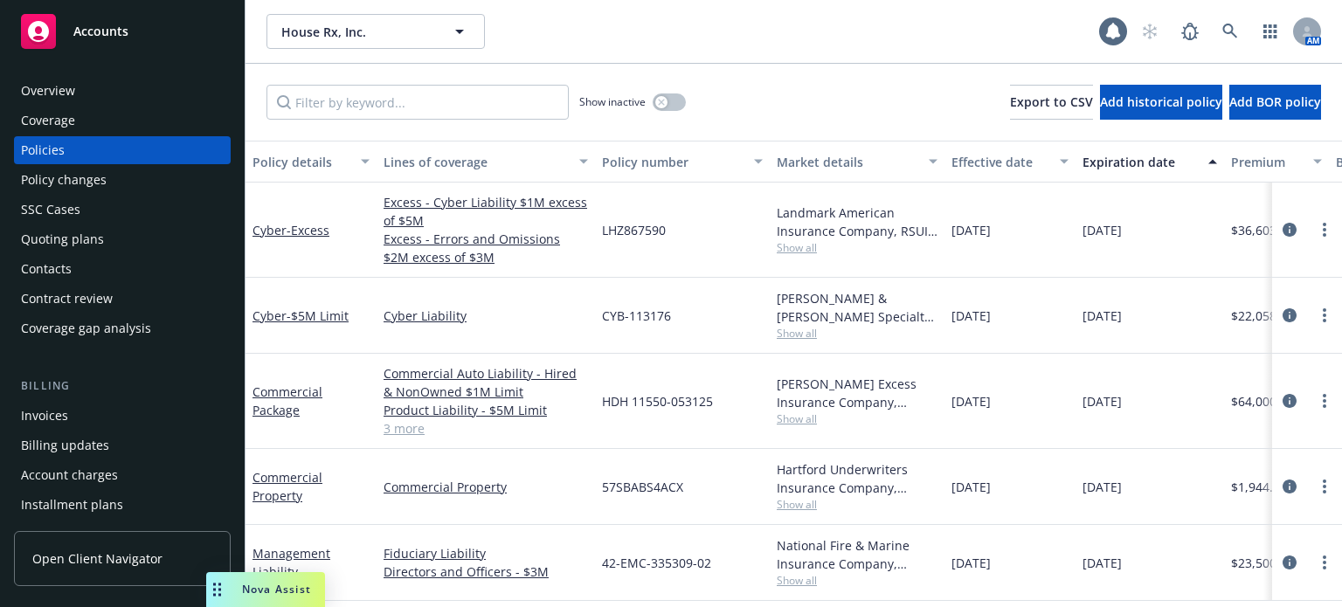
scroll to position [6, 0]
click at [69, 185] on div "Policy changes" at bounding box center [64, 180] width 86 height 28
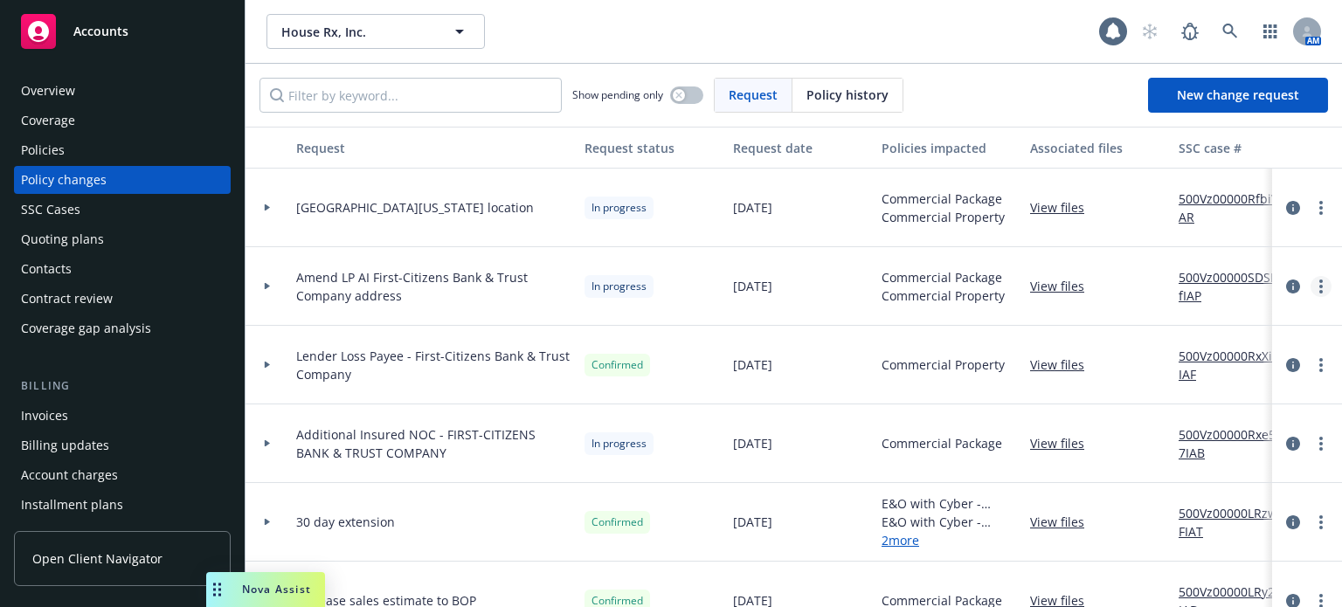
click at [1311, 288] on link "more" at bounding box center [1321, 286] width 21 height 21
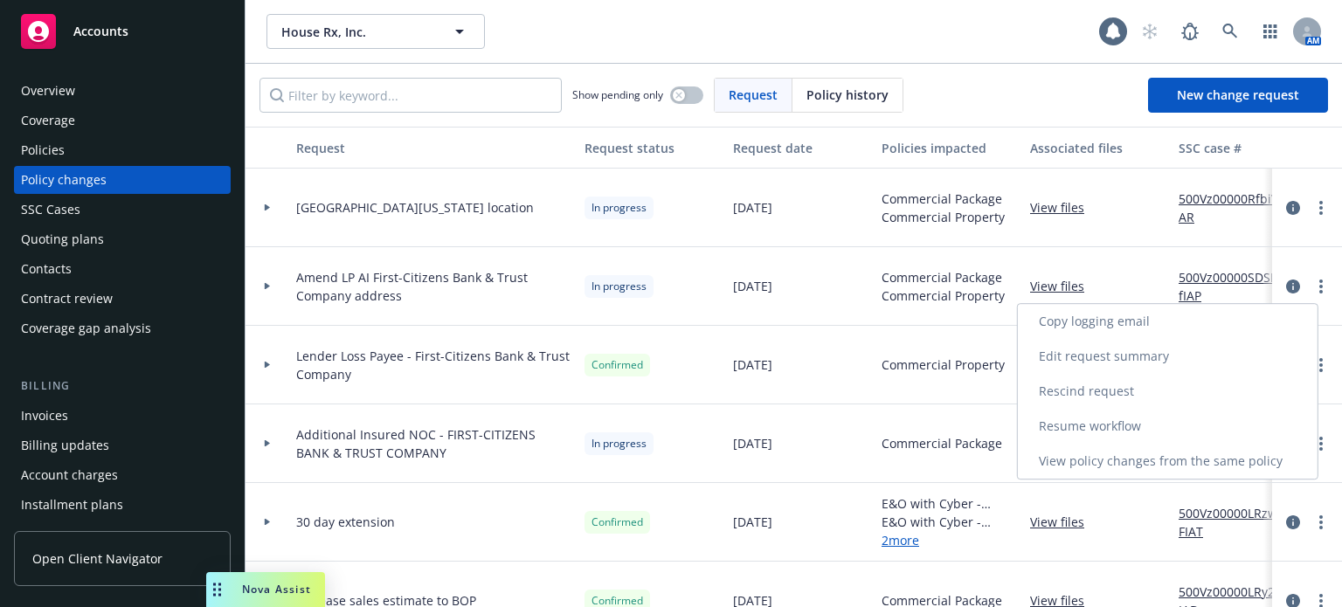
click at [1147, 426] on link "Resume workflow" at bounding box center [1168, 426] width 300 height 35
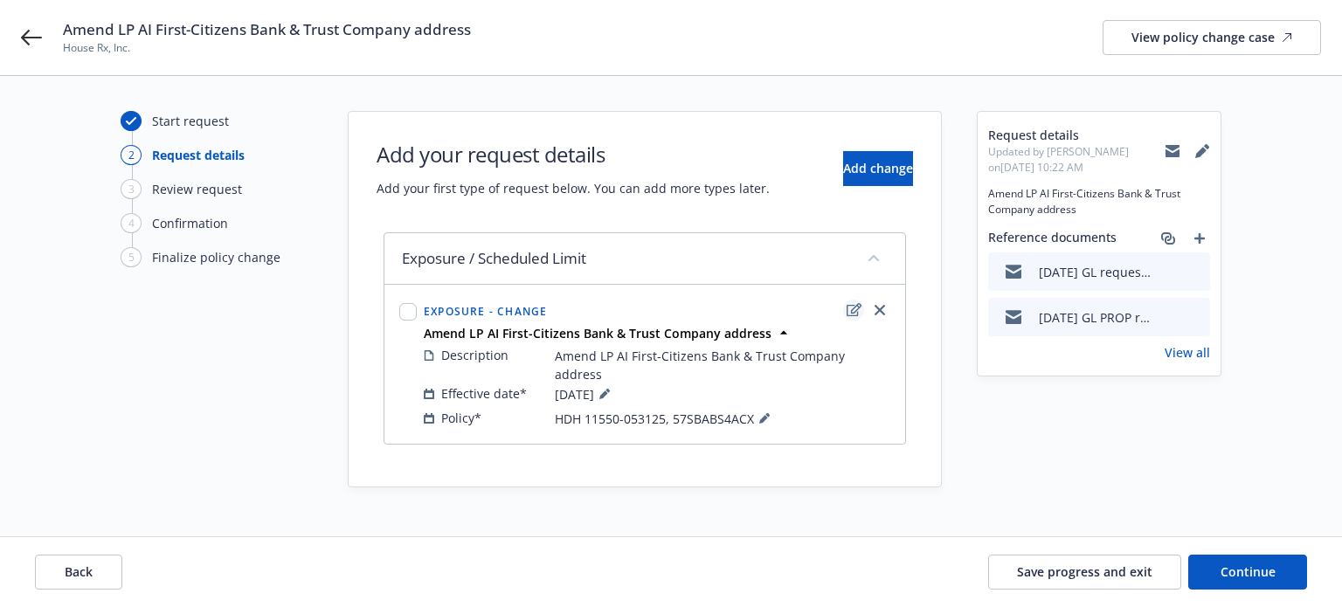
click at [856, 306] on icon "edit" at bounding box center [854, 309] width 15 height 13
select select "CHANGE"
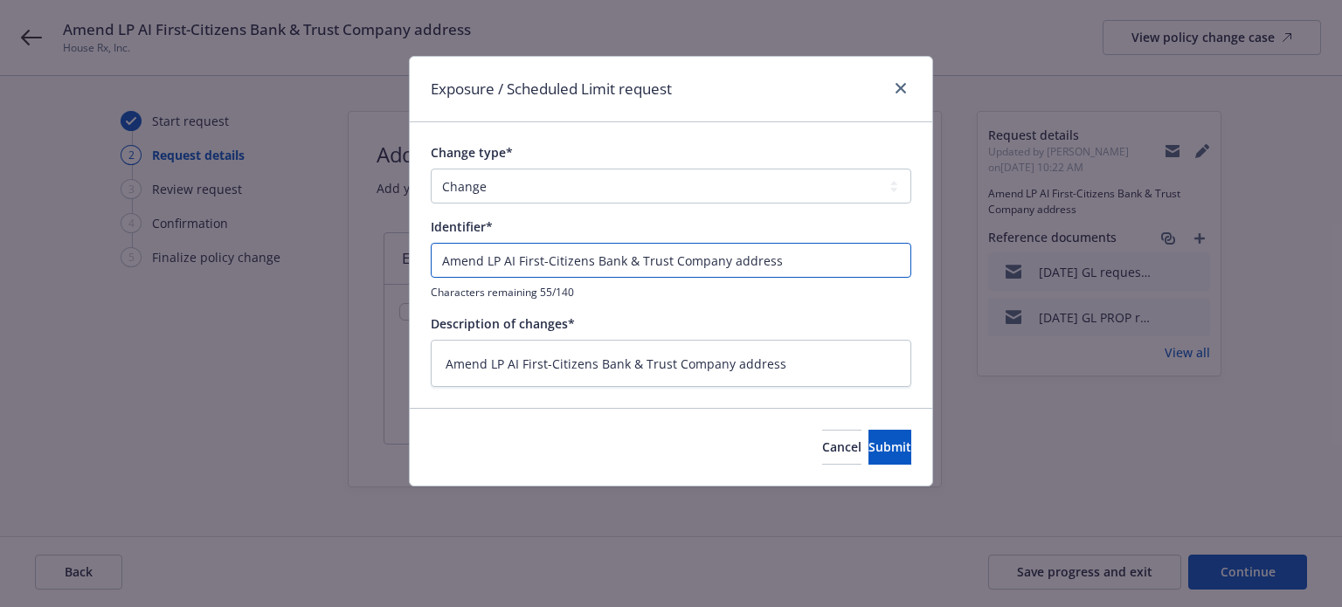
click at [517, 253] on input "Amend LP AI First-Citizens Bank & Trust Company address" at bounding box center [671, 260] width 481 height 35
type input "Amend LP AI NFirst-Citizens Bank & Trust Company address"
type textarea "x"
type input "Amend LP AI NOFirst-Citizens Bank & Trust Company address"
type textarea "x"
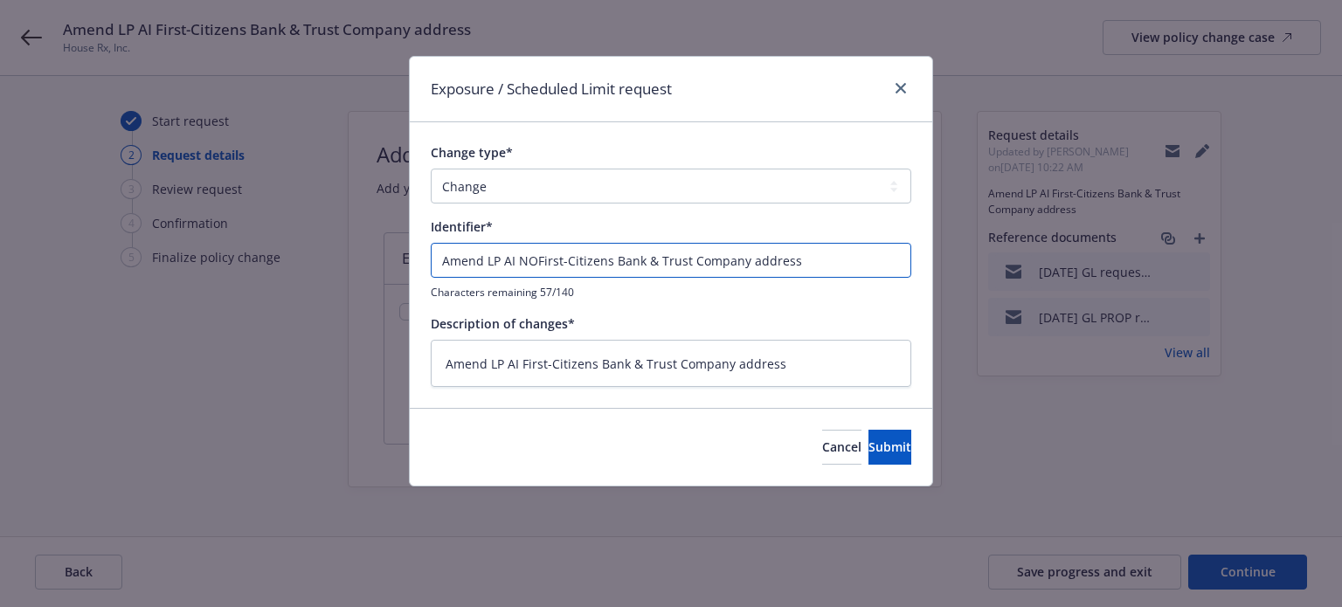
type input "Amend LP AI NOCFirst-Citizens Bank & Trust Company address"
type textarea "x"
type input "Amend LP AI NOC First-Citizens Bank & Trust Company address"
type textarea "x"
type input "Amend LP AI NOC First-Citizens Bank & Trust Company address"
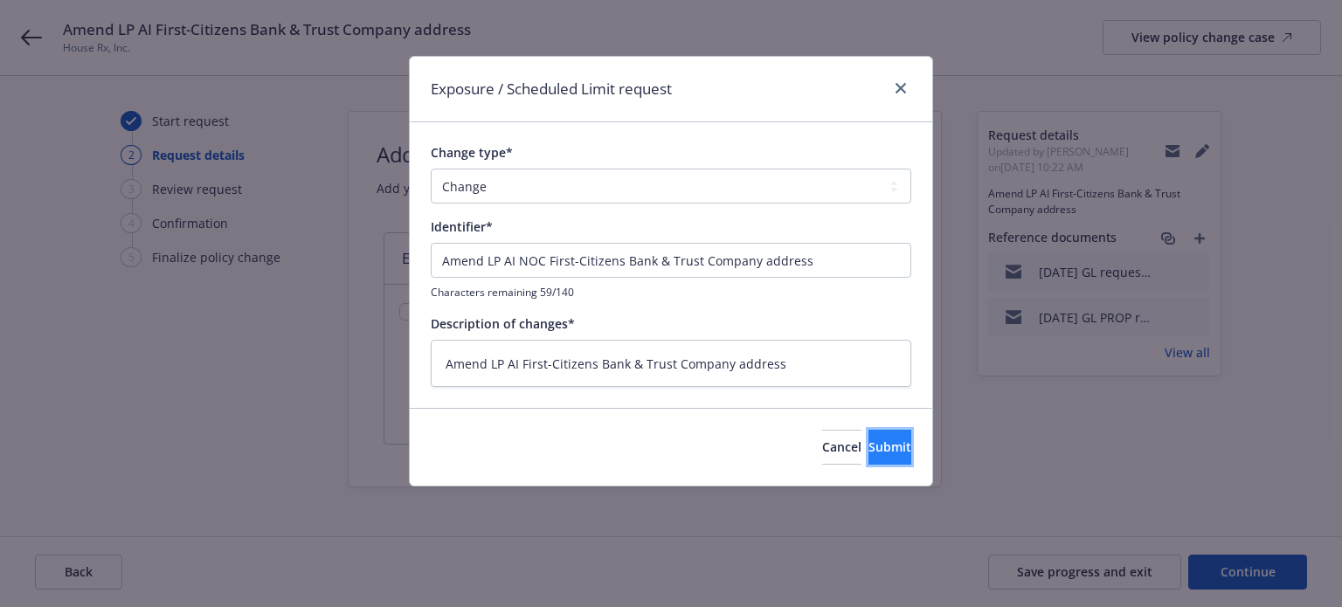
click at [869, 453] on button "Submit" at bounding box center [890, 447] width 43 height 35
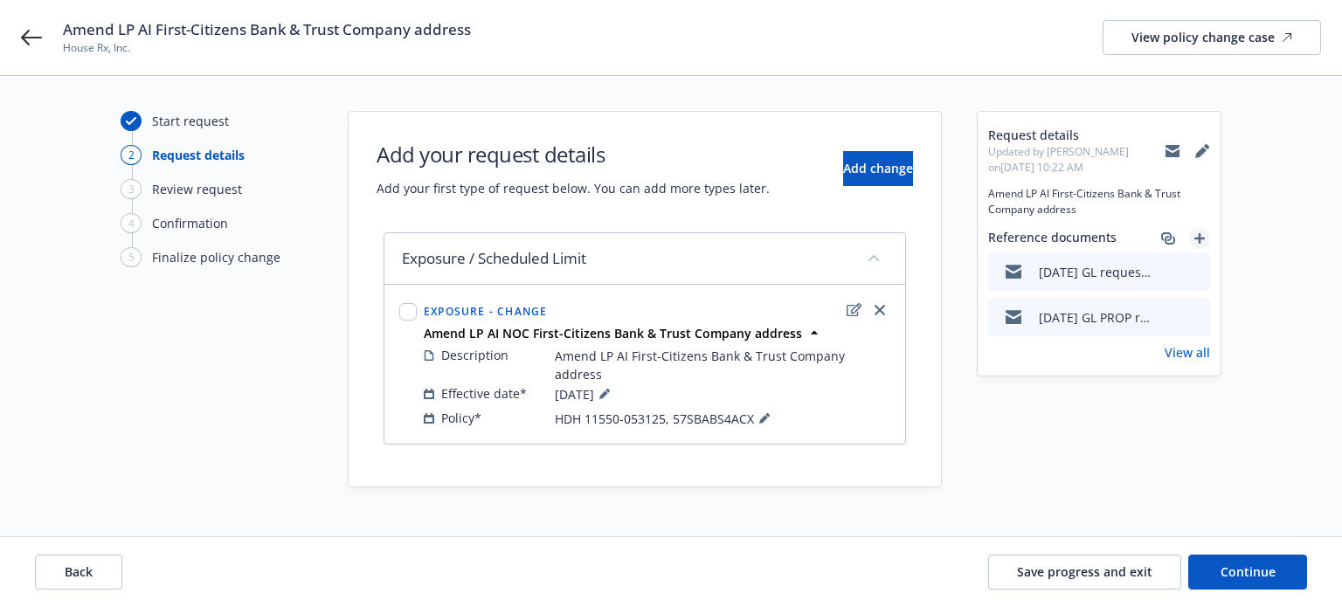
click at [1203, 239] on icon "add" at bounding box center [1200, 238] width 10 height 10
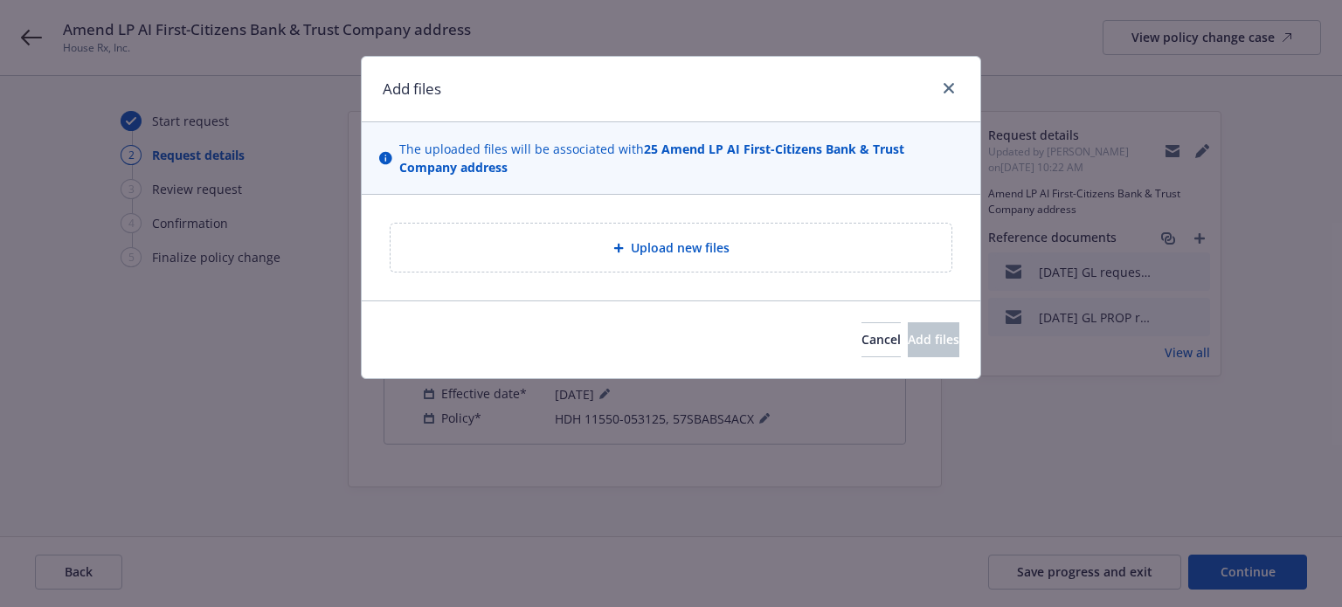
click at [549, 238] on div "Upload new files" at bounding box center [671, 248] width 533 height 20
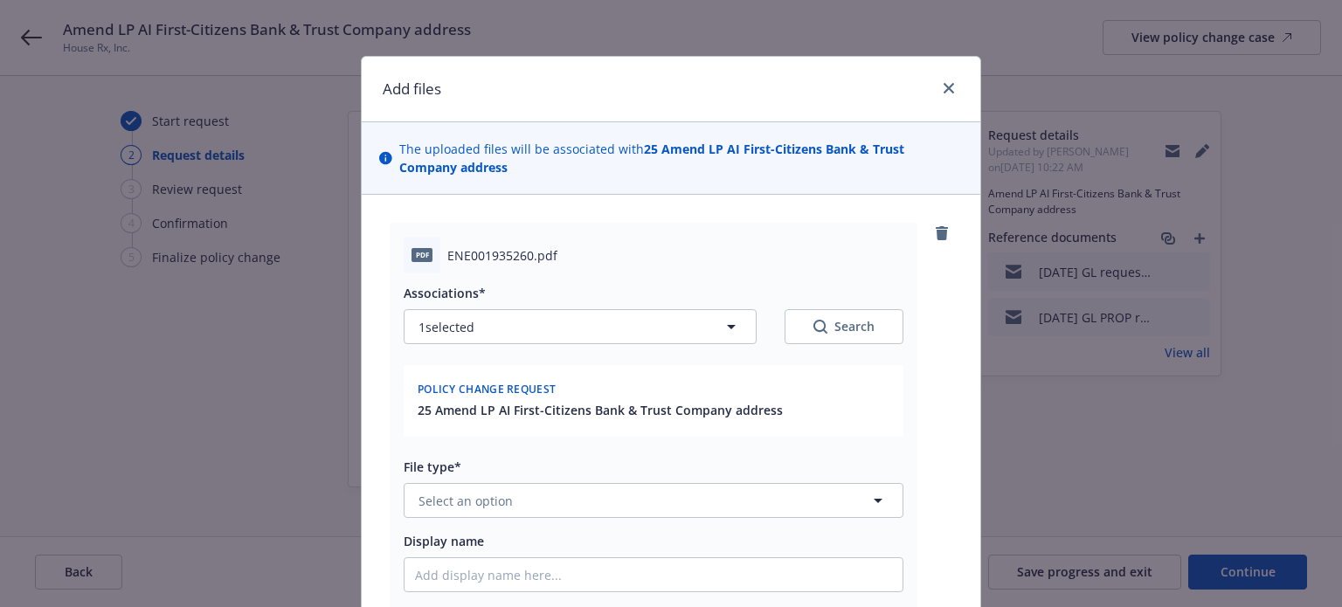
type textarea "x"
click at [606, 506] on button "Select an option" at bounding box center [654, 500] width 500 height 35
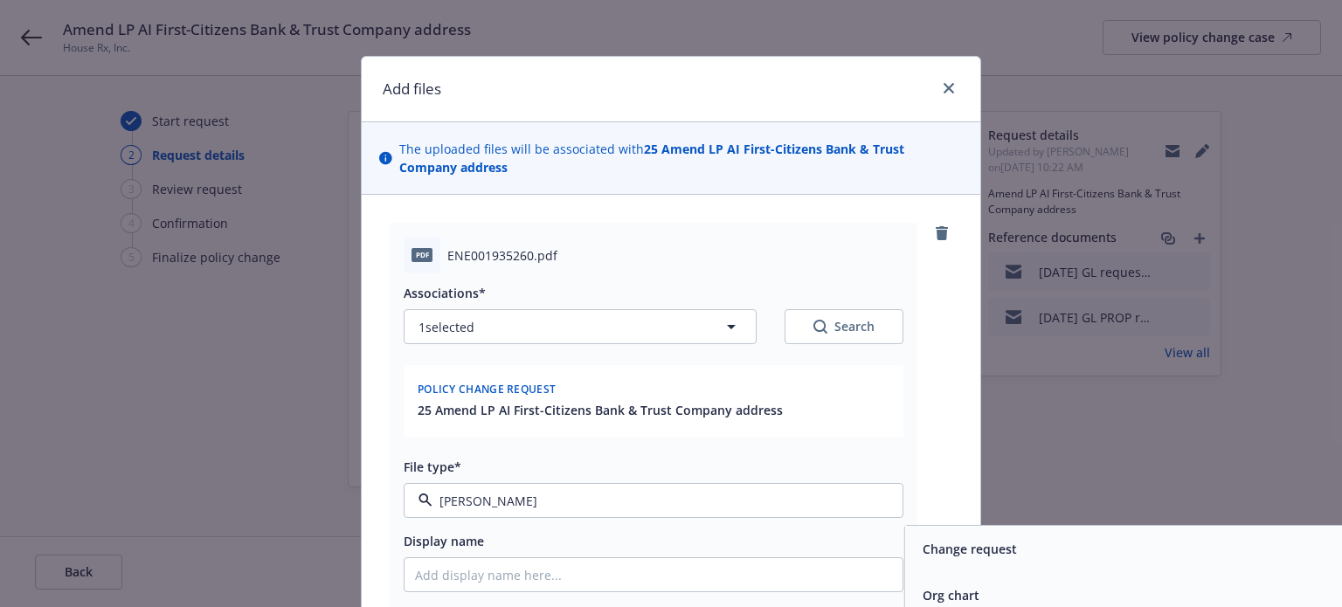
type input "change"
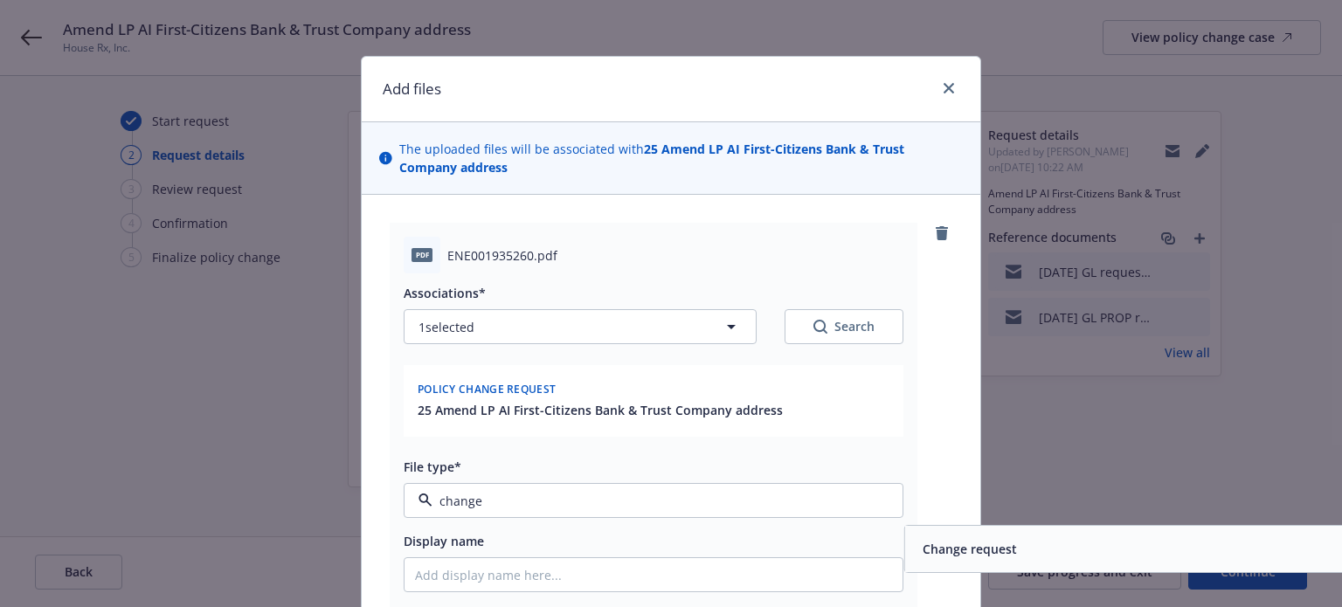
click at [923, 546] on span "Change request" at bounding box center [970, 549] width 94 height 18
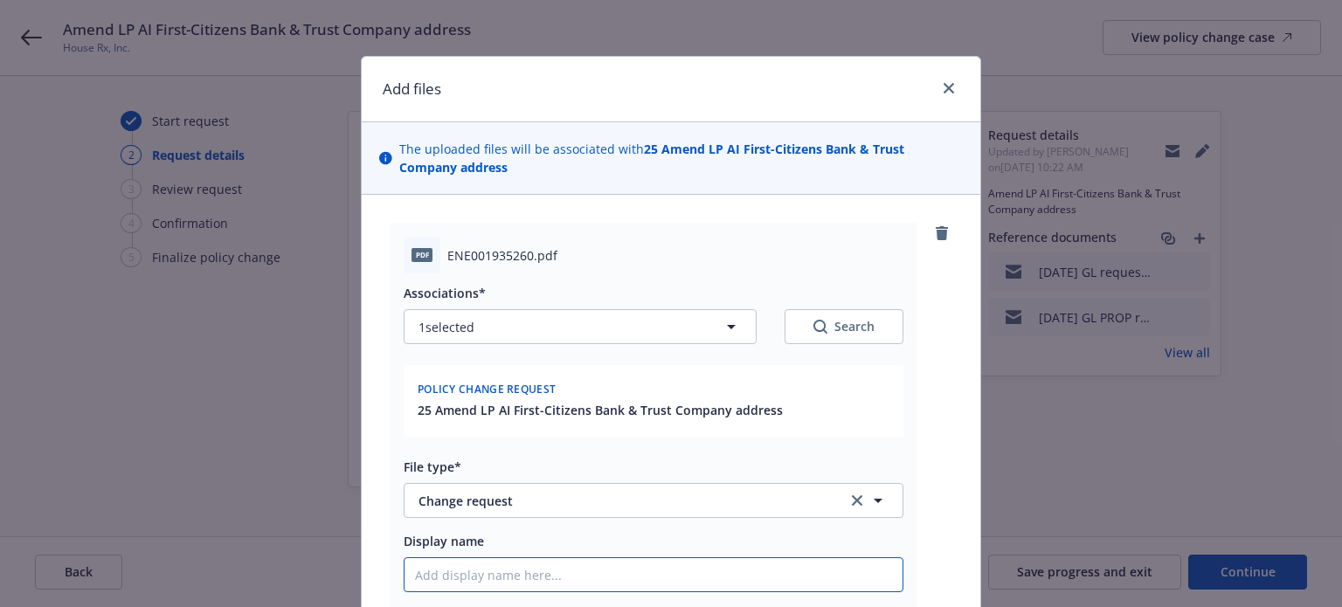
click at [826, 565] on input "Display name" at bounding box center [654, 574] width 498 height 33
type textarea "x"
type input "9"
type textarea "x"
type input "9/"
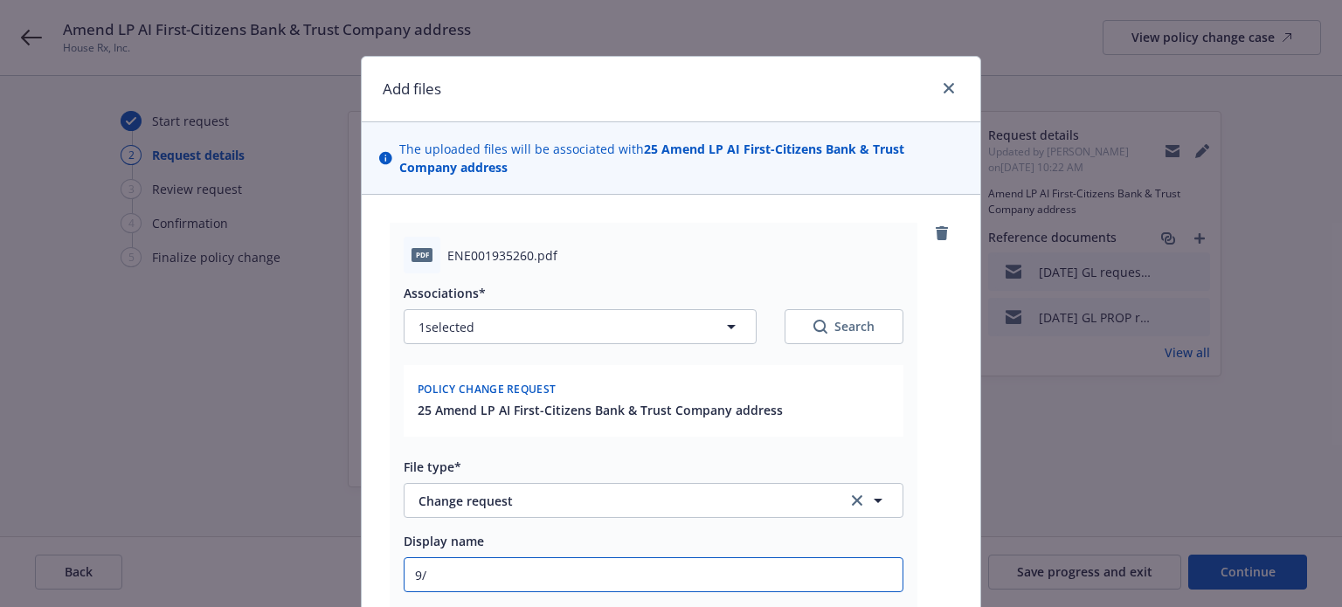
type textarea "x"
type input "9/1"
type textarea "x"
type input "9/15"
type textarea "x"
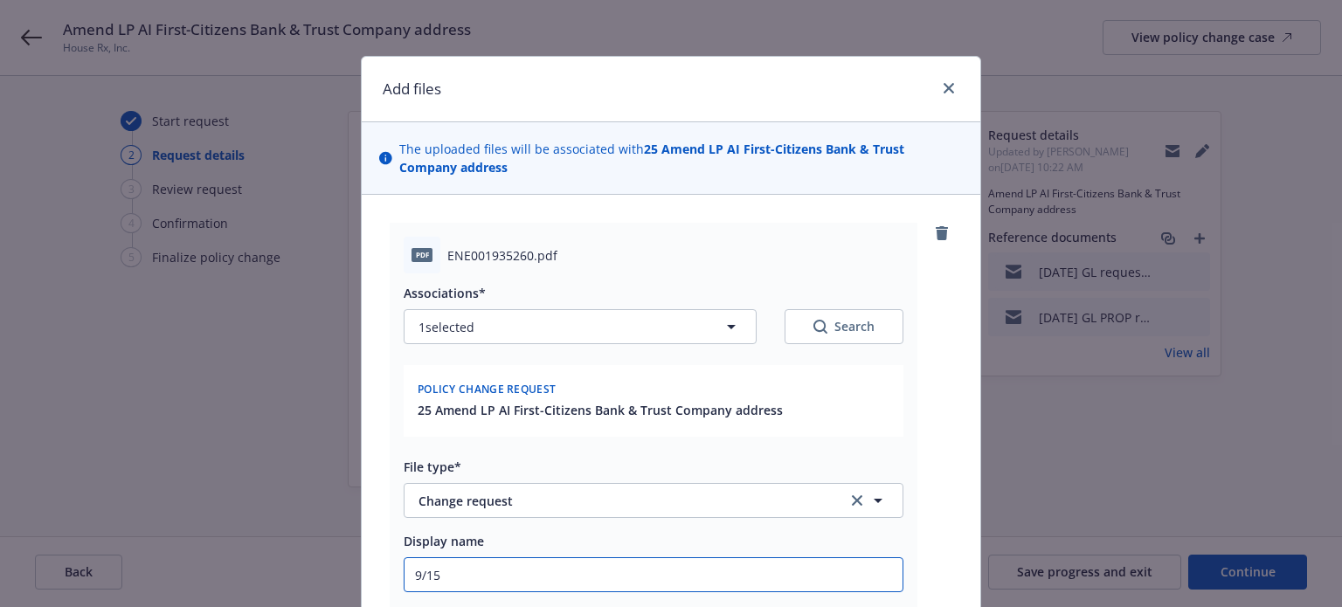
type input "9/15/"
type textarea "x"
type input "9/15/2"
type textarea "x"
type input "[DATE]"
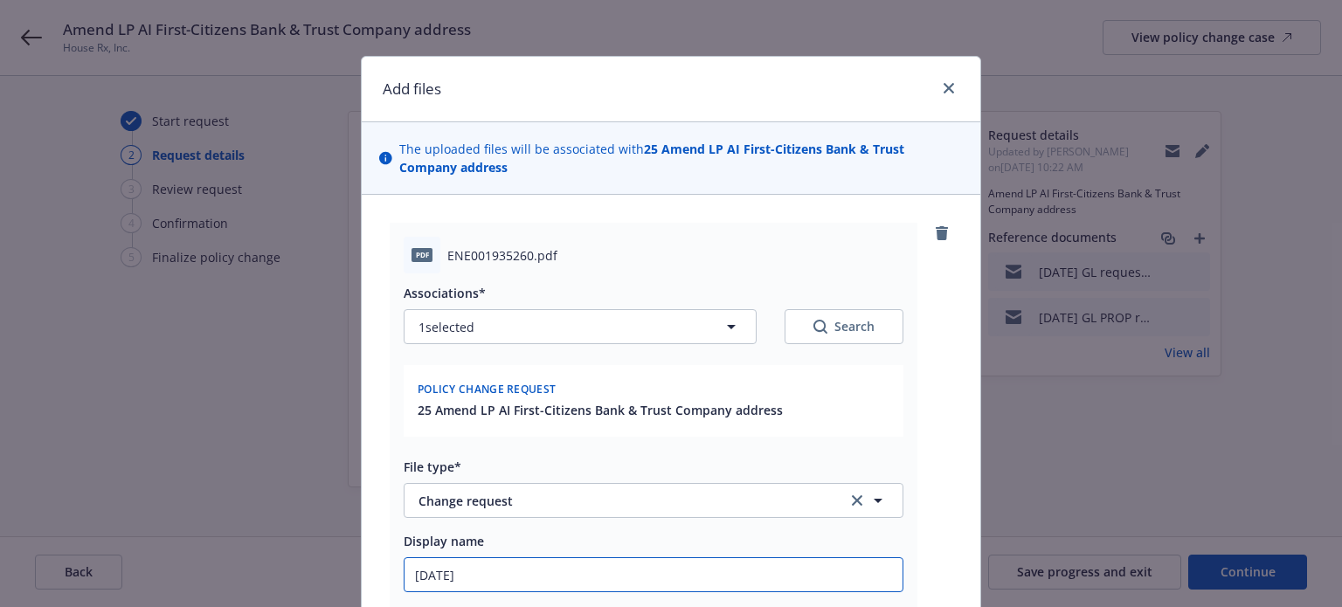
type textarea "x"
type input "9/15/202"
type textarea "x"
type input "[DATE]"
type textarea "x"
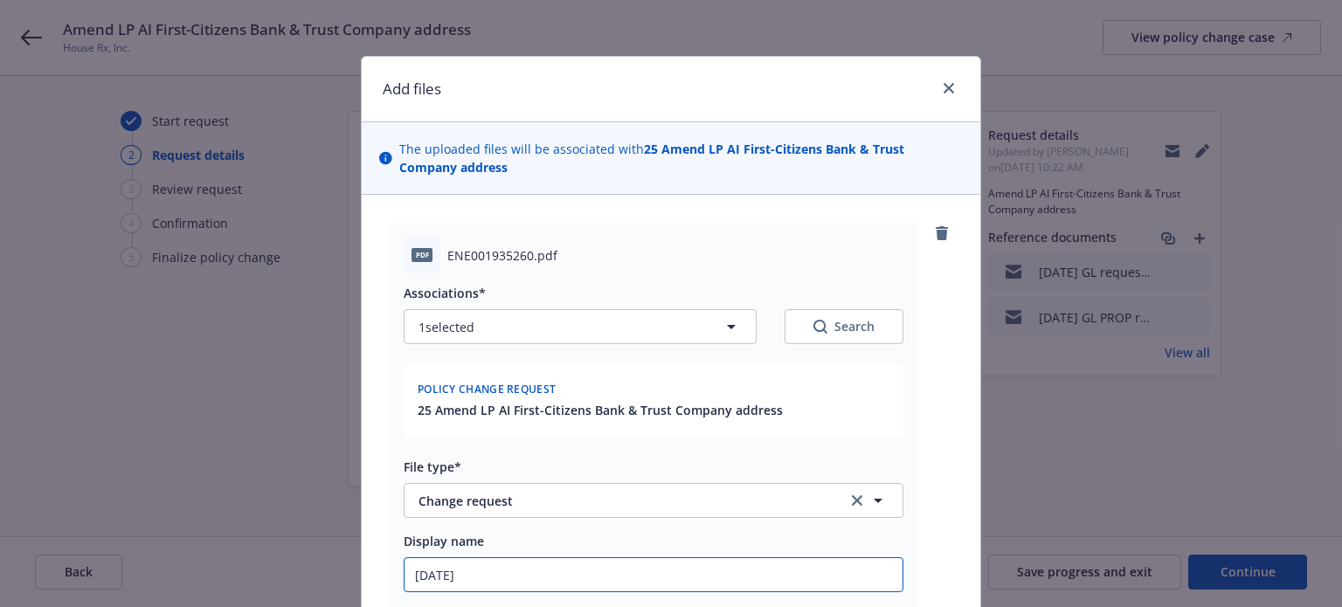
type input "[DATE]"
type textarea "x"
type input "[DATE] P"
type textarea "x"
type input "[DATE] Pr"
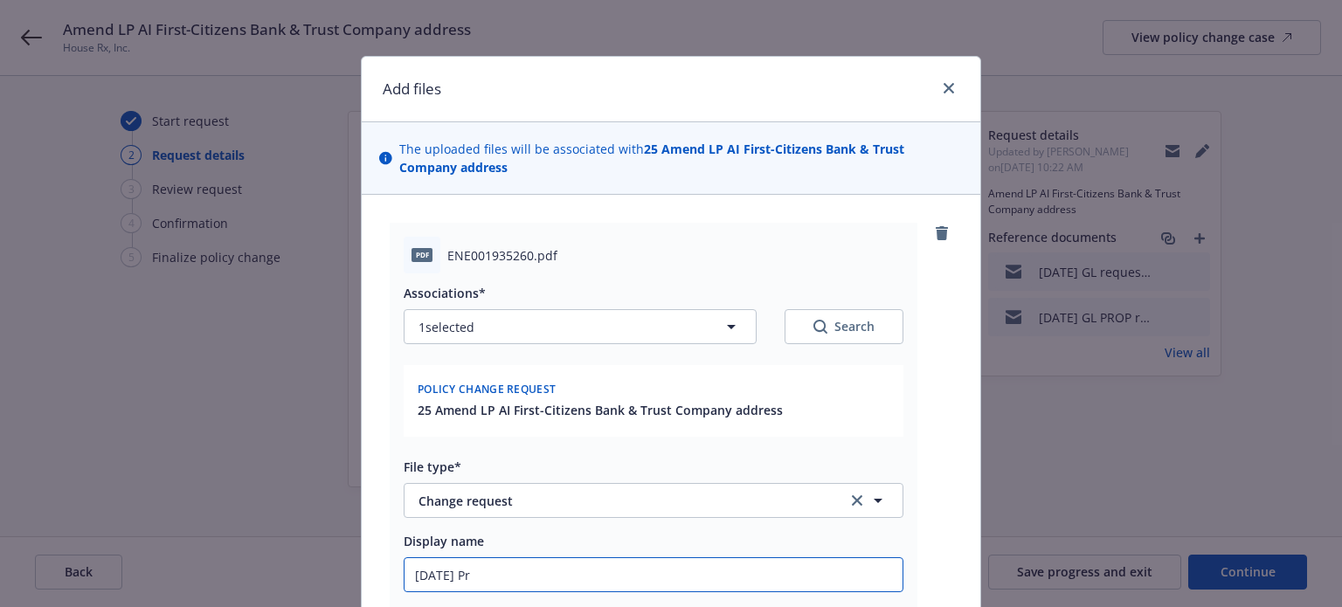
type textarea "x"
type input "[DATE] Pro"
type textarea "x"
type input "[DATE] Prod"
type textarea "x"
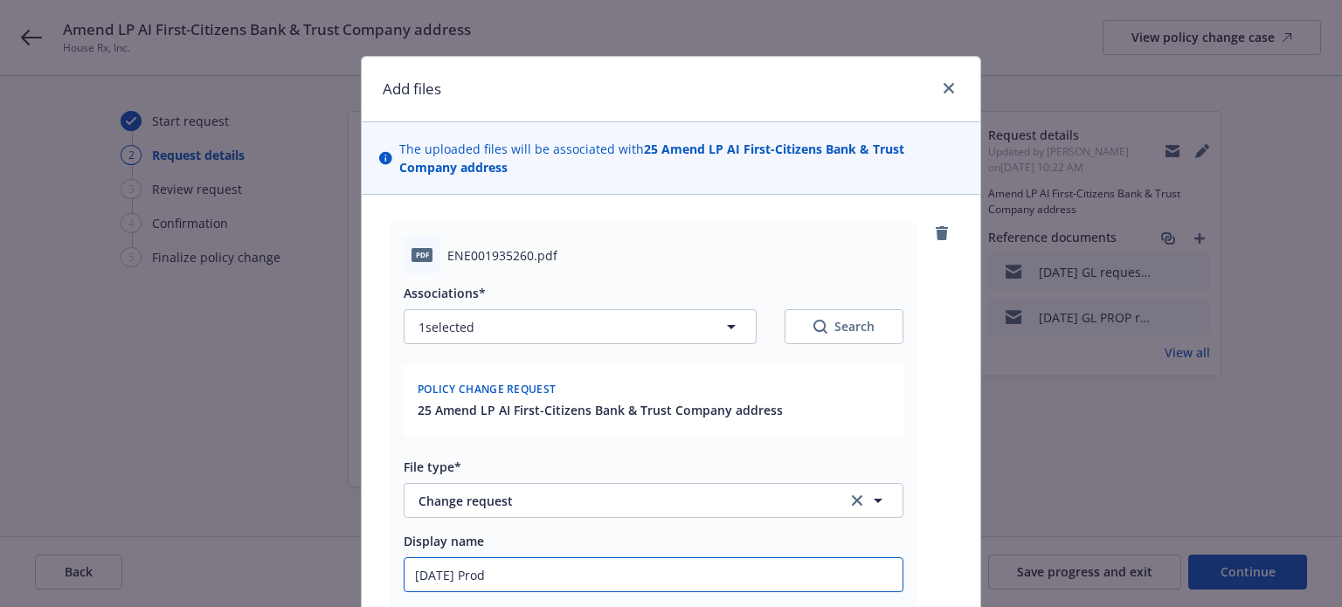
type input "[DATE] Prod"
type textarea "x"
type input "[DATE] Prod"
type textarea "x"
type input "[DATE] Pro"
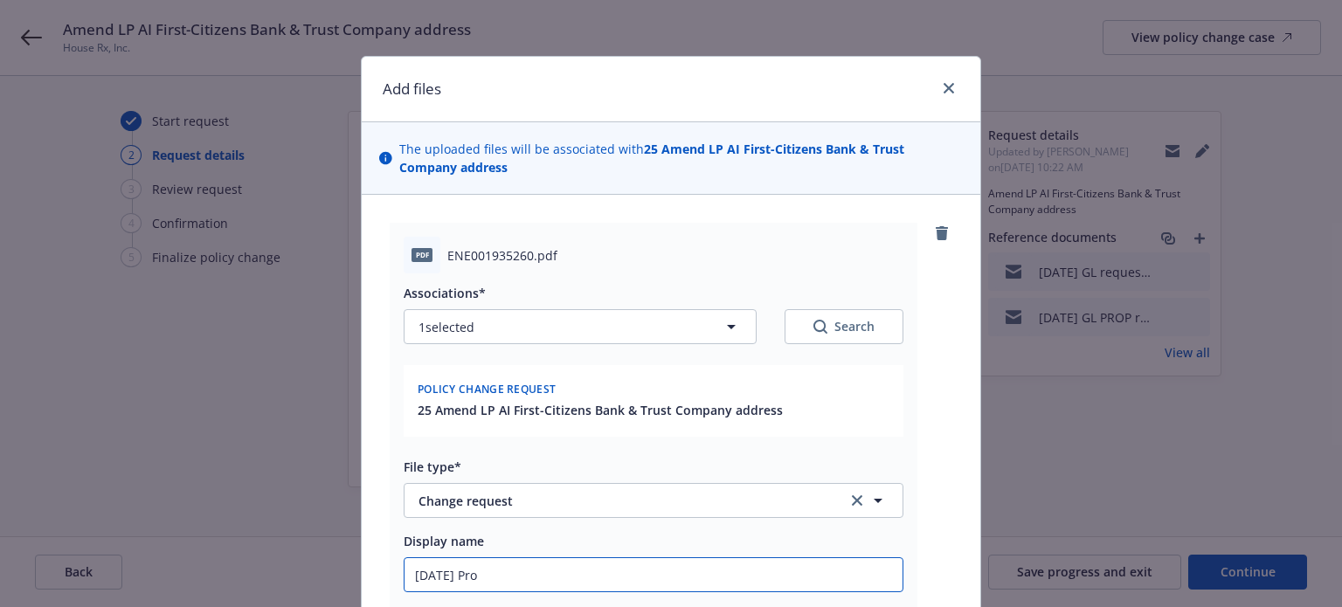
type textarea "x"
type input "[DATE] Prop"
type textarea "x"
type input "[DATE] Prop"
type textarea "x"
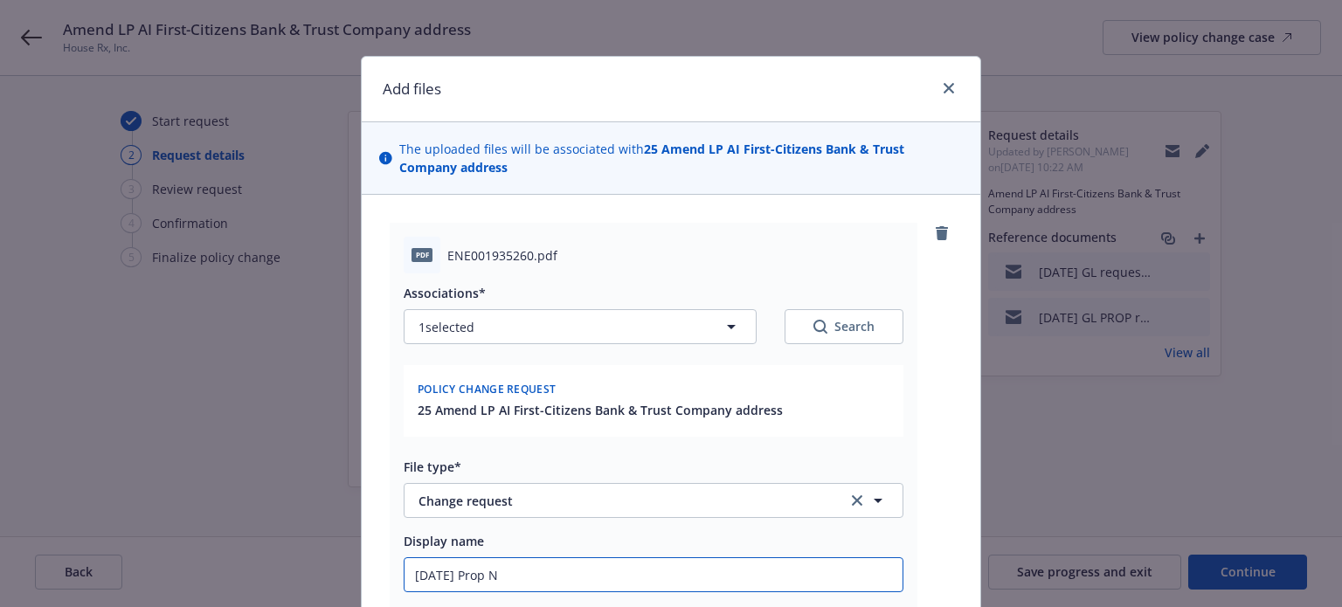
type input "[DATE] Prop NO"
type textarea "x"
type input "[DATE] Prop NOC"
type textarea "x"
type input "[DATE] Prop NOC f"
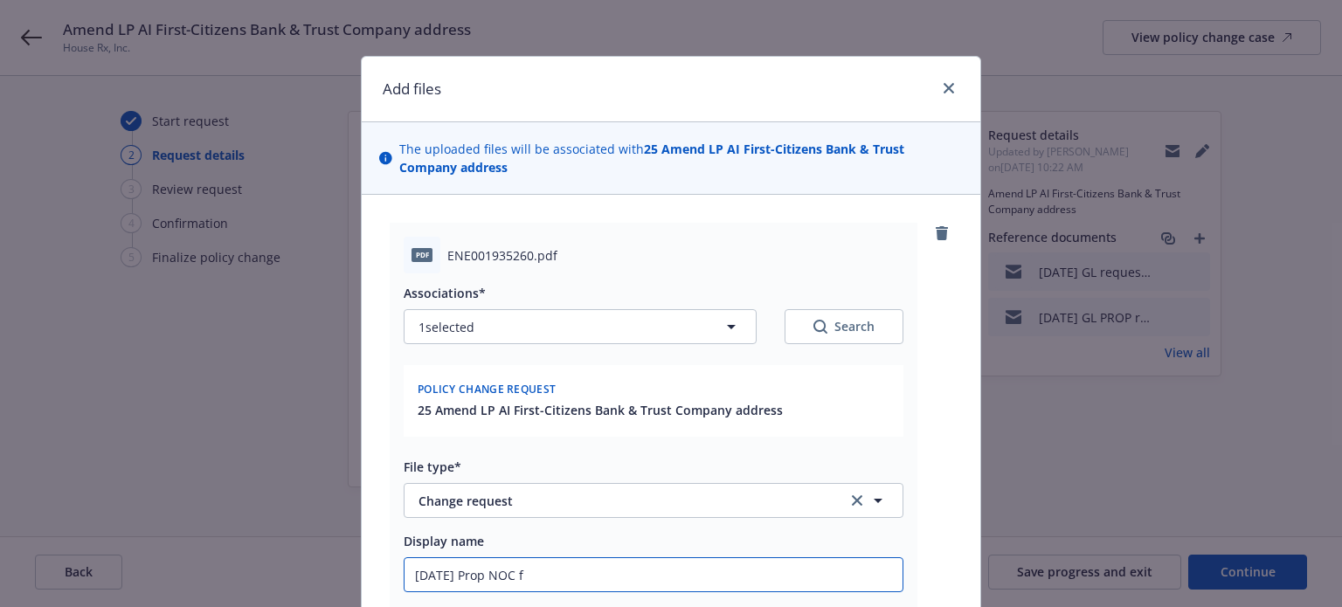
type textarea "x"
type input "[DATE] Prop NOC"
type textarea "x"
type input "[DATE] Prop NOC F"
type textarea "x"
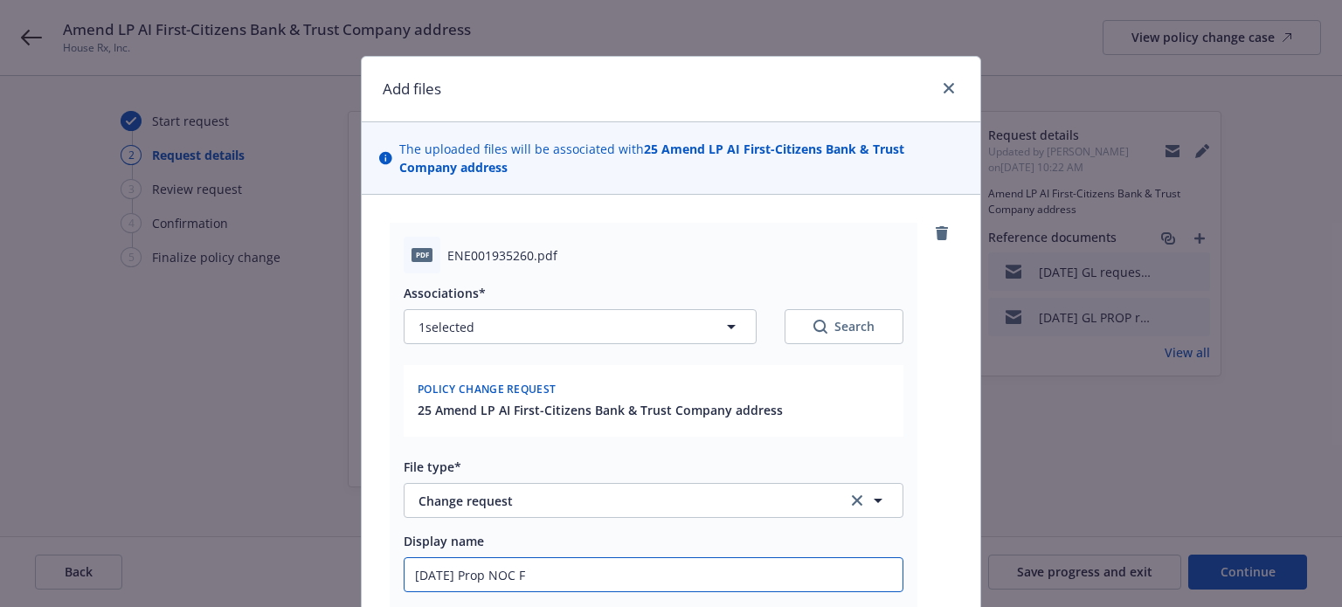
type input "[DATE] Prop NOC FC"
type textarea "x"
type input "[DATE] Prop NOC FCB"
type textarea "x"
type input "[DATE] Prop NOC FCBT"
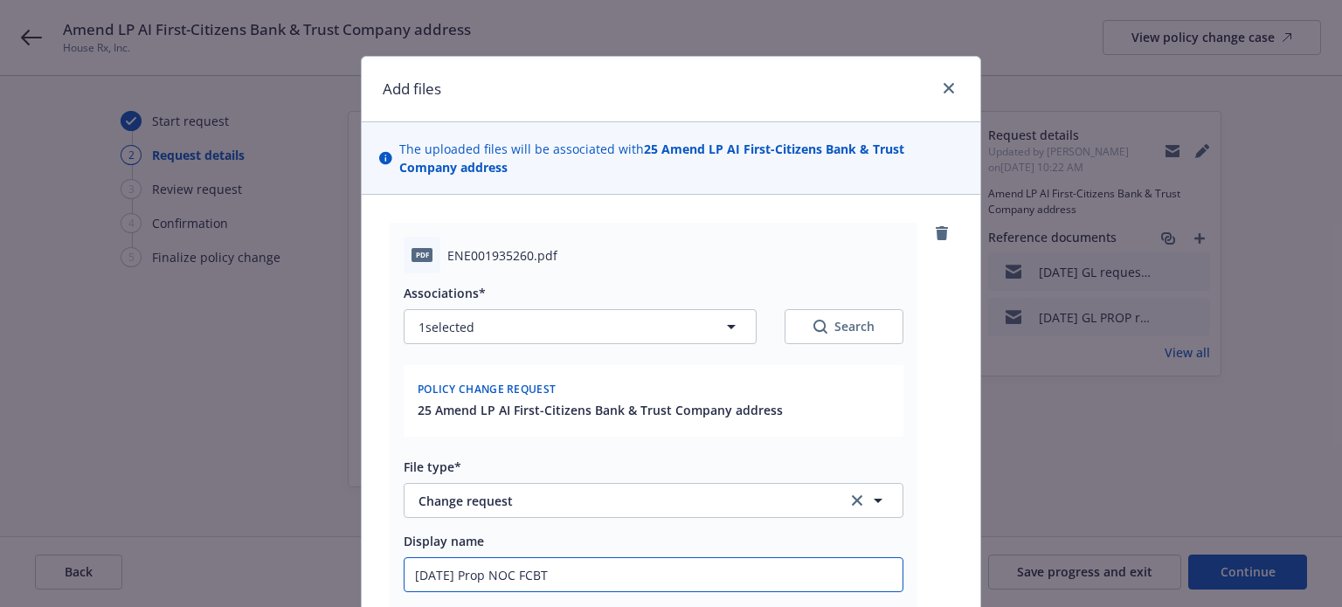
type textarea "x"
type input "[DATE] Prop NOC FCBT"
type textarea "x"
type input "[DATE] Prop NOC FCBT a"
type textarea "x"
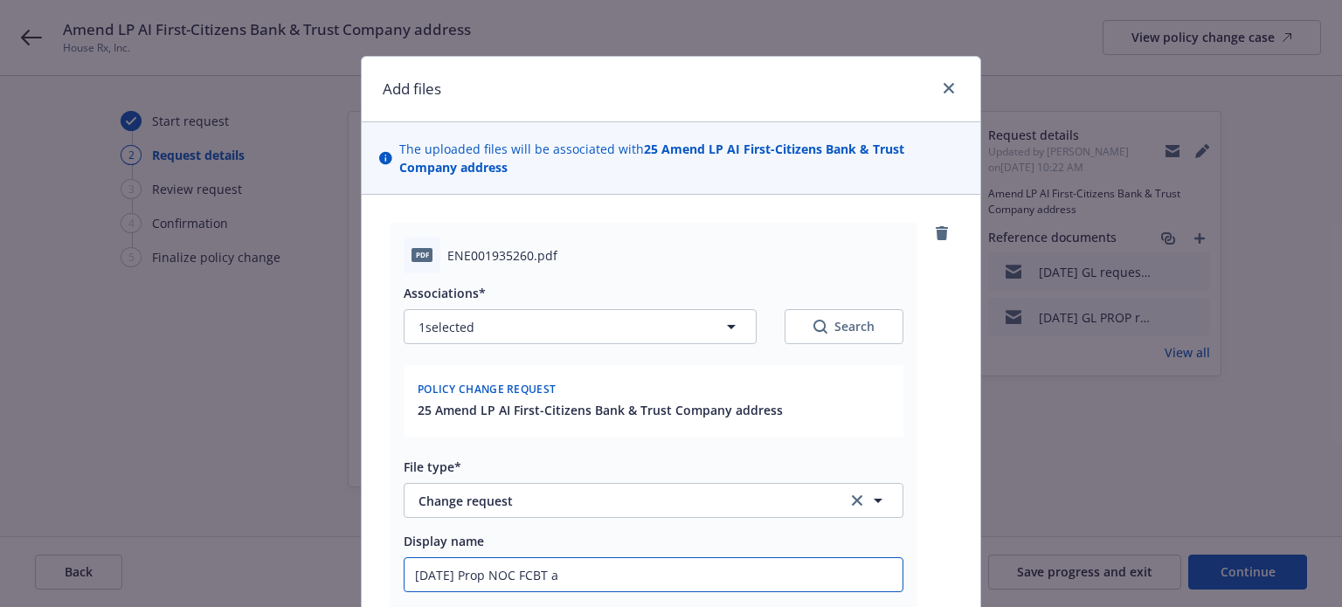
type input "[DATE] Prop NOC FCBT ad"
type textarea "x"
type input "[DATE] Prop NOC FCBT add"
type textarea "x"
type input "[DATE] Prop NOC FCBT addr"
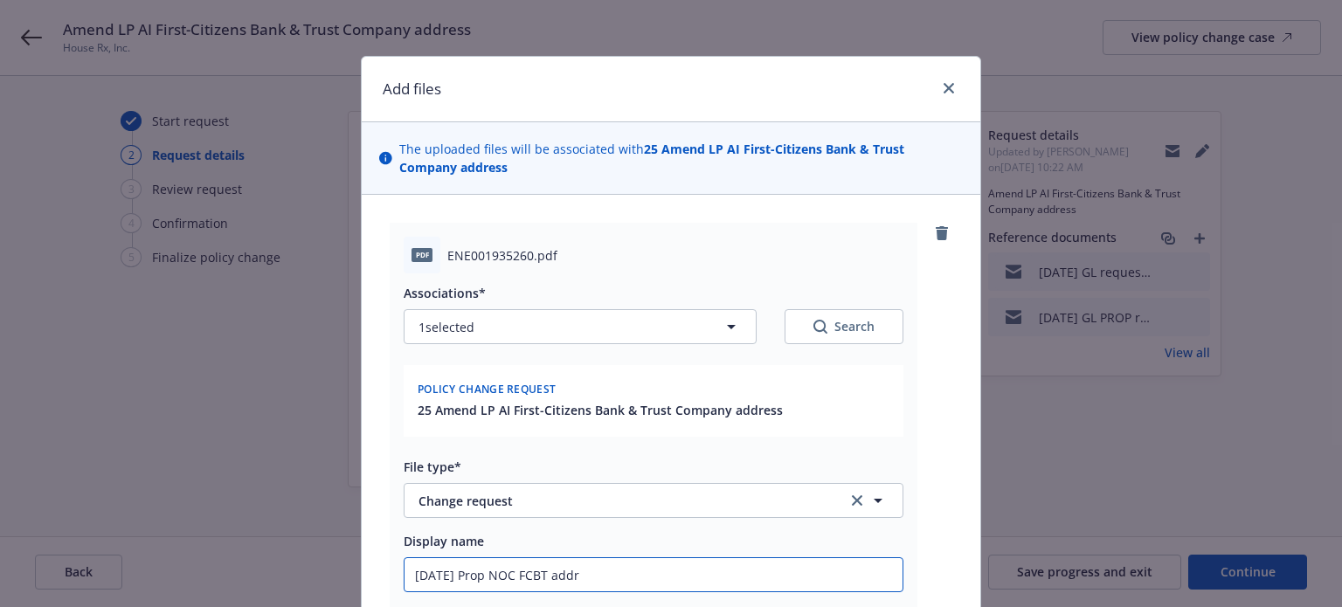
type textarea "x"
type input "[DATE] Prop NOC FCBT addre"
type textarea "x"
type input "[DATE] Prop NOC FCBT addres"
type textarea "x"
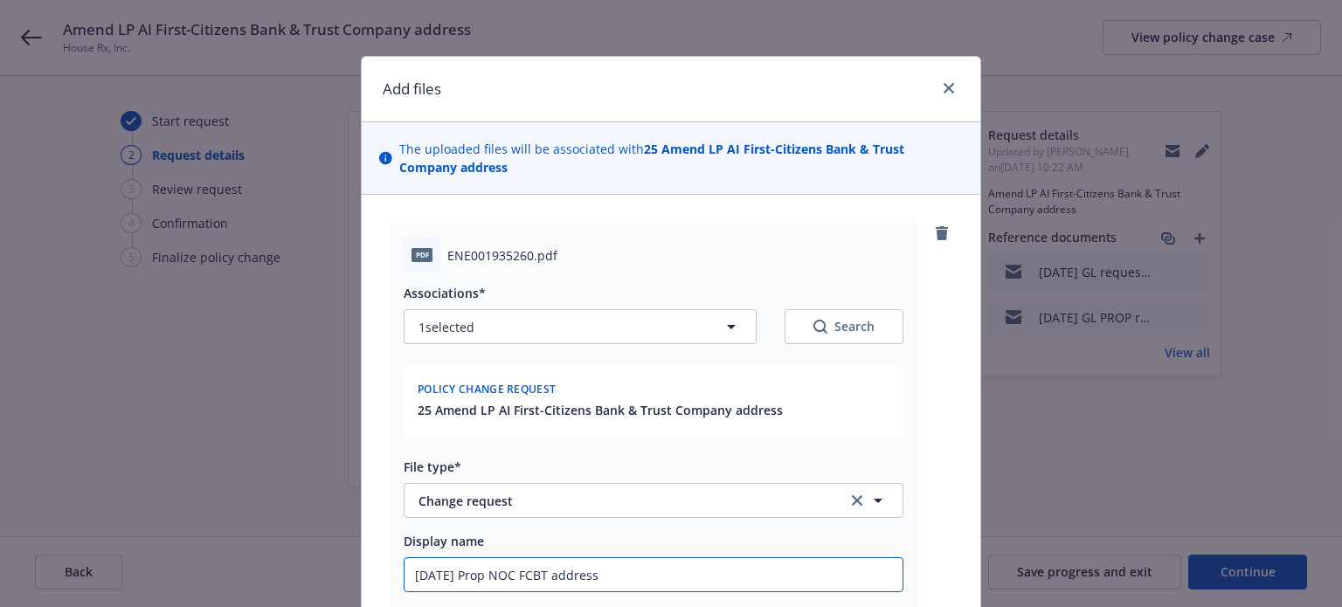
type input "[DATE] Prop NOC FCBT address"
type textarea "x"
type input "[DATE] Prop NOC FCBT address u"
type textarea "x"
type input "[DATE] Prop NOC FCBT address up"
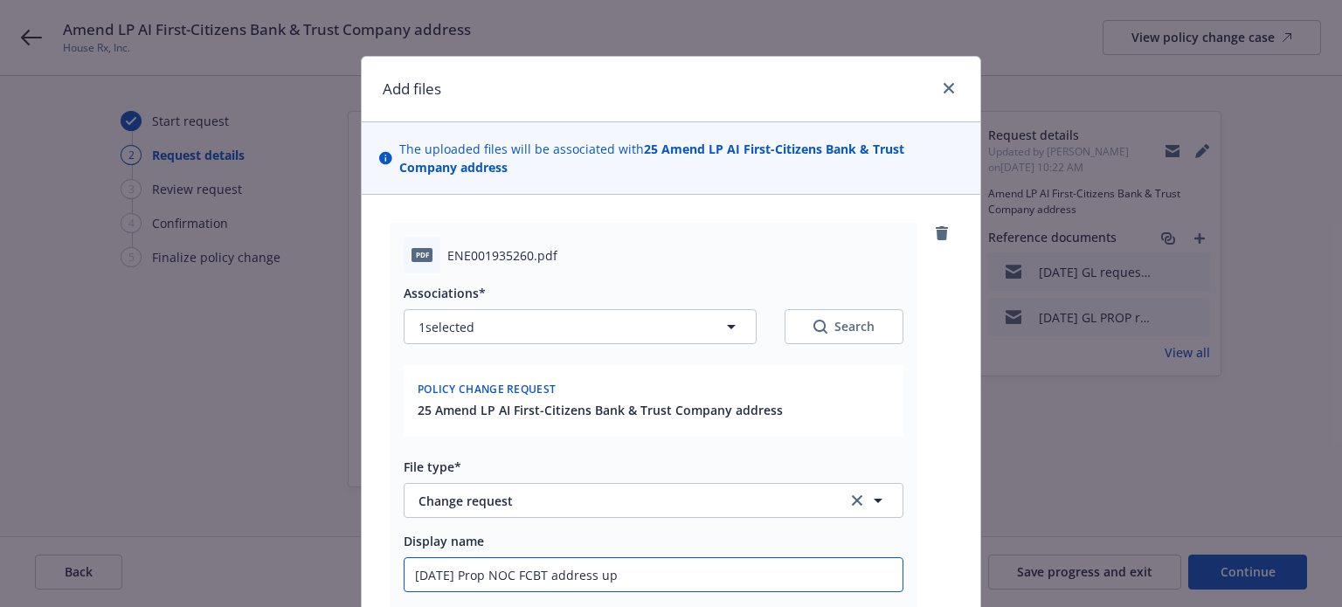
type textarea "x"
type input "[DATE] Prop NOC FCBT address upd"
type textarea "x"
type input "[DATE] Prop NOC FCBT address upda"
type textarea "x"
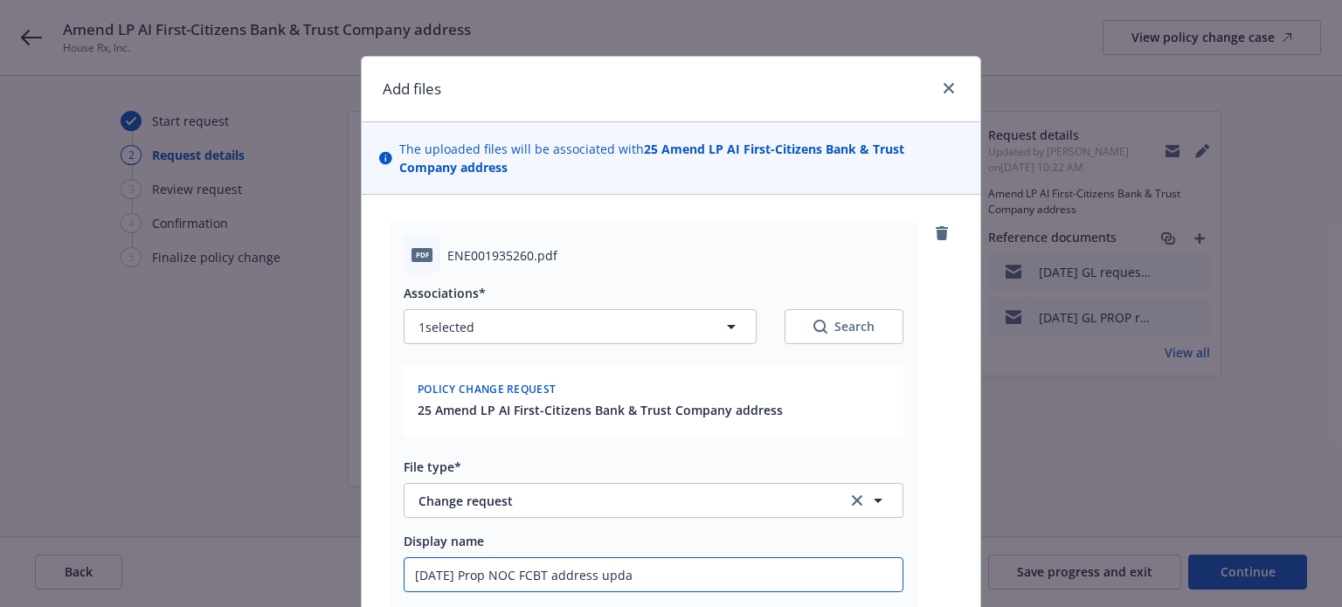
type input "[DATE] Prop NOC FCBT address updat"
type textarea "x"
type input "[DATE] Prop NOC FCBT address update"
type textarea "x"
type input "[DATE] Prop NOC FCBT address update ch"
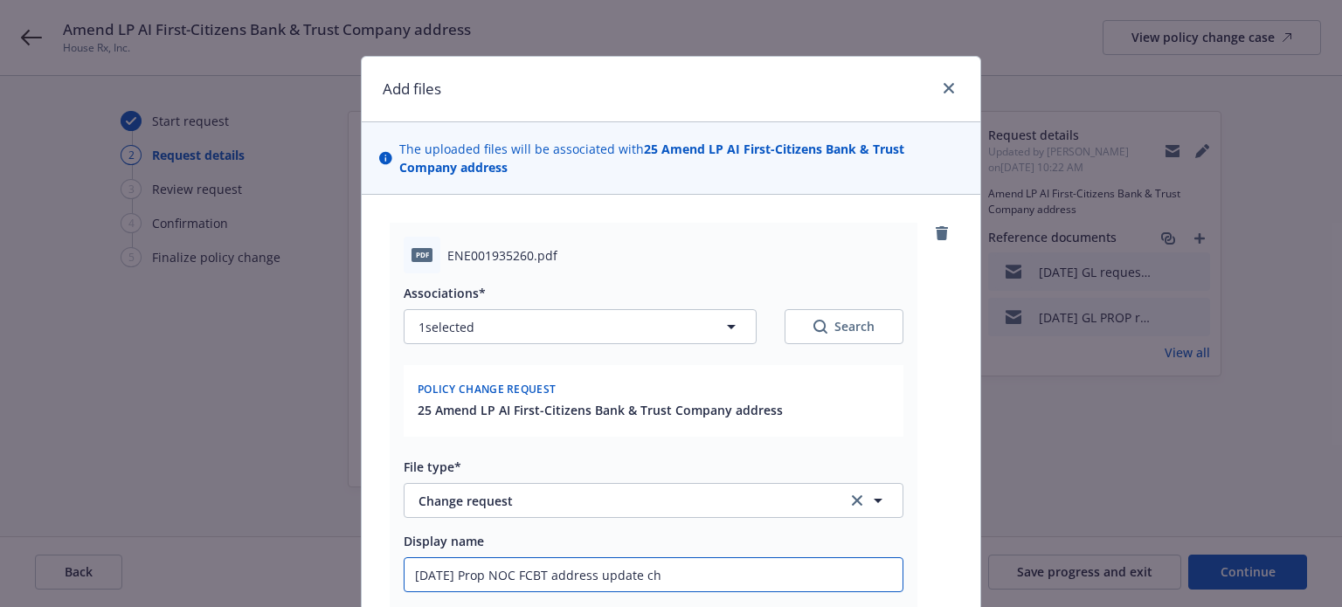
type textarea "x"
type input "[DATE] Prop NOC FCBT address update chan"
type textarea "x"
type input "[DATE] Prop NOC FCBT address update [PERSON_NAME]"
type textarea "x"
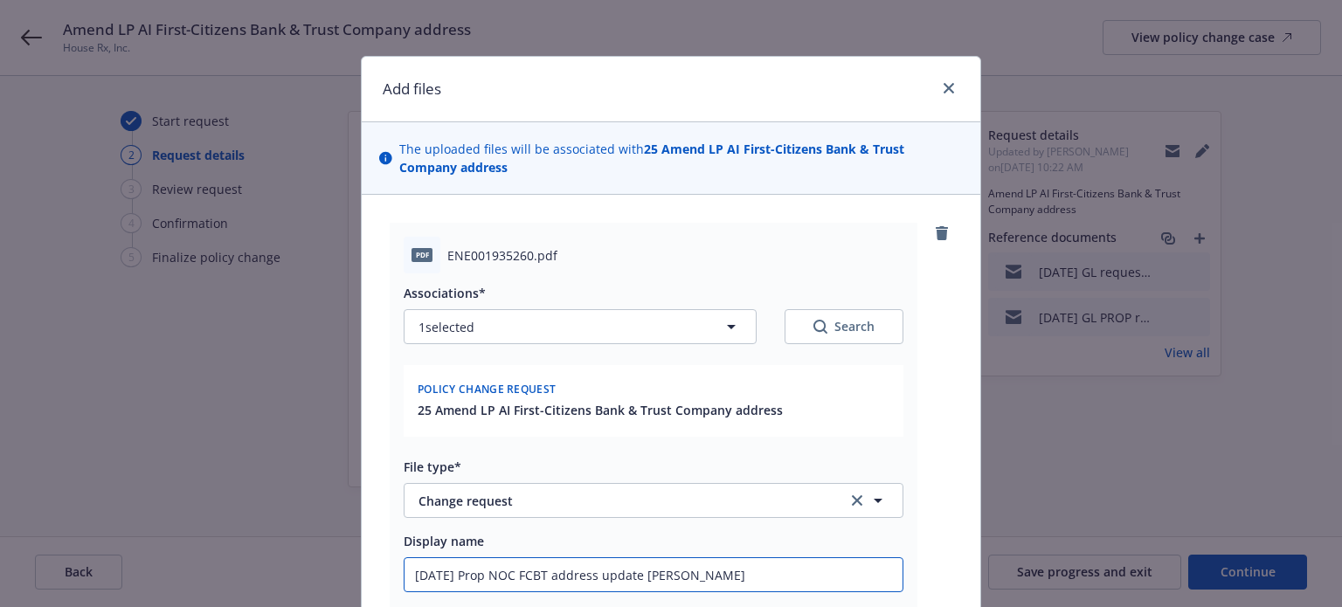
type input "[DATE] Prop NOC FCBT address update change"
type textarea "x"
type input "[DATE] Prop NOC FCBT address update change"
type textarea "x"
type input "[DATE] Prop NOC FCBT address update change r"
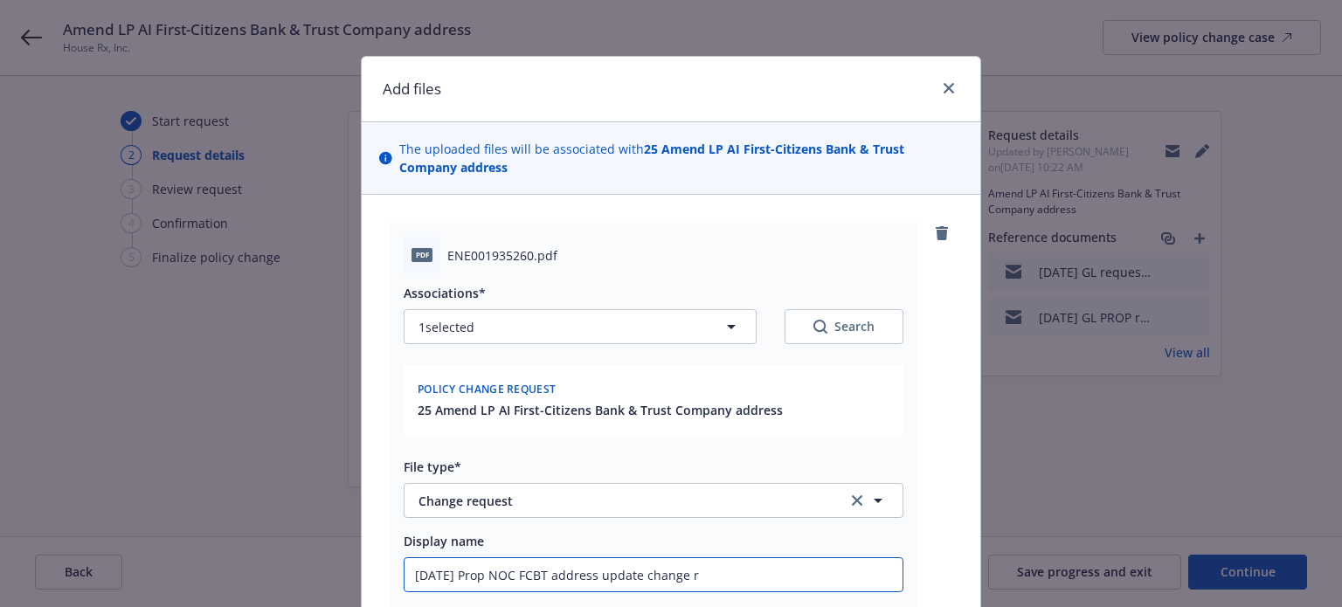
type textarea "x"
type input "[DATE] Prop NOC FCBT address update change re"
type textarea "x"
type input "[DATE] Prop NOC FCBT address update change reqe"
type textarea "x"
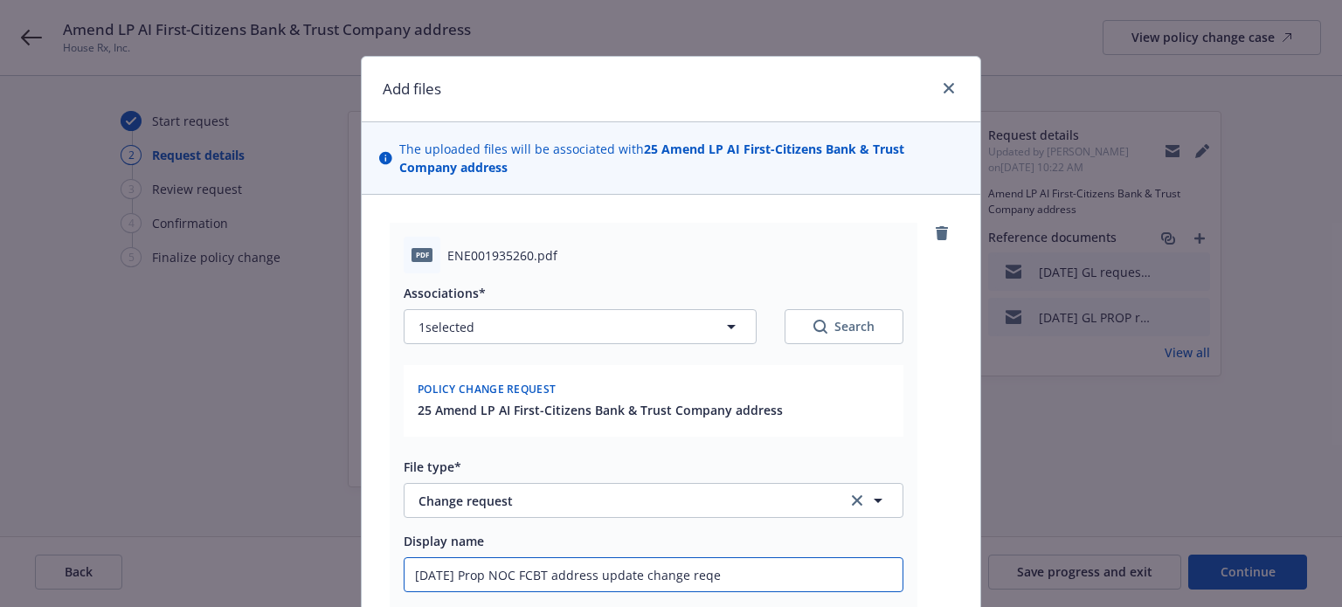
type input "[DATE] Prop NOC FCBT address update change reqeu"
type textarea "x"
type input "[DATE] Prop NOC FCBT address update change reqeus"
type textarea "x"
type input "[DATE] Prop NOC FCBT address update change reqeust"
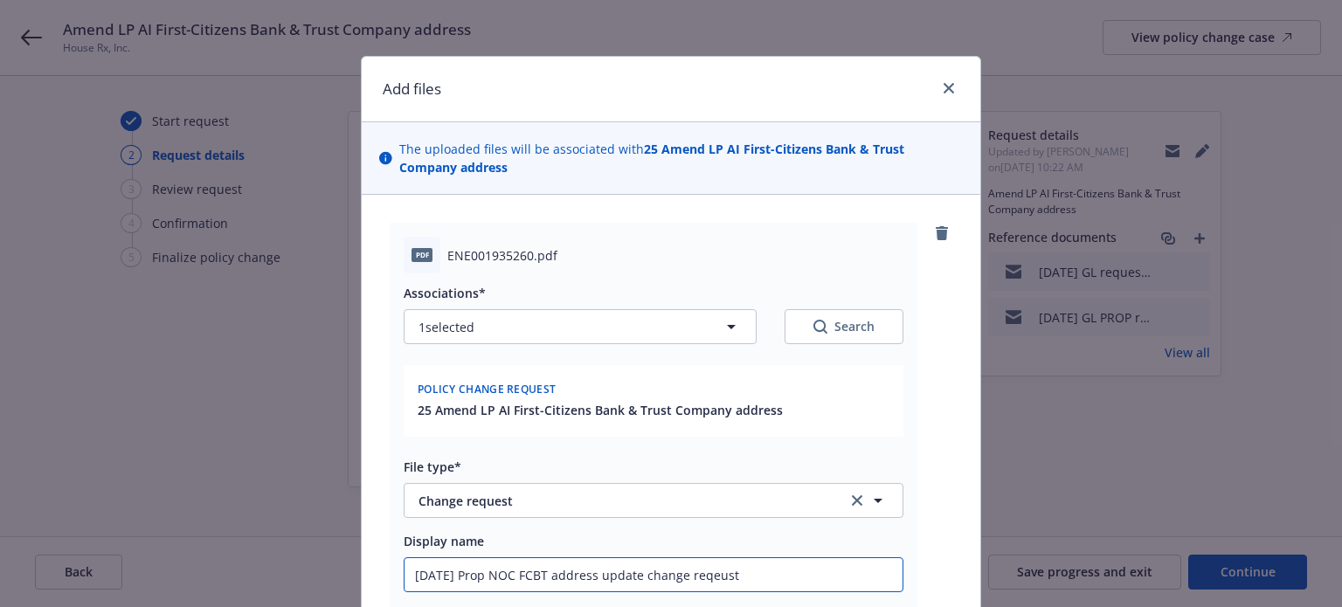
type textarea "x"
type input "[DATE] Prop NOC FCBT address update change reqeus"
type textarea "x"
type input "[DATE] Prop NOC FCBT address update change reqeu"
type textarea "x"
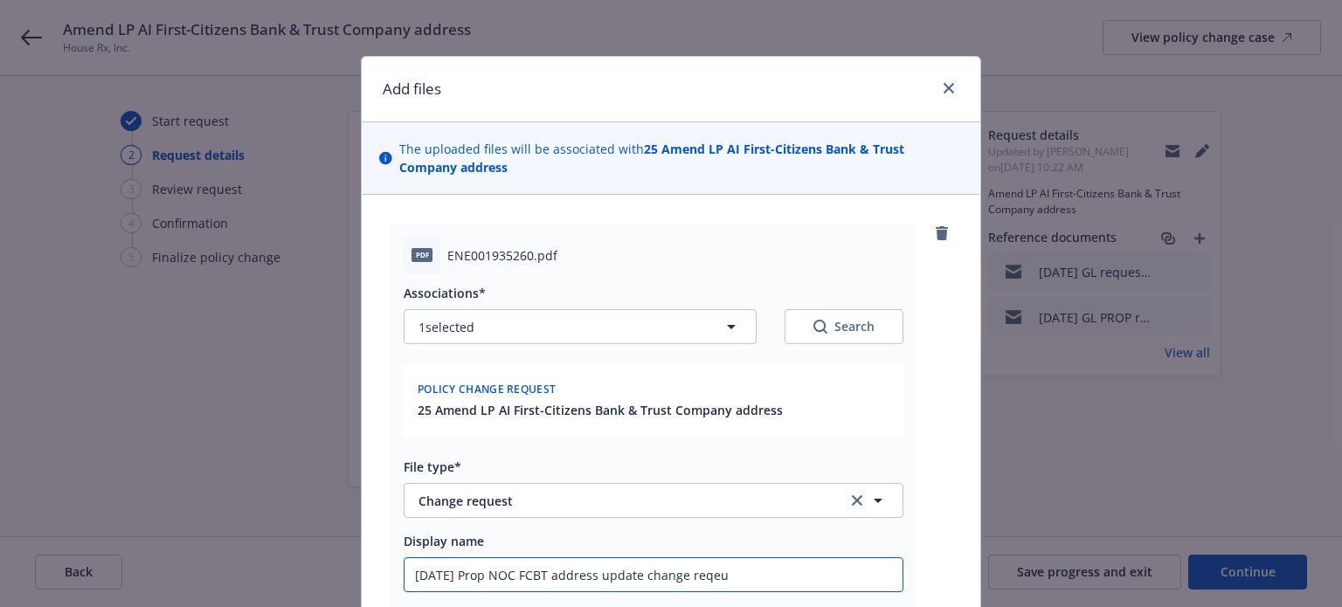
type input "[DATE] Prop NOC FCBT address update change reqe"
type textarea "x"
type input "[DATE] Prop NOC FCBT address update change req"
type textarea "x"
type input "[DATE] Prop NOC FCBT address update change requ"
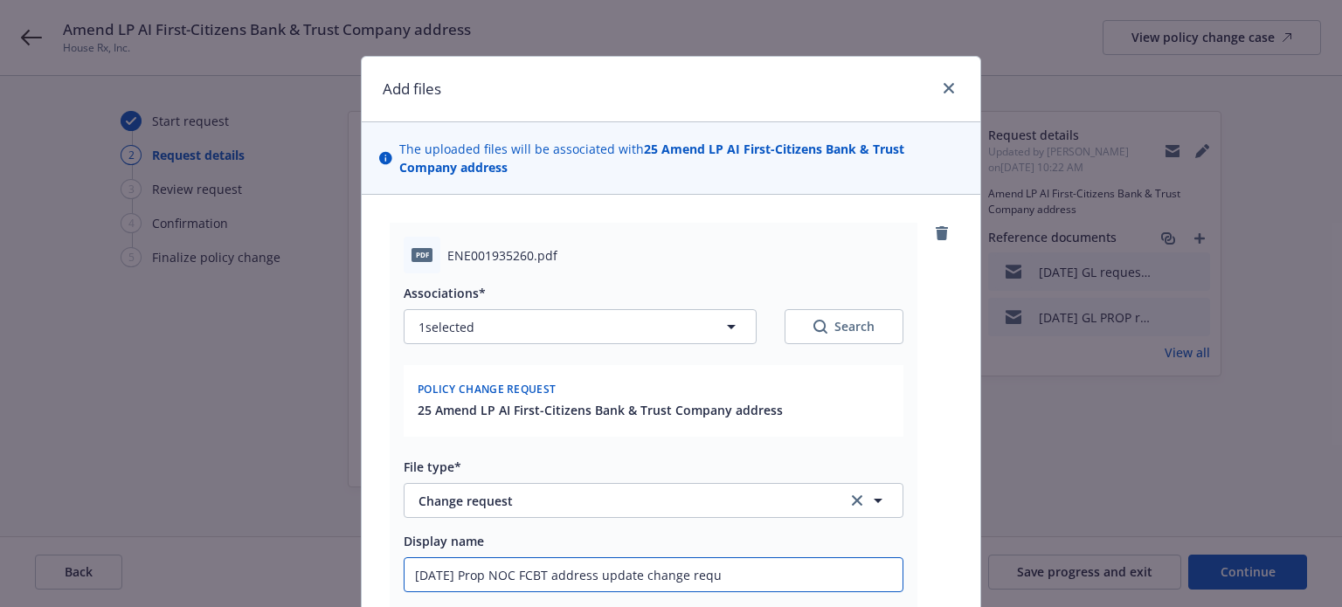
type textarea "x"
type input "[DATE] Prop NOC FCBT address update change reque"
type textarea "x"
type input "[DATE] Prop NOC FCBT address update change reques"
type textarea "x"
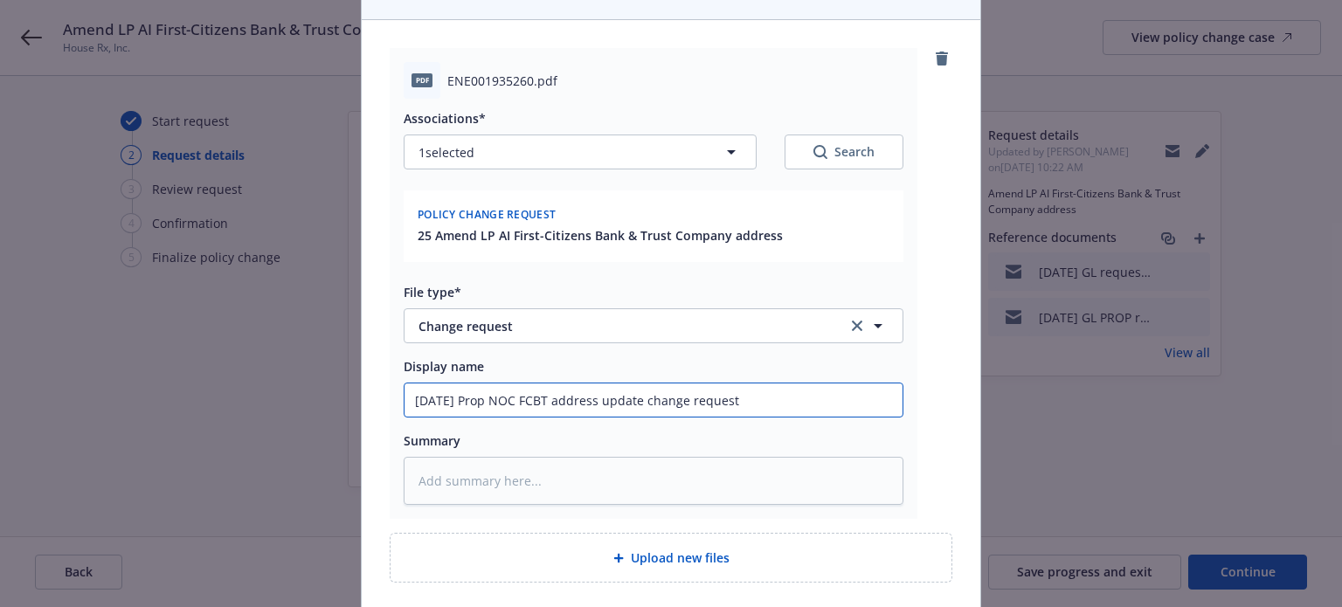
scroll to position [311, 0]
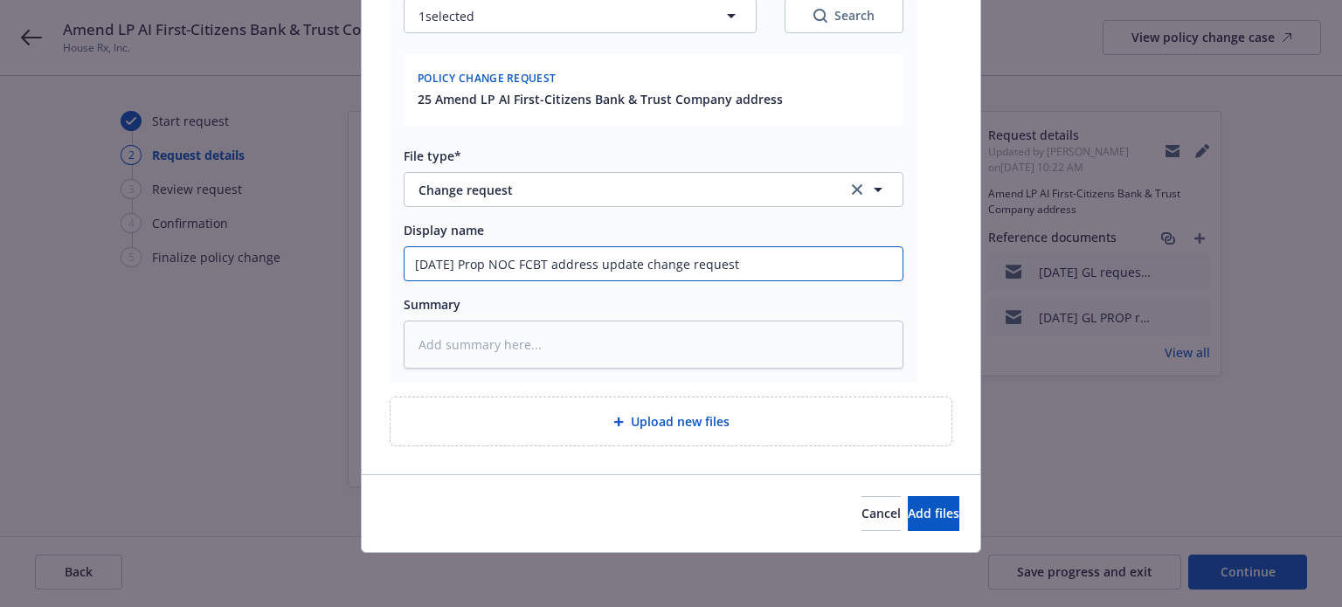
type input "[DATE] Prop NOC FCBT address update change request"
click at [675, 432] on div "Upload new files" at bounding box center [671, 422] width 561 height 48
type textarea "x"
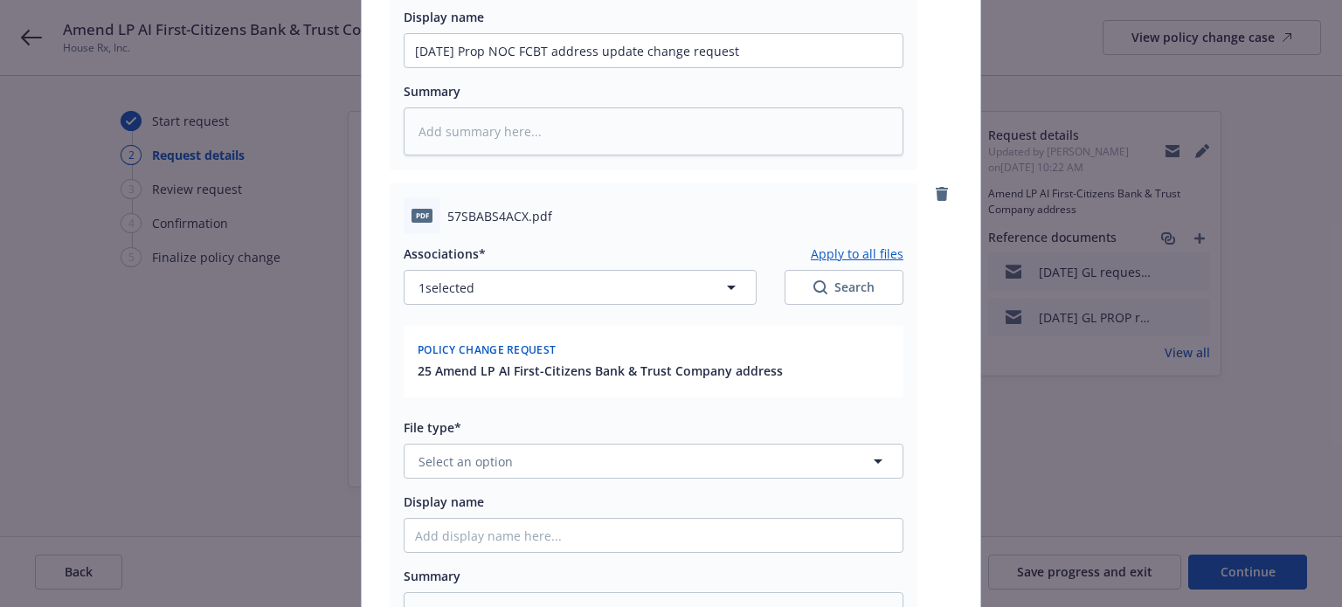
scroll to position [661, 0]
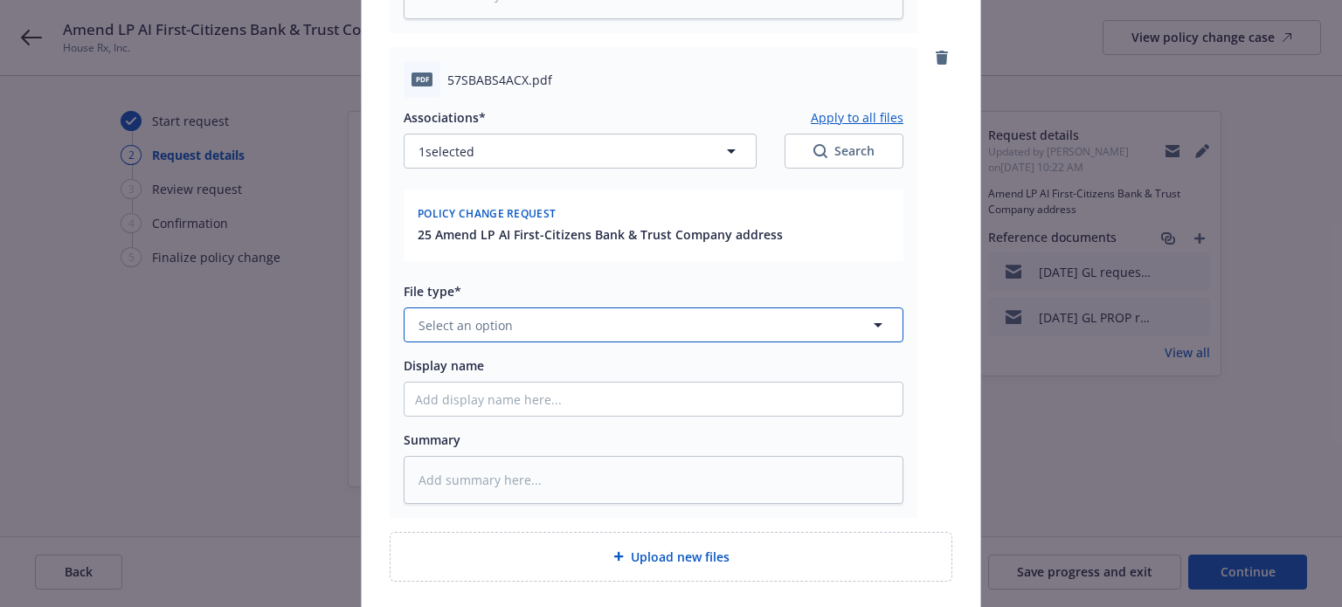
click at [518, 333] on button "Select an option" at bounding box center [654, 325] width 500 height 35
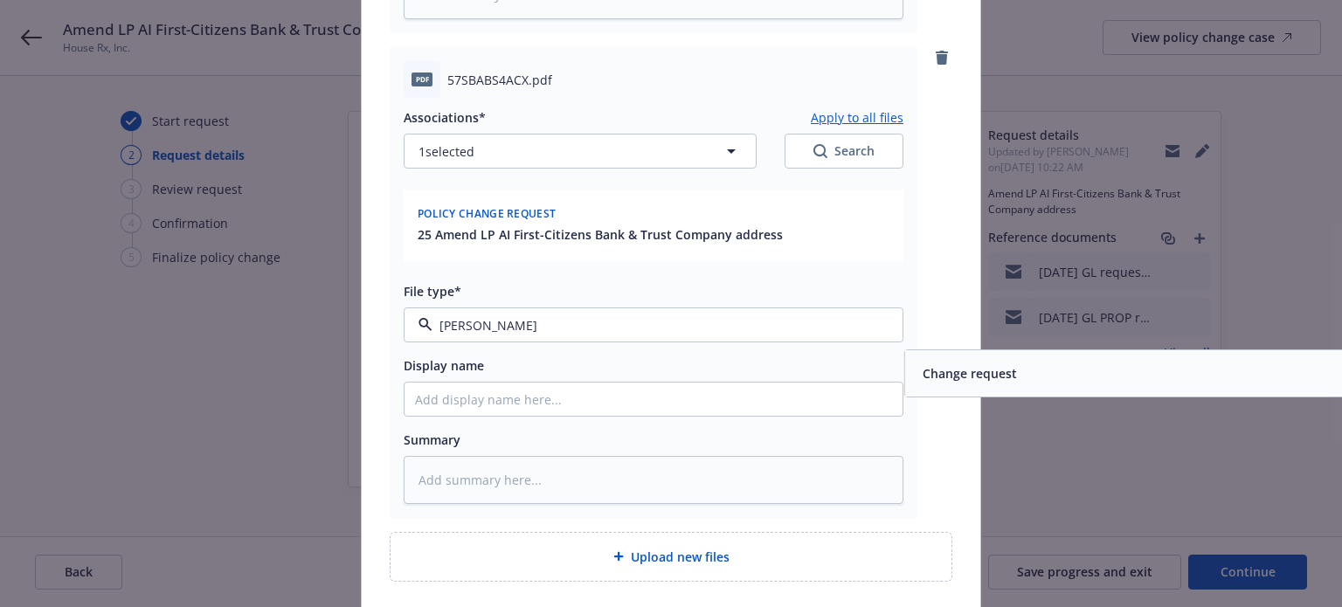
type input "change"
click at [1126, 361] on div "Change request" at bounding box center [1154, 373] width 477 height 25
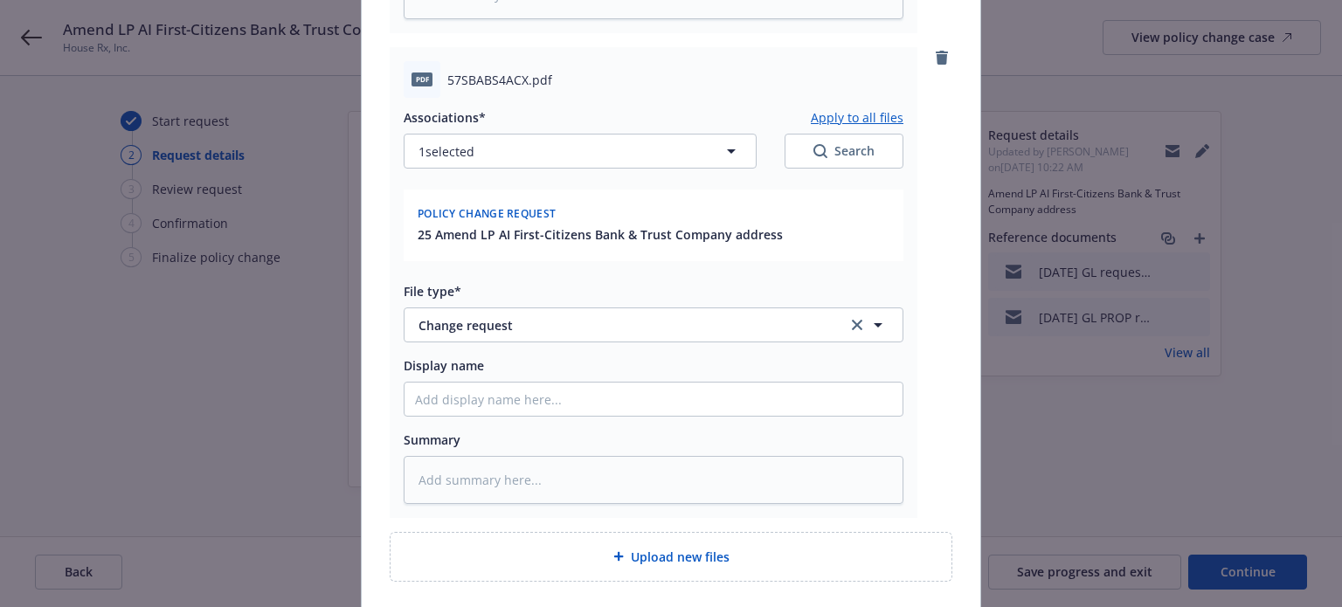
click at [631, 415] on div "Associations* Apply to all files 1 selected Search Policy change request 25 Ame…" at bounding box center [654, 301] width 500 height 406
click at [628, 410] on input "Display name" at bounding box center [654, 399] width 498 height 33
paste input "[DATE] Prop NOC FCBT address update change request"
type textarea "x"
type input "[DATE] Prop NOC FCBT address update change request"
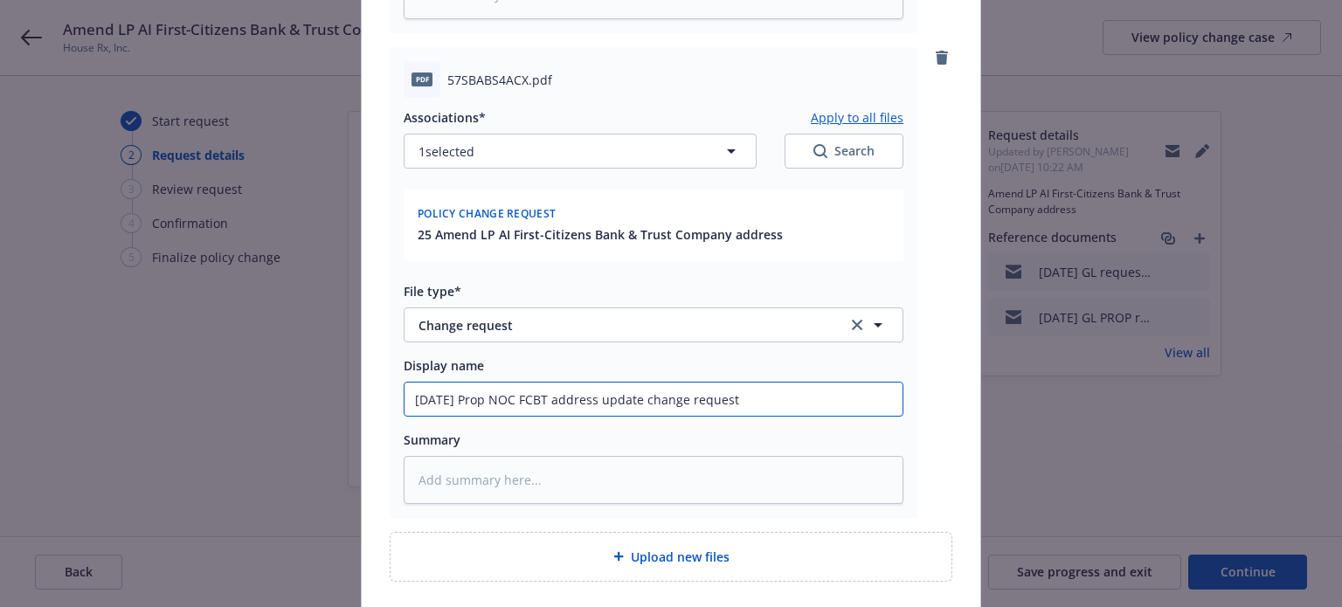
drag, startPoint x: 523, startPoint y: 401, endPoint x: 498, endPoint y: 402, distance: 25.4
click at [498, 402] on input "[DATE] Prop NOC FCBT address update change request" at bounding box center [654, 399] width 498 height 33
type textarea "x"
type input "[DATE] Prop AI FCBT address update change request"
type textarea "x"
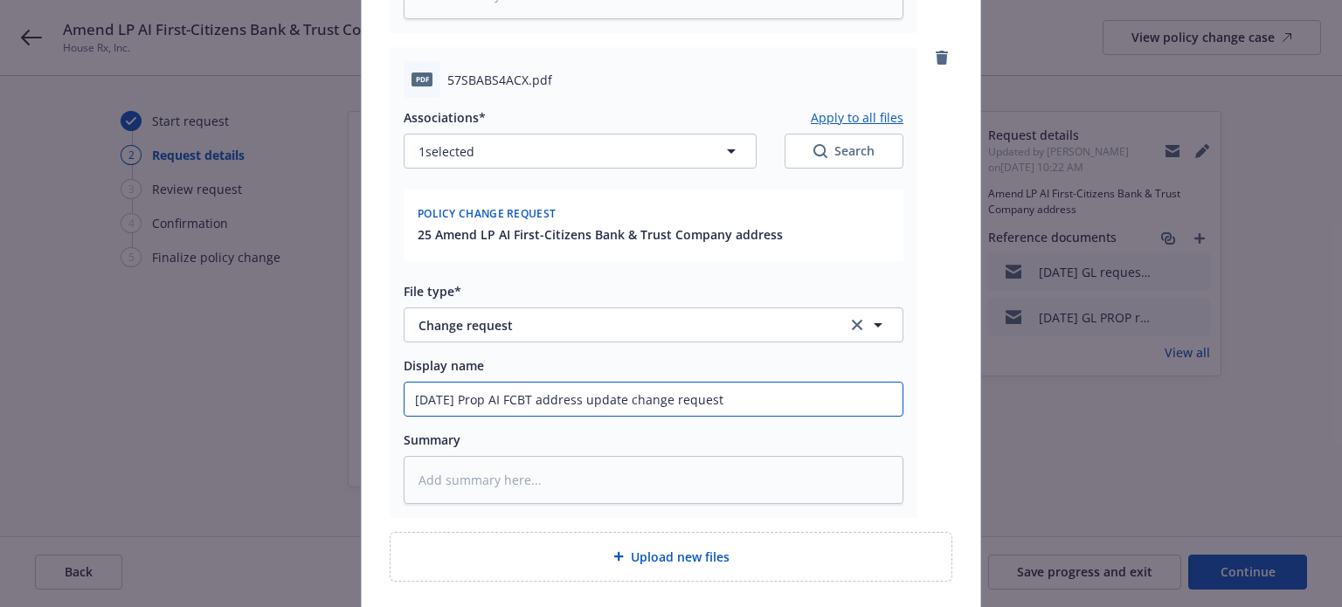
type input "[DATE] Prop AI FCBT address update change request"
type textarea "x"
type input "[DATE] Prop AI L FCBT address update change request"
type textarea "x"
type input "[DATE] Prop AI LP FCBT address update change request"
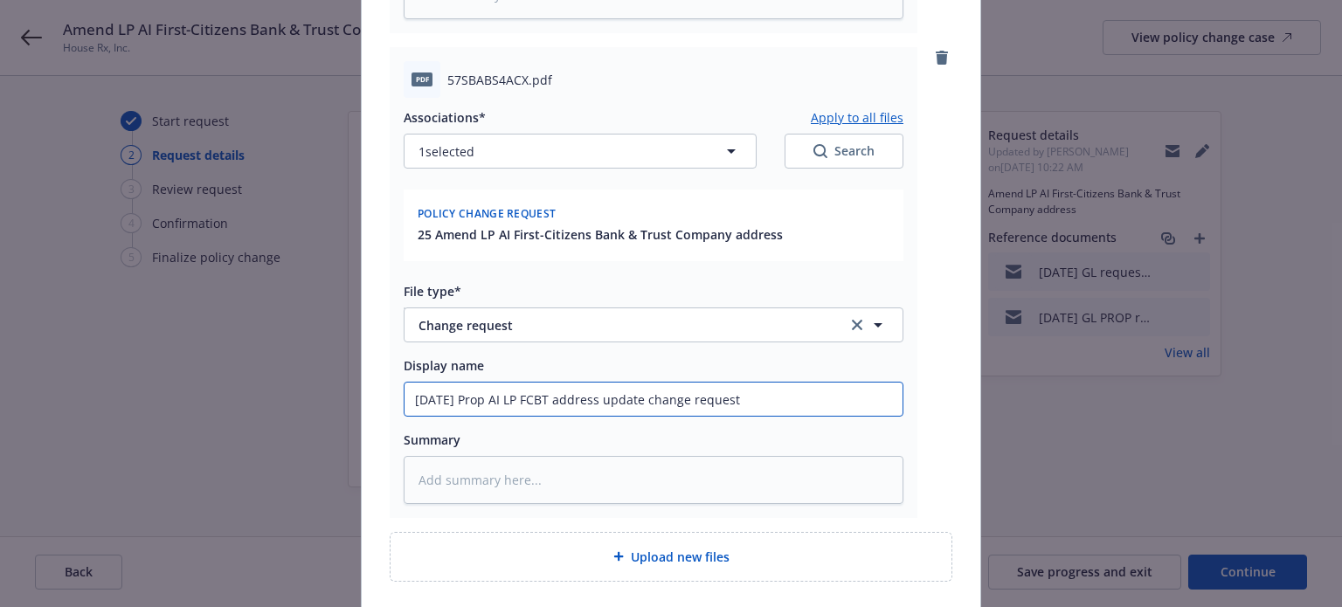
type textarea "x"
type input "[DATE] Prop AI L FCBT address update change request"
type textarea "x"
type input "[DATE] Prop AI FCBT address update change request"
type textarea "x"
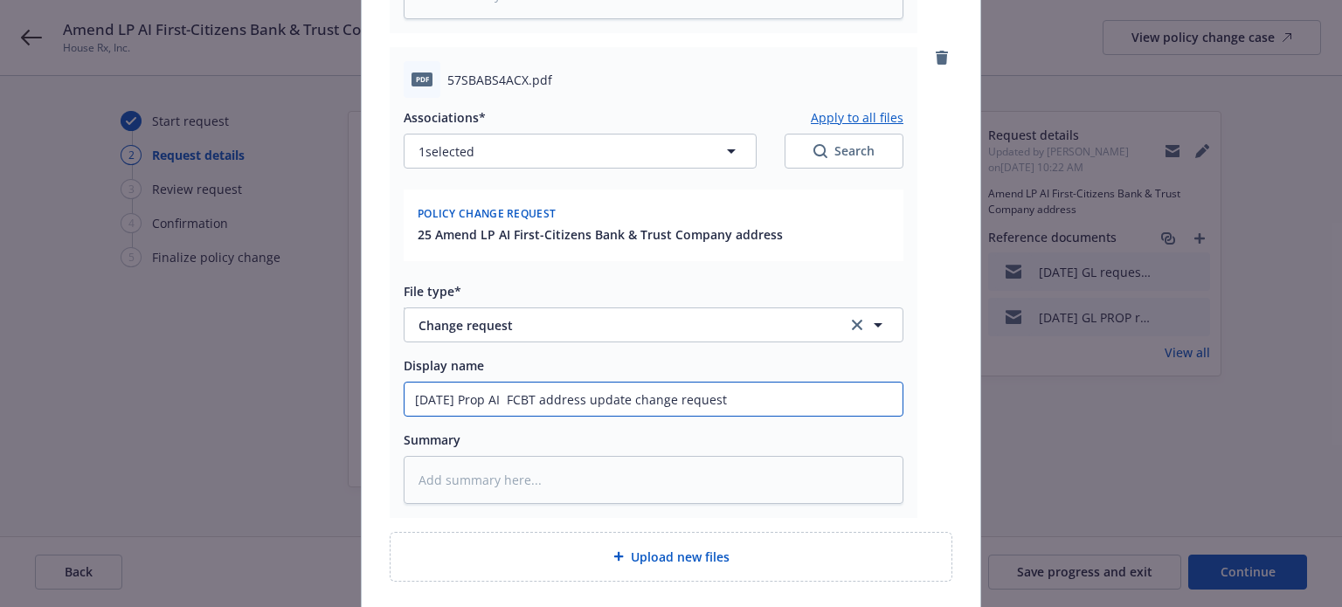
type input "[DATE] Prop AI FCBT address update change request"
type textarea "x"
type input "[DATE] Prop A FCBT address update change request"
type textarea "x"
type input "[DATE] Prop FCBT address update change request"
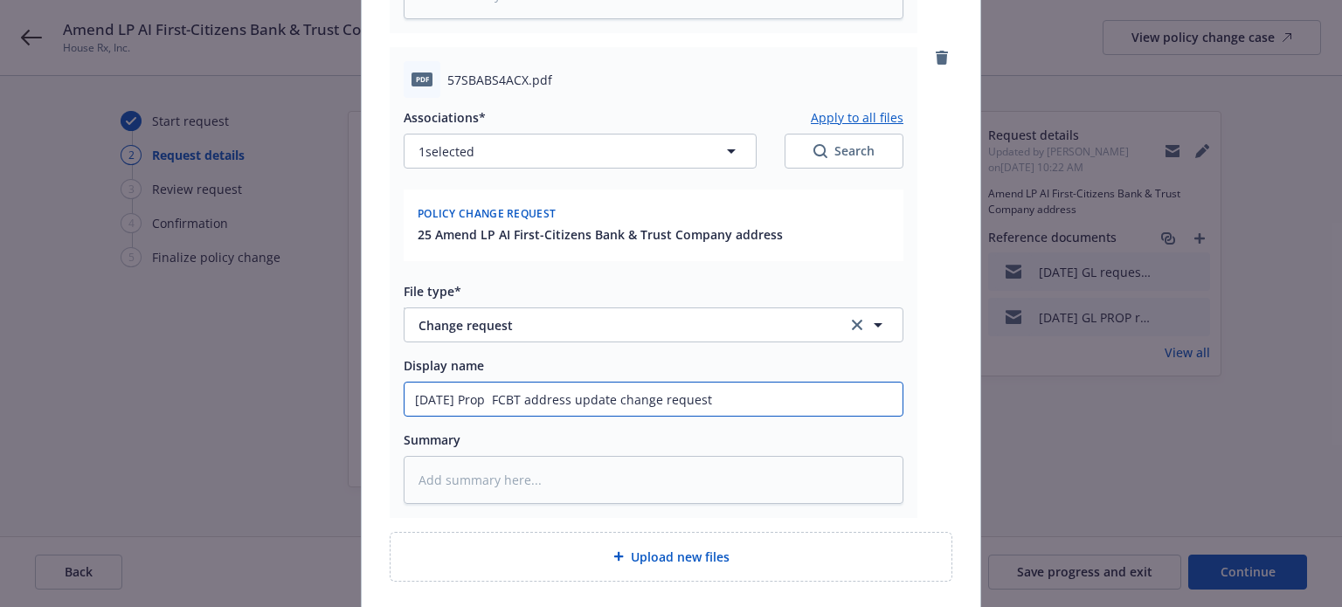
type textarea "x"
type input "[DATE] Prop L FCBT address update change request"
type textarea "x"
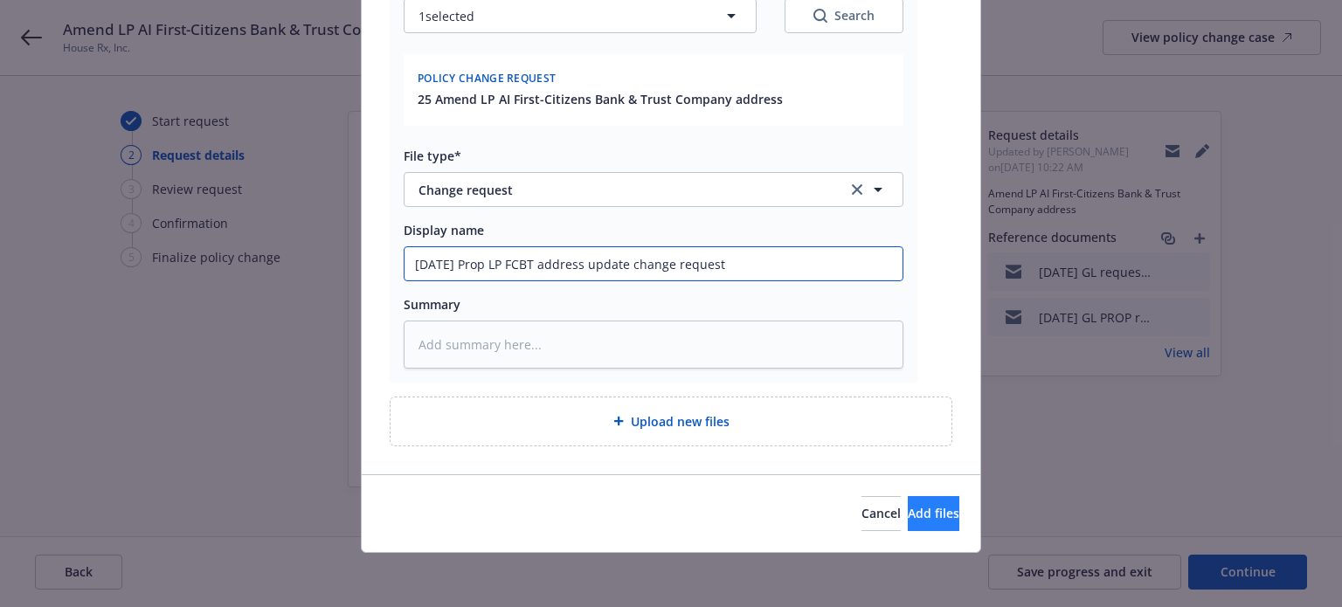
type input "[DATE] Prop LP FCBT address update change request"
click at [925, 527] on button "Add files" at bounding box center [934, 513] width 52 height 35
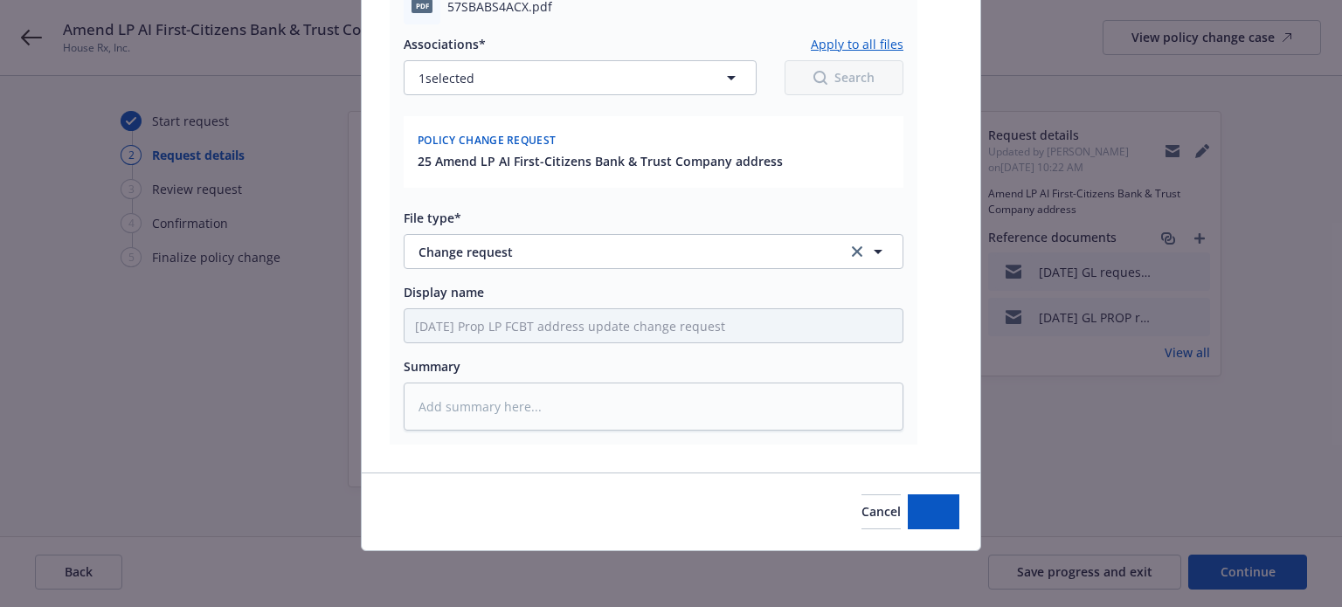
scroll to position [732, 0]
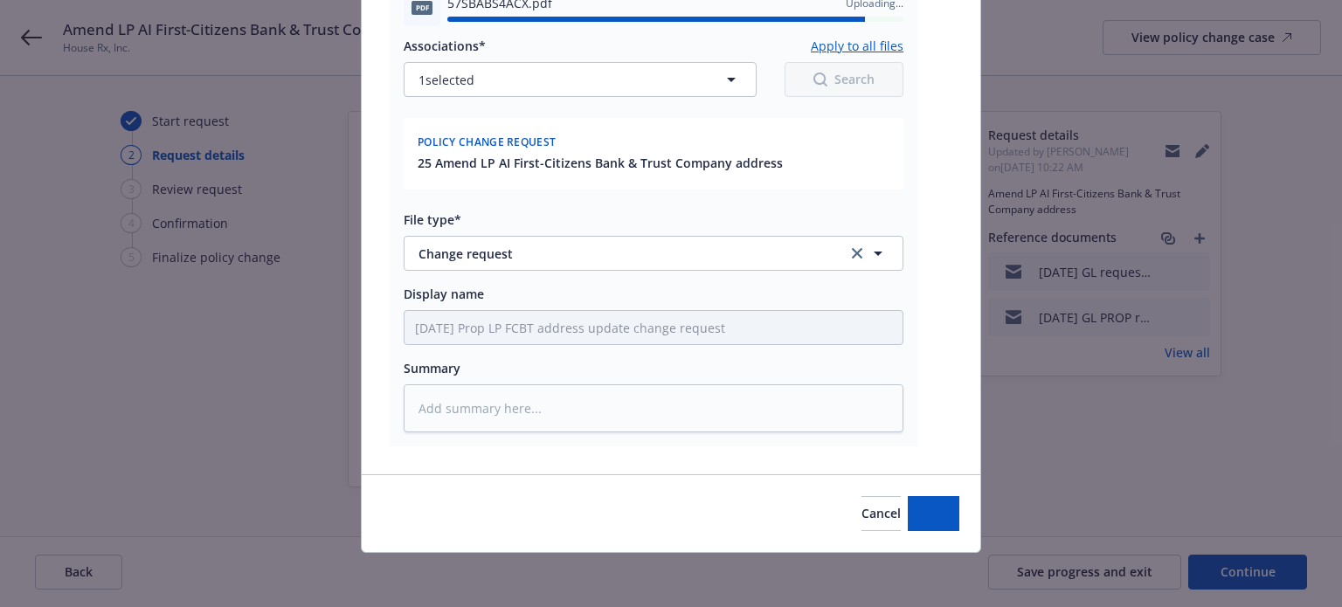
type textarea "x"
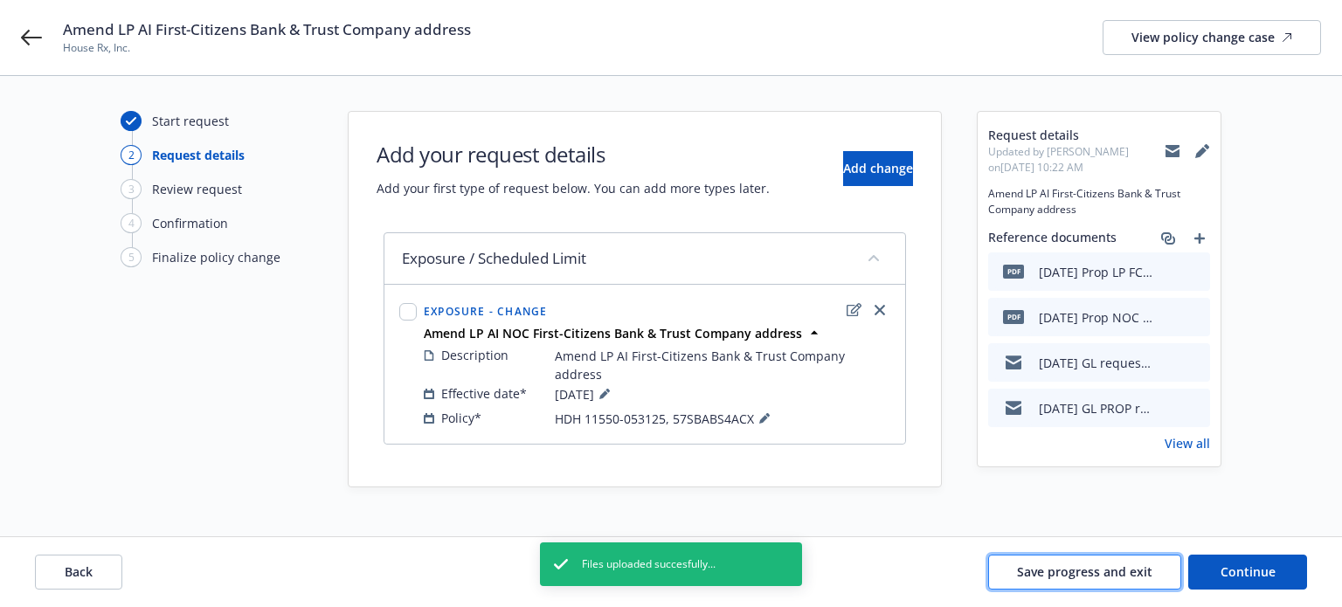
click at [1049, 564] on span "Save progress and exit" at bounding box center [1084, 572] width 135 height 17
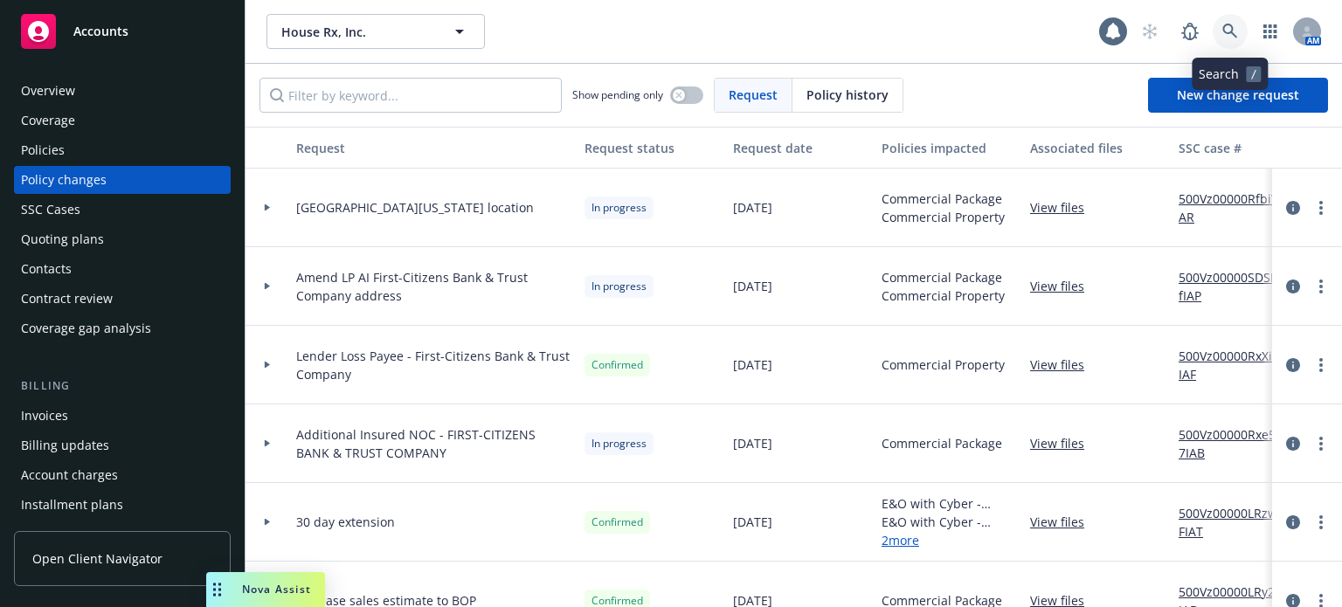
click at [1230, 16] on link at bounding box center [1230, 31] width 35 height 35
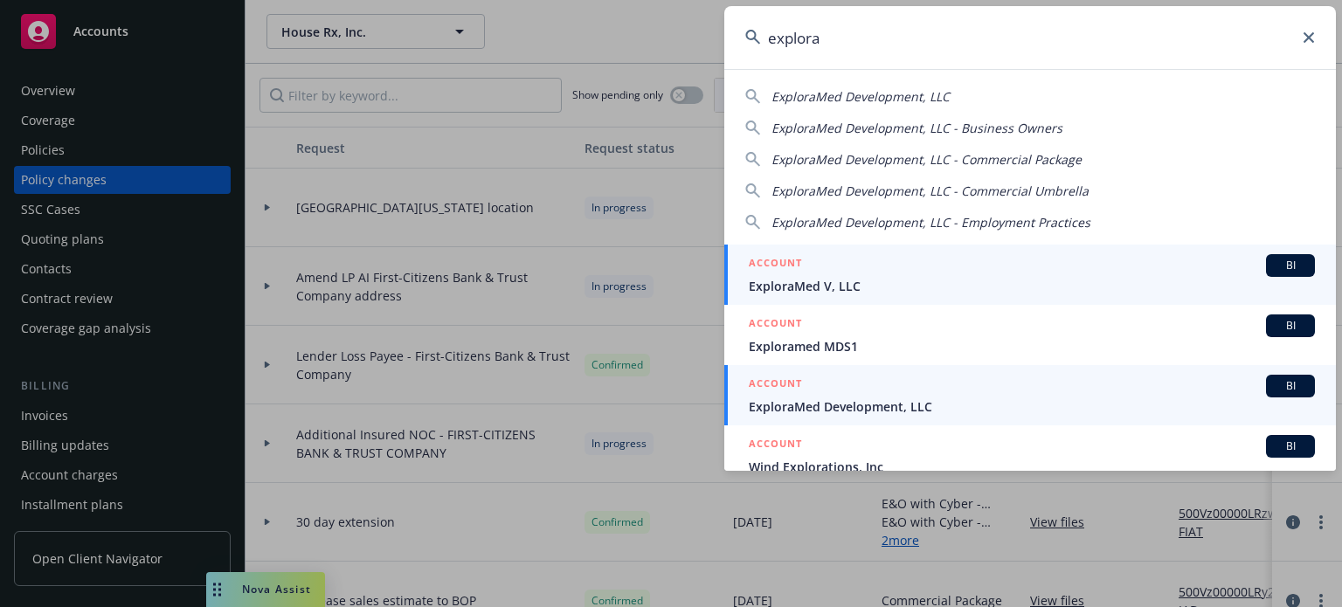
type input "explora"
click at [860, 393] on div "ACCOUNT BI" at bounding box center [1032, 386] width 566 height 23
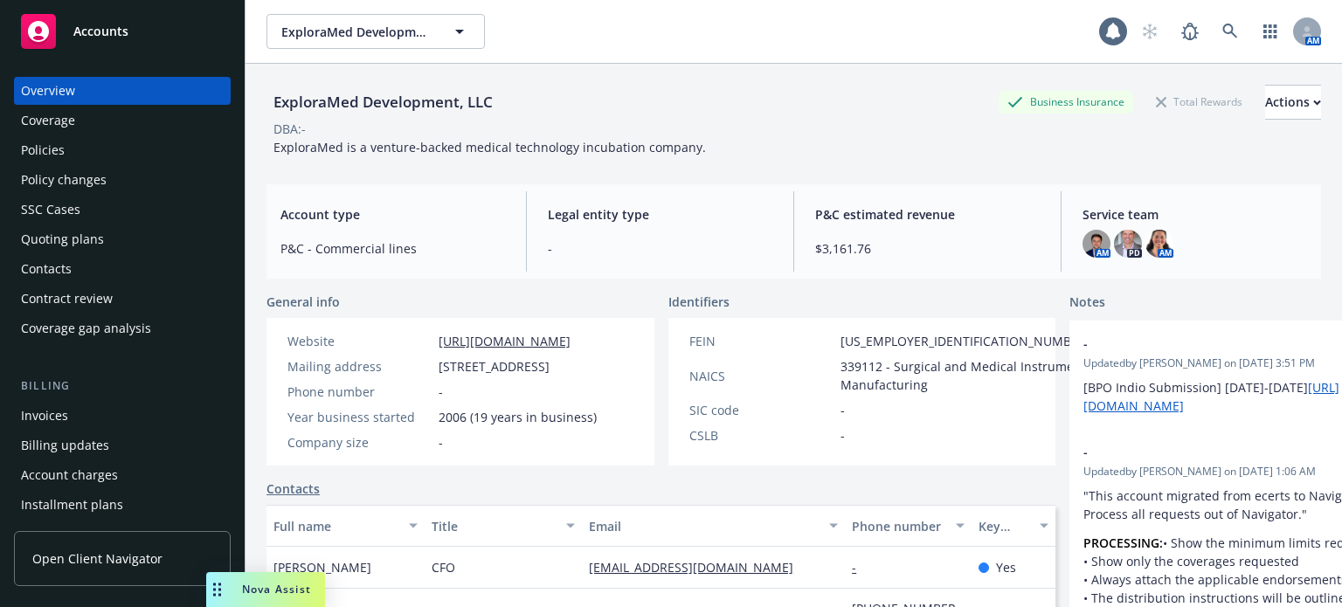
click at [58, 160] on div "Policies" at bounding box center [43, 150] width 44 height 28
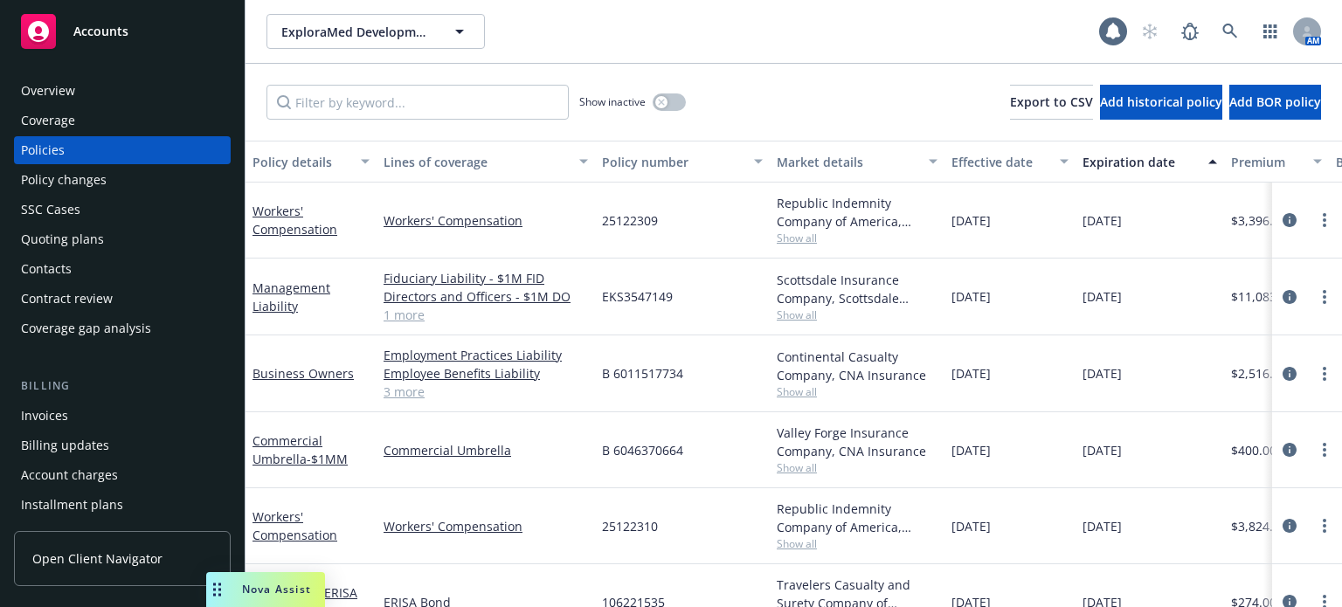
click at [87, 250] on div "Quoting plans" at bounding box center [62, 239] width 83 height 28
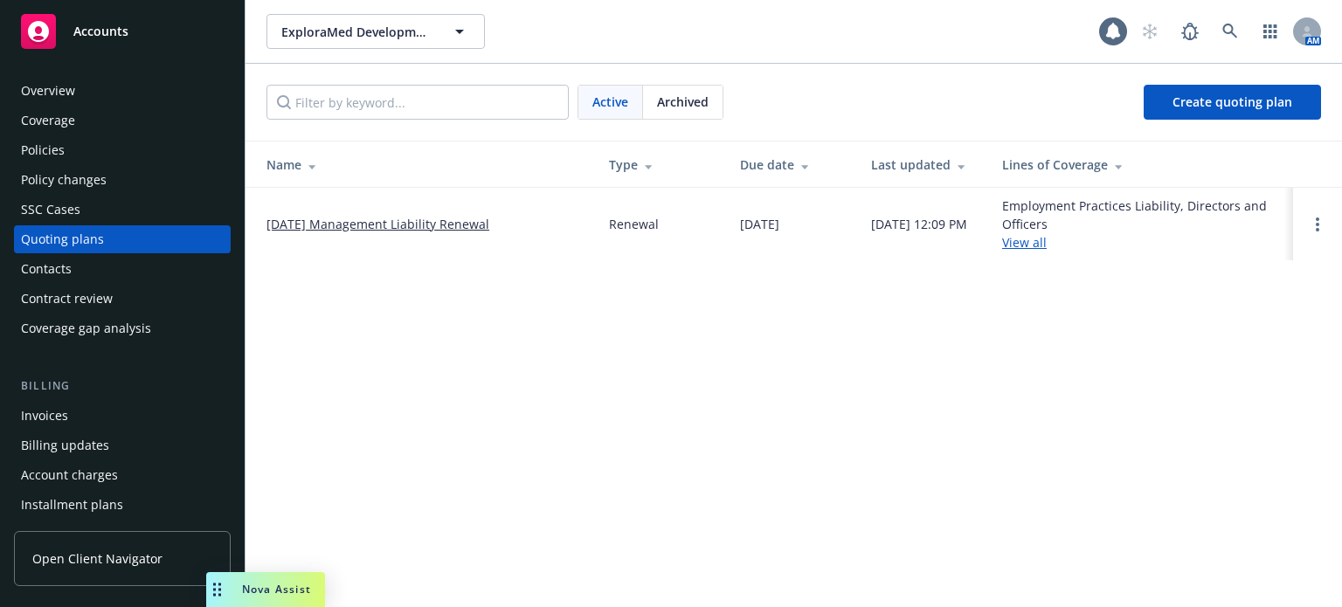
click at [440, 225] on link "[DATE] Management Liability Renewal" at bounding box center [378, 224] width 223 height 18
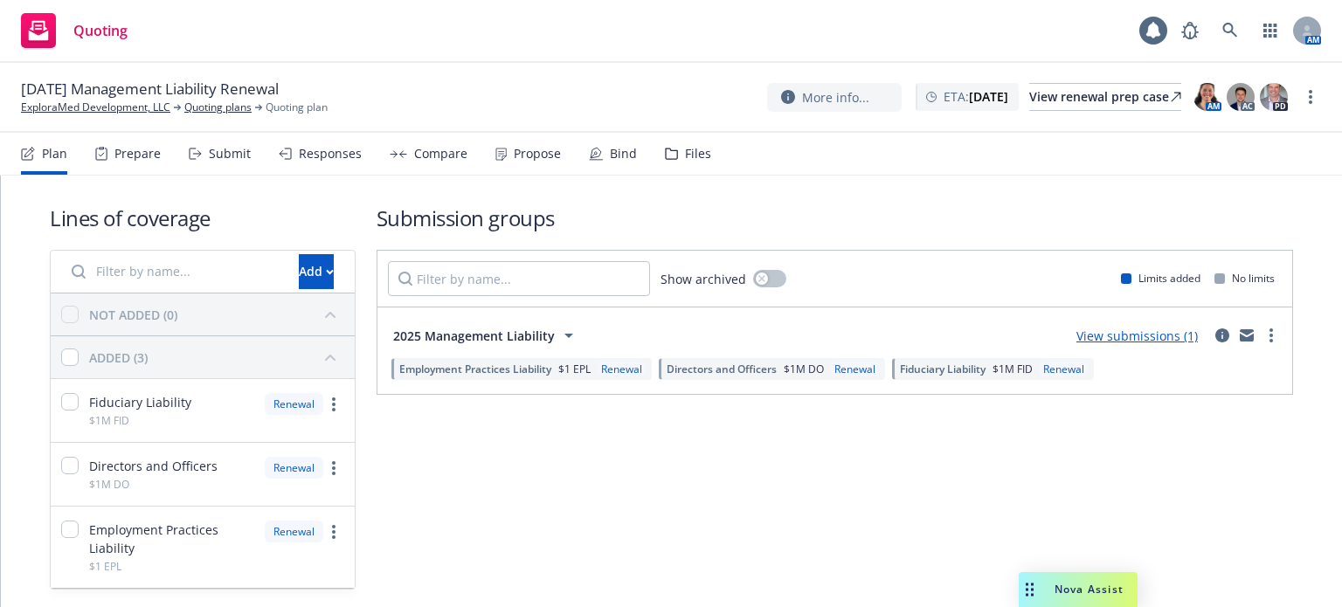
click at [528, 139] on div "Propose" at bounding box center [528, 154] width 66 height 42
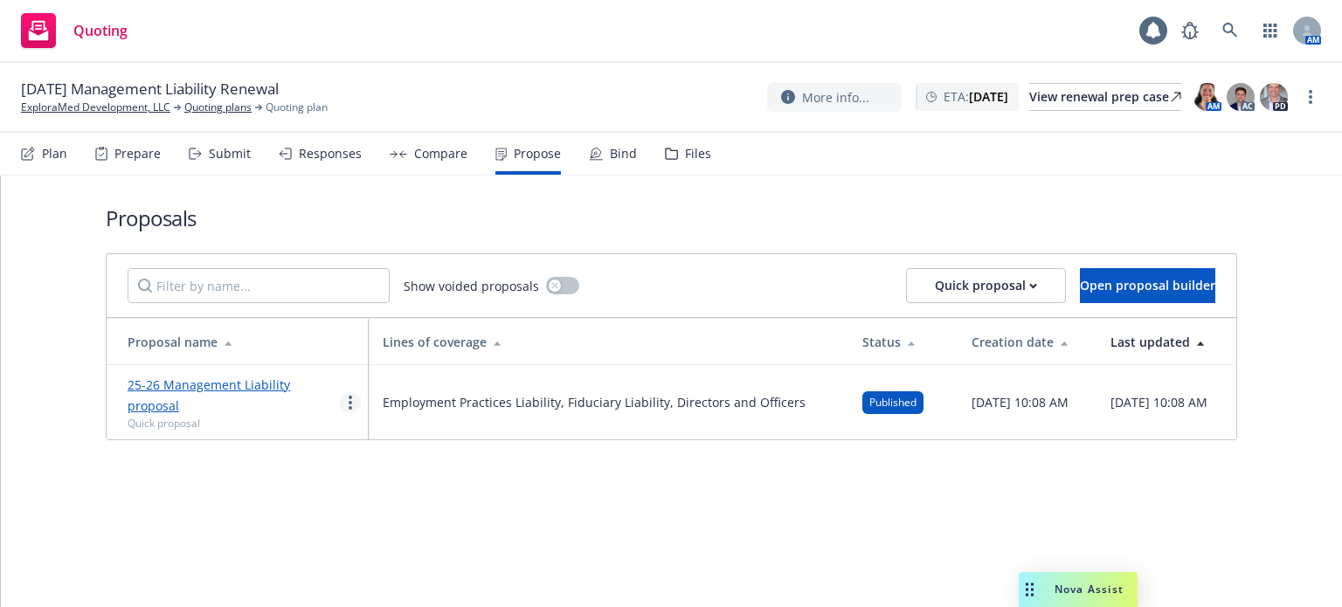
click at [350, 398] on link "more" at bounding box center [350, 402] width 21 height 21
click at [393, 259] on span "Log client response" at bounding box center [419, 256] width 156 height 17
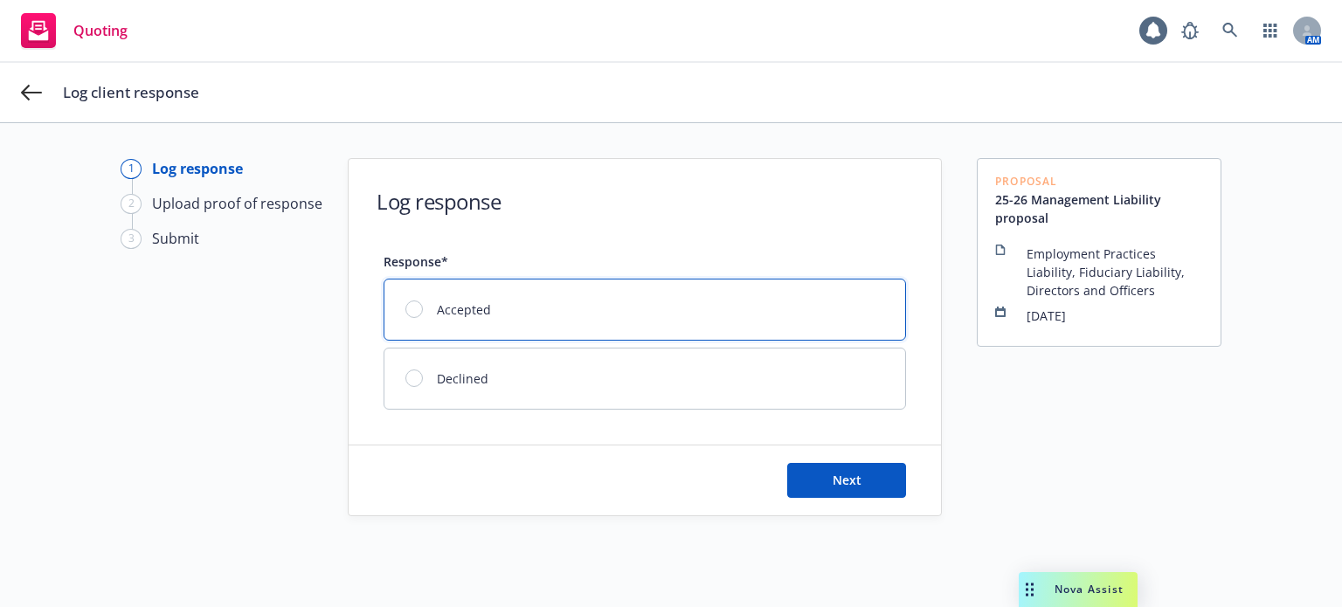
click at [527, 321] on div "Accepted" at bounding box center [645, 310] width 521 height 60
click at [851, 492] on button "Next" at bounding box center [846, 480] width 119 height 35
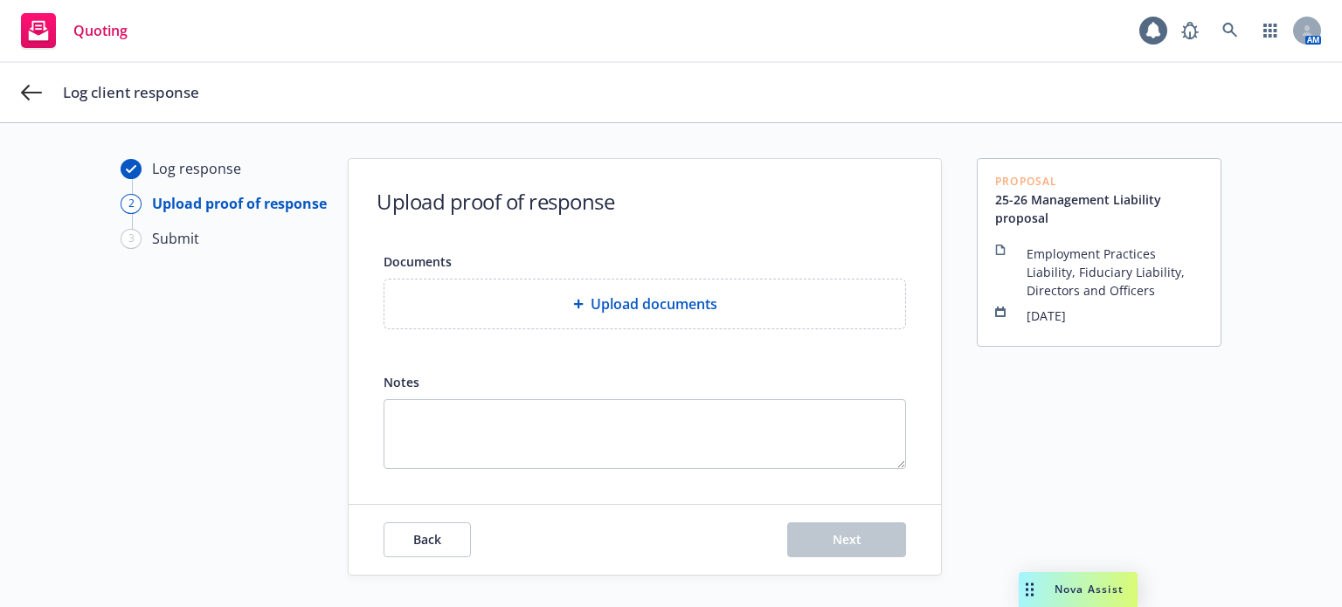
click at [787, 323] on div "Upload documents" at bounding box center [645, 304] width 521 height 49
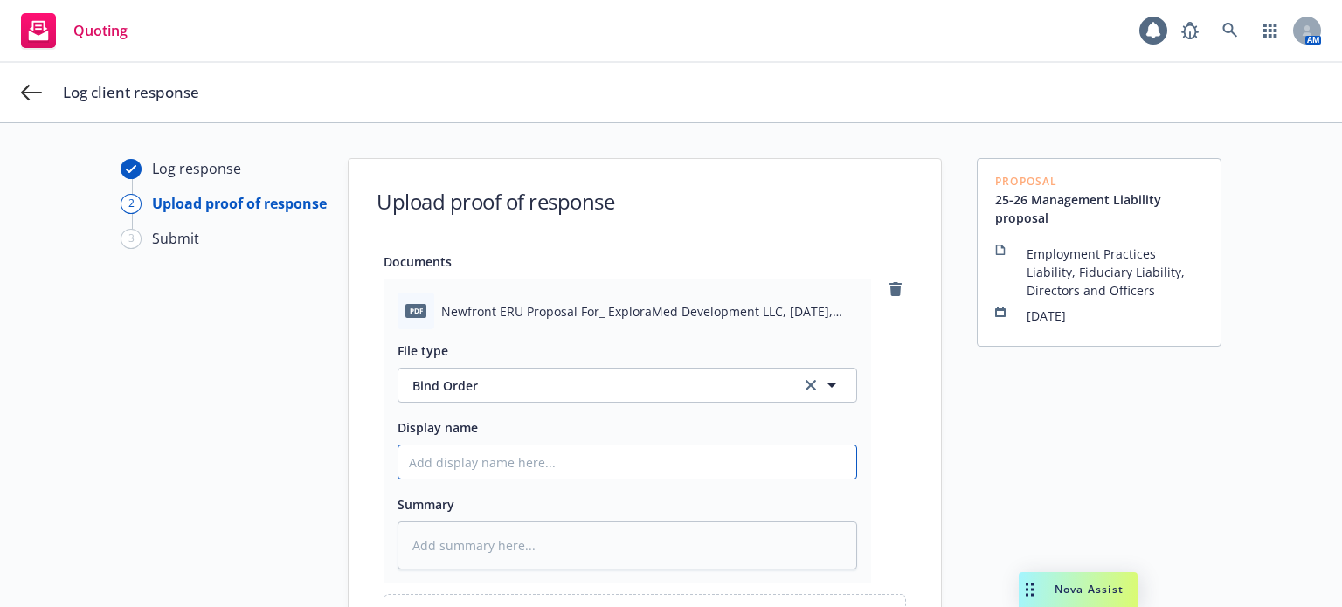
click at [650, 454] on input "Display name" at bounding box center [627, 462] width 458 height 33
type textarea "x"
type input "2"
type textarea "x"
type input "25"
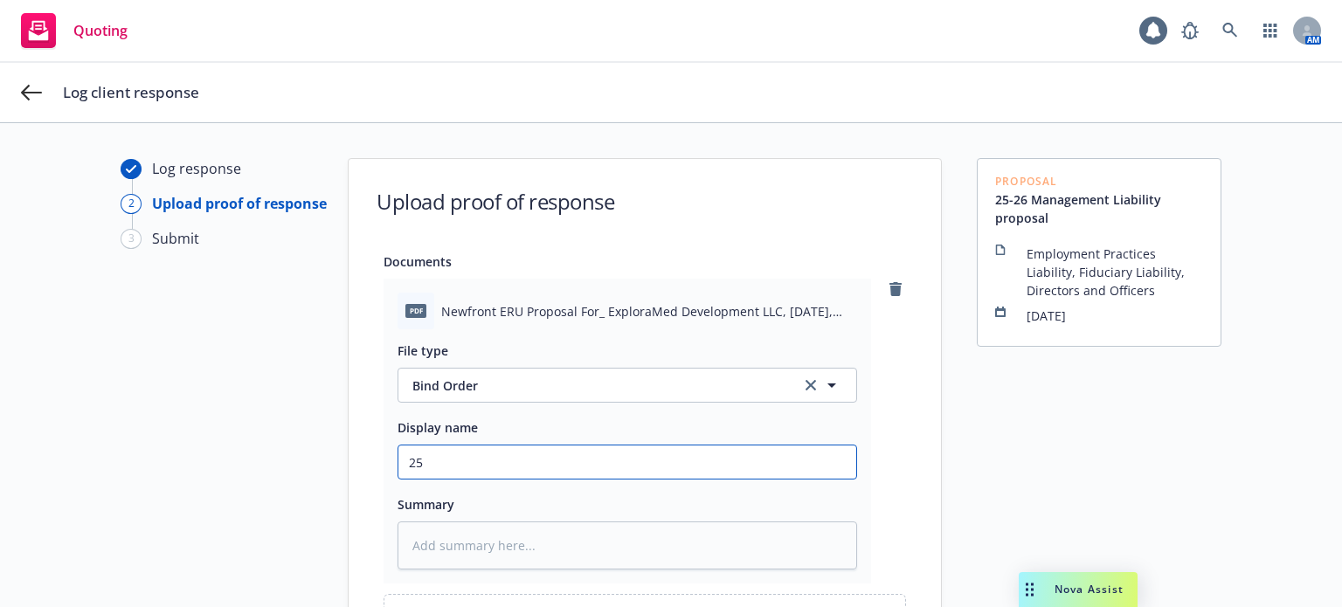
type textarea "x"
type input "25-"
type textarea "x"
type input "25-2"
type textarea "x"
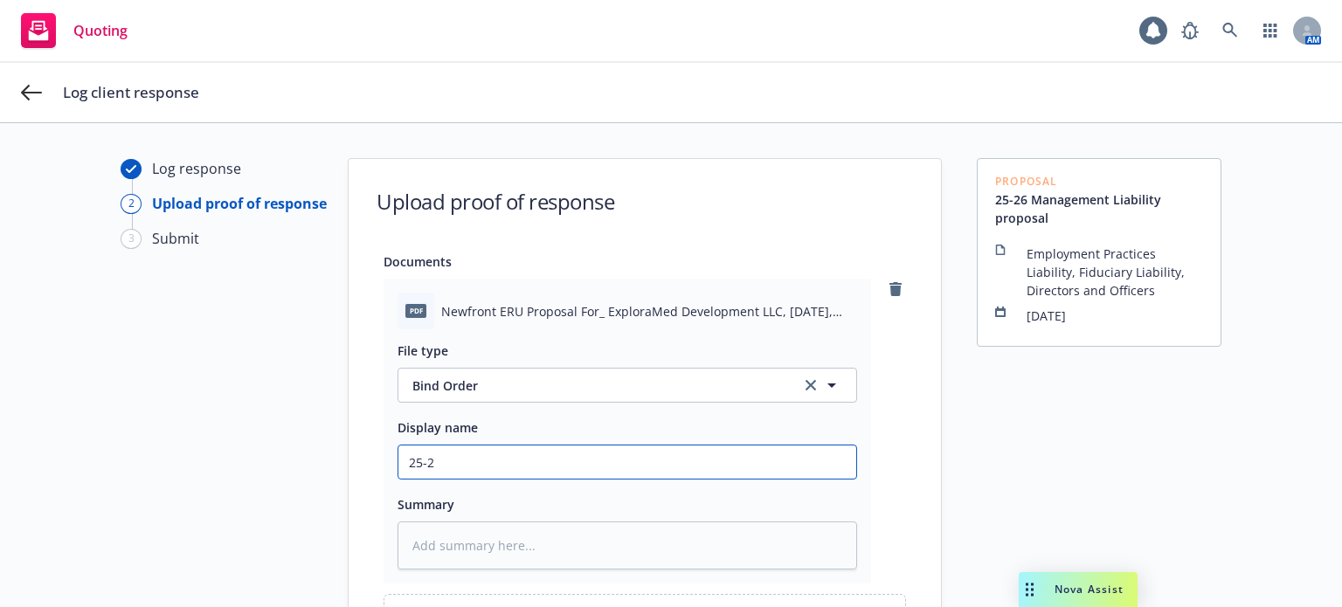
type input "25-26"
type textarea "x"
type input "25-26"
type textarea "x"
type input "25-26 M"
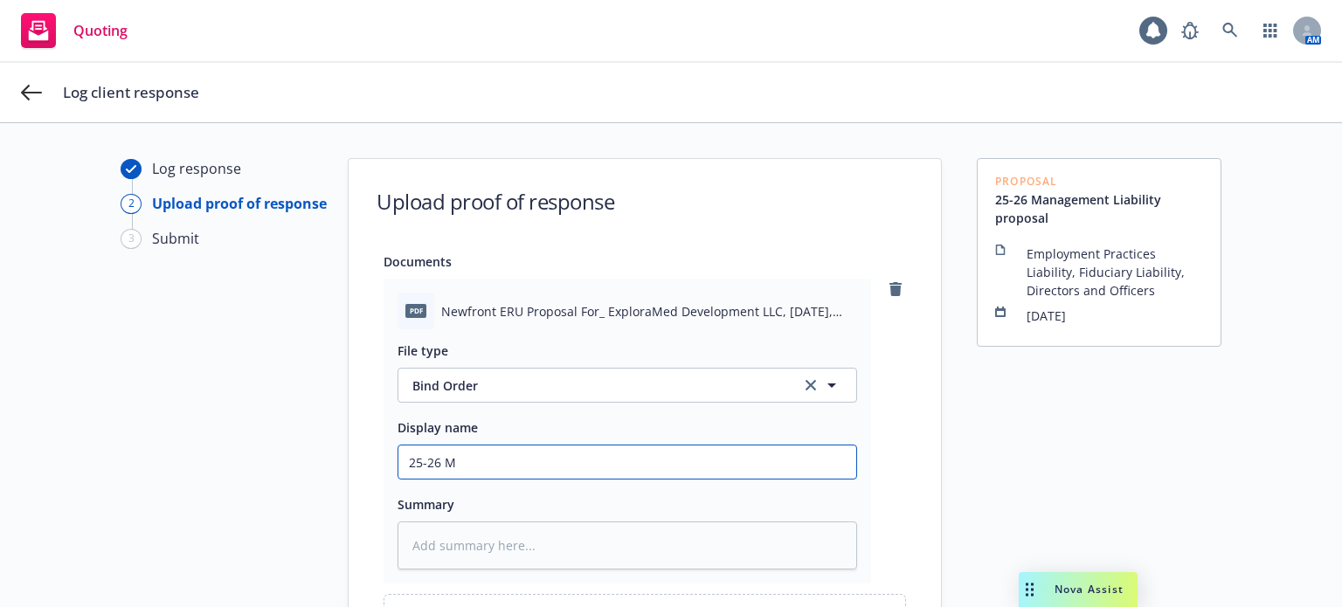
type textarea "x"
type input "25-26 Ma"
type textarea "x"
type input "25-26 Man"
type textarea "x"
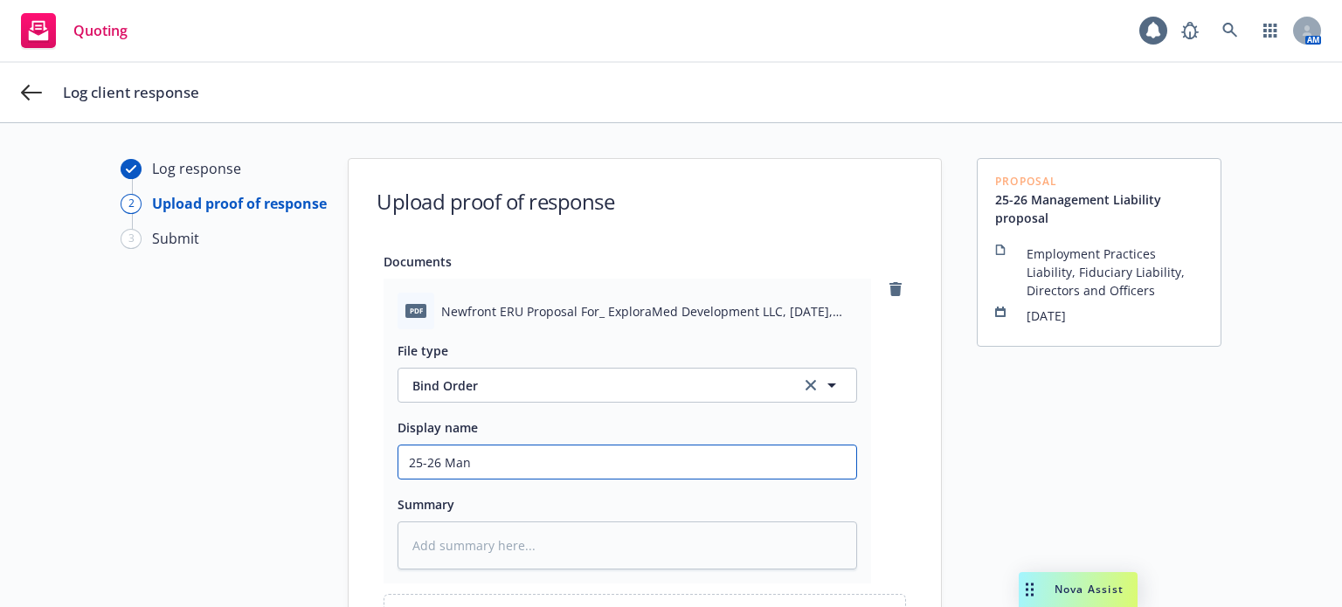
type input "25-26 Mana"
type textarea "x"
type input "25-26 Manag"
type textarea "x"
type input "25-26 Manage"
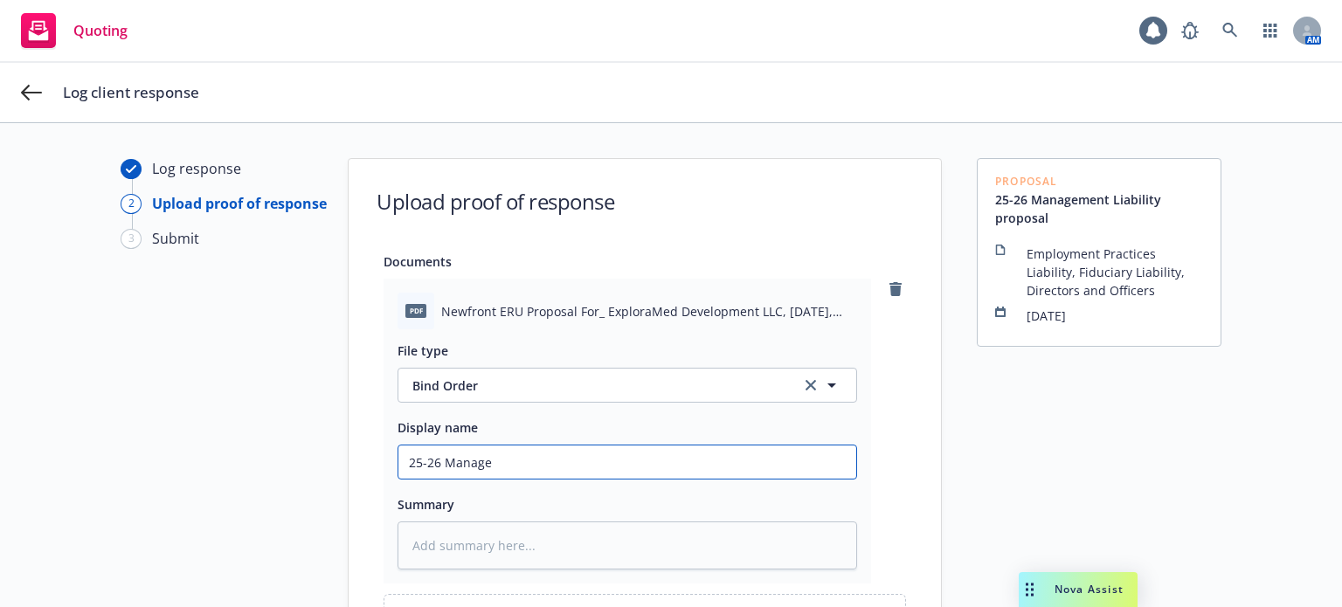
type textarea "x"
type input "25-26 Managem"
type textarea "x"
type input "25-26 Manageme"
type textarea "x"
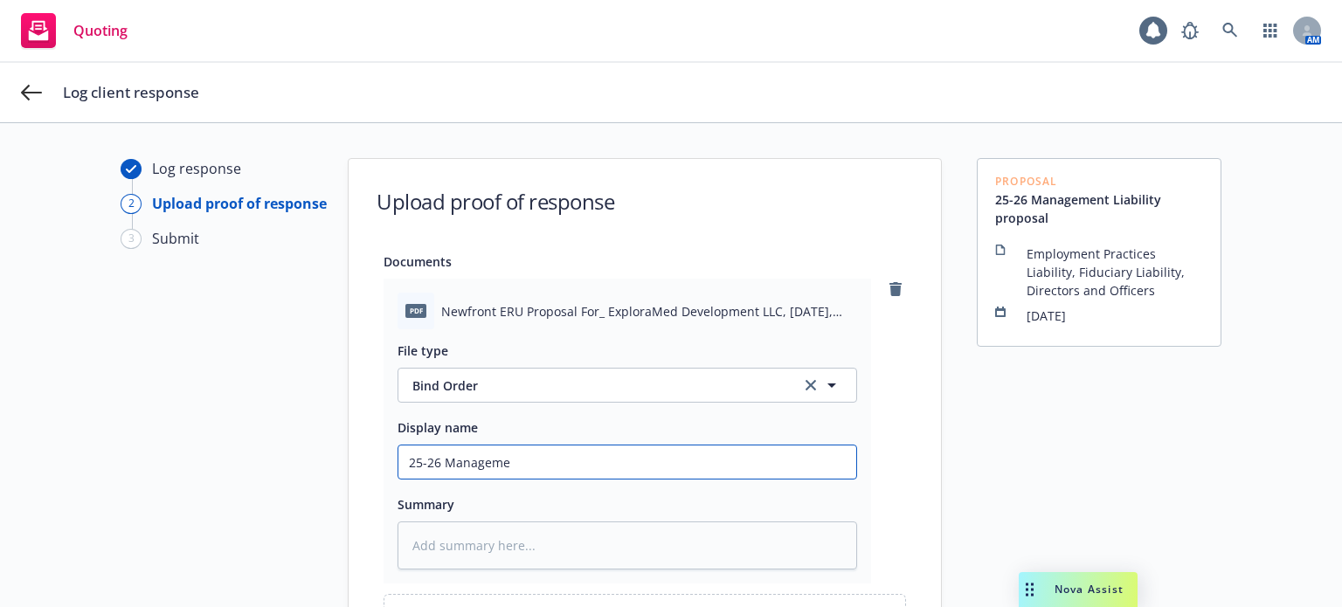
type input "25-26 Managemen"
type textarea "x"
type input "25-26 Management"
type textarea "x"
type input "25-26 Management"
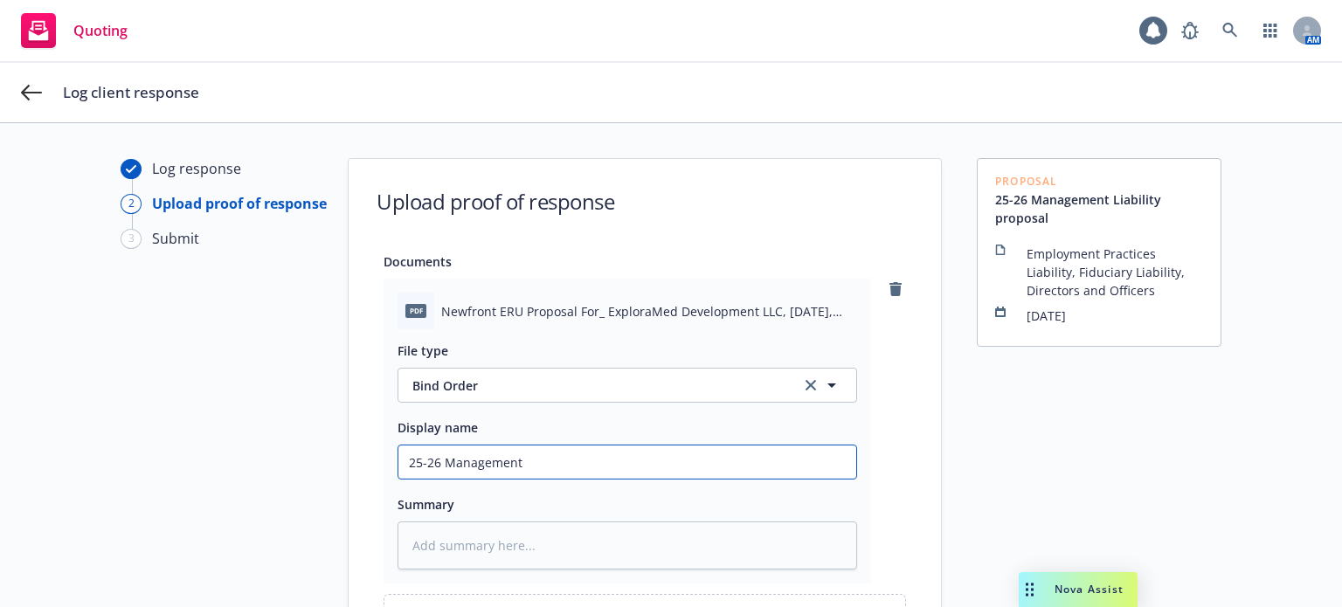
type textarea "x"
type input "25-26 Management si"
type textarea "x"
type input "25-26 Management sign"
type textarea "x"
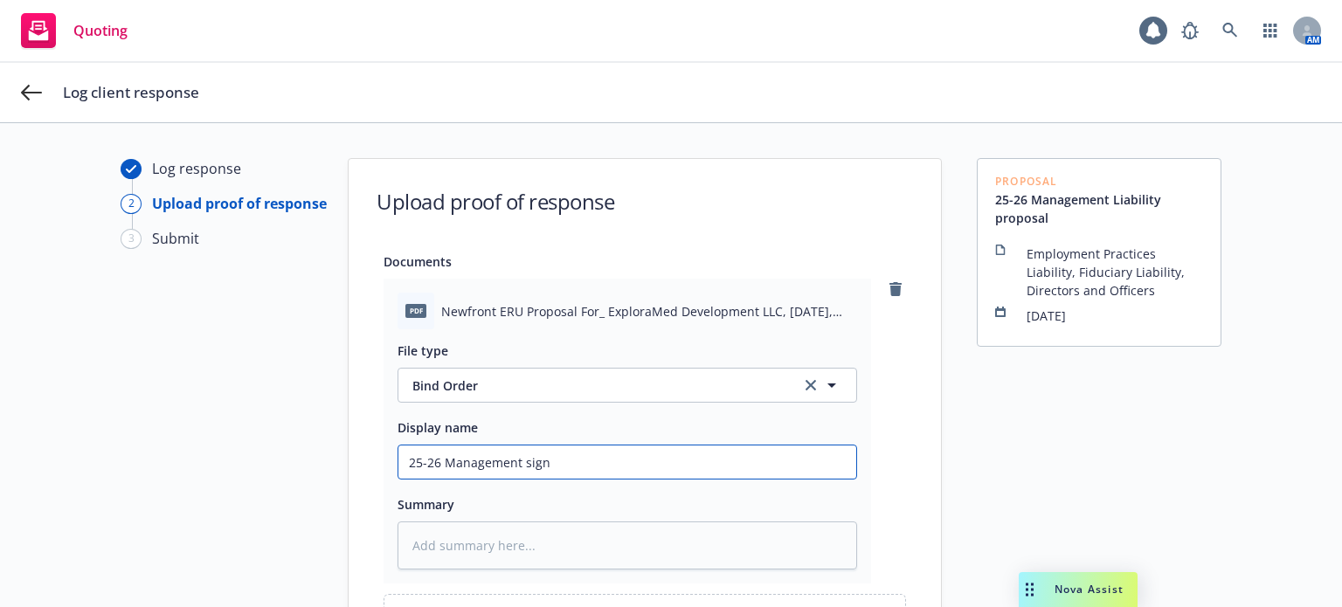
type input "25-26 Management signe"
type textarea "x"
type input "25-26 Management signed"
type textarea "x"
type input "25-26 Management signed"
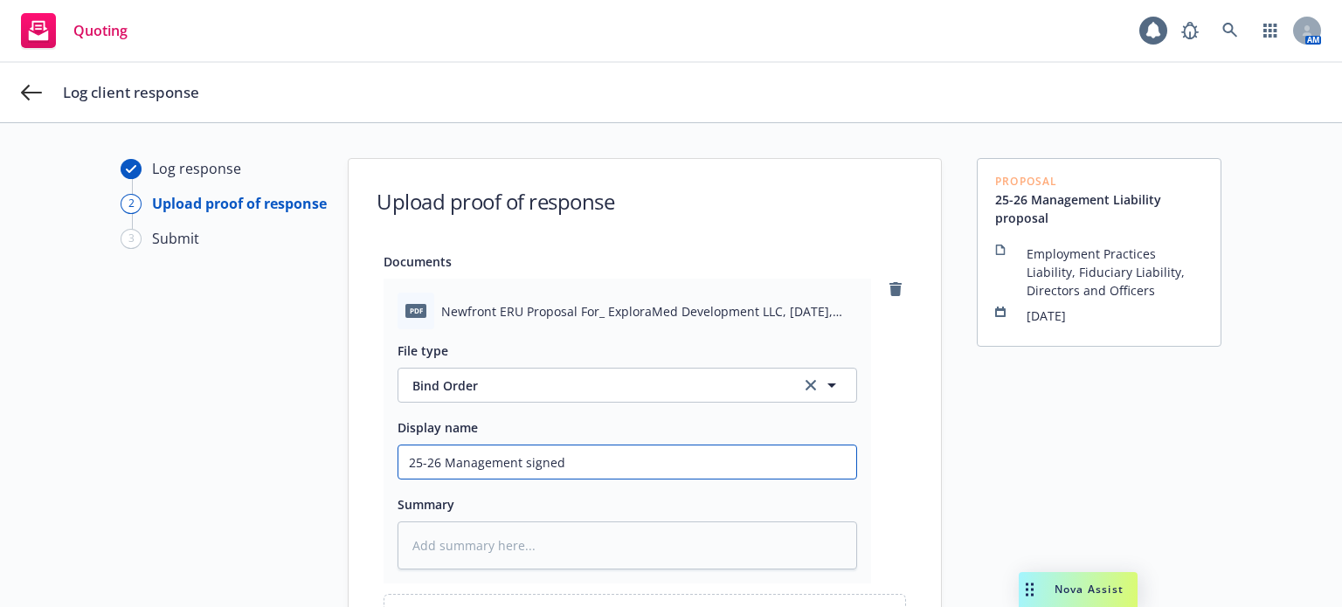
type textarea "x"
type input "25-26 Management signed p"
type textarea "x"
type input "25-26 Management signed pr"
type textarea "x"
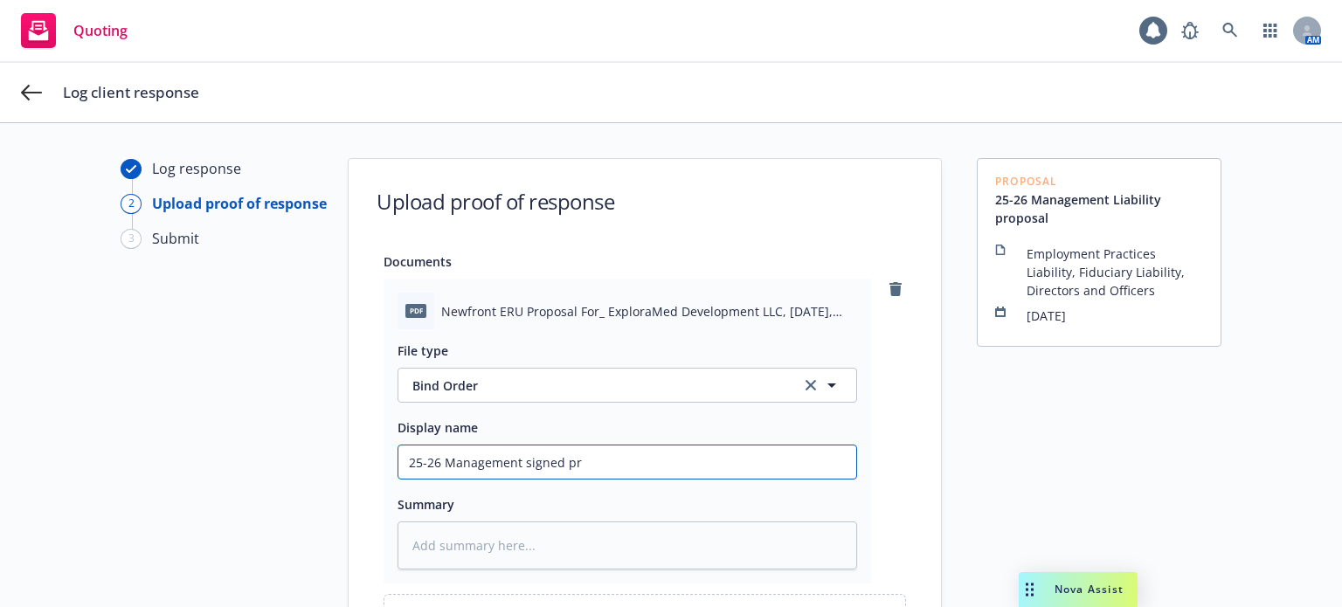
type input "25-26 Management signed pro"
type textarea "x"
type input "25-26 Management signed prop"
type textarea "x"
type input "25-26 Management signed propo"
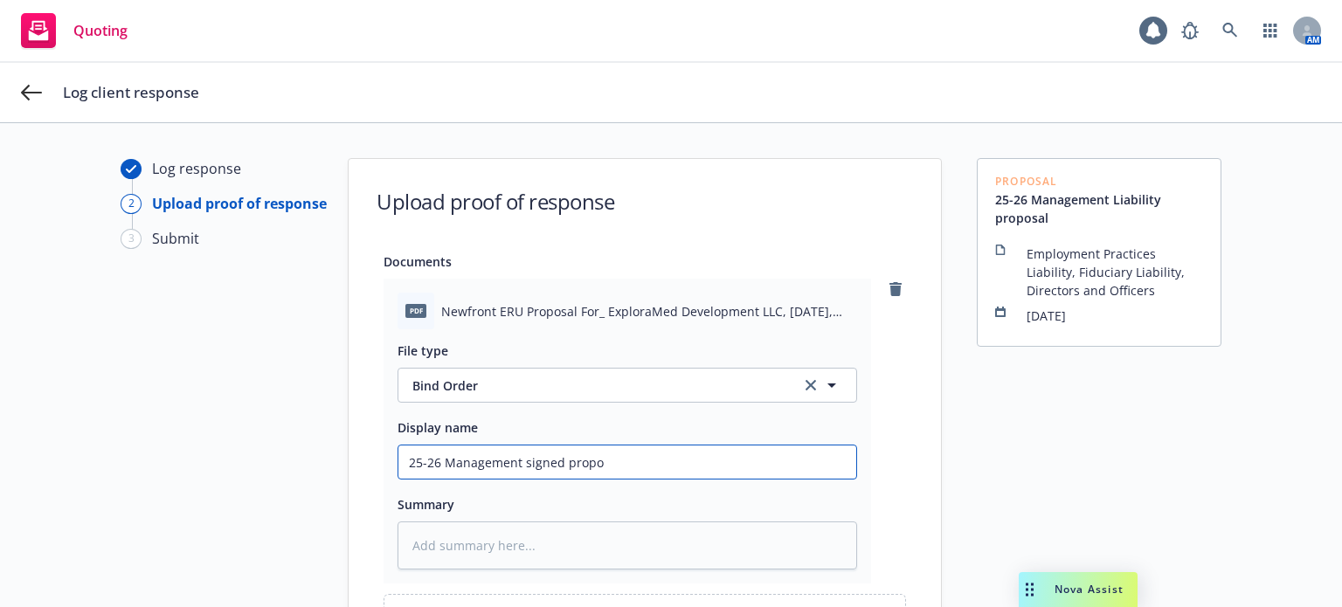
type textarea "x"
type input "25-26 Management signed propos"
type textarea "x"
type input "25-26 Management signed proposal"
type textarea "x"
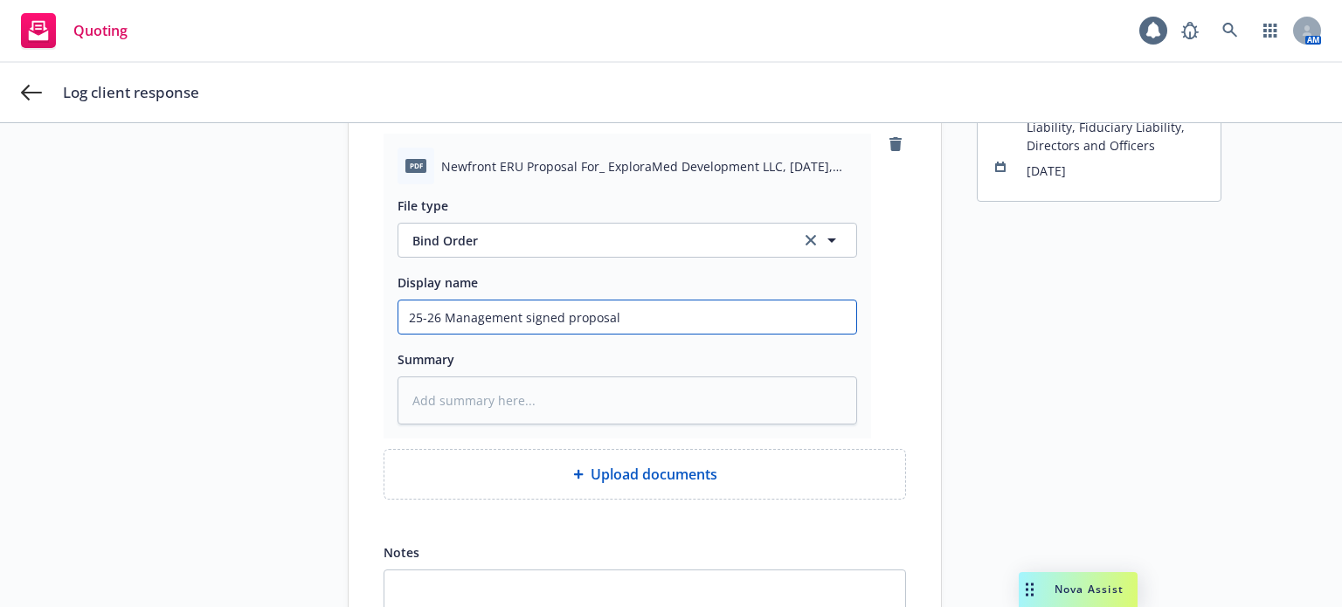
scroll to position [175, 0]
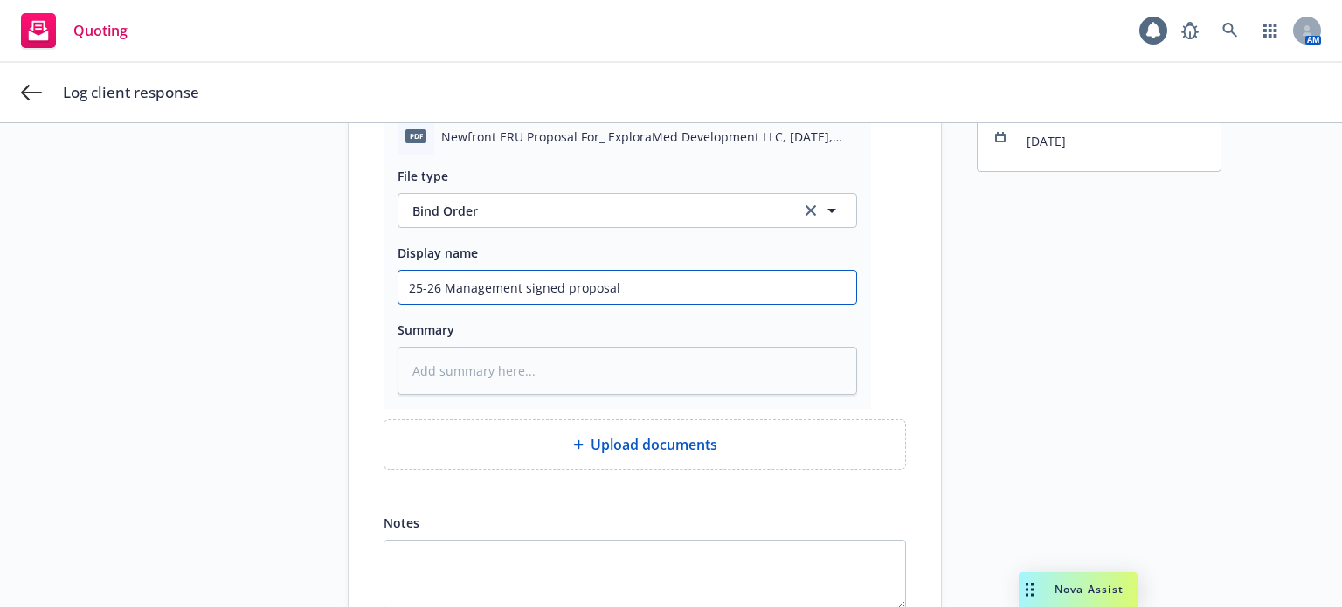
type input "25-26 Management signed proposal"
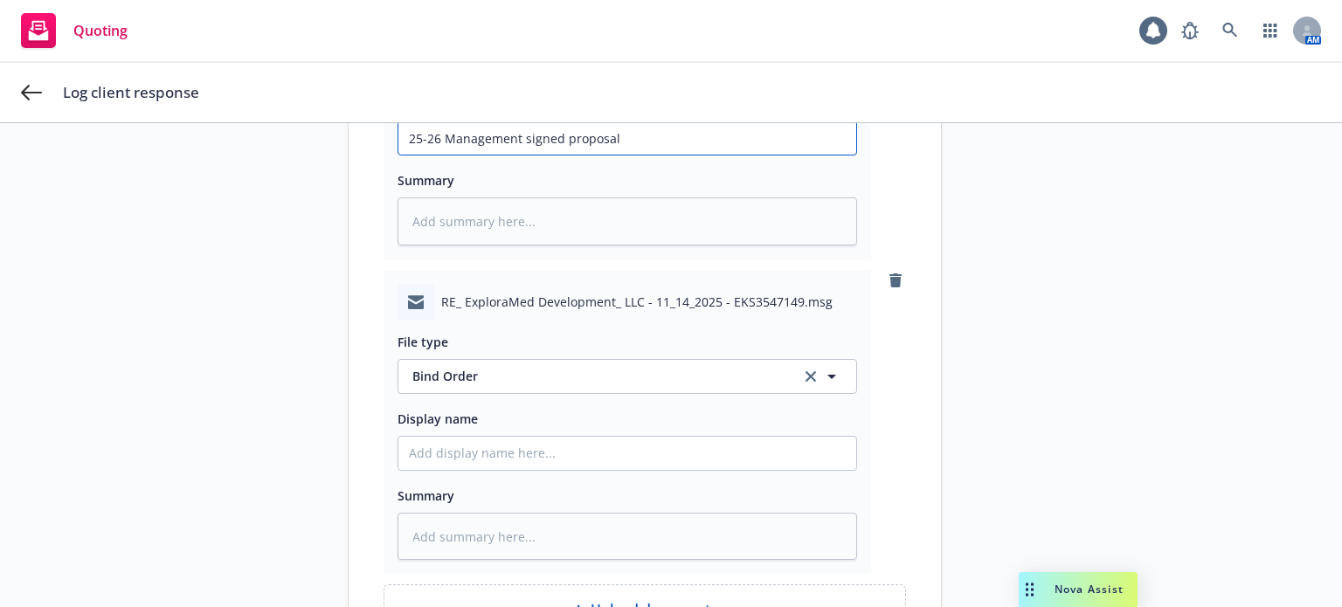
scroll to position [350, 0]
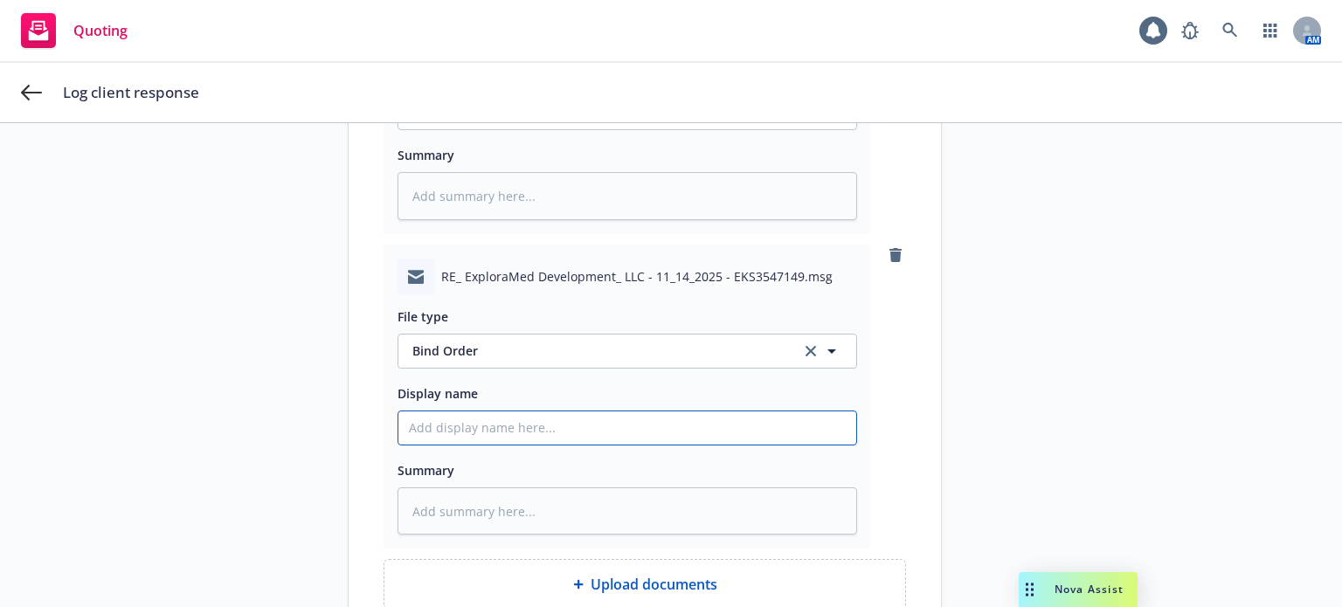
click at [518, 422] on input "Display name" at bounding box center [627, 428] width 458 height 33
paste input "25-26 Management signed proposal"
type textarea "x"
drag, startPoint x: 665, startPoint y: 427, endPoint x: 244, endPoint y: 419, distance: 421.3
click at [244, 419] on div "Log response 2 Upload proof of response 3 Submit Upload proof of response Docum…" at bounding box center [671, 333] width 1300 height 1048
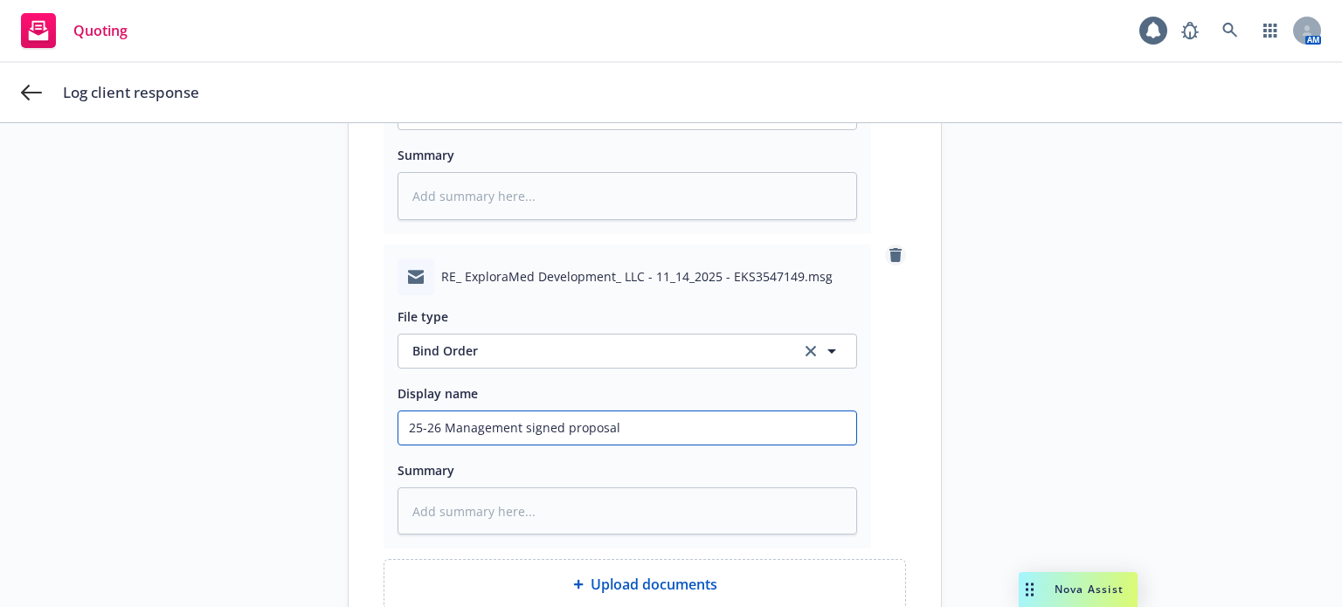
type input "25-26 Management signed proposal"
click at [889, 257] on icon "remove" at bounding box center [896, 255] width 14 height 14
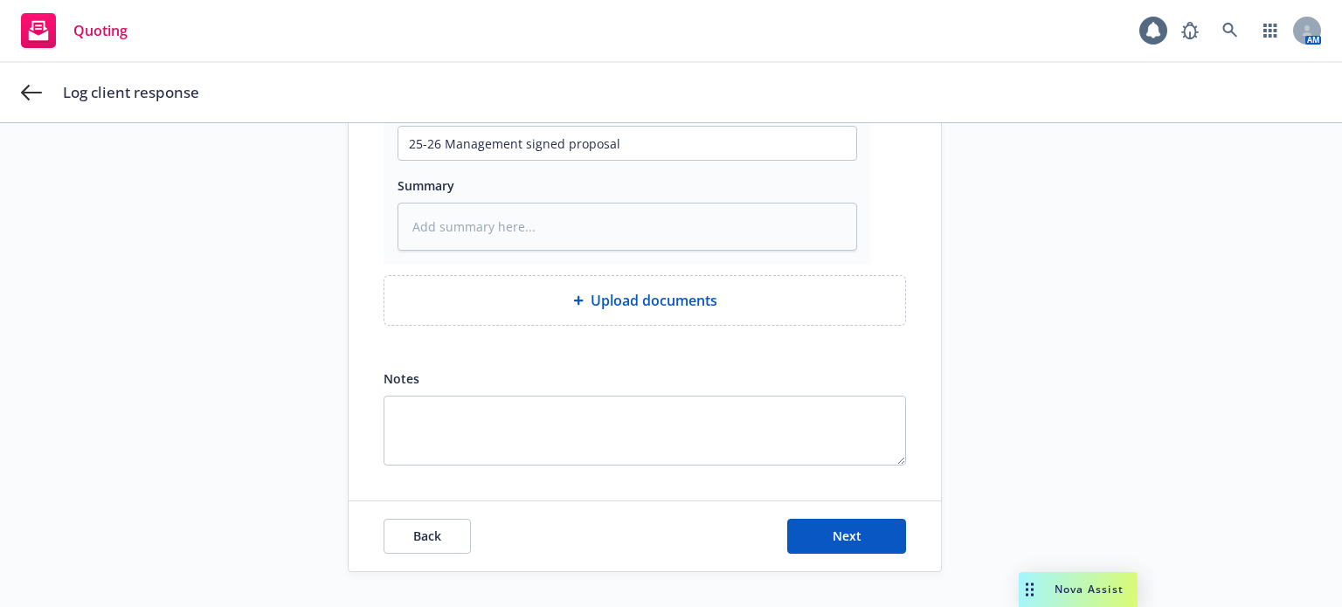
scroll to position [317, 0]
click at [884, 541] on button "Next" at bounding box center [846, 538] width 119 height 35
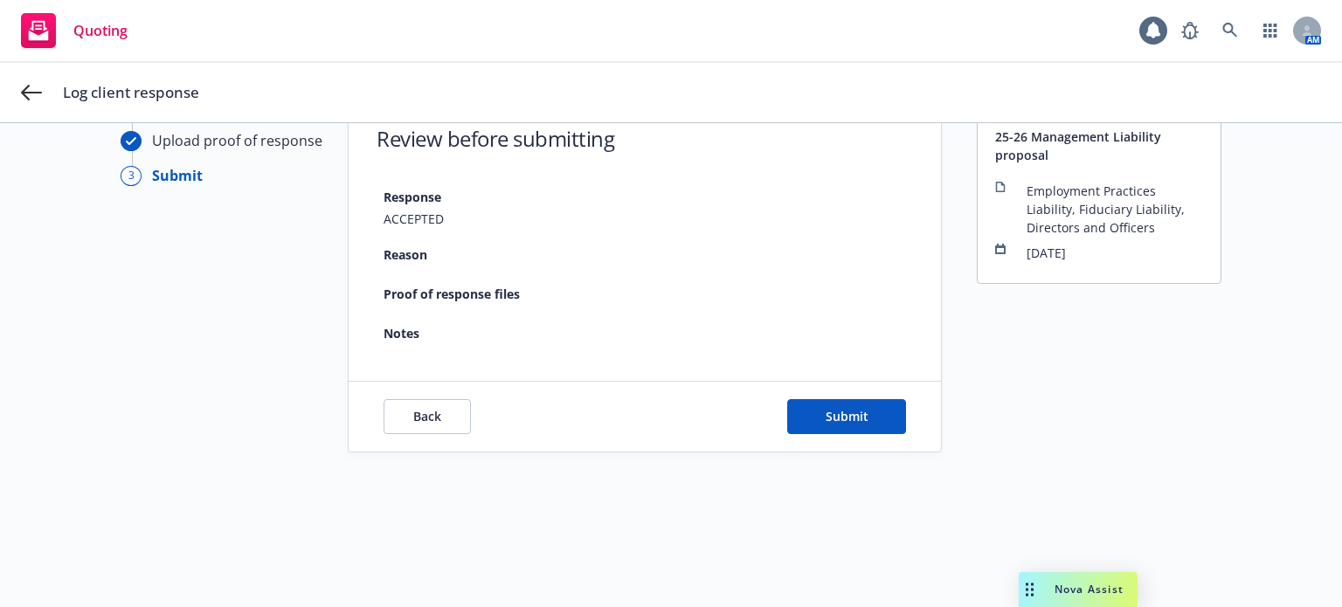
scroll to position [63, 0]
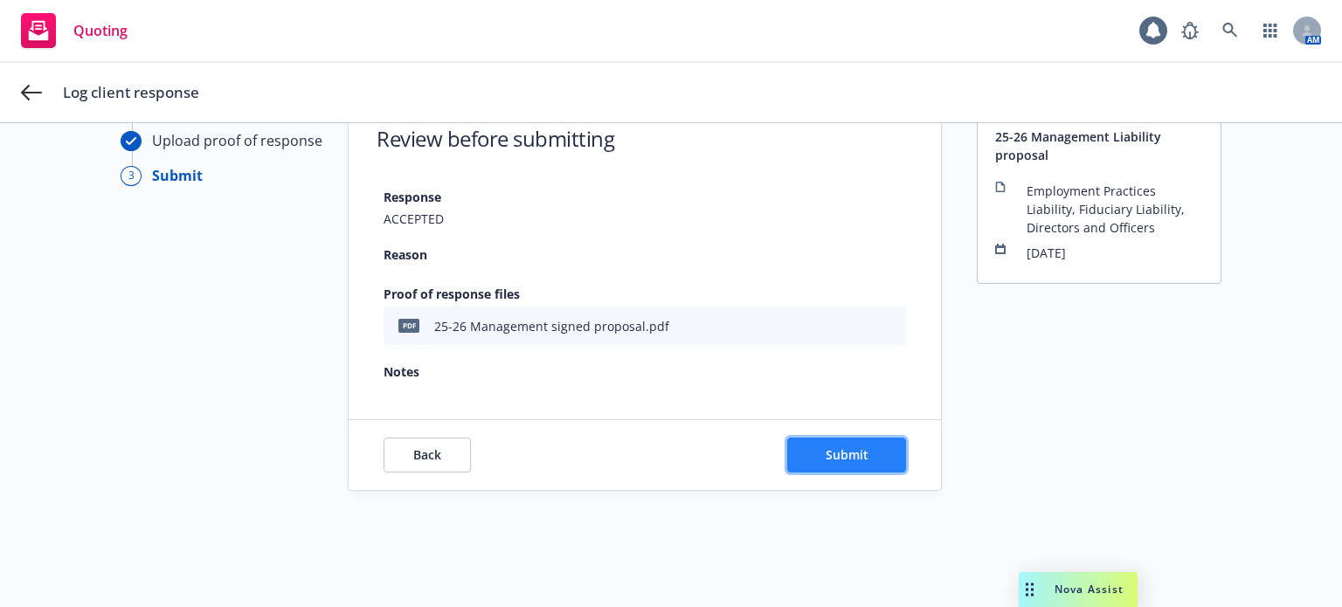
click at [860, 464] on button "Submit" at bounding box center [846, 455] width 119 height 35
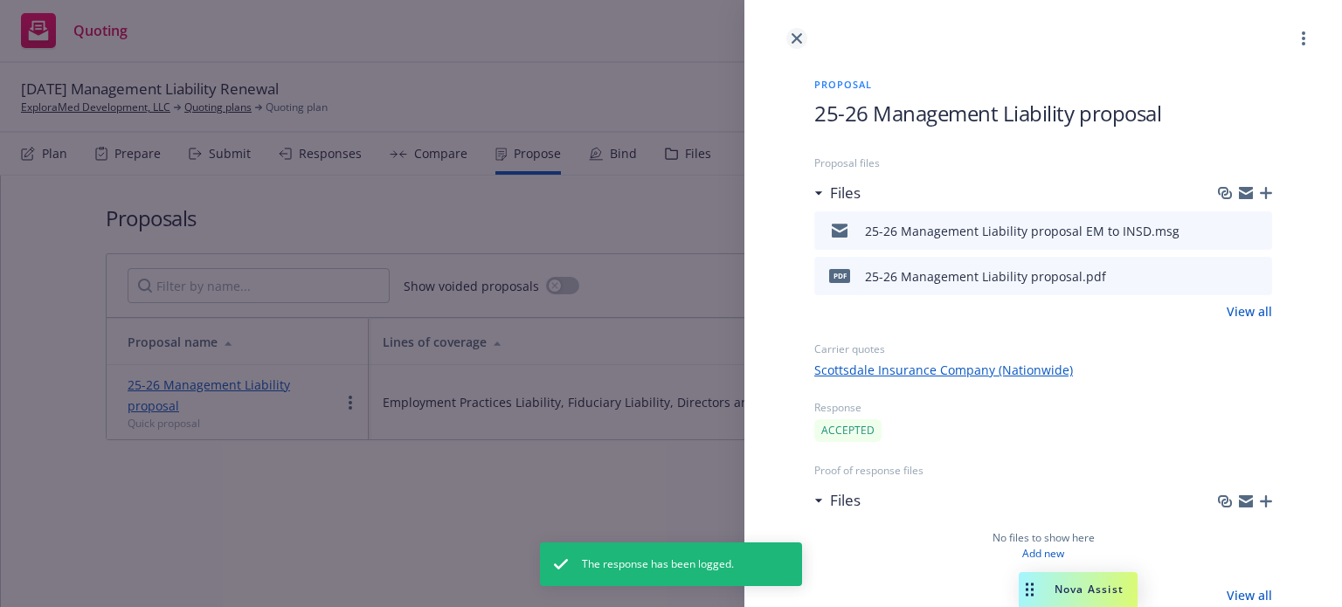
click at [794, 42] on icon "close" at bounding box center [797, 38] width 10 height 10
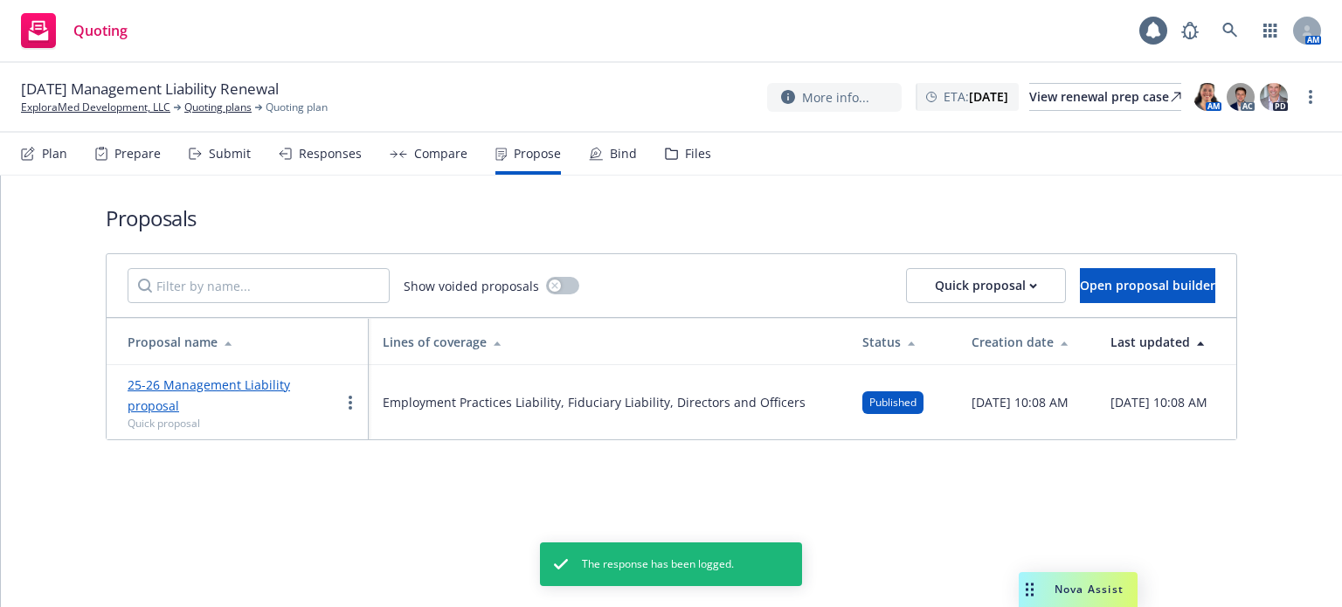
click at [442, 170] on div "Compare" at bounding box center [429, 154] width 78 height 42
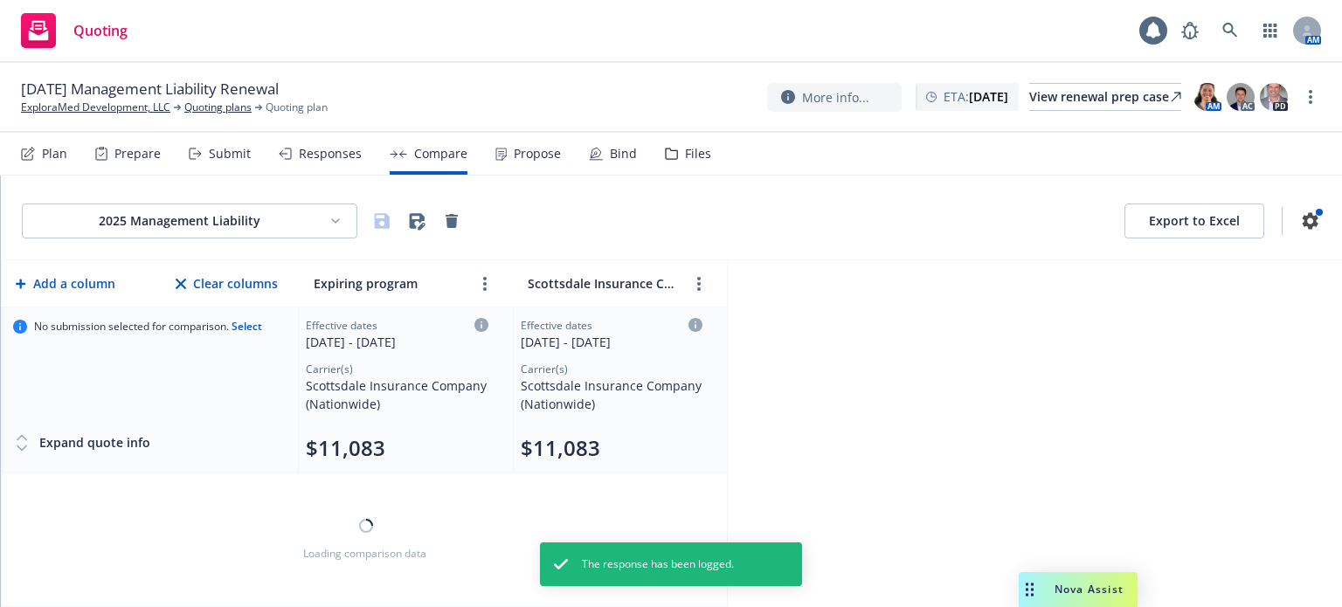
click at [505, 168] on div "Propose" at bounding box center [528, 154] width 66 height 42
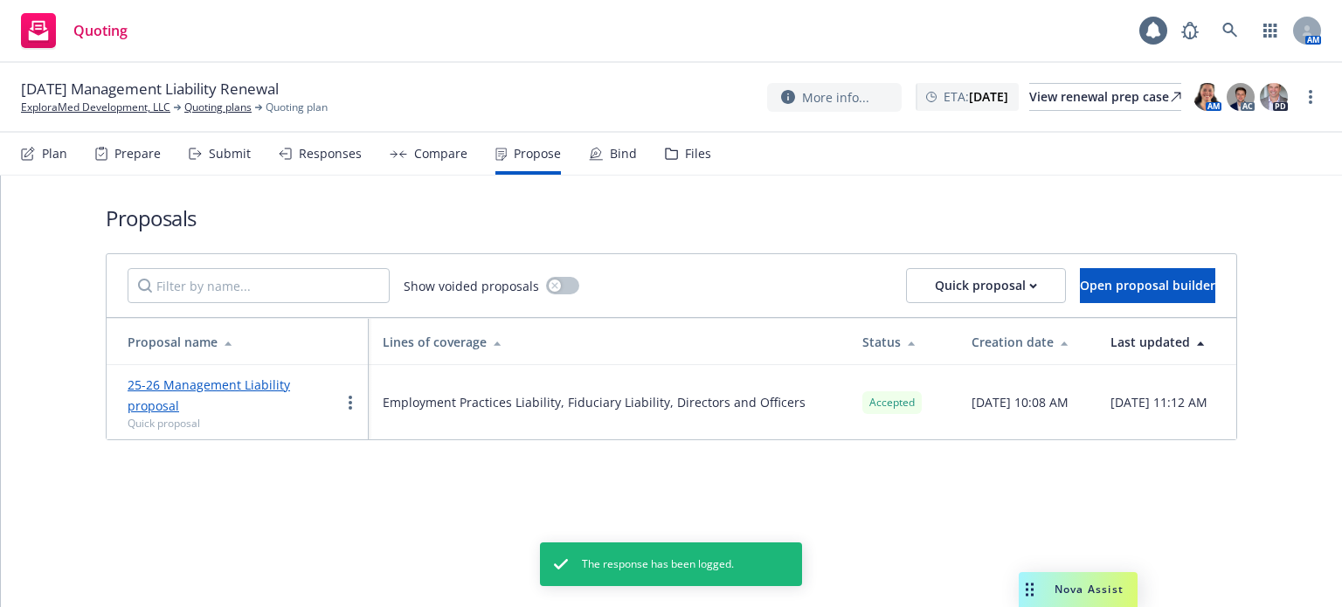
click at [610, 163] on div "Bind" at bounding box center [613, 154] width 48 height 42
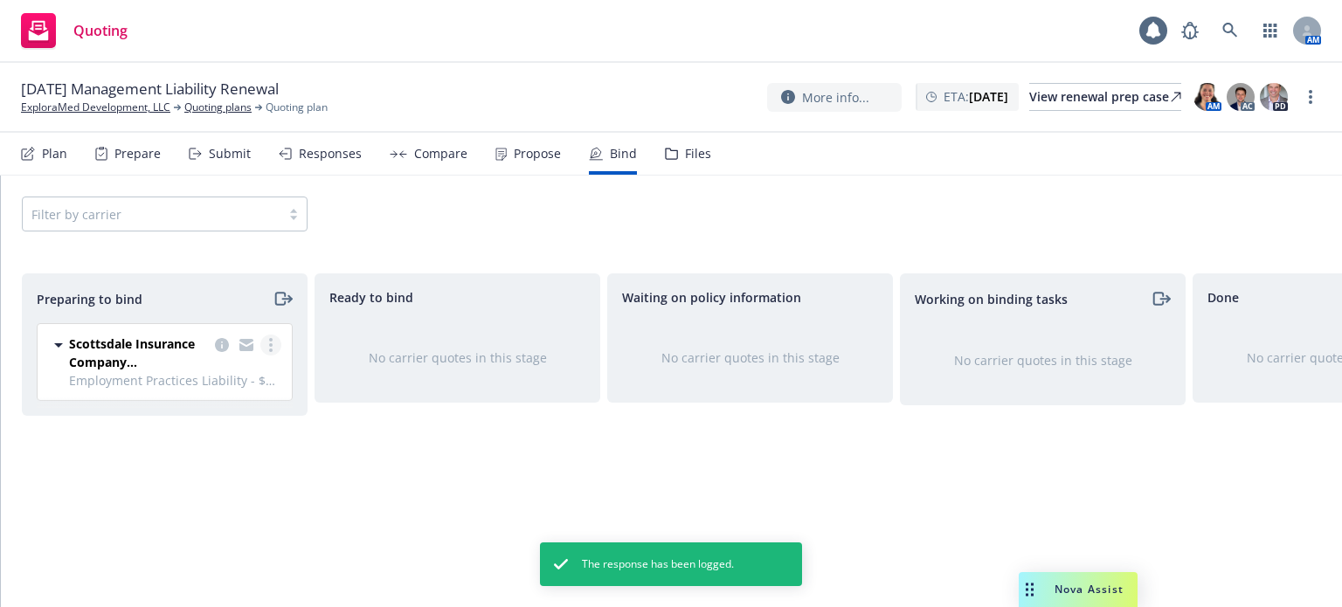
click at [276, 343] on link "more" at bounding box center [270, 345] width 21 height 21
click at [239, 401] on link "Log bind order" at bounding box center [194, 415] width 171 height 35
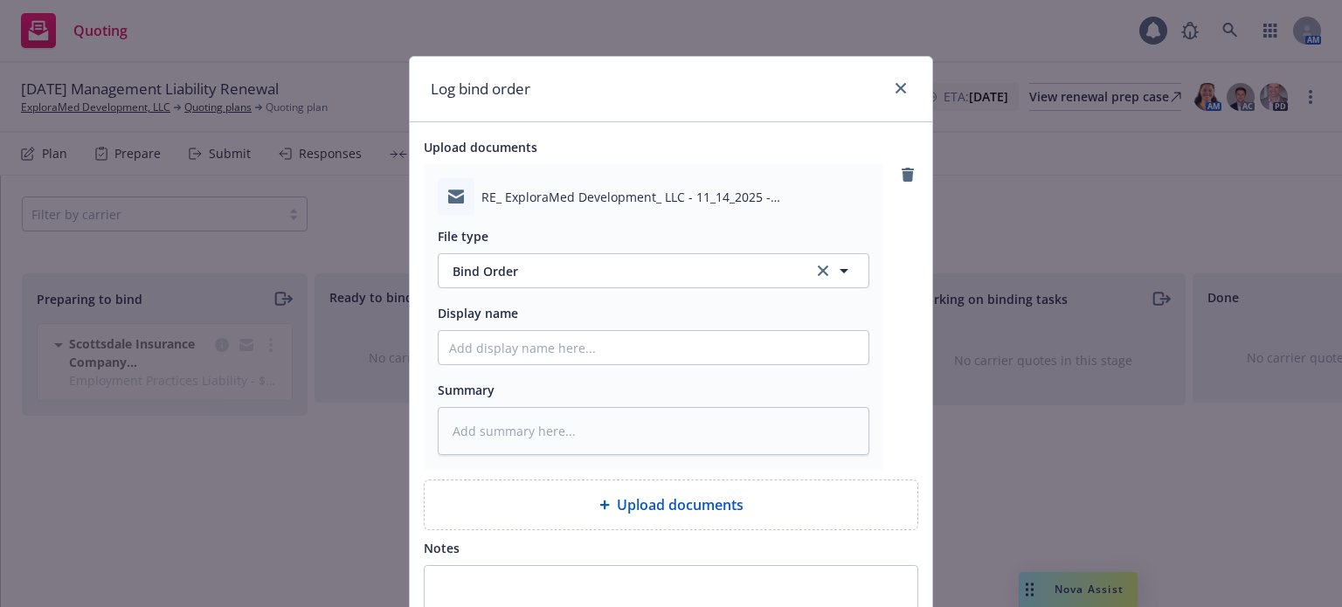
click at [604, 370] on div "File type Bind Order Bind Order Display name Summary" at bounding box center [654, 335] width 432 height 240
click at [605, 356] on input "Display name" at bounding box center [654, 347] width 430 height 33
paste input "25-26 Management signed proposal"
type textarea "x"
type input "25-26 Management signed proposal"
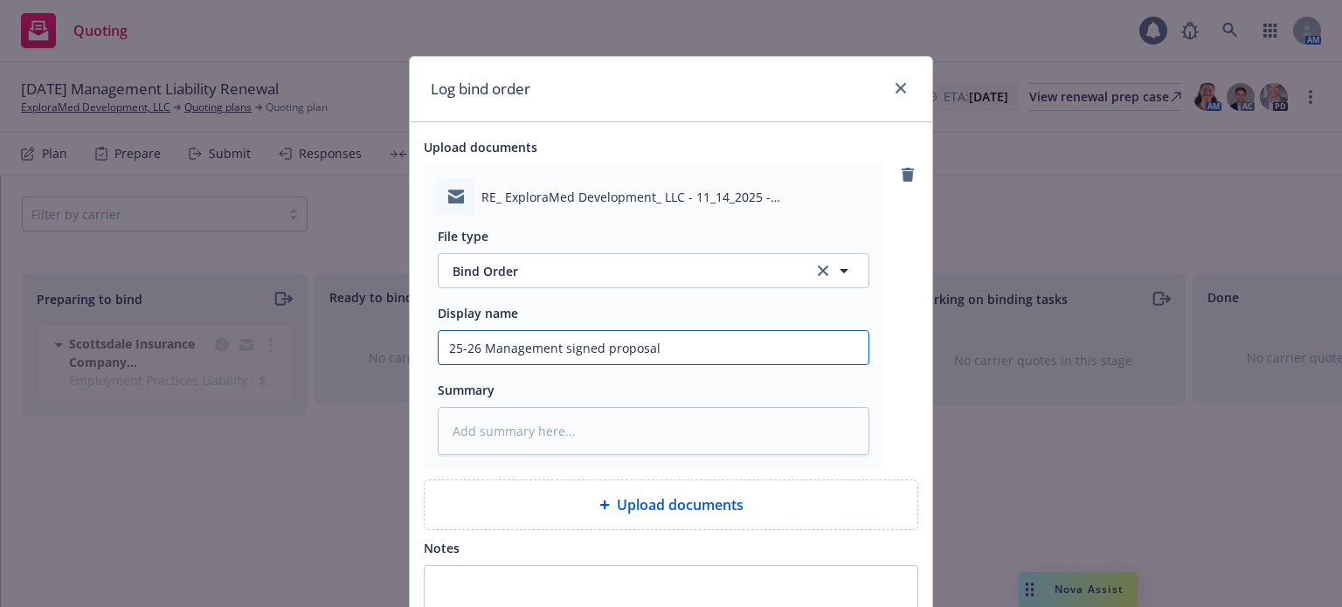
drag, startPoint x: 558, startPoint y: 345, endPoint x: 884, endPoint y: 357, distance: 326.2
click at [884, 357] on div "RE_ ExploraMed Development_ LLC - 11_14_2025 - EKS3547149.msg File type Bind Or…" at bounding box center [671, 316] width 495 height 305
type textarea "x"
type input "25-26 Management b"
type textarea "x"
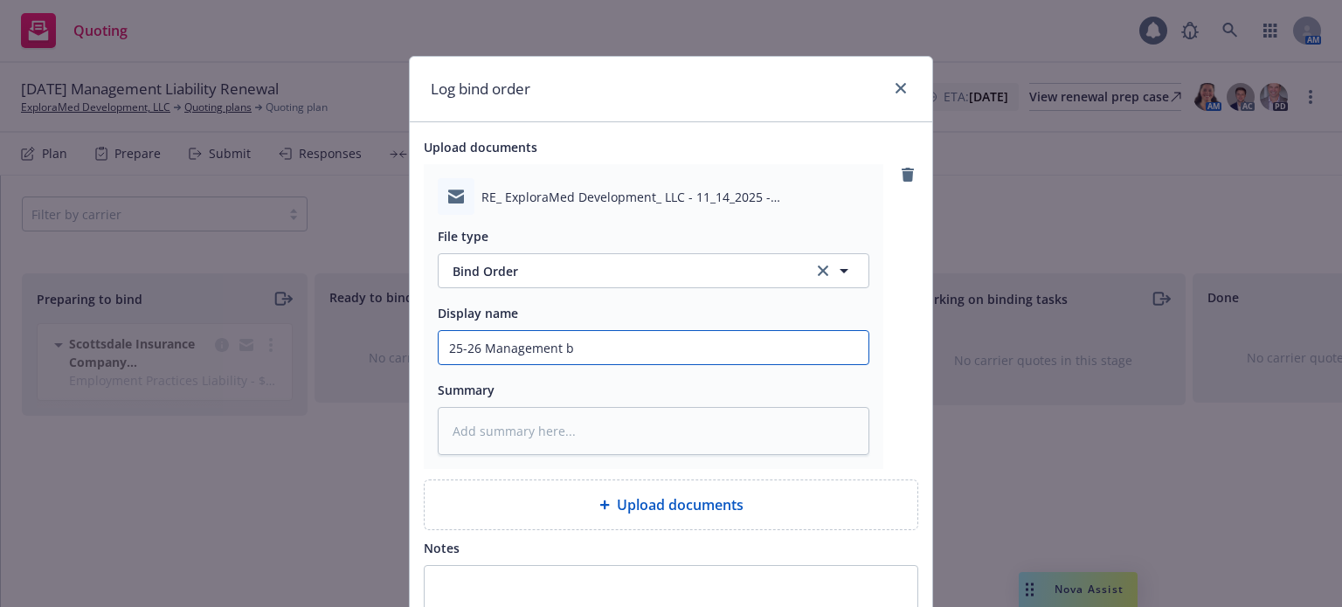
type input "25-26 Management bi"
type textarea "x"
type input "25-26 Management bin"
type textarea "x"
type input "25-26 Management bind"
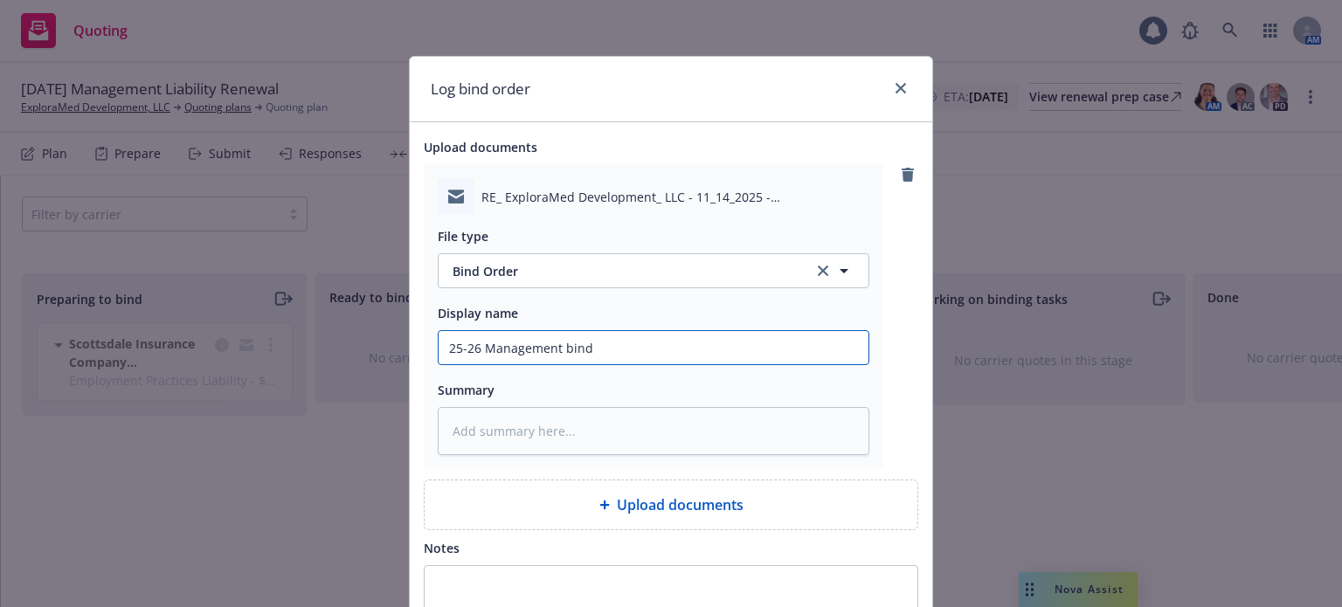
type textarea "x"
type input "25-26 Management bind"
type textarea "x"
type input "25-26 Management bind r"
type textarea "x"
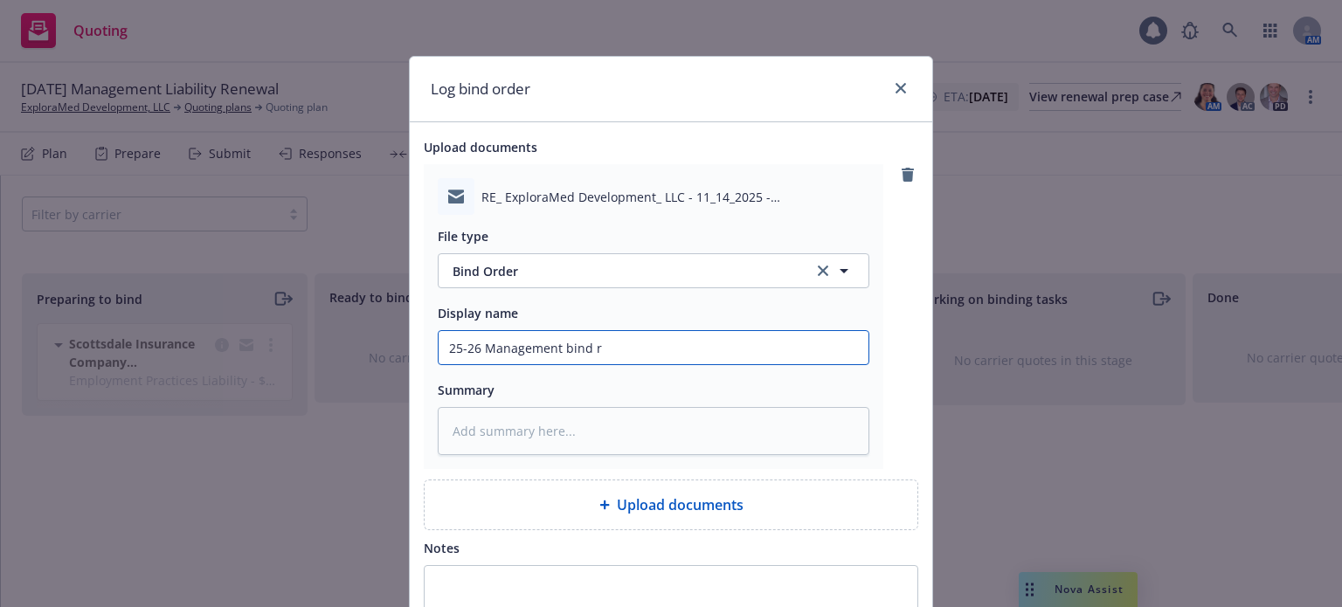
type input "25-26 Management bind re"
type textarea "x"
type input "25-26 Management bind req"
type textarea "x"
type input "25-26 Management bind requ"
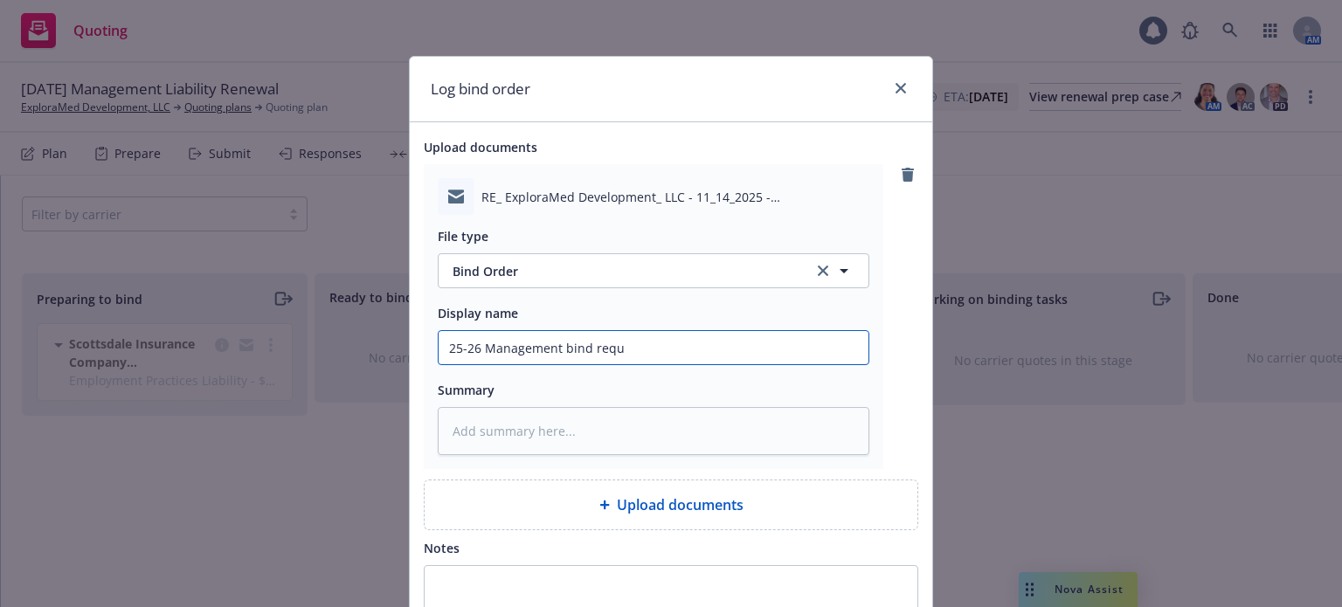
type textarea "x"
type input "25-26 Management bind reque"
type textarea "x"
type input "25-26 Management bind request"
type textarea "x"
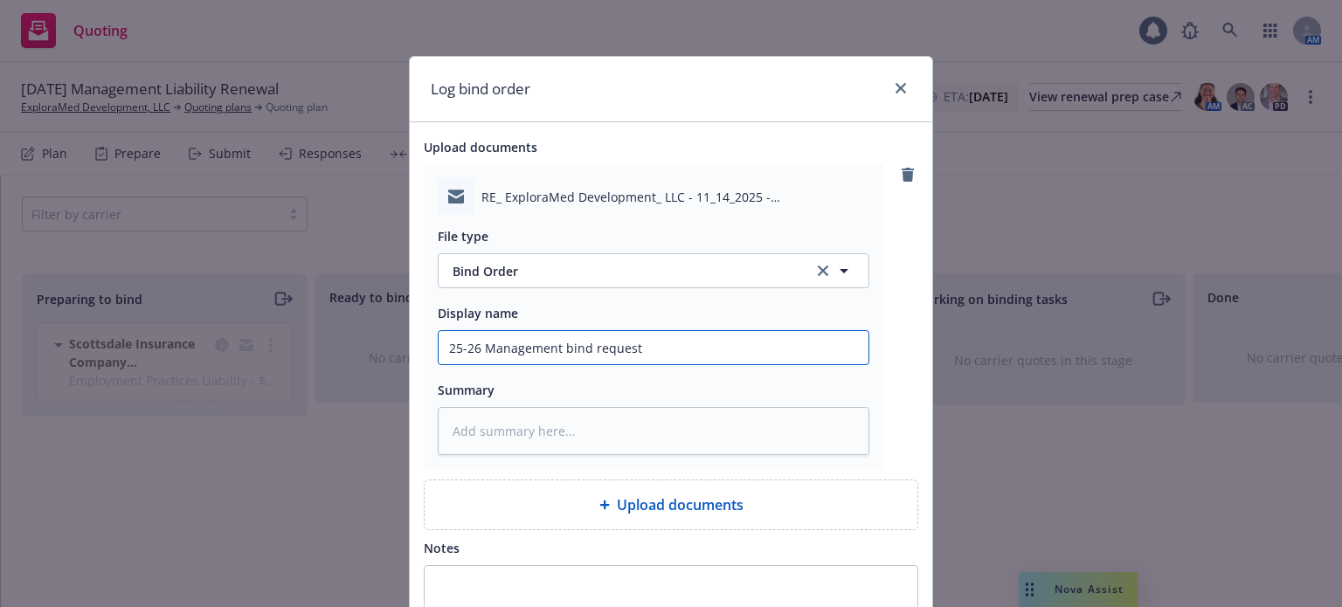
type input "25-26 Management bind request"
type textarea "x"
type input "25-26 Management bind request E"
type textarea "x"
type input "25-26 Management bind request EM"
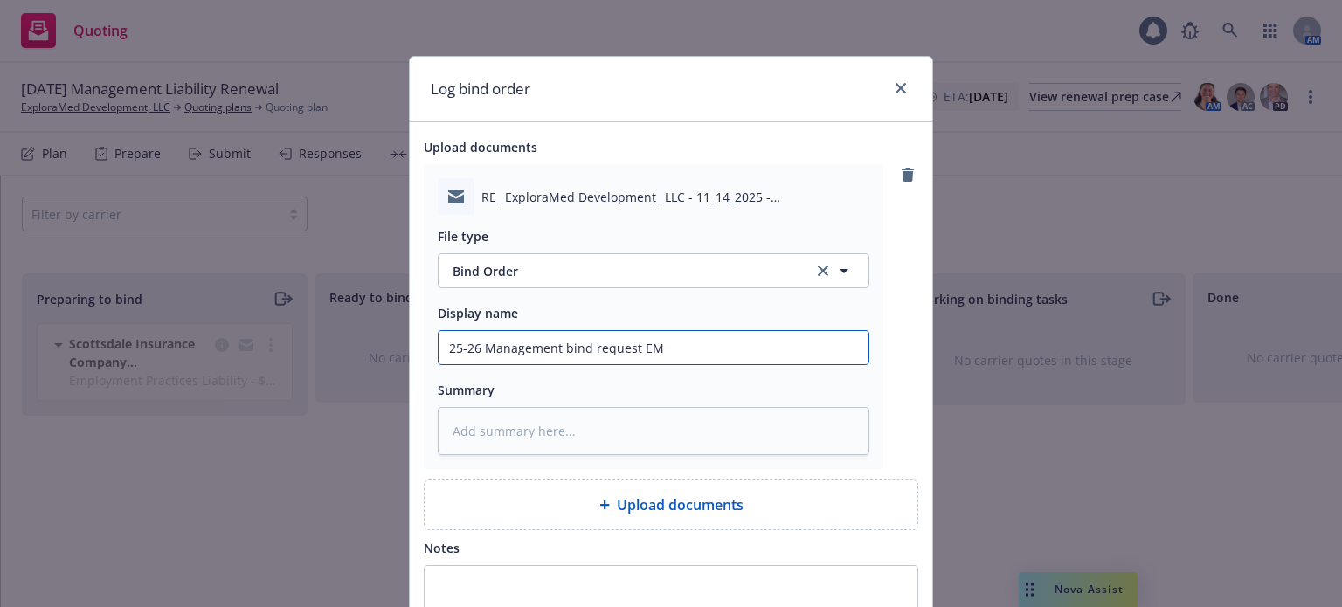
type textarea "x"
type input "25-26 Management bind request EM t"
type textarea "x"
type input "25-26 Management bind request EM to"
type textarea "x"
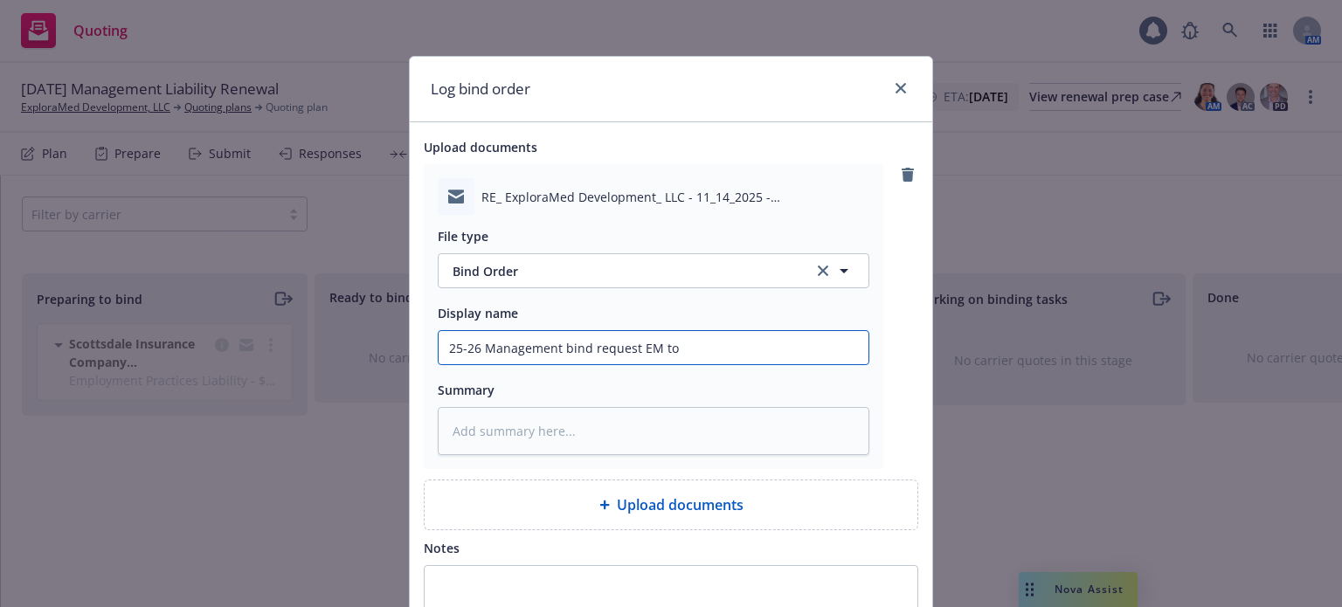
type input "25-26 Management bind request EM to"
type textarea "x"
type input "25-26 Management bind request EM to C"
type textarea "x"
type input "25-26 Management bind request EM to CR"
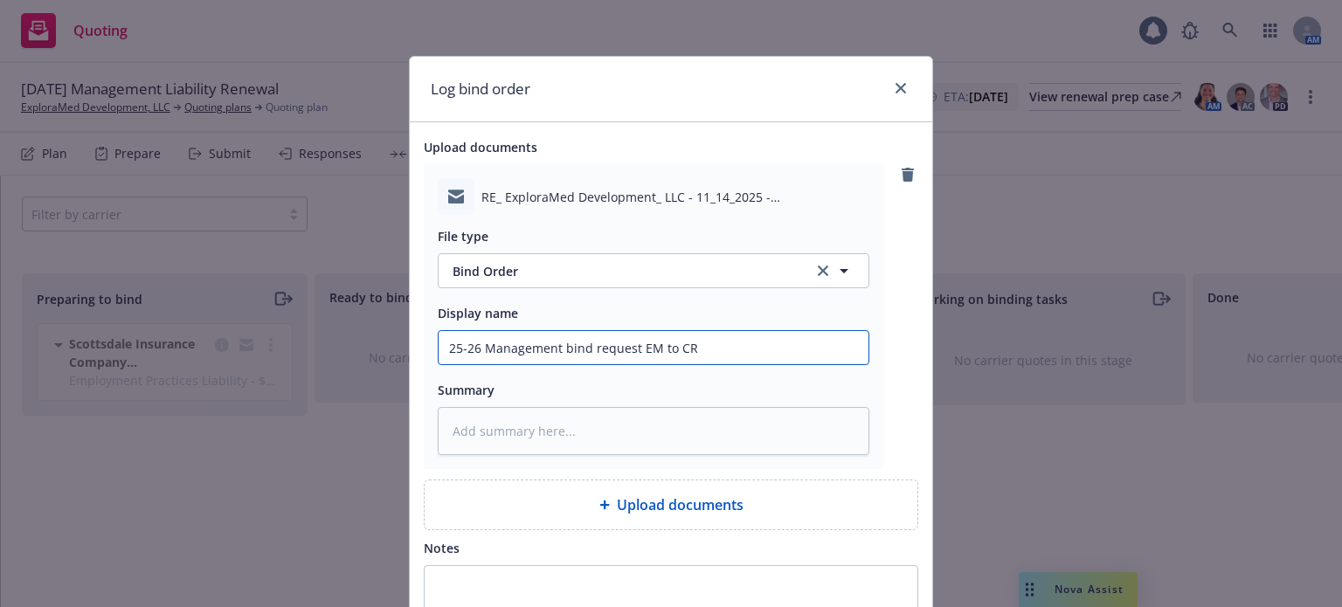
type textarea "x"
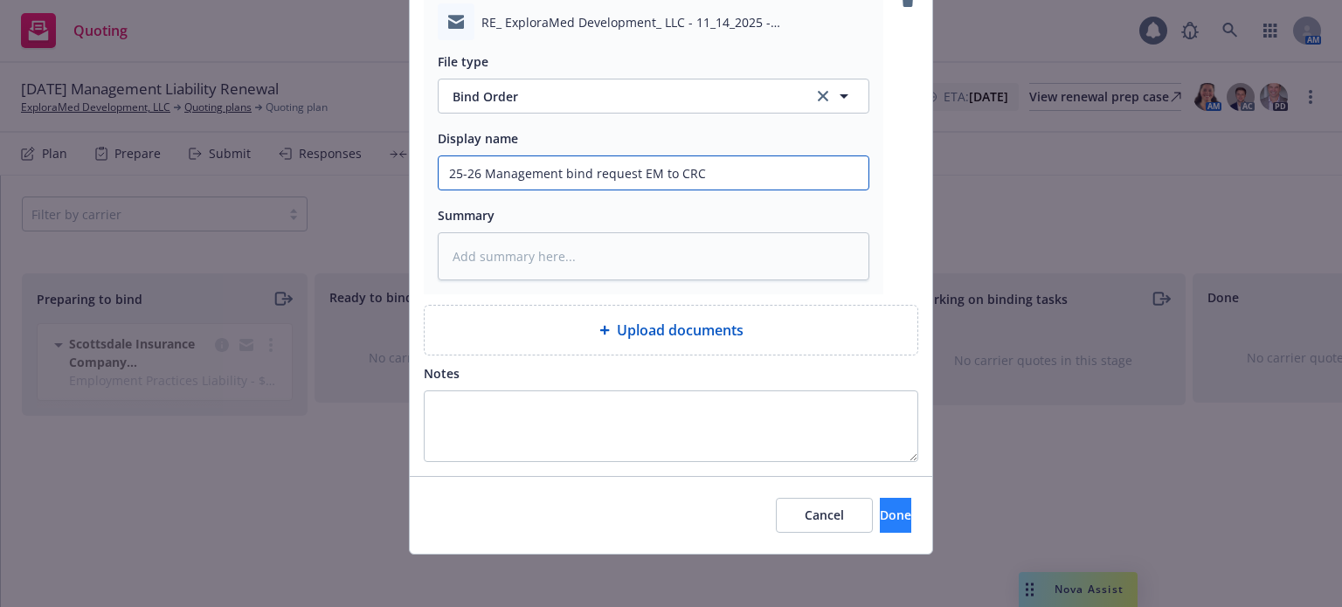
type input "25-26 Management bind request EM to CRC"
click at [880, 506] on button "Done" at bounding box center [895, 515] width 31 height 35
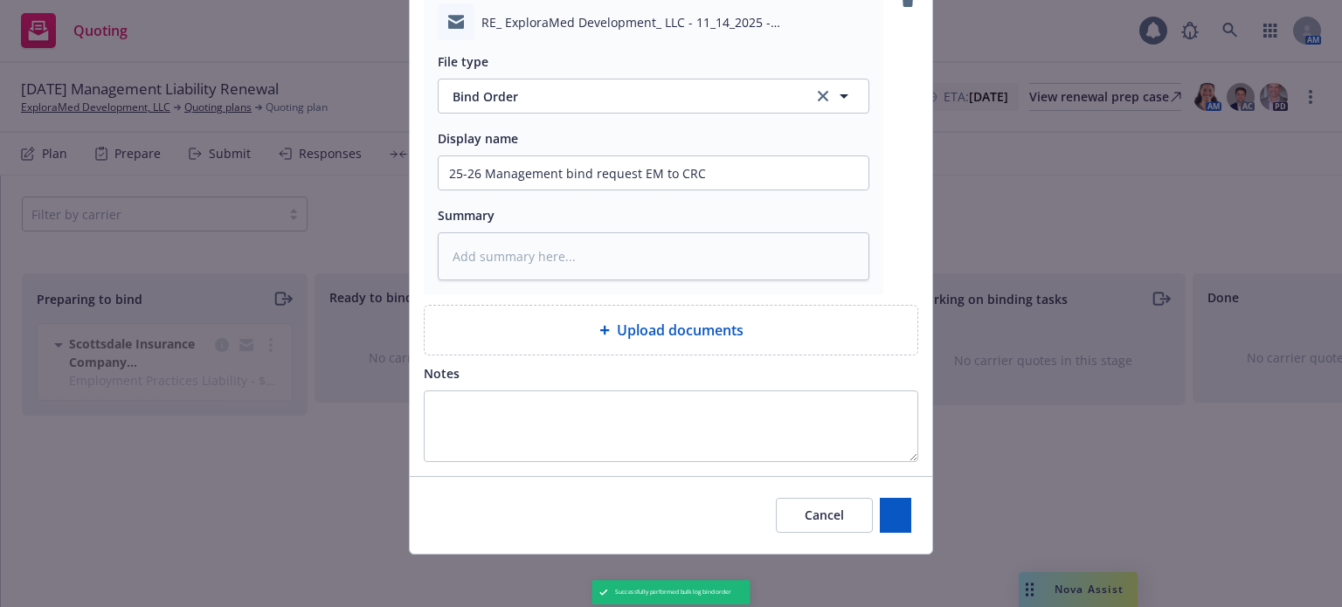
type textarea "x"
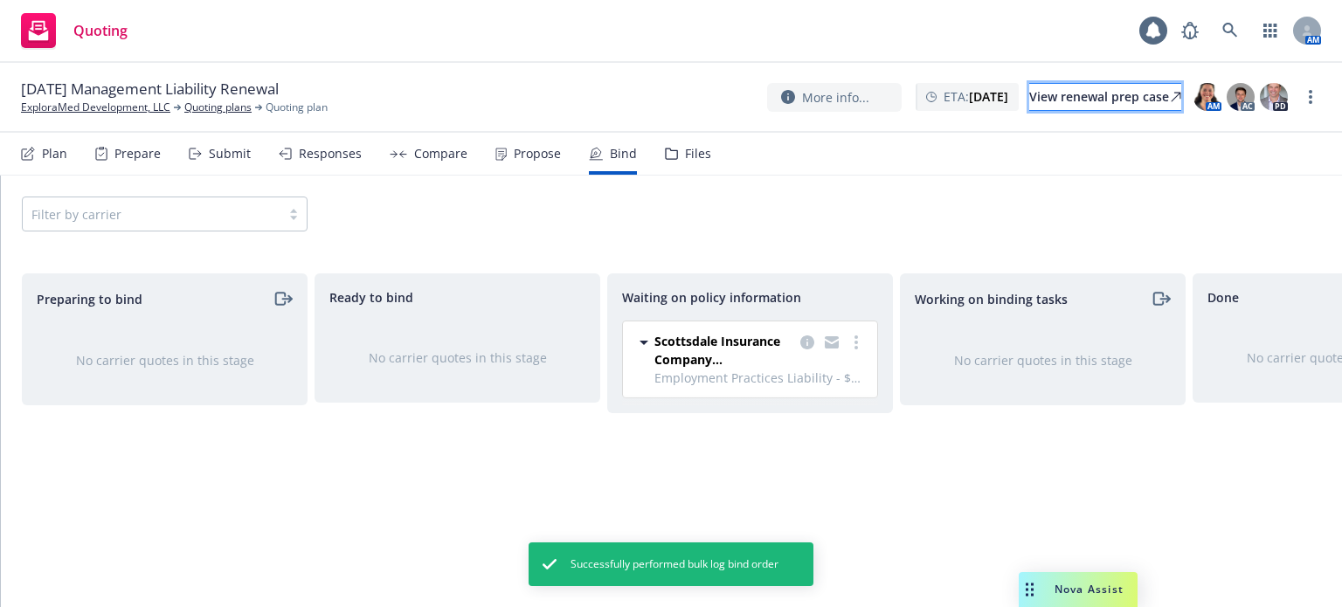
click at [1052, 96] on div "View renewal prep case" at bounding box center [1105, 97] width 152 height 26
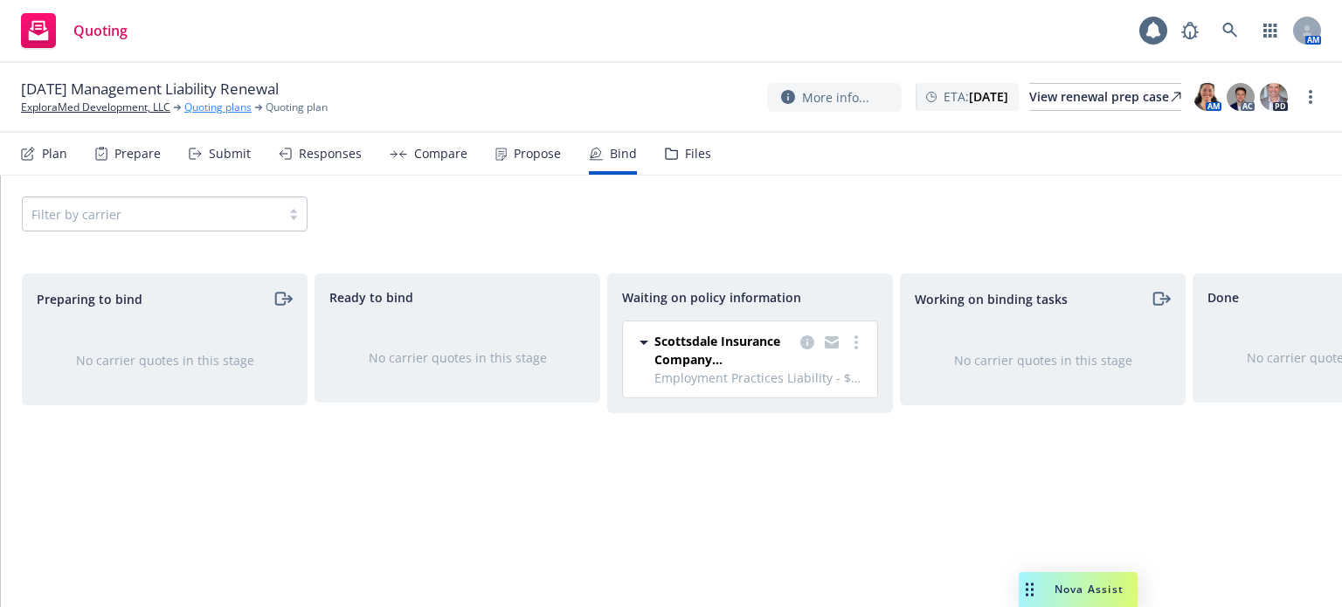
click at [203, 114] on link "Quoting plans" at bounding box center [217, 108] width 67 height 16
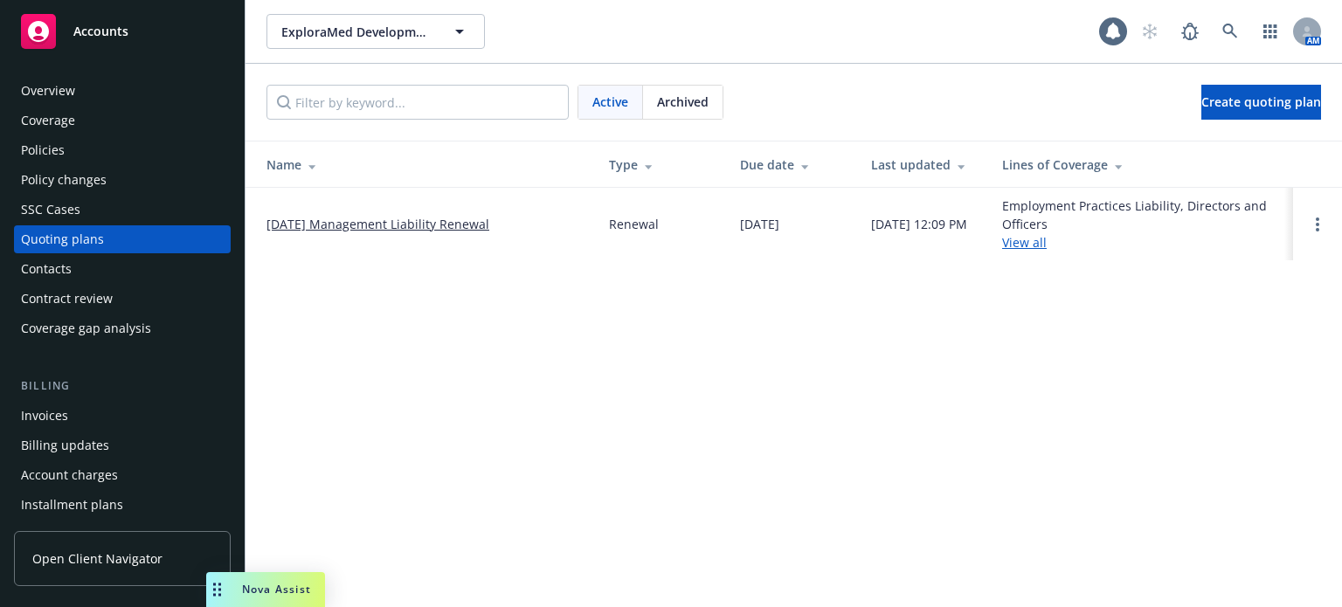
click at [153, 144] on div "Policies" at bounding box center [122, 150] width 203 height 28
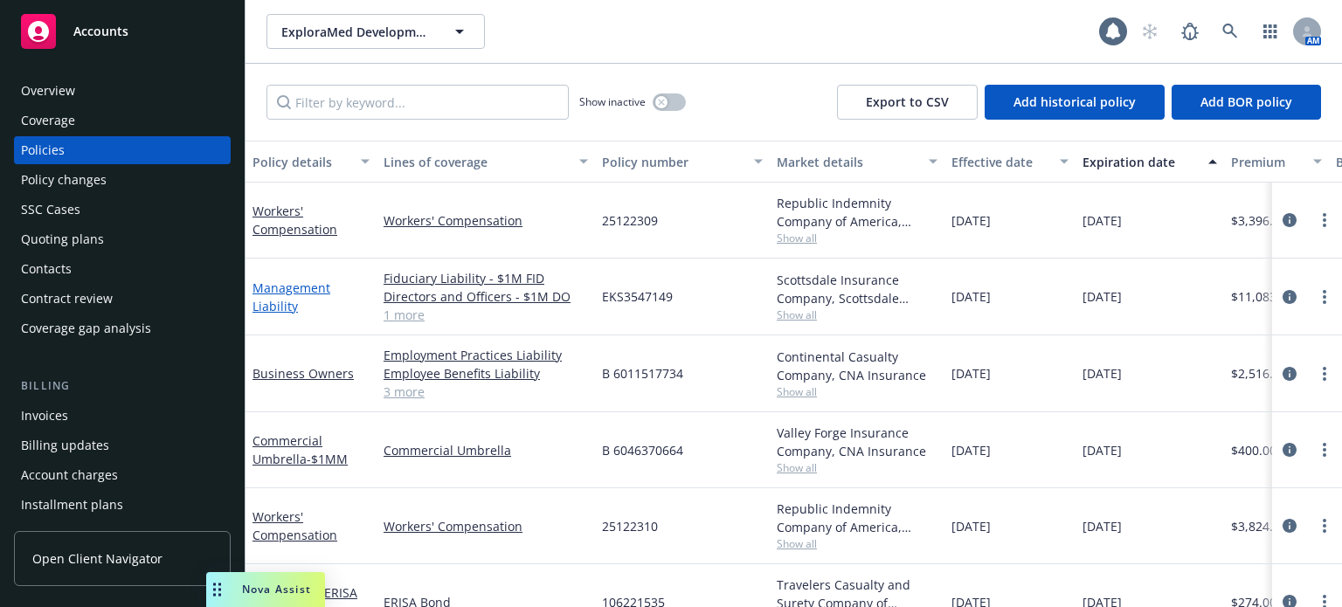
click at [310, 288] on link "Management Liability" at bounding box center [292, 297] width 78 height 35
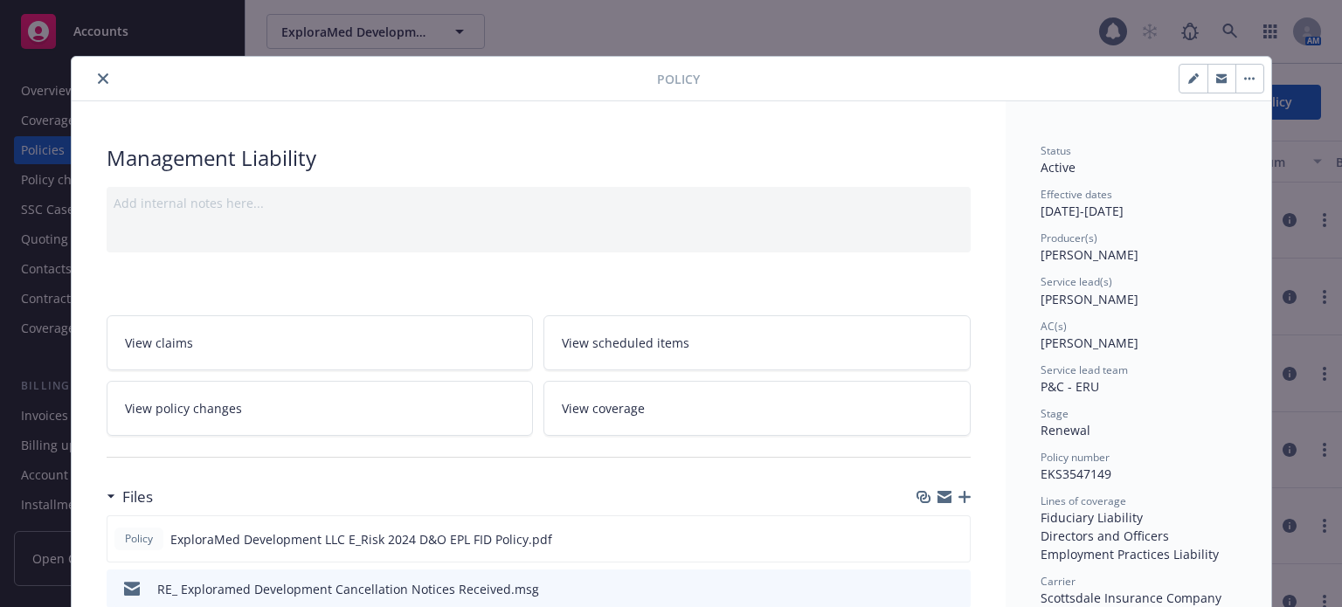
click at [98, 80] on icon "close" at bounding box center [103, 78] width 10 height 10
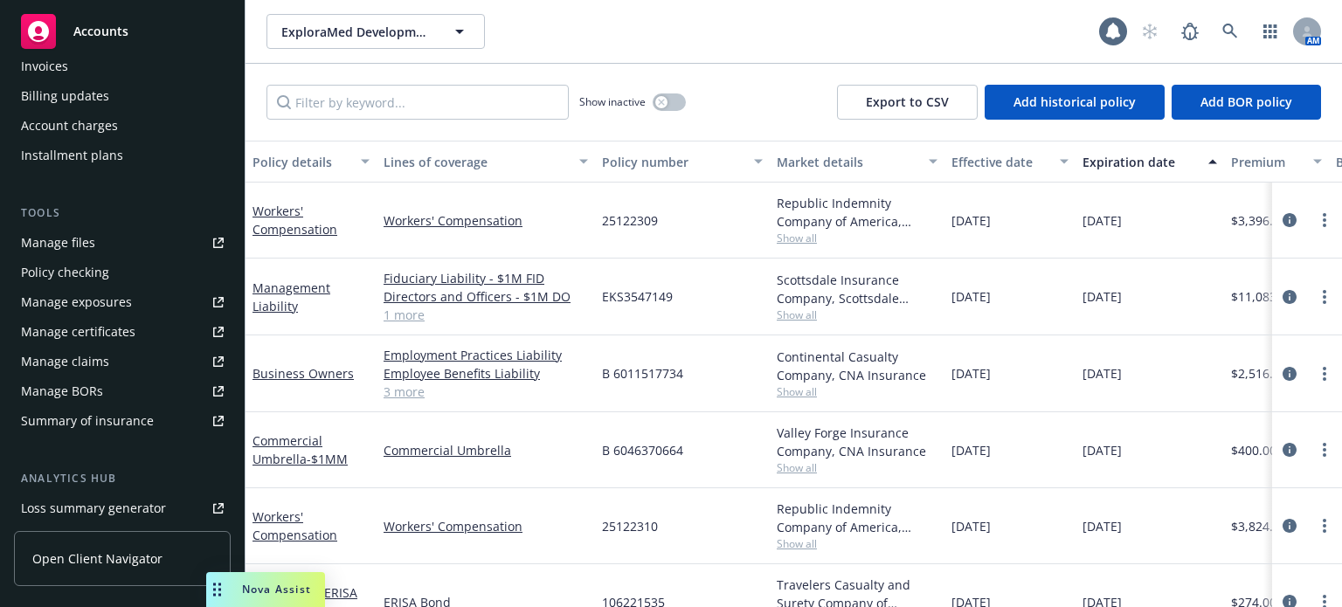
scroll to position [524, 0]
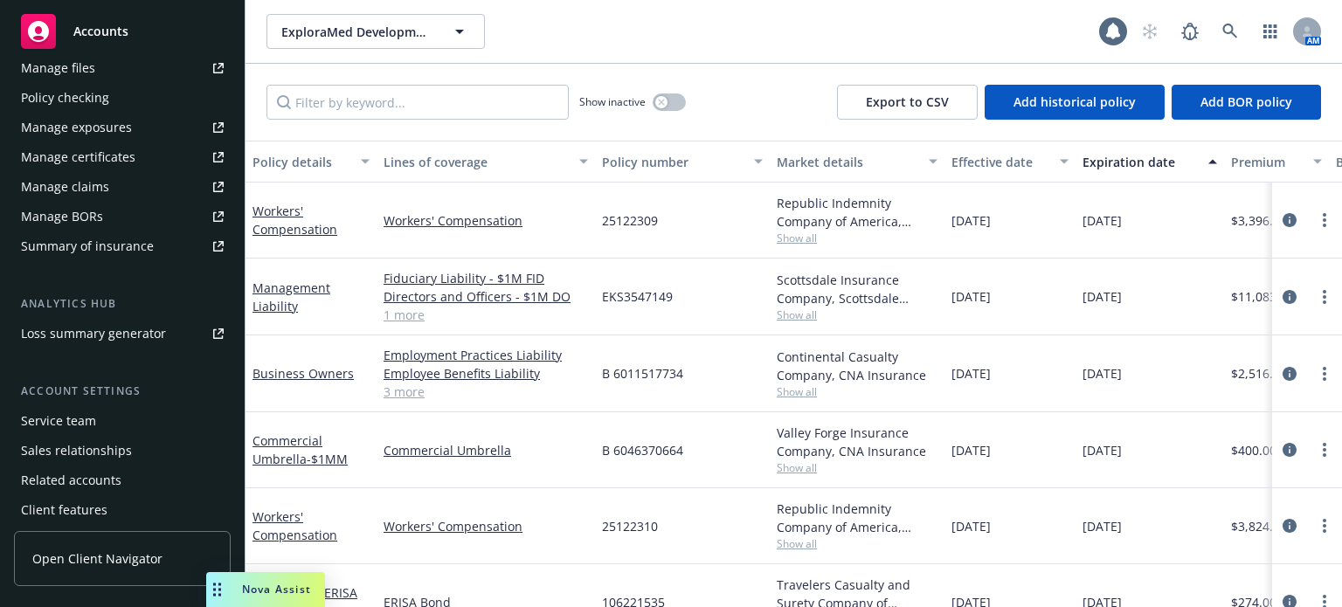
click at [84, 421] on div "Service team" at bounding box center [58, 421] width 75 height 28
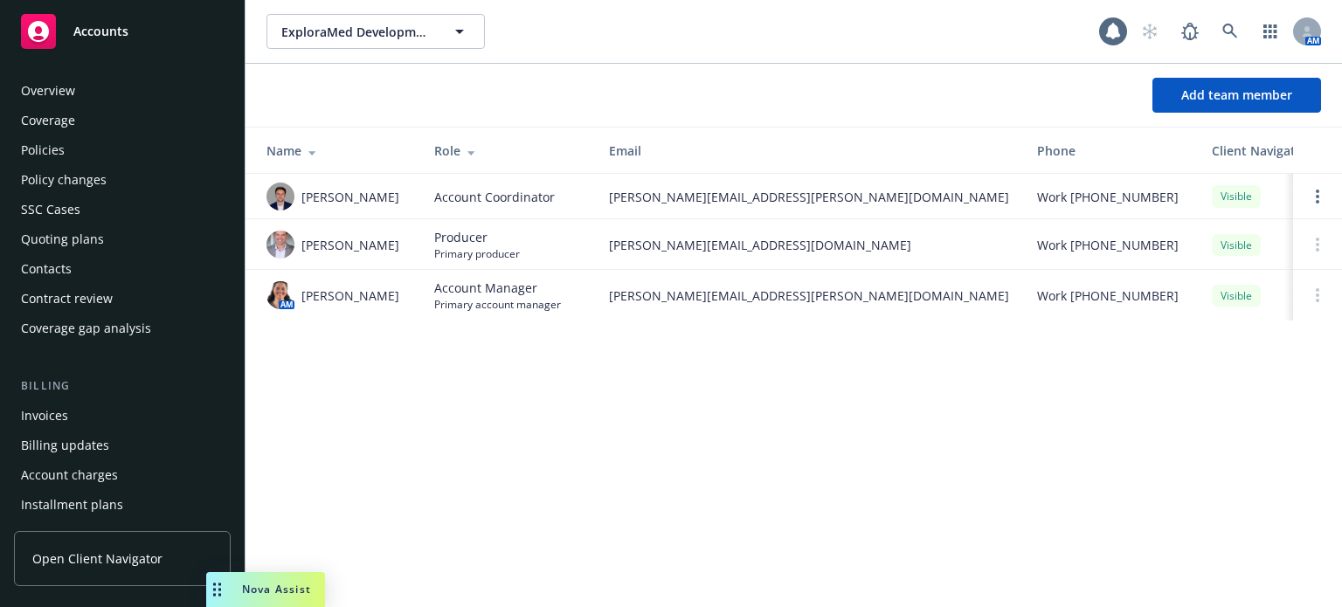
click at [94, 164] on div "Overview Coverage Policies Policy changes SSC Cases Quoting plans Contacts Cont…" at bounding box center [122, 210] width 217 height 266
click at [111, 139] on div "Policies" at bounding box center [122, 150] width 203 height 28
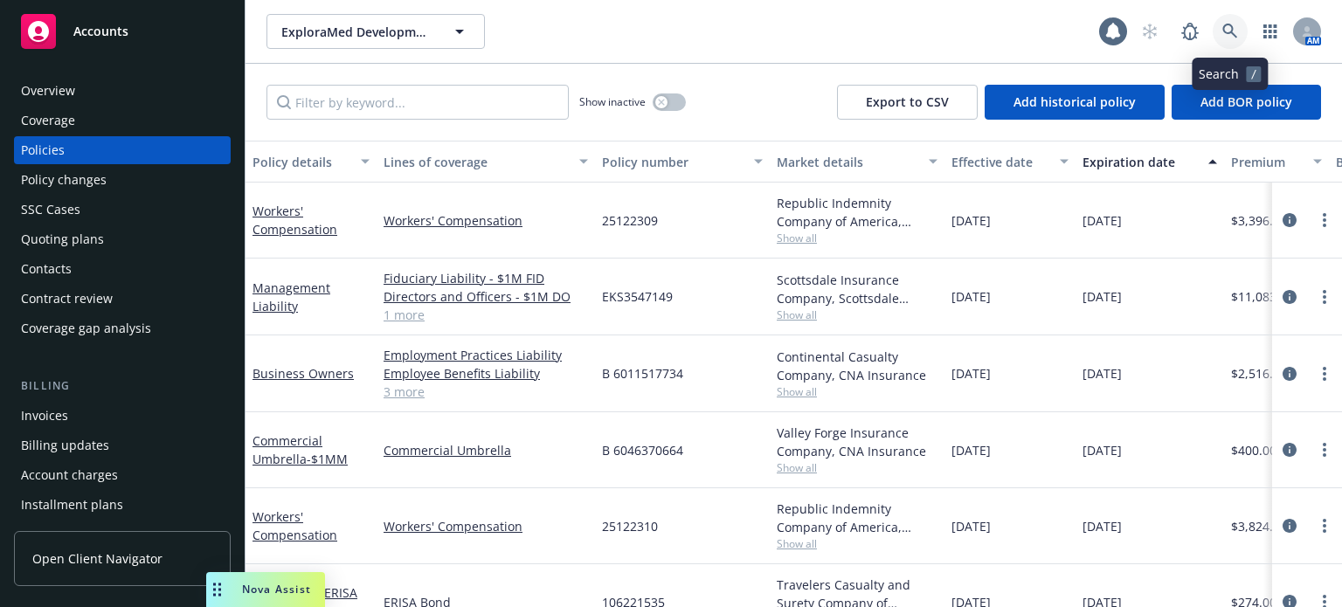
click at [1230, 33] on icon at bounding box center [1230, 31] width 15 height 15
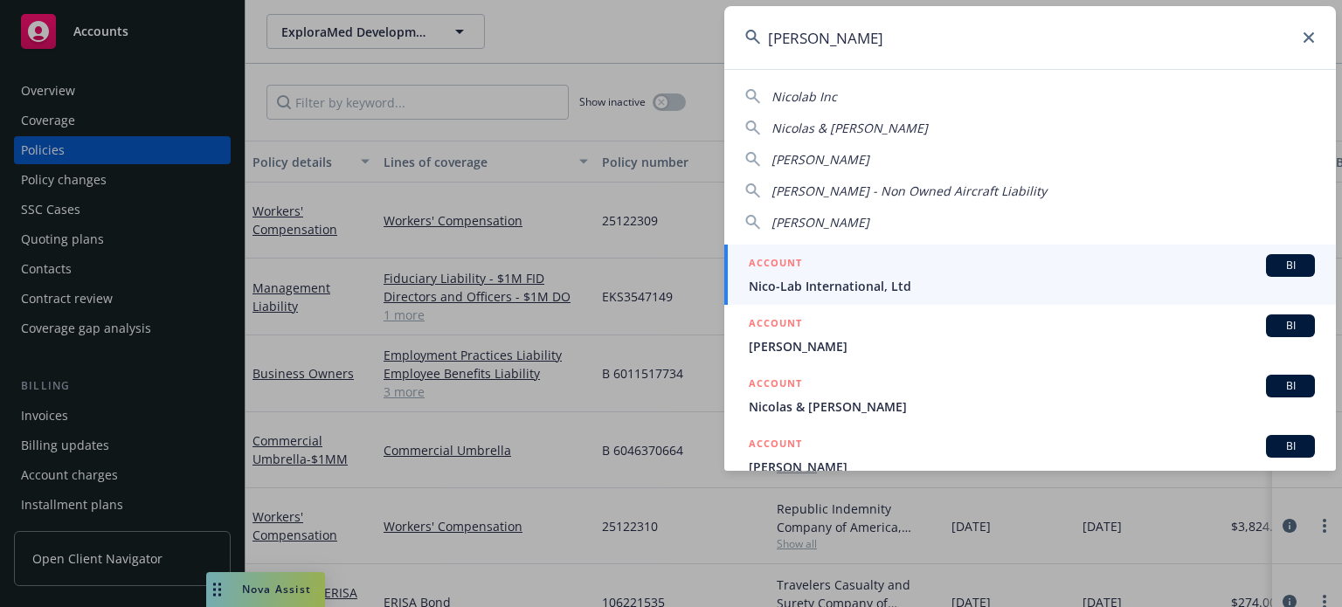
type input "nicola"
click at [870, 284] on span "Nico-Lab International, Ltd" at bounding box center [1032, 286] width 566 height 18
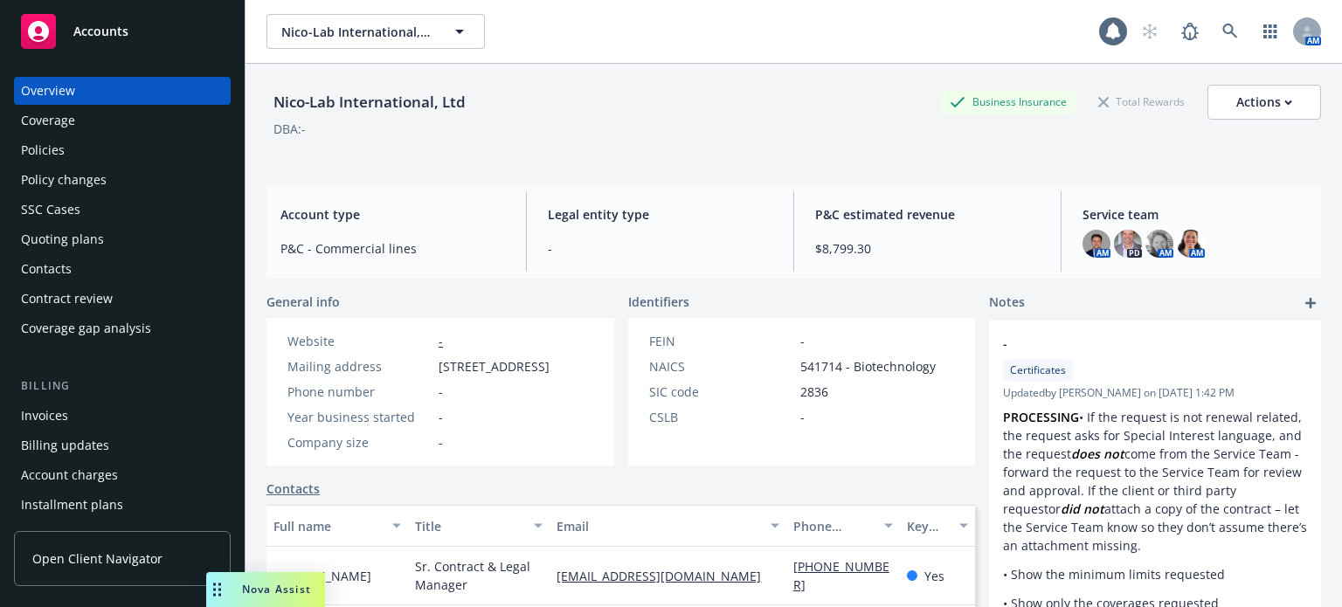
click at [126, 150] on div "Policies" at bounding box center [122, 150] width 203 height 28
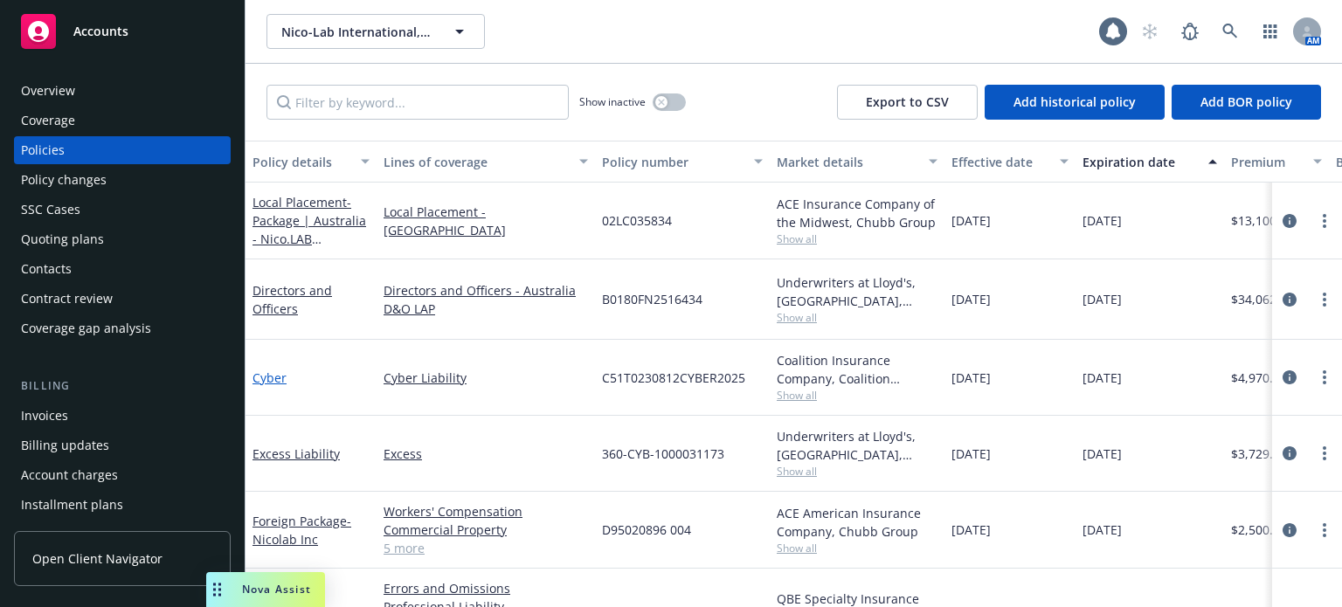
click at [266, 370] on link "Cyber" at bounding box center [270, 378] width 34 height 17
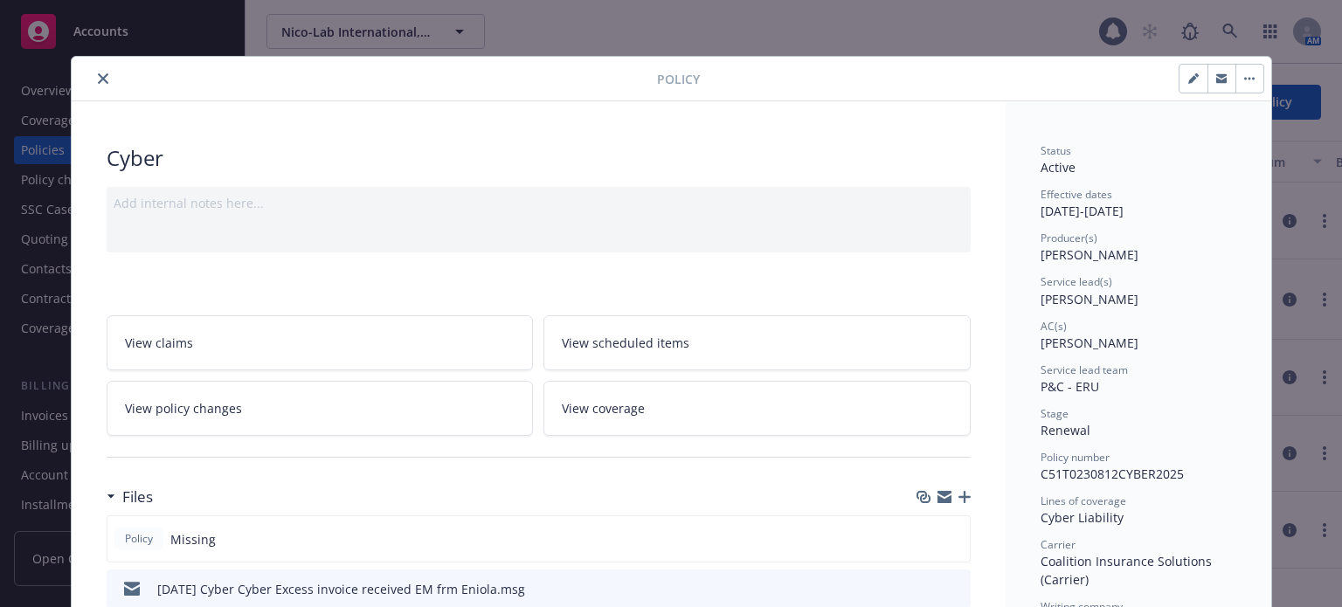
click at [1181, 79] on button "button" at bounding box center [1194, 79] width 28 height 28
select select "RENEWAL"
select select "other"
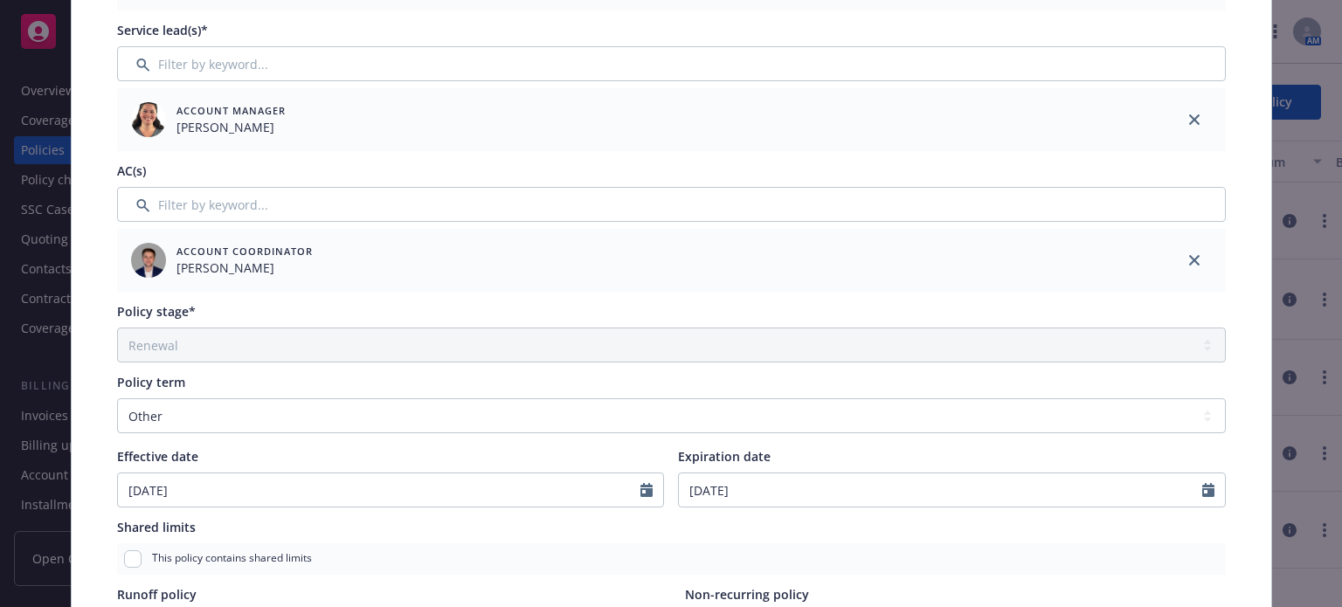
scroll to position [524, 0]
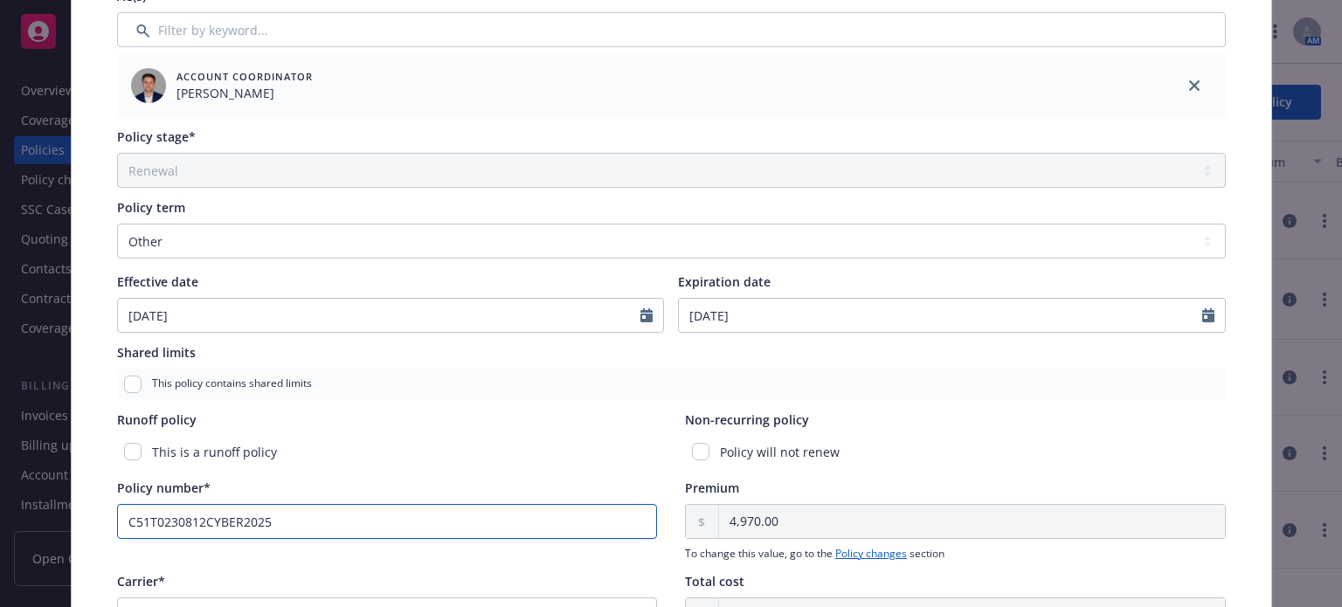
drag, startPoint x: 292, startPoint y: 516, endPoint x: 0, endPoint y: 491, distance: 293.0
click at [0, 491] on div "Edit policy details Cancel Save Policy type* Cyber Display name Producer(s)* EV…" at bounding box center [671, 303] width 1342 height 607
paste input "-51T0-230812-CYBER-2025-A"
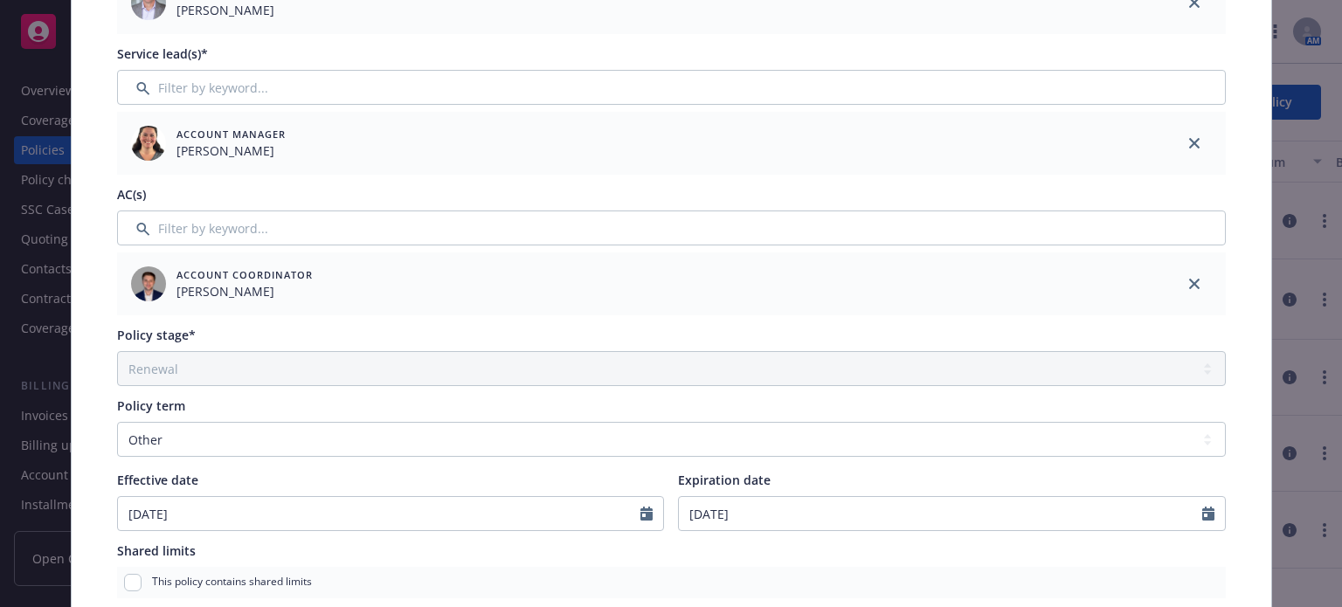
scroll to position [0, 0]
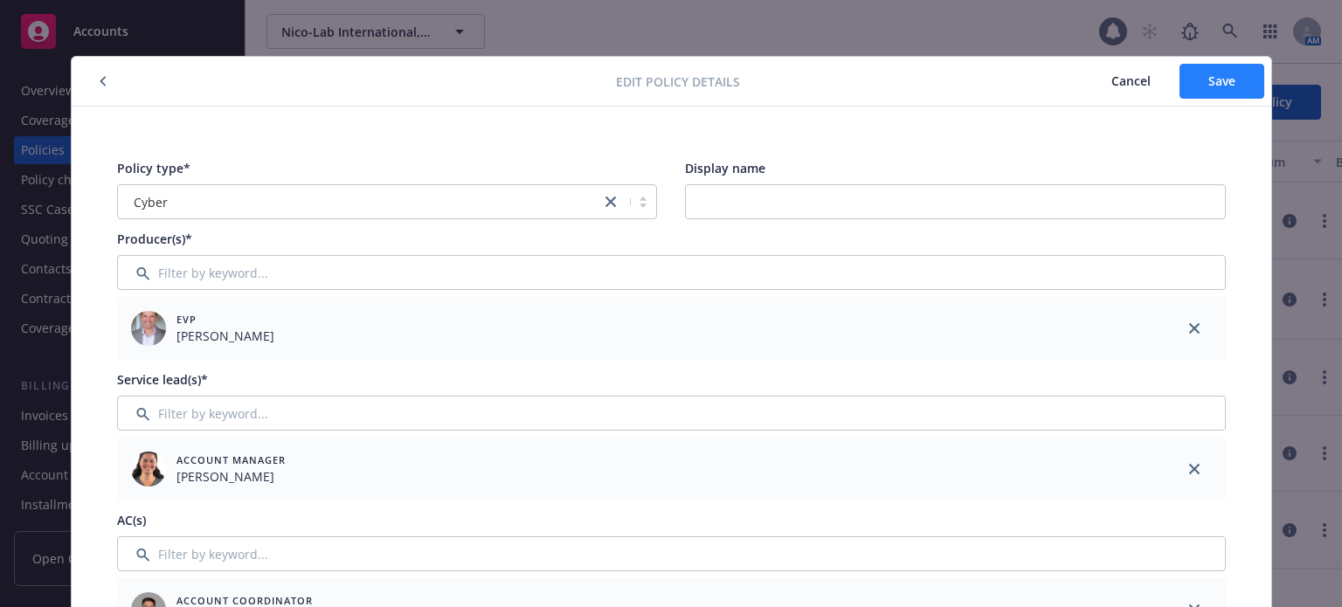
type input "C-51T0-230812-CYBER-2025-A"
click at [1209, 75] on span "Save" at bounding box center [1222, 81] width 27 height 17
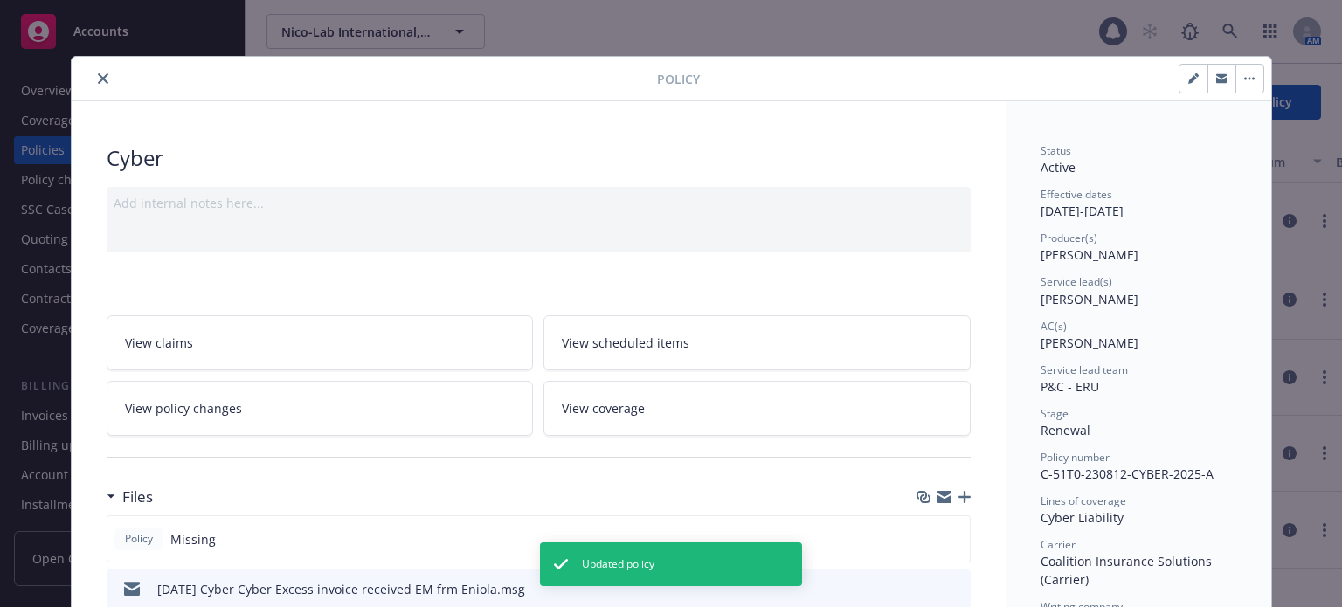
scroll to position [175, 0]
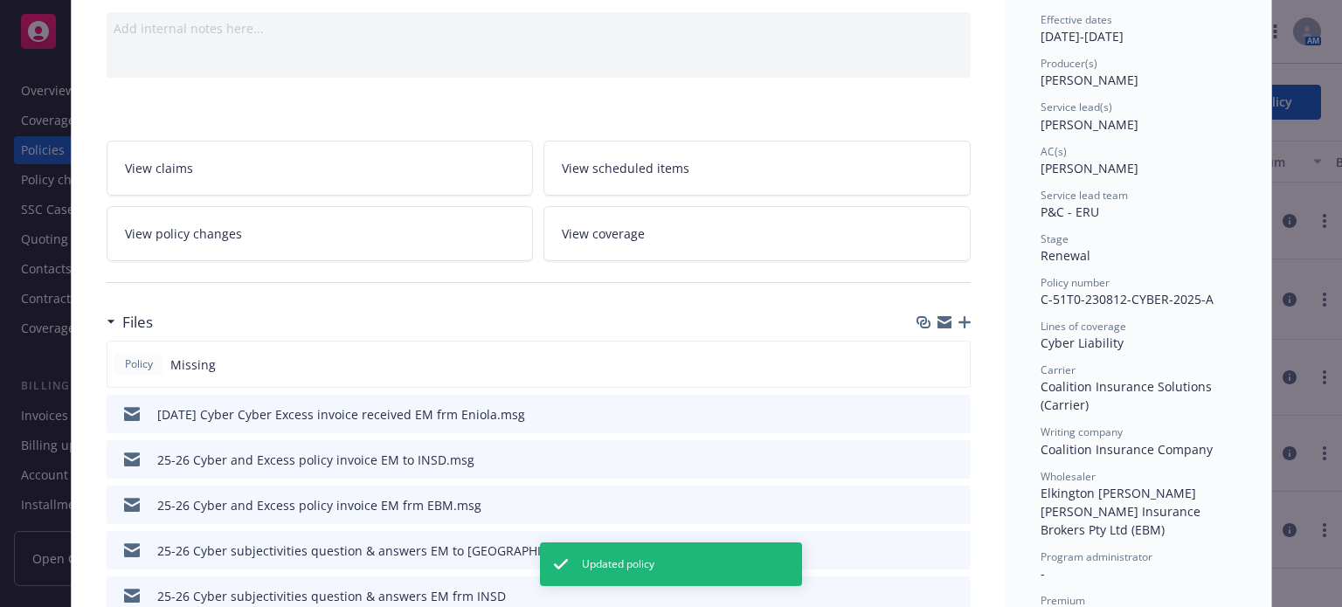
click at [961, 317] on icon "button" at bounding box center [965, 322] width 12 height 12
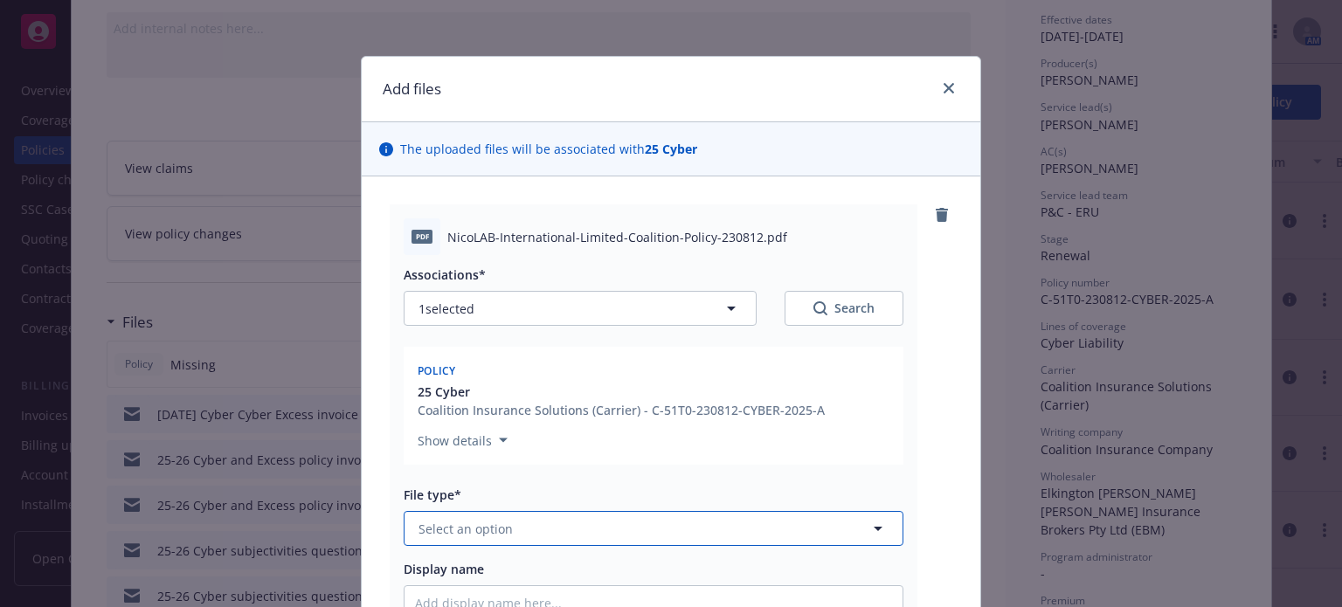
click at [582, 533] on button "Select an option" at bounding box center [654, 528] width 500 height 35
type input "e"
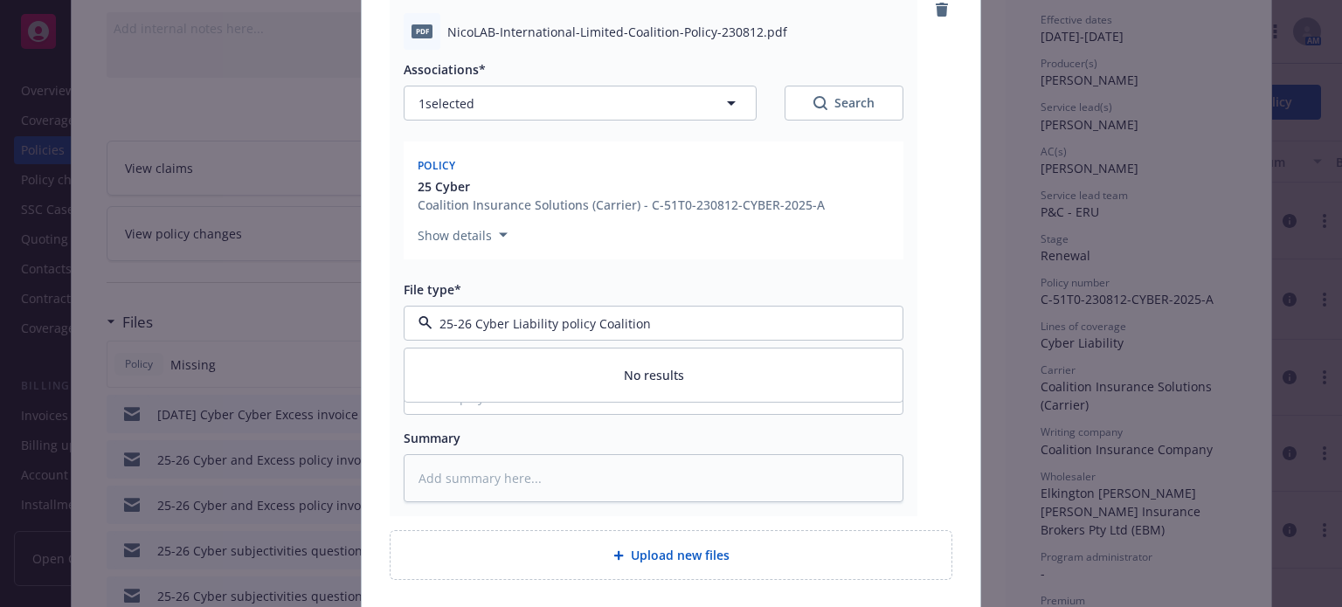
scroll to position [339, 0]
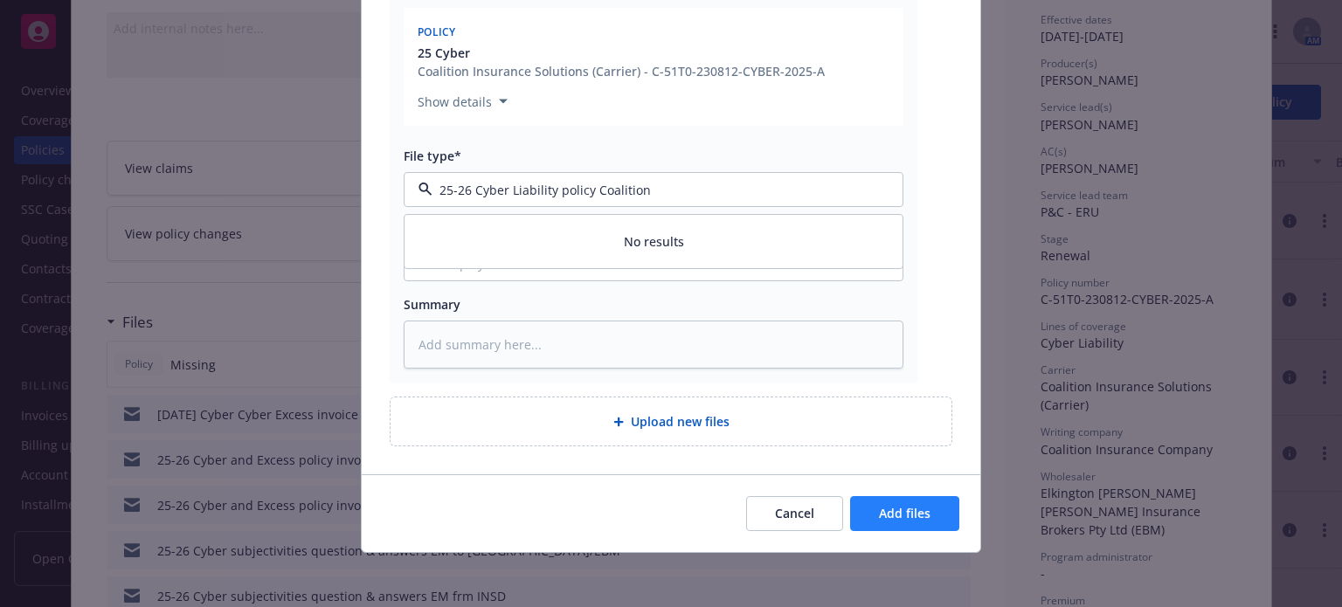
type input "25-26 Cyber Liability policy Coalition"
click at [861, 509] on button "Add files" at bounding box center [904, 513] width 109 height 35
type textarea "x"
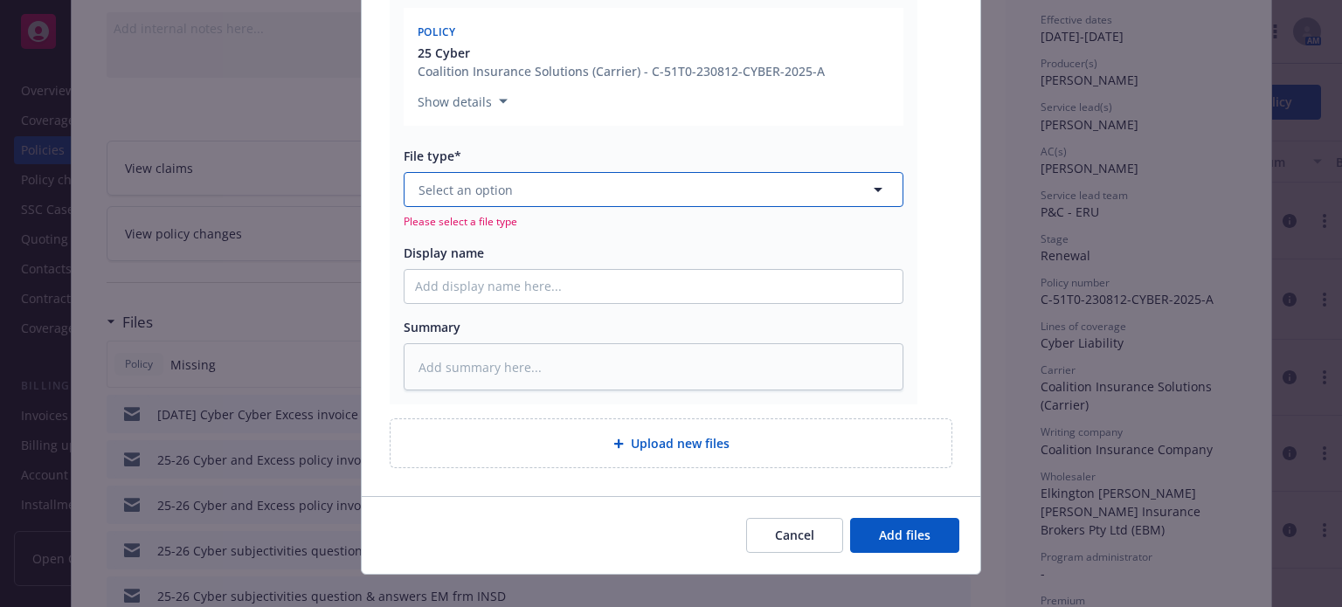
click at [570, 187] on button "Select an option" at bounding box center [654, 189] width 500 height 35
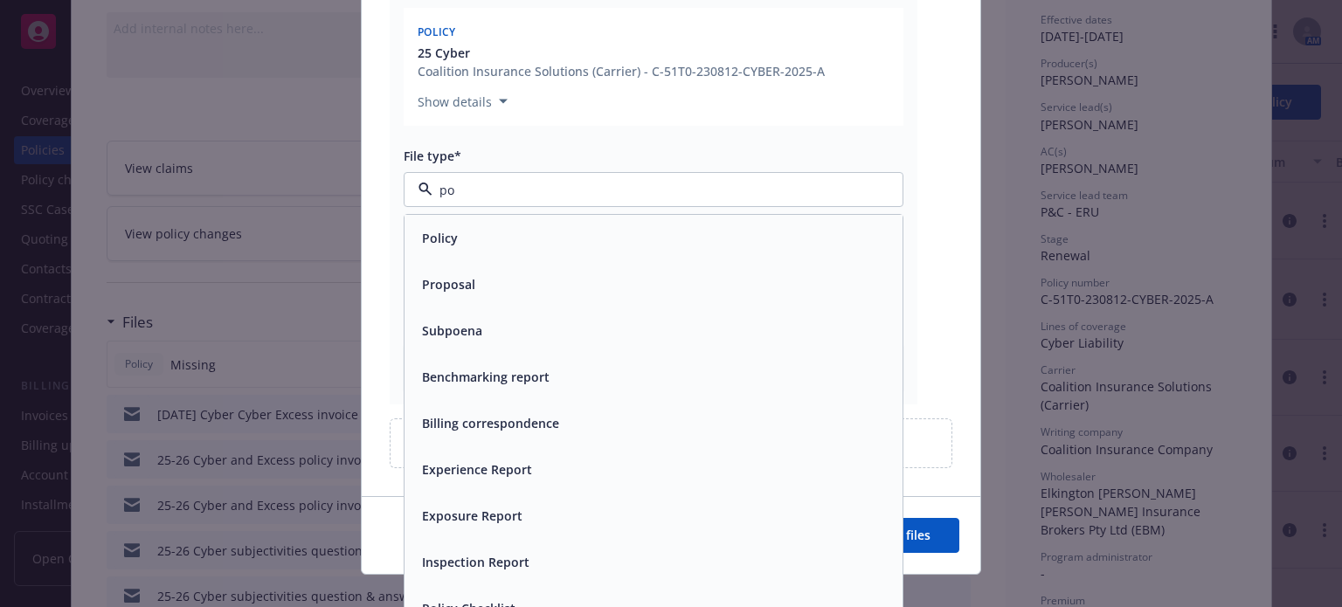
type input "pol"
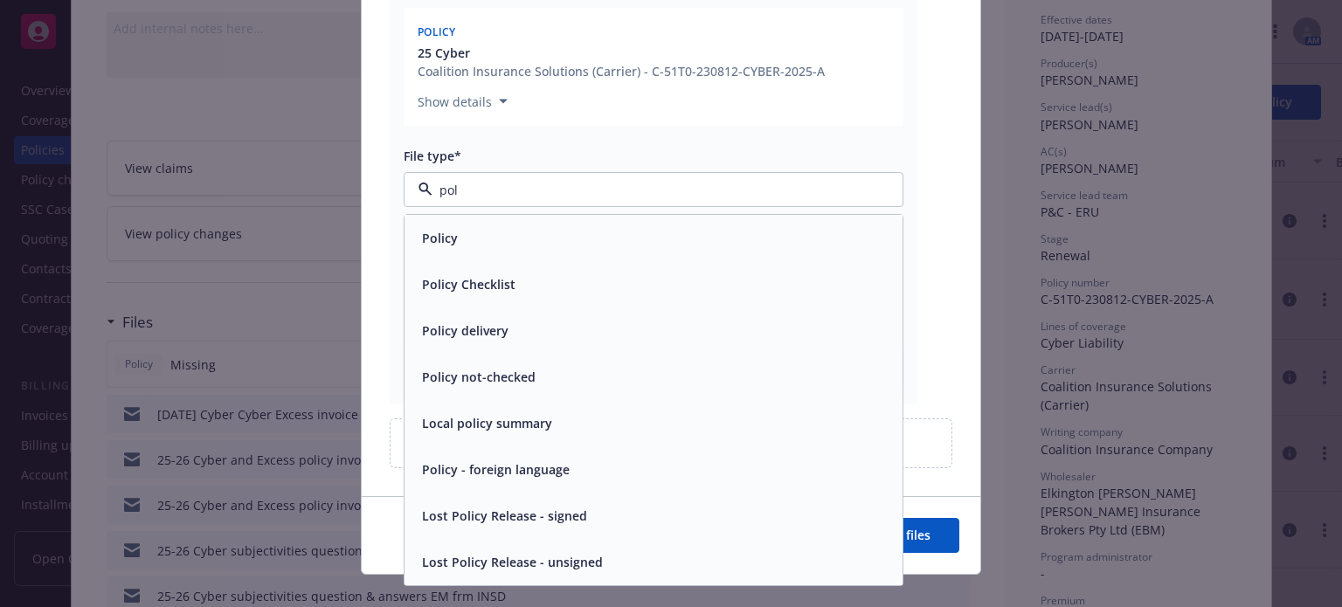
click at [563, 223] on div "Policy" at bounding box center [654, 238] width 498 height 46
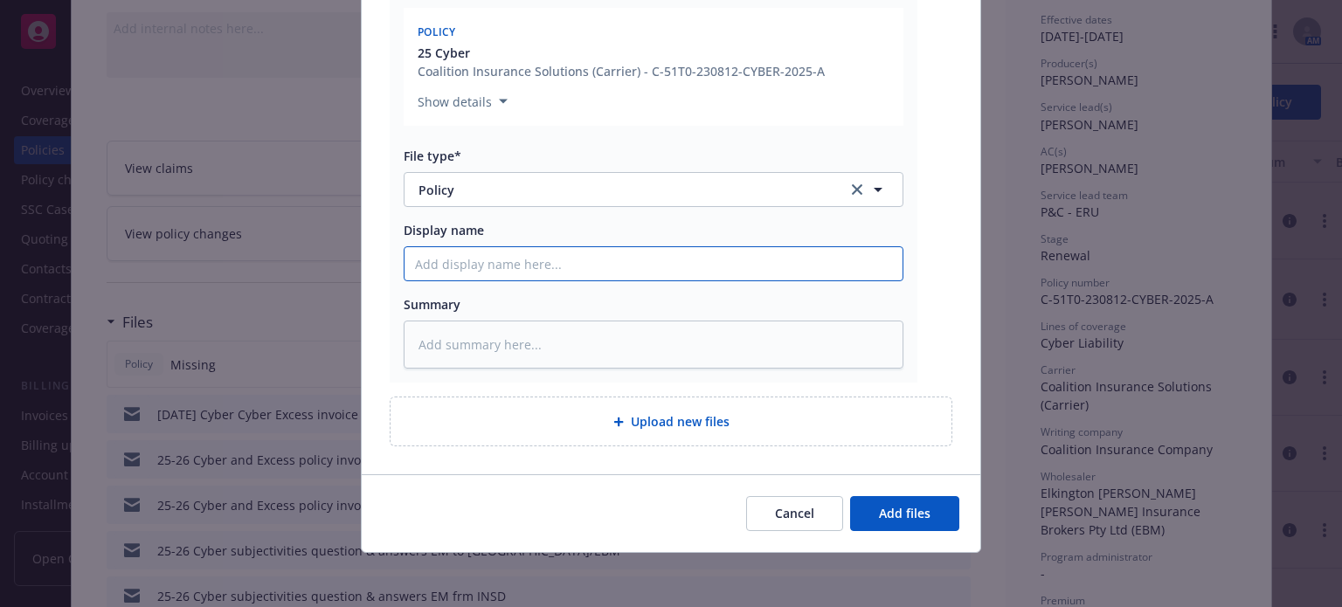
click at [537, 265] on input "Display name" at bounding box center [654, 263] width 498 height 33
type textarea "x"
type input "2"
type textarea "x"
type input "25"
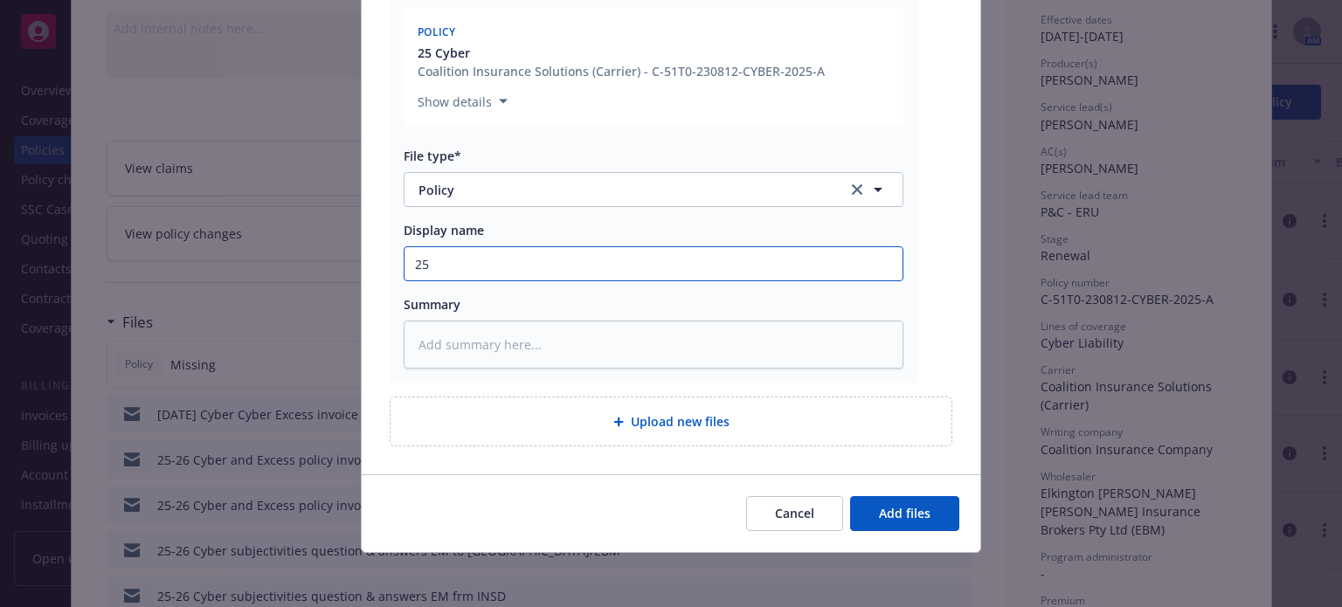
type textarea "x"
type input "25-"
type textarea "x"
type input "25-2"
type textarea "x"
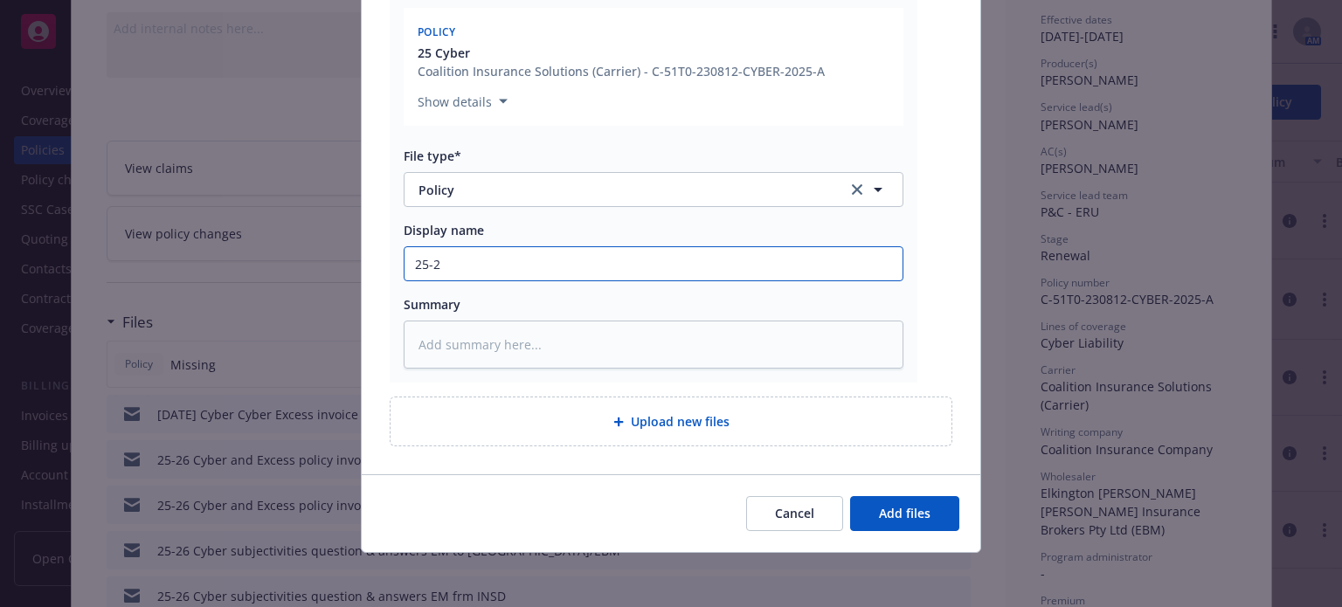
type input "25-26"
type textarea "x"
type input "25-26"
type textarea "x"
type input "25-26 C"
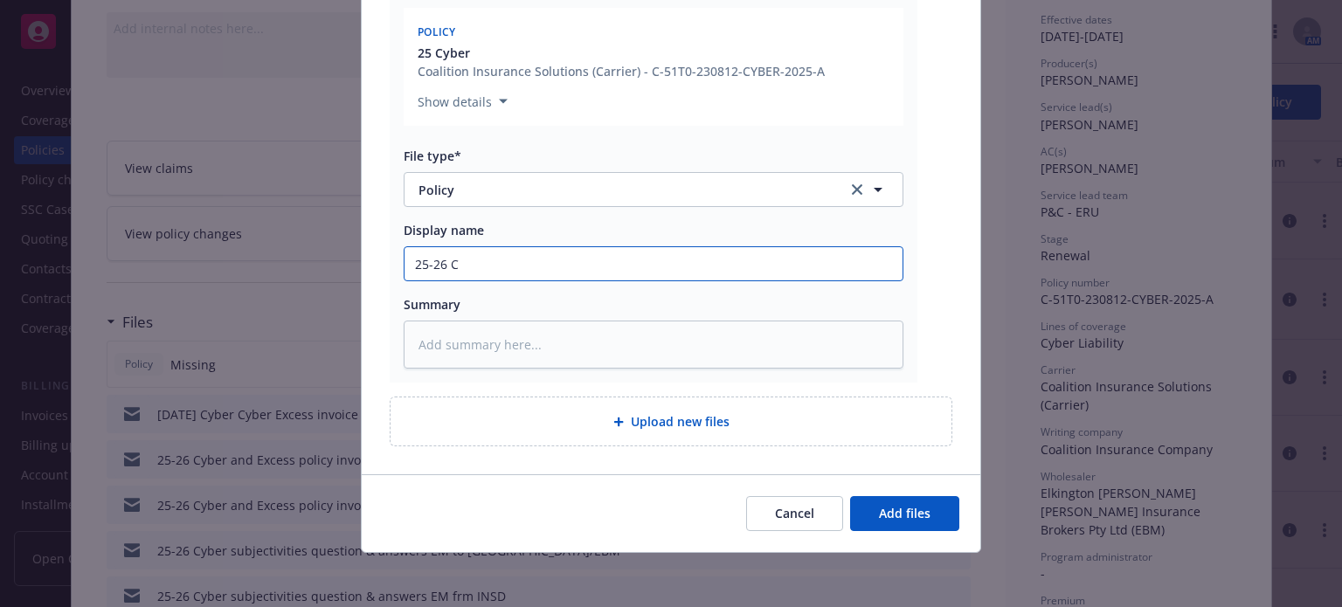
type textarea "x"
type input "25-26 Cy"
type textarea "x"
type input "25-26 Cyb"
type textarea "x"
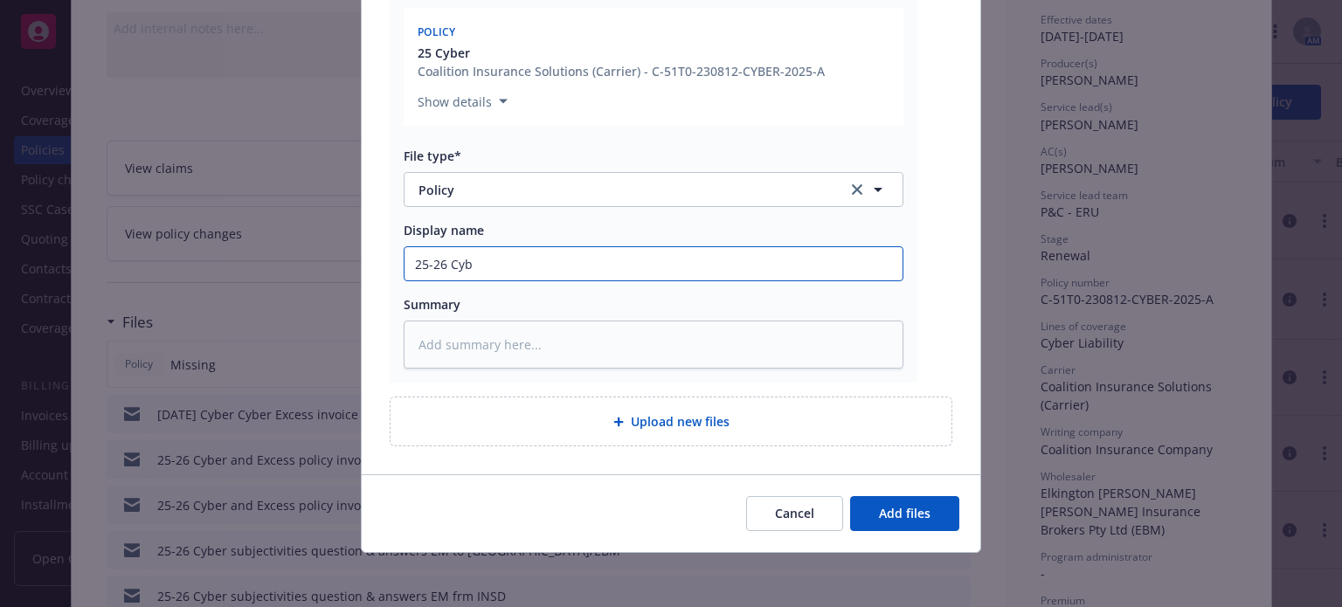
type input "25-26 Cybe"
type textarea "x"
type input "25-26 Cyber"
type textarea "x"
type input "25-26 Cyber"
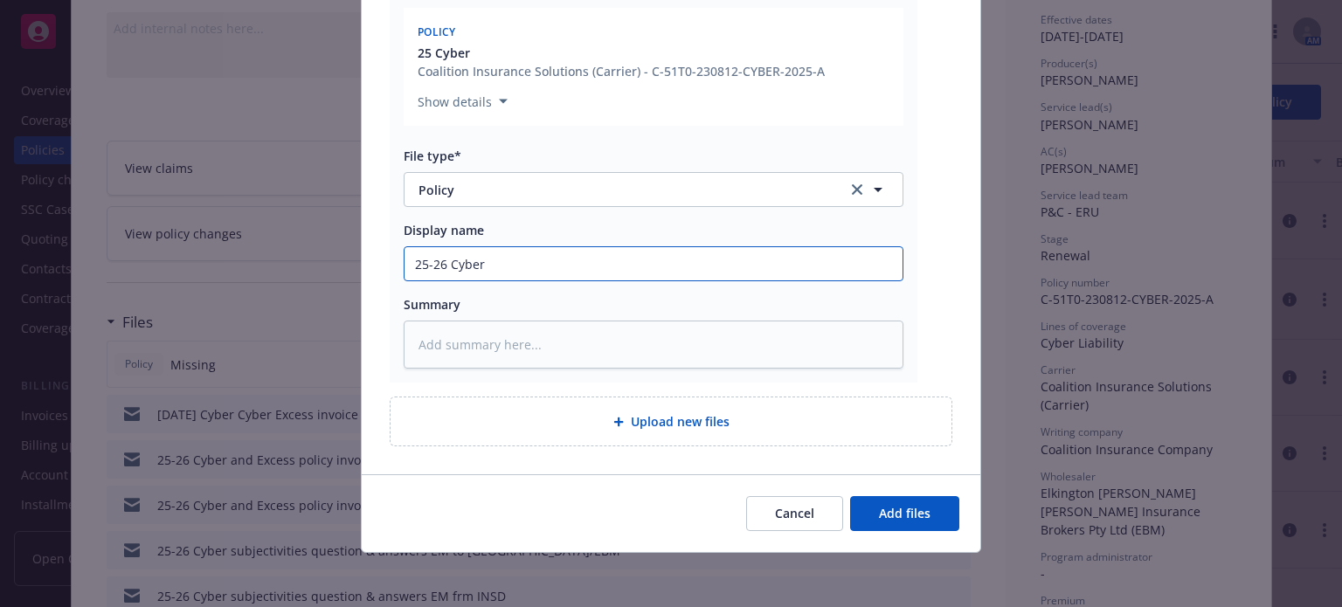
type textarea "x"
type input "25-26 Cyber L"
type textarea "x"
type input "25-26 Cyber Li"
type textarea "x"
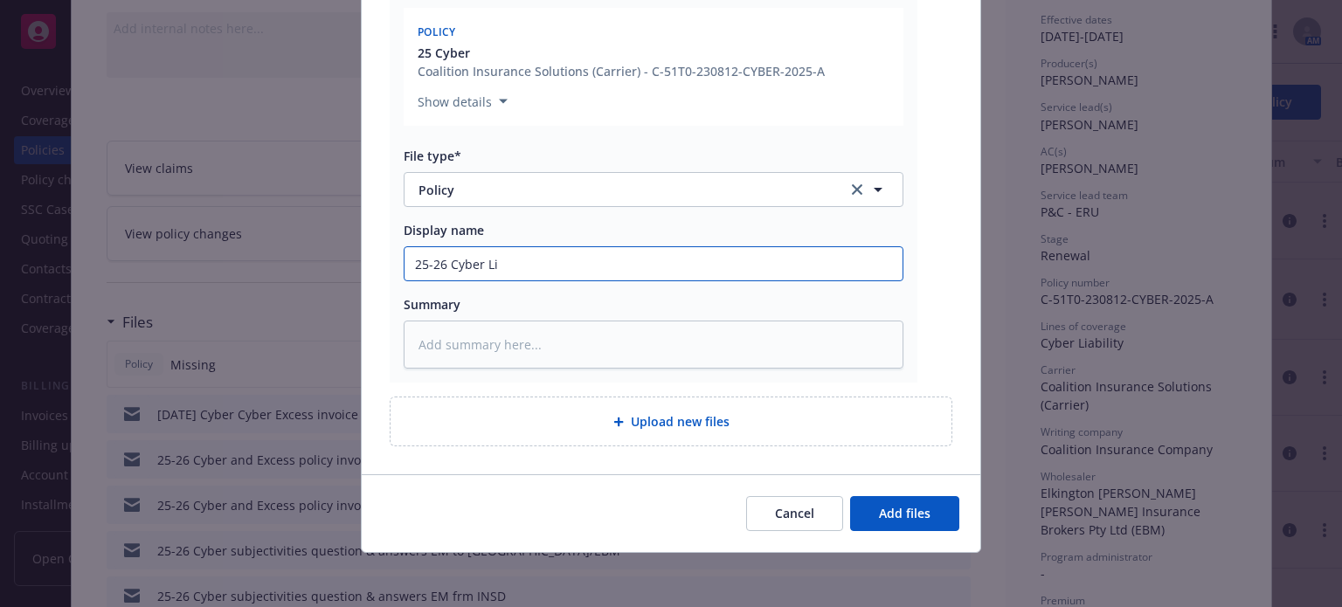
type input "25-26 Cyber Lia"
type textarea "x"
type input "25-26 Cyber Liab"
type textarea "x"
type input "25-26 Cyber Liabil"
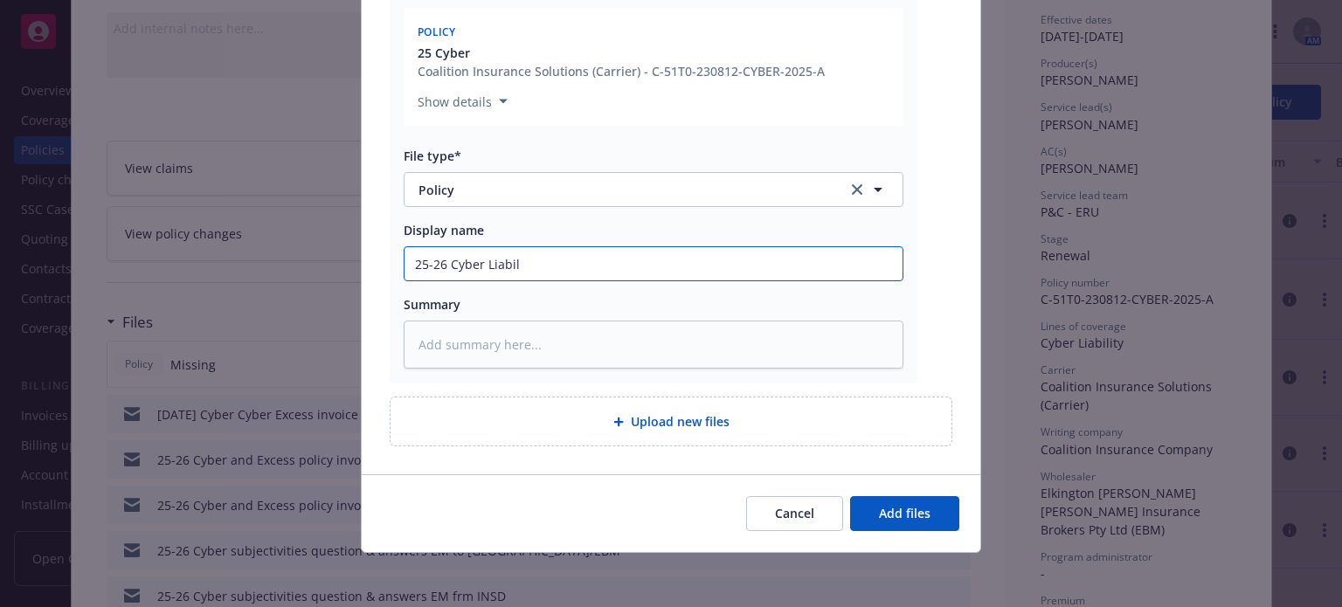
type textarea "x"
type input "25-26 Cyber Liabili"
type textarea "x"
type input "25-26 Cyber Liabilit"
type textarea "x"
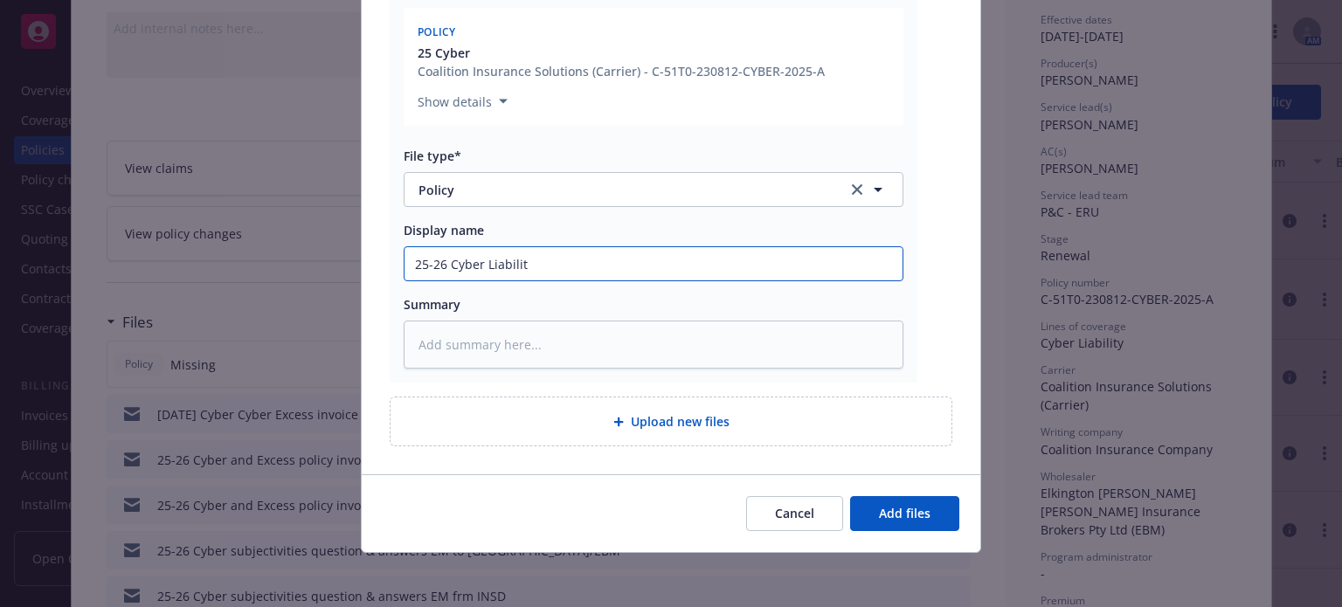
type input "25-26 Cyber Liability"
type textarea "x"
type input "25-26 Cyber Liability"
type textarea "x"
type input "25-26 Cyber Liability p"
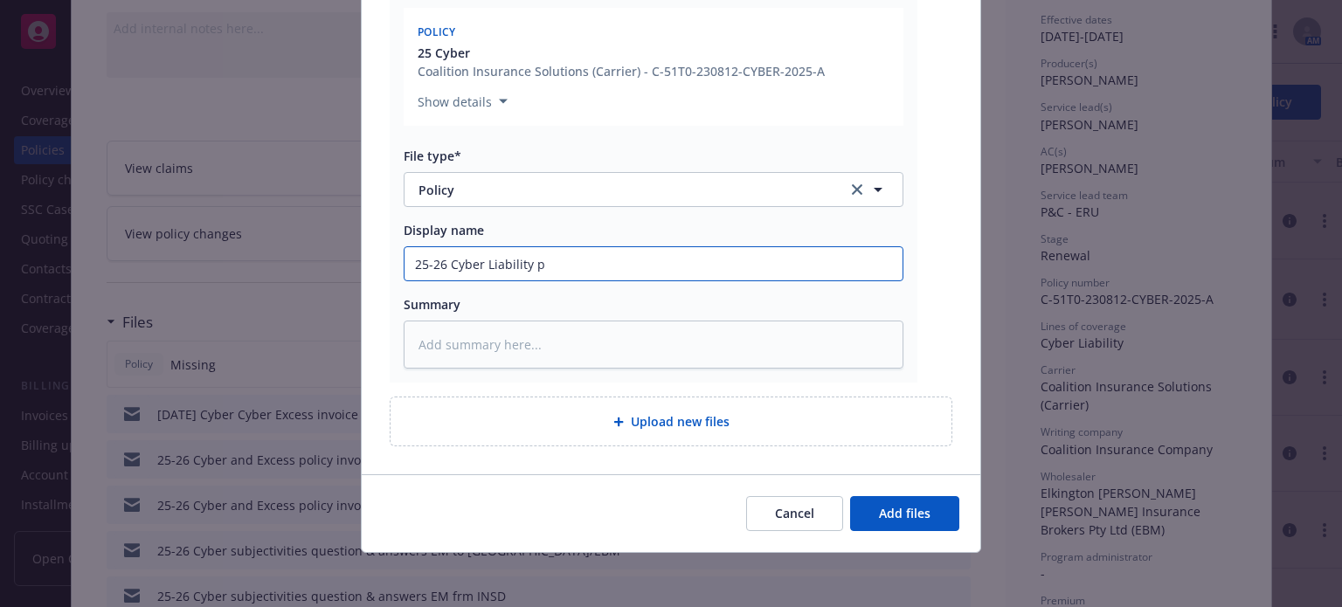
type textarea "x"
type input "25-26 Cyber Liability po"
type textarea "x"
type input "25-26 Cyber Liability pol"
type textarea "x"
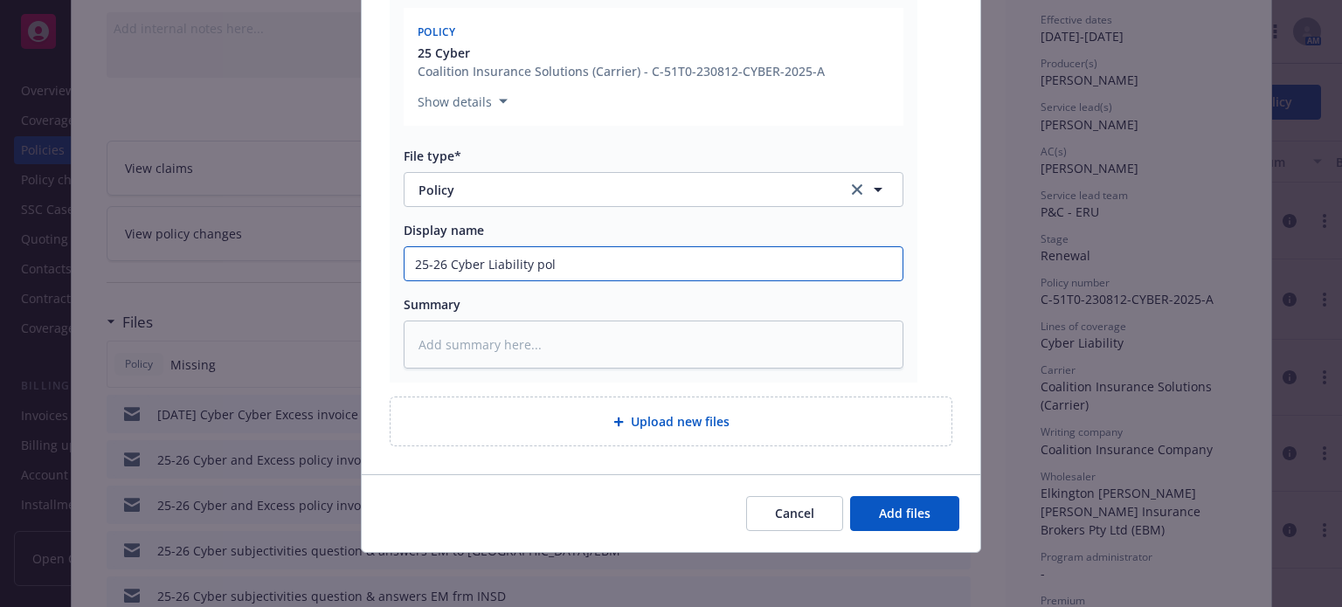
type input "25-26 Cyber Liability poli"
type textarea "x"
type input "25-26 Cyber Liability policy"
type textarea "x"
type input "25-26 Cyber Liability policy"
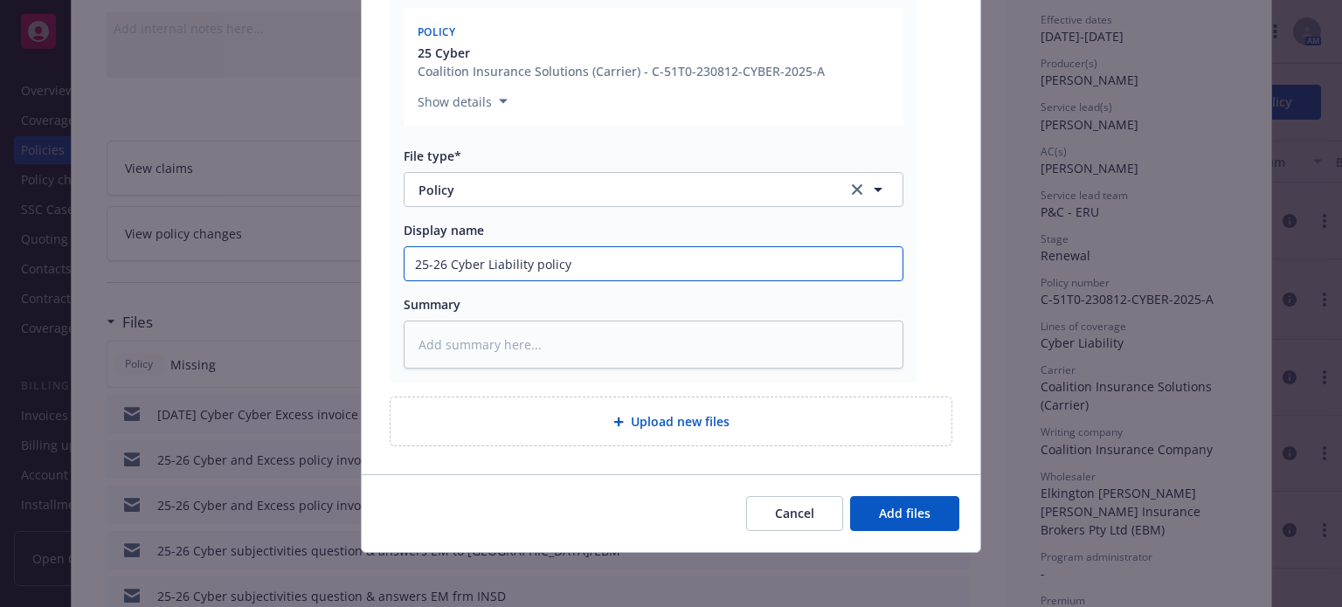
type textarea "x"
type input "25-26 Cyber Liability policy C"
type textarea "x"
type input "25-26 Cyber Liability policy Co"
type textarea "x"
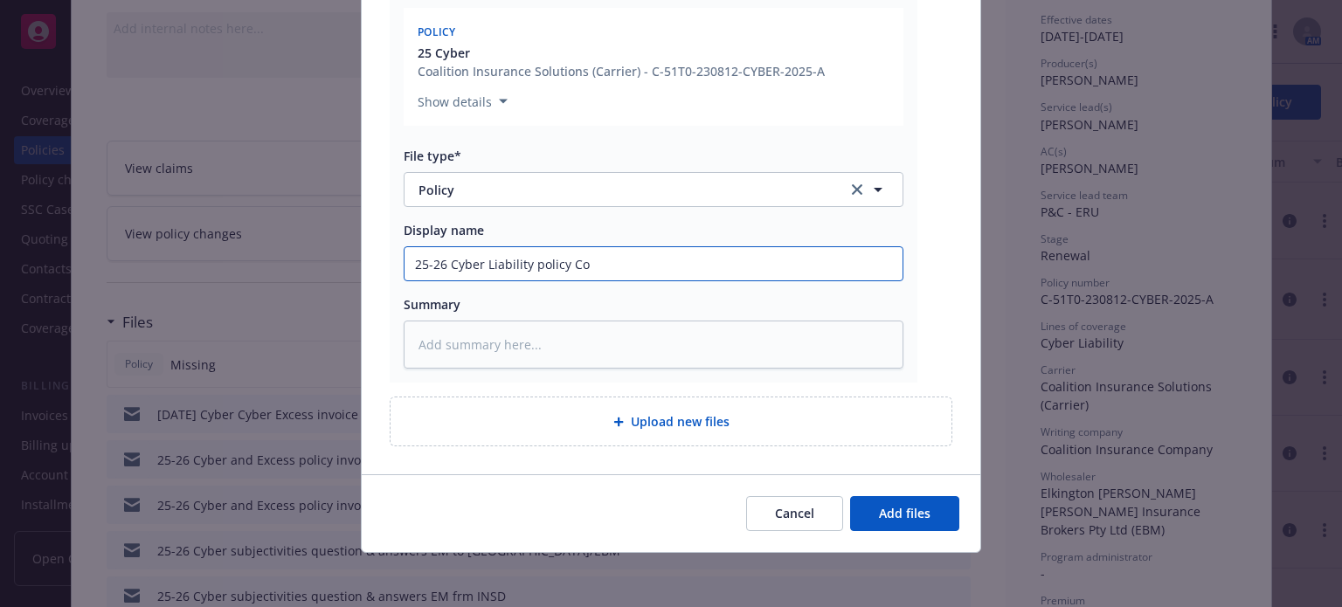
type input "25-26 Cyber Liability policy Coa"
type textarea "x"
type input "25-26 Cyber Liability policy Coal"
type textarea "x"
type input "25-26 Cyber Liability policy Coali"
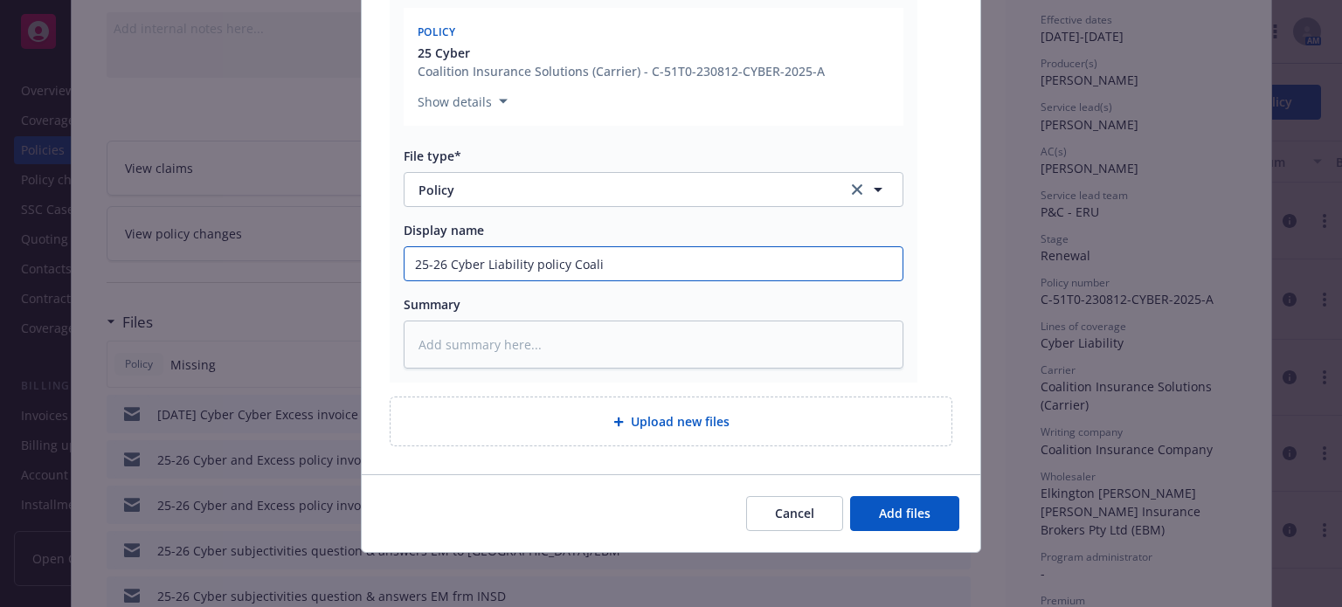
type textarea "x"
type input "25-26 Cyber Liability policy Coaliti"
type textarea "x"
type input "25-26 Cyber Liability policy Coalitio"
type textarea "x"
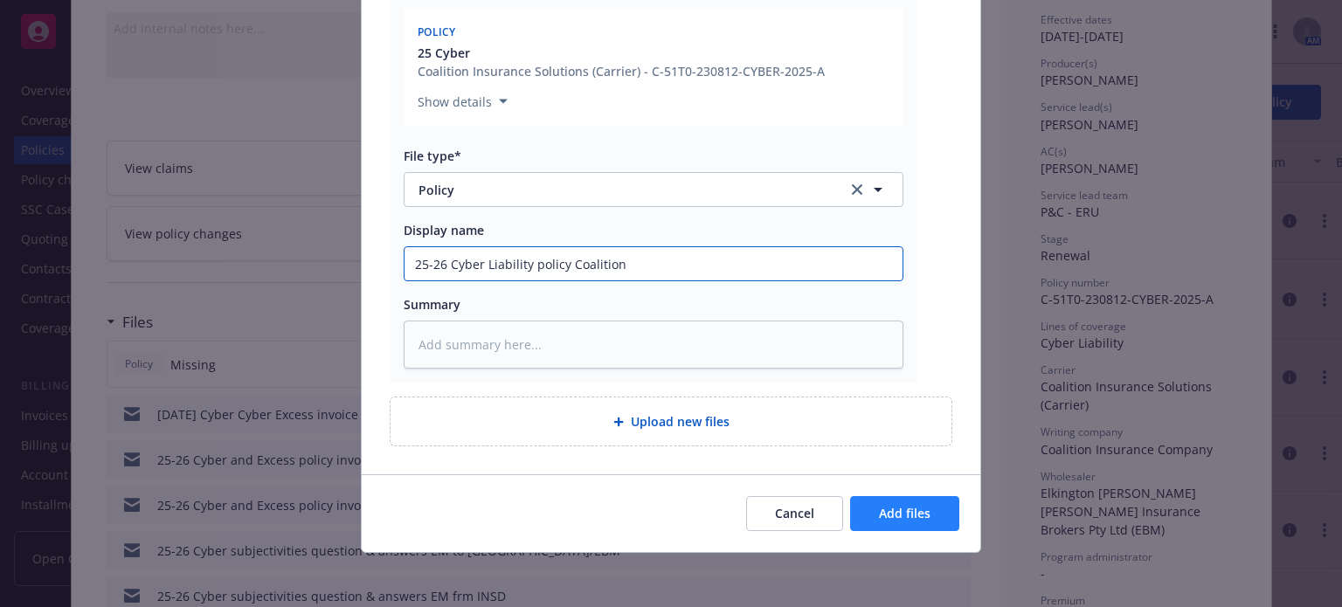
type input "25-26 Cyber Liability policy Coalition"
click at [888, 513] on span "Add files" at bounding box center [905, 513] width 52 height 17
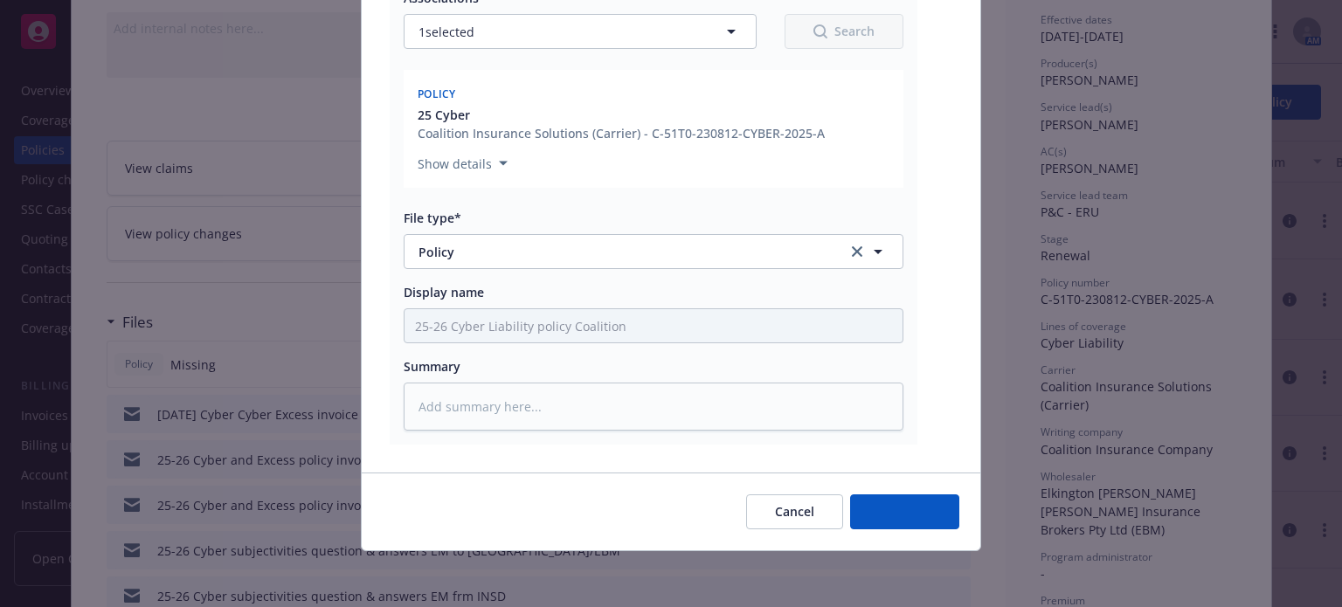
scroll to position [276, 0]
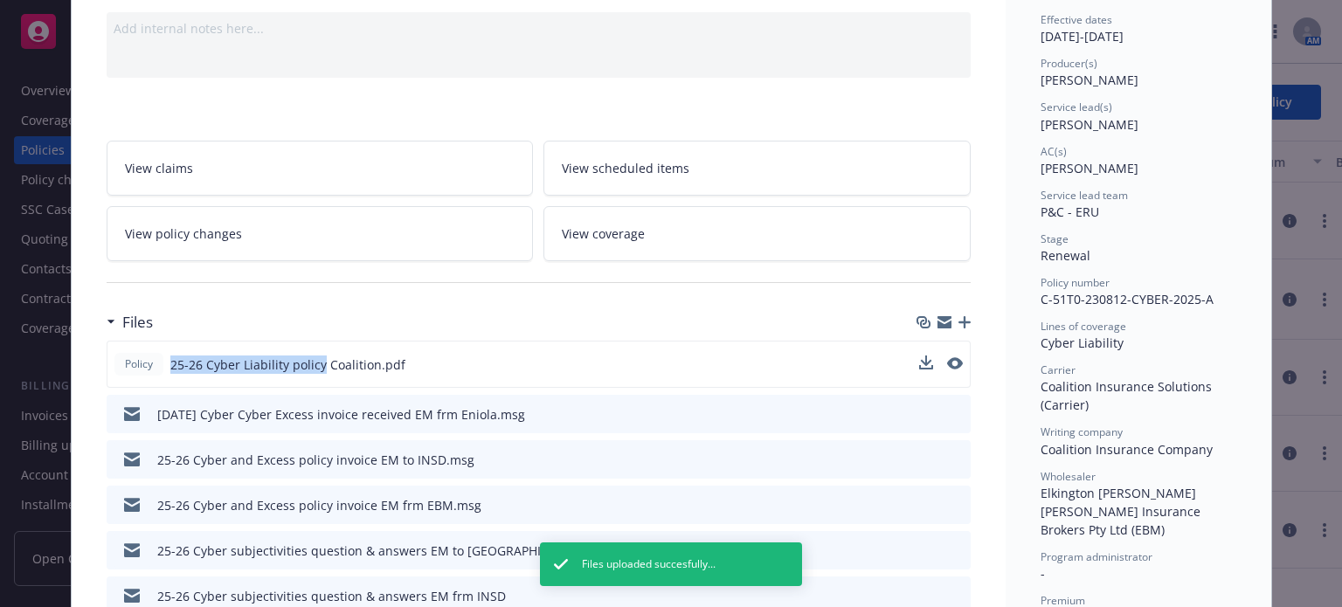
drag, startPoint x: 161, startPoint y: 366, endPoint x: 315, endPoint y: 363, distance: 153.8
click at [315, 363] on div "Policy 25-26 Cyber Liability policy Coalition.pdf" at bounding box center [259, 364] width 291 height 23
copy span "25-26 Cyber Liability policy"
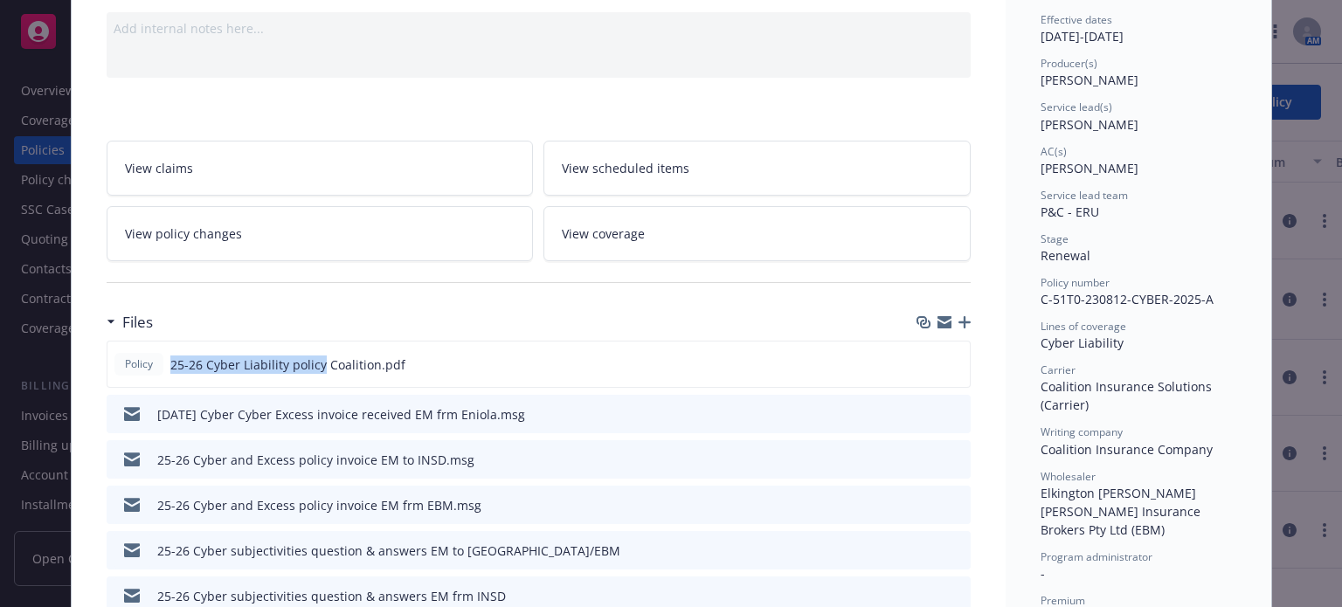
click at [959, 322] on icon "button" at bounding box center [965, 322] width 12 height 12
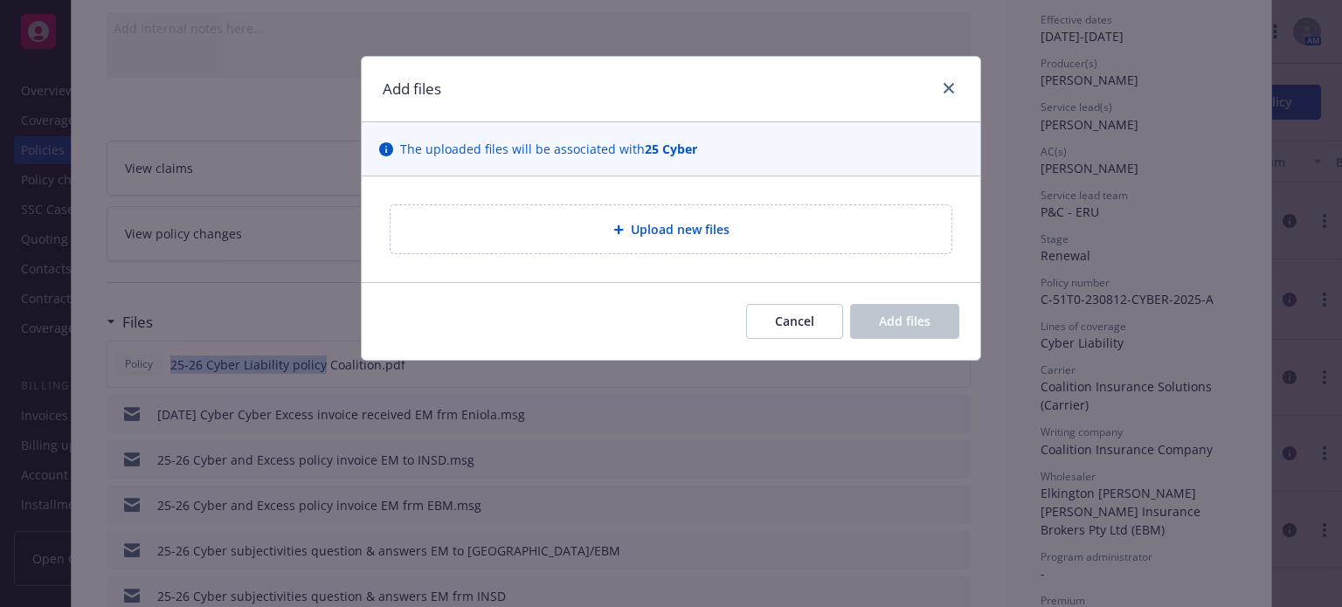
type textarea "x"
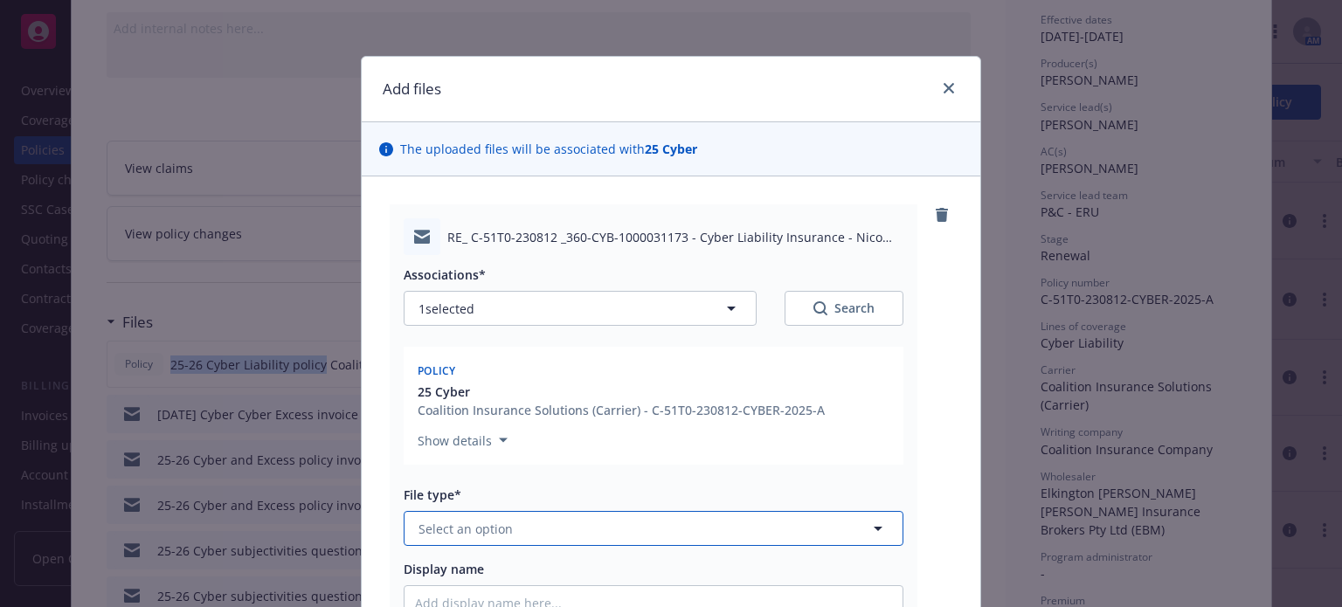
click at [518, 537] on button "Select an option" at bounding box center [654, 528] width 500 height 35
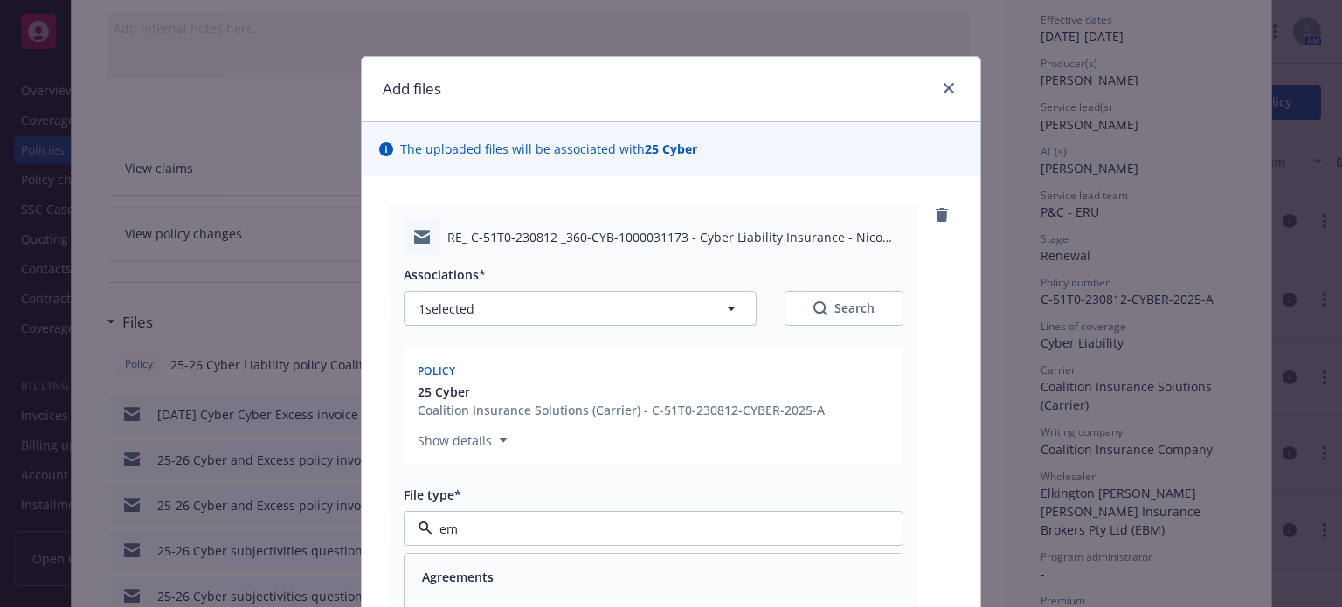
type input "ema"
click at [503, 579] on div "Email" at bounding box center [653, 577] width 477 height 25
click at [503, 606] on input "Display name" at bounding box center [654, 602] width 498 height 33
paste input "25-26 Cyber Liability policy"
type textarea "x"
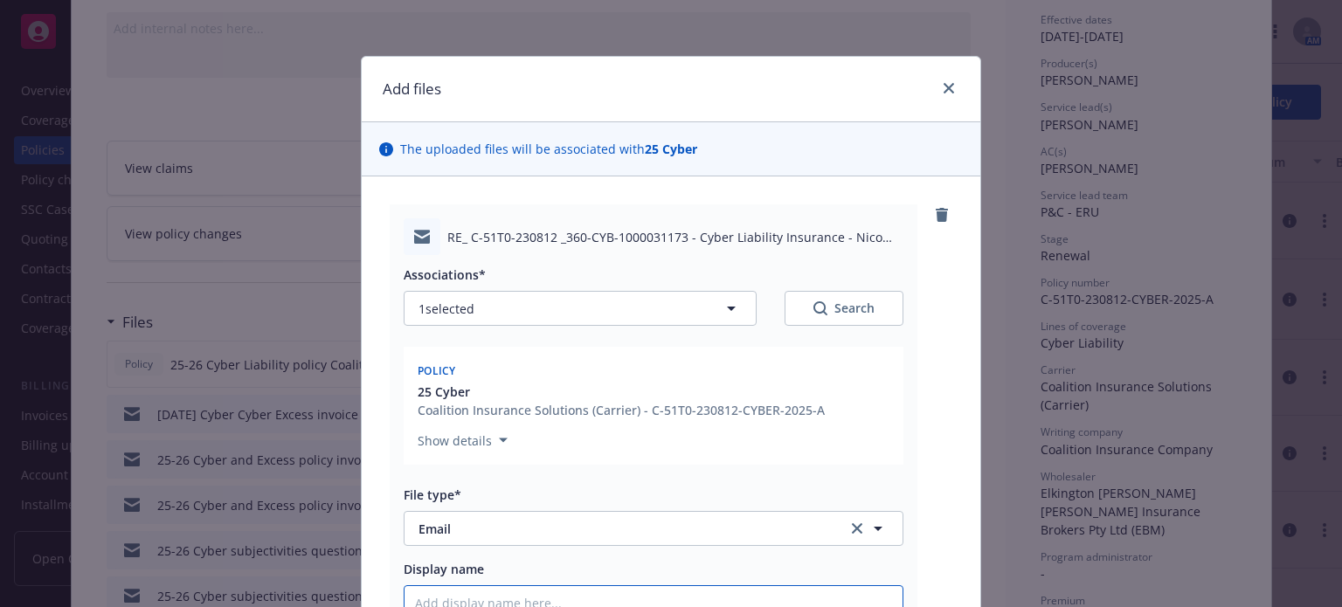
type input "25-26 Cyber Liability policy"
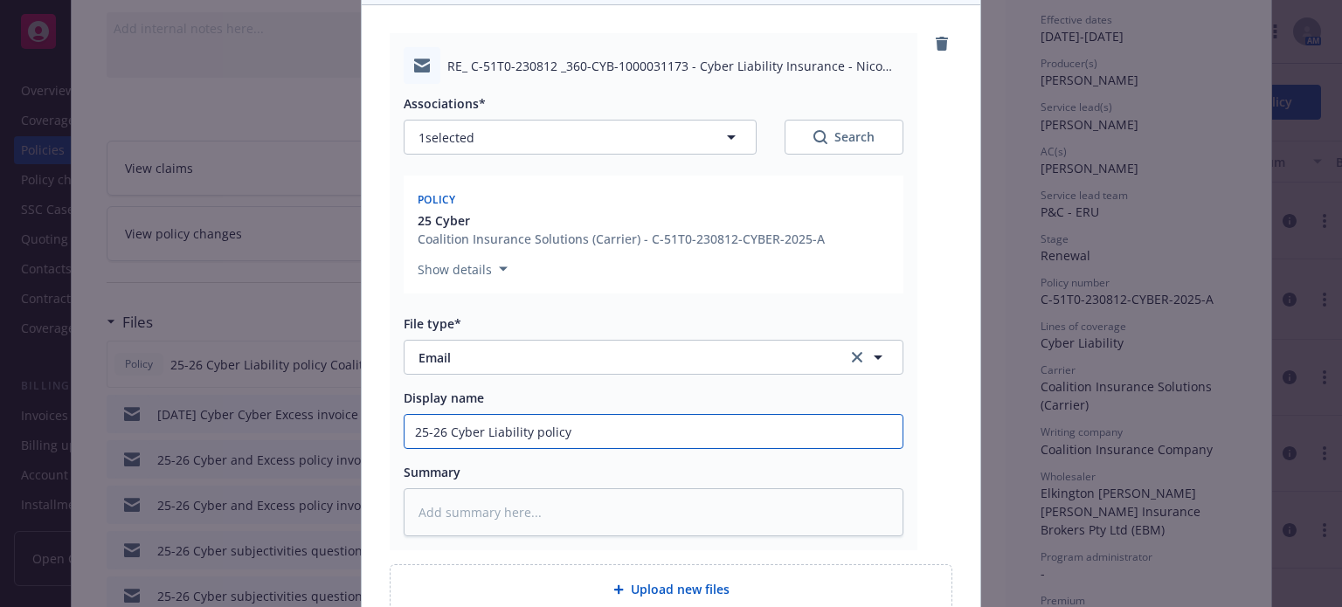
scroll to position [339, 0]
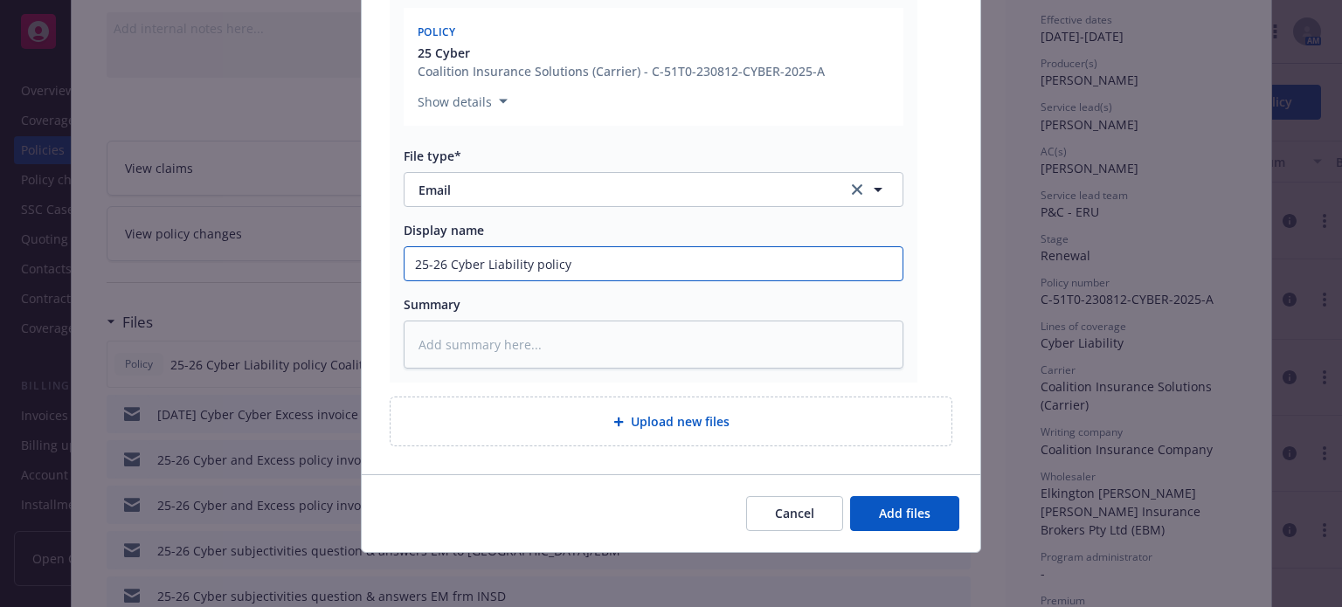
type textarea "x"
type input "25-26 Cyber Liability policy"
type textarea "x"
type input "25-26 Cyber Liability policy"
type textarea "x"
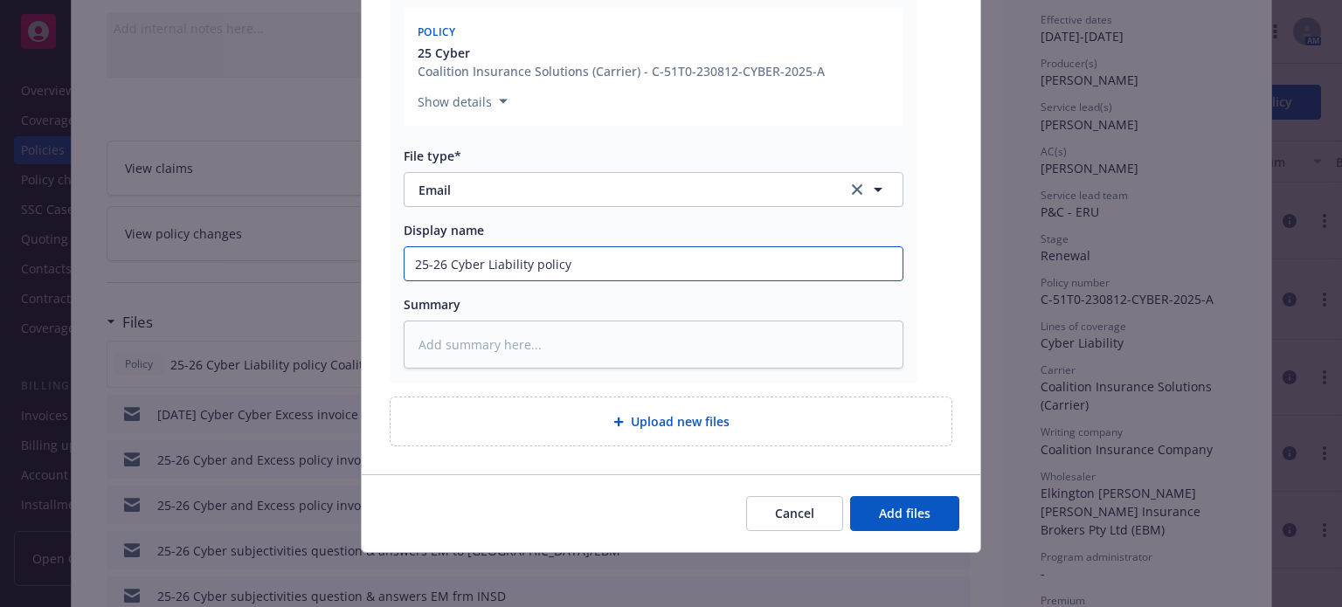
type input "25-26 Cyber Liability policy E"
type textarea "x"
type input "25-26 Cyber Liability policy"
type textarea "x"
type input "25-26 Cyber Liability policy"
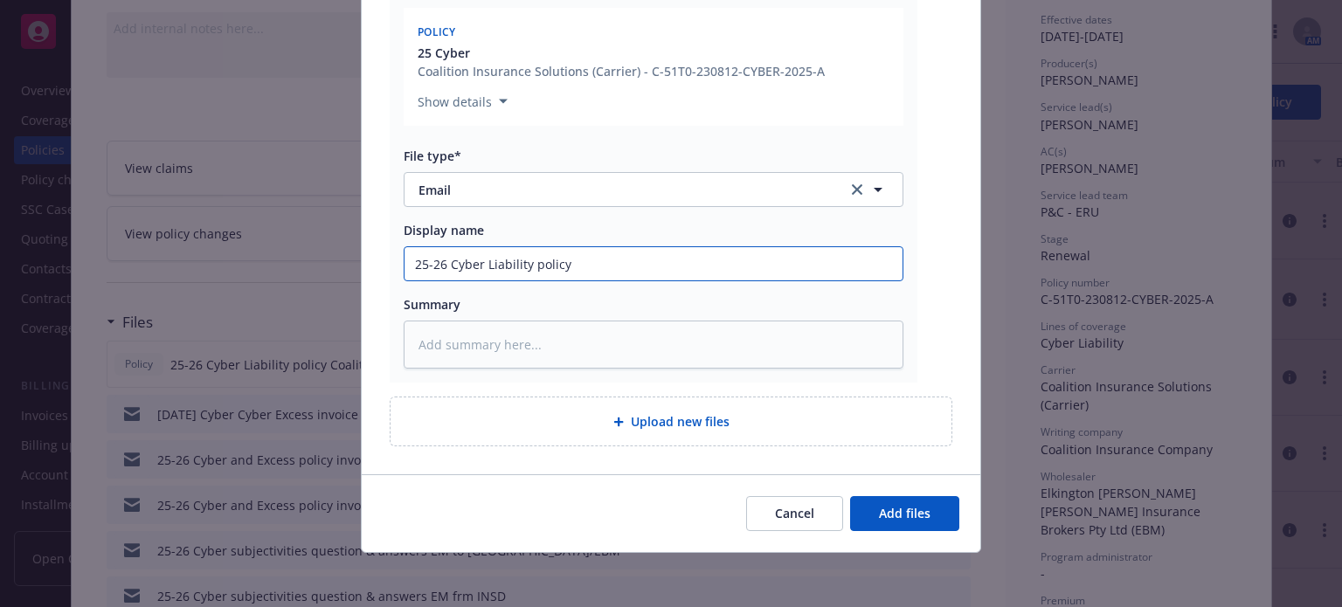
type textarea "x"
type input "25-26 Cyber Liability policy E"
type textarea "x"
type input "25-26 Cyber Liability policy EM"
type textarea "x"
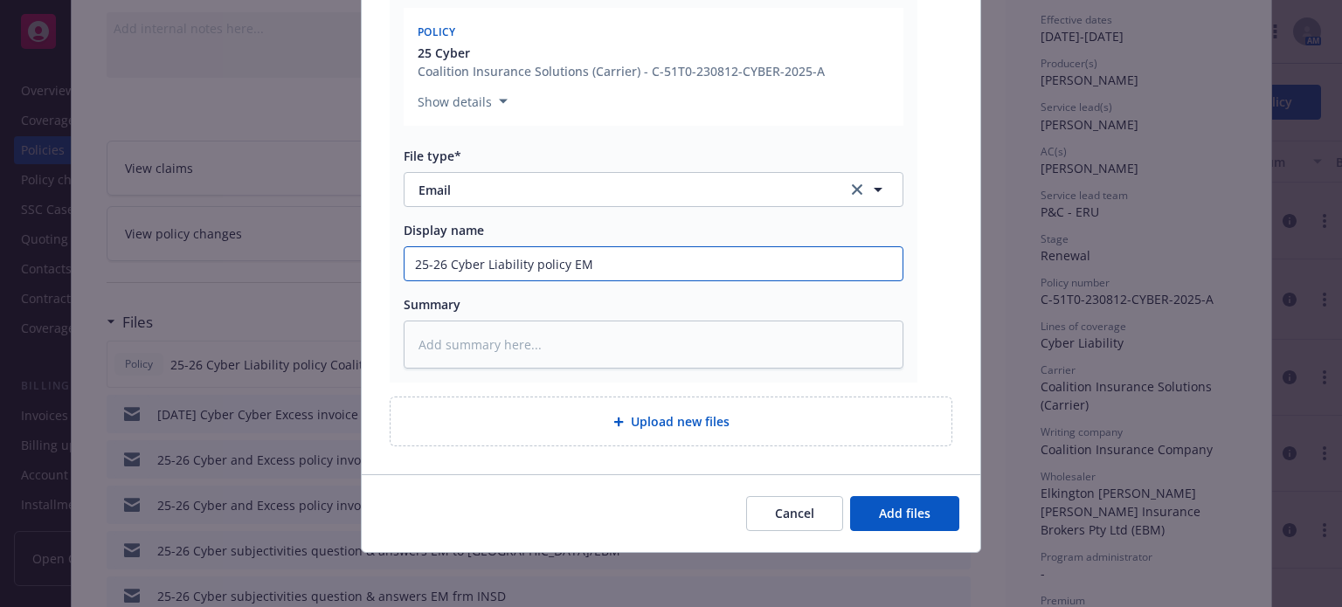
type input "25-26 Cyber Liability policy EM f"
type textarea "x"
type input "25-26 Cyber Liability policy EM fr"
type textarea "x"
type input "25-26 Cyber Liability policy EM frm"
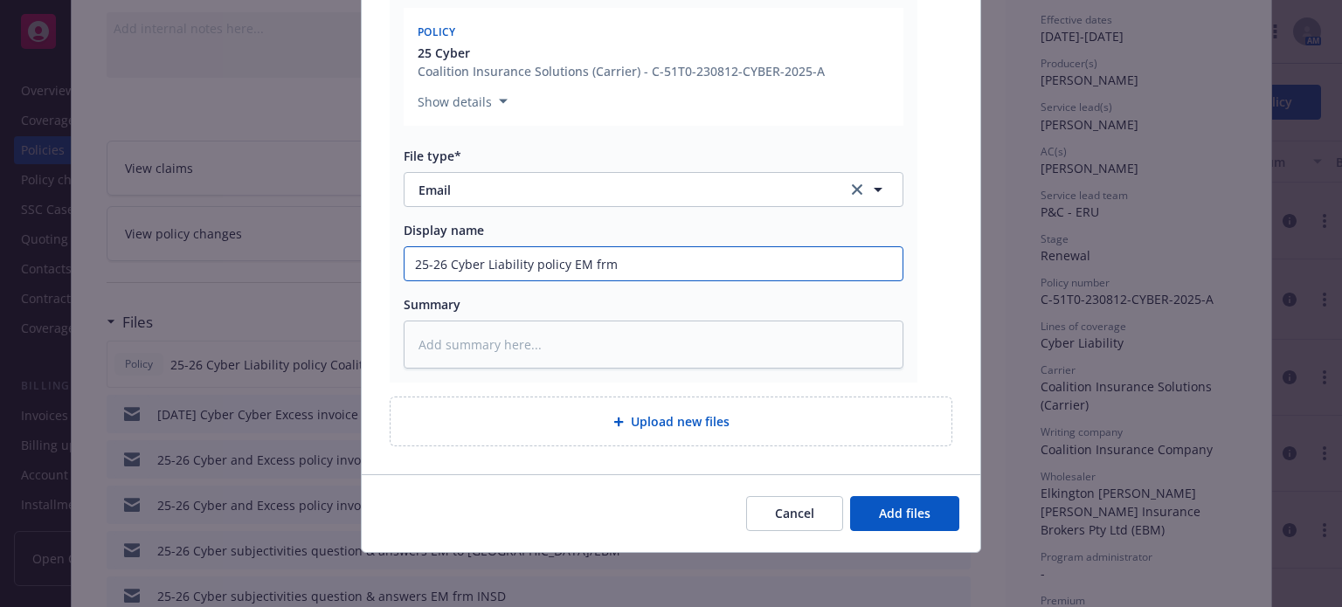
type textarea "x"
type input "25-26 Cyber Liability policy EM frm"
type textarea "x"
type input "25-26 Cyber Liability policy EM frm E"
type textarea "x"
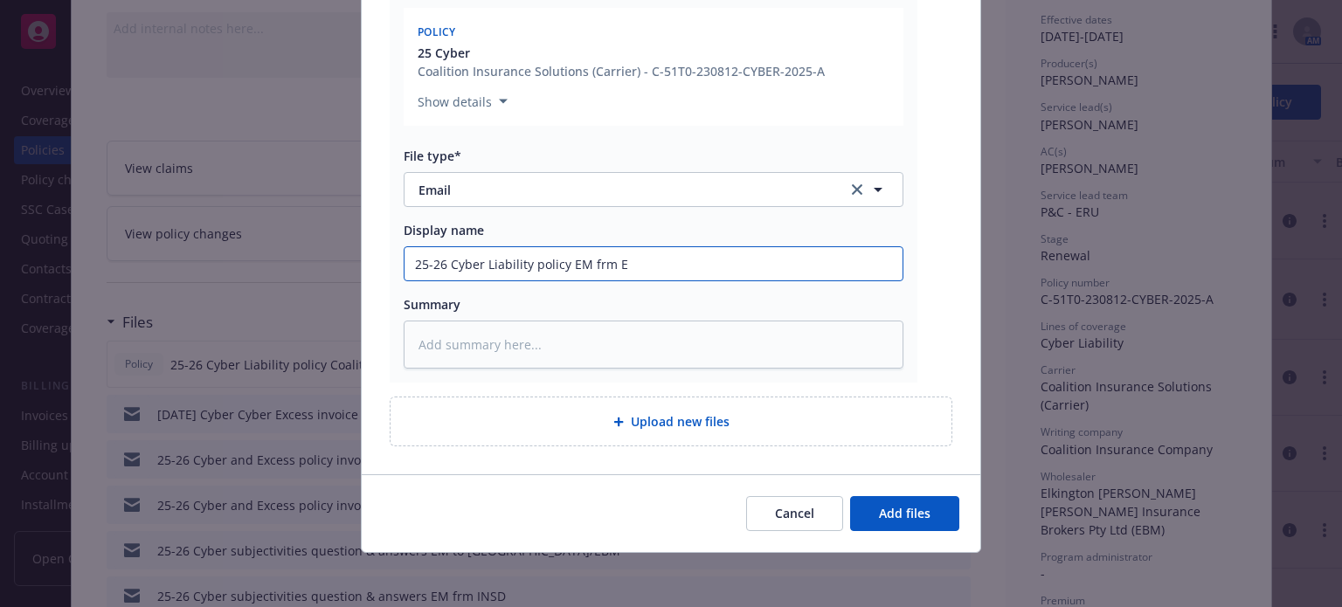
type input "25-26 Cyber Liability policy EM frm EB"
type textarea "x"
type input "25-26 Cyber Liability policy EM frm EBM"
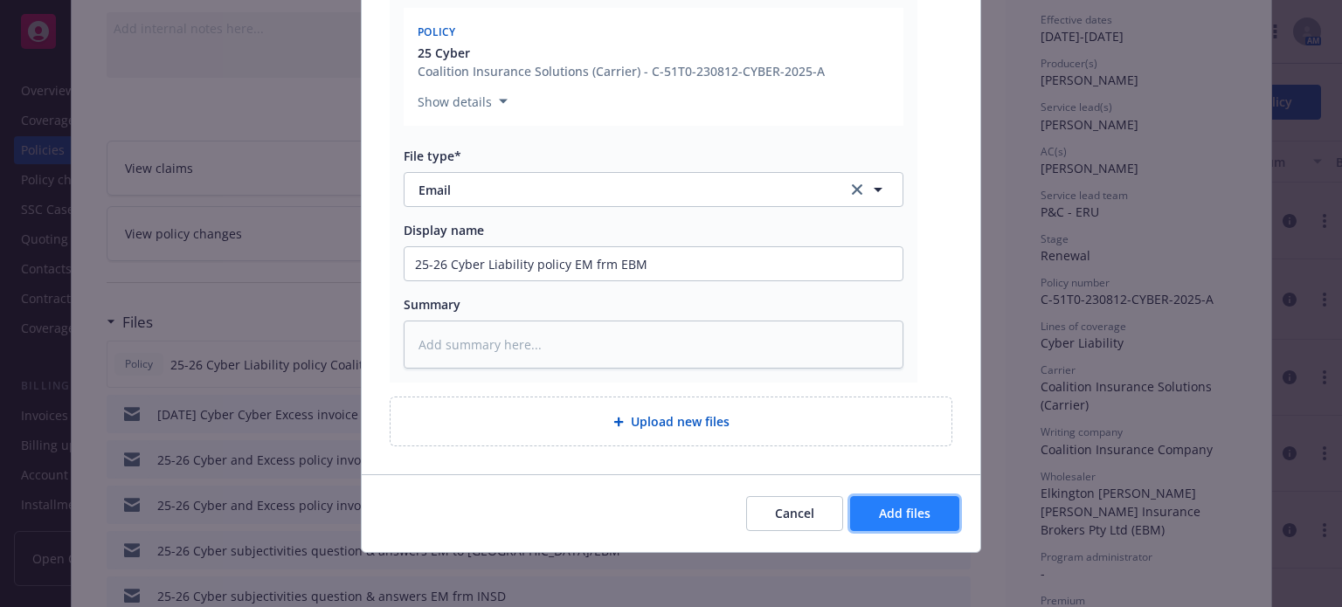
click at [875, 525] on button "Add files" at bounding box center [904, 513] width 109 height 35
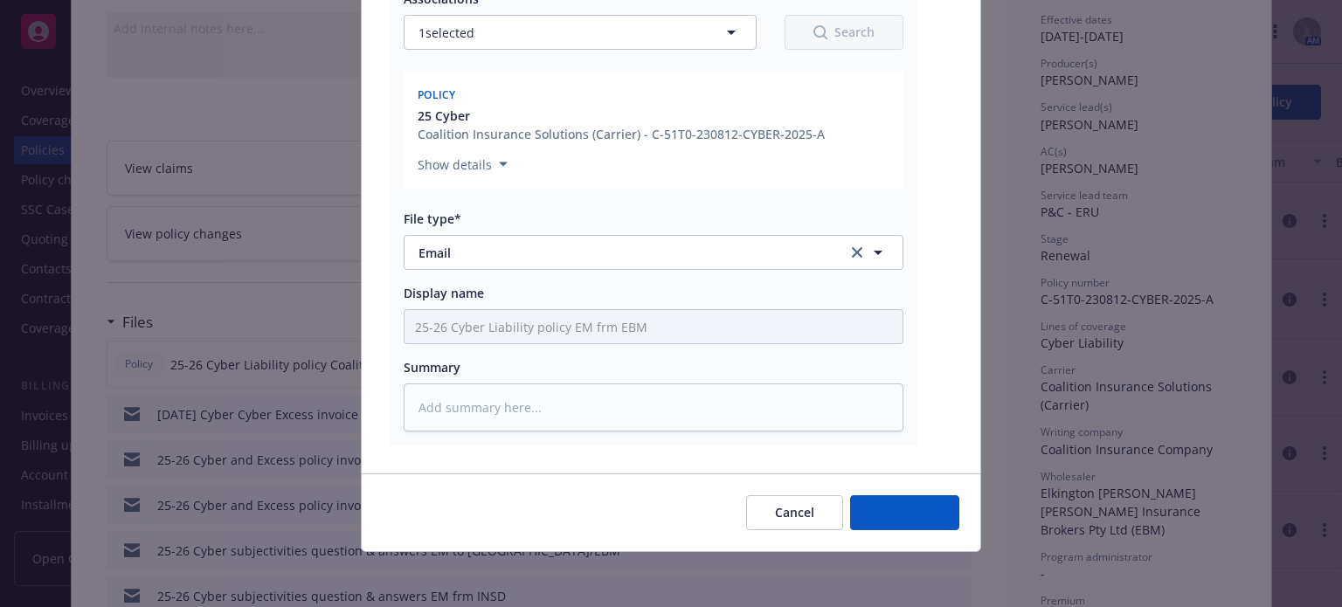
type textarea "x"
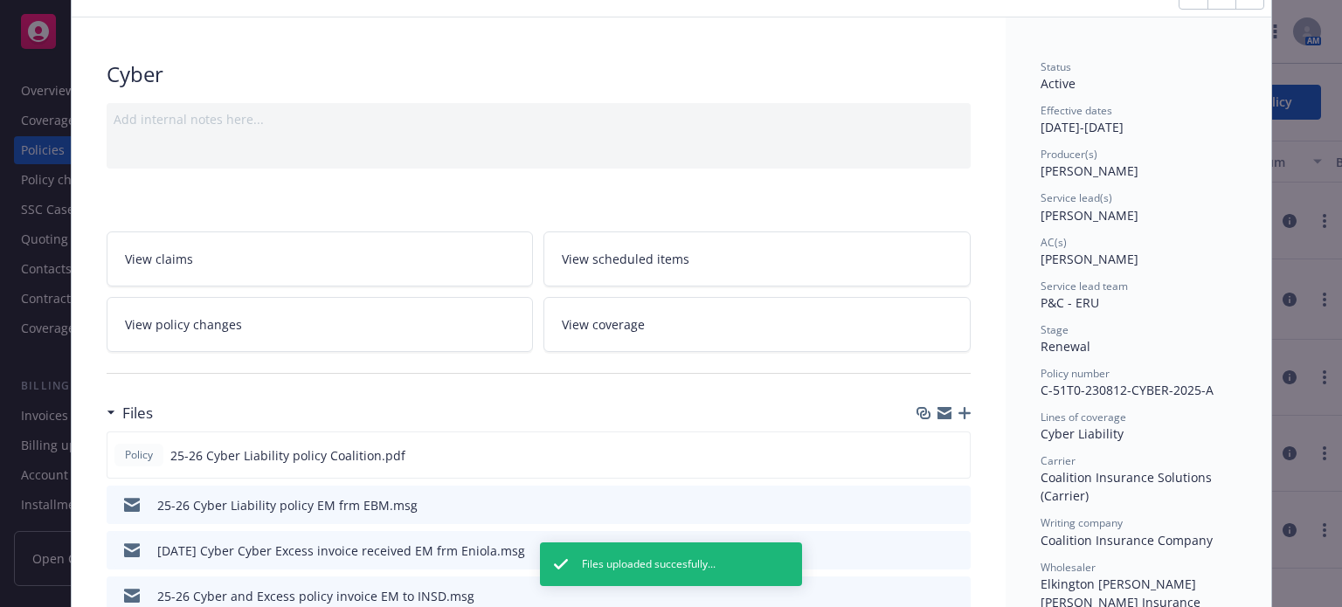
scroll to position [0, 0]
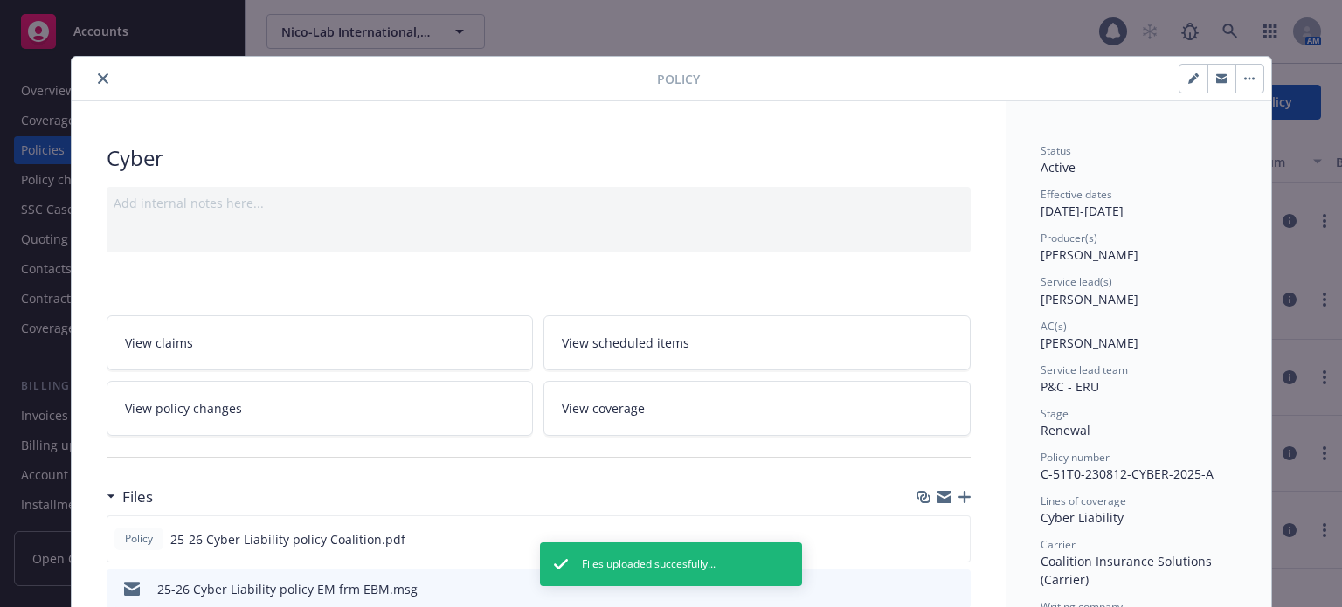
click at [100, 78] on icon "close" at bounding box center [103, 78] width 10 height 10
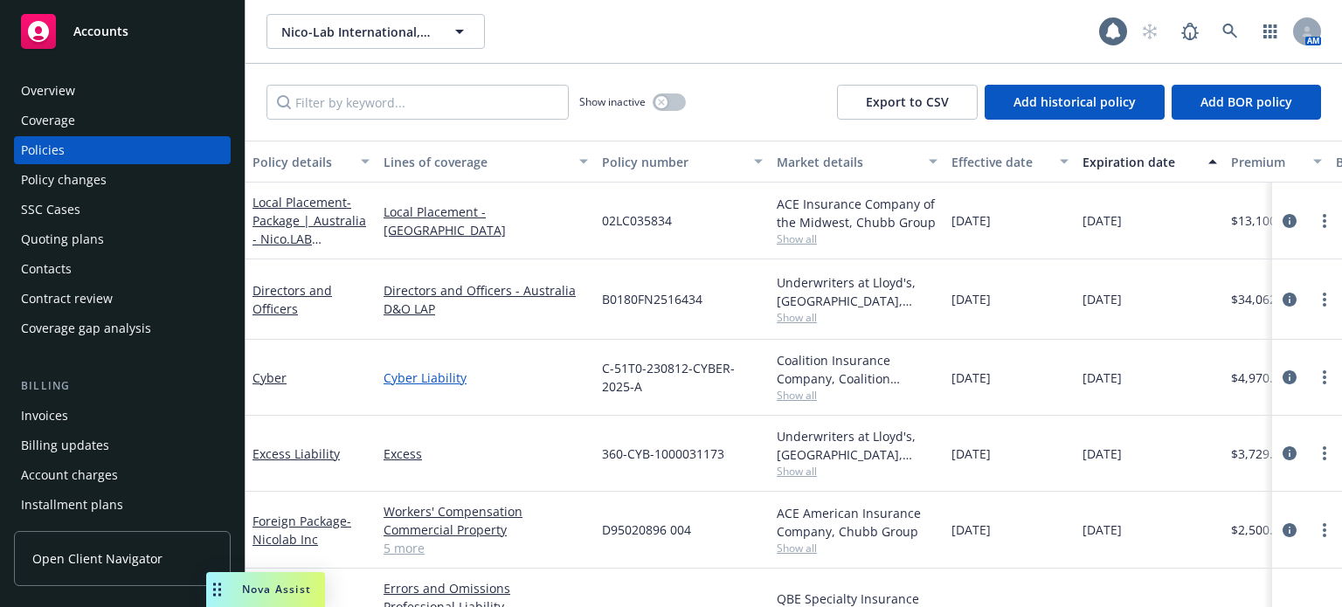
click at [419, 369] on link "Cyber Liability" at bounding box center [486, 378] width 204 height 18
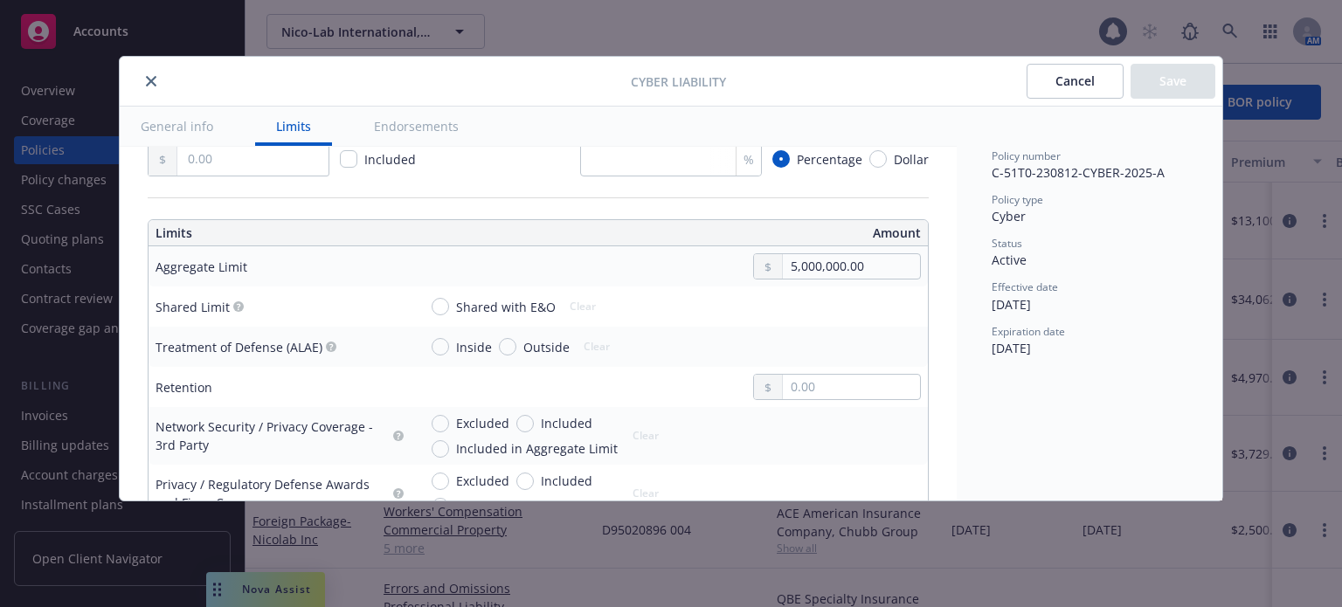
scroll to position [524, 0]
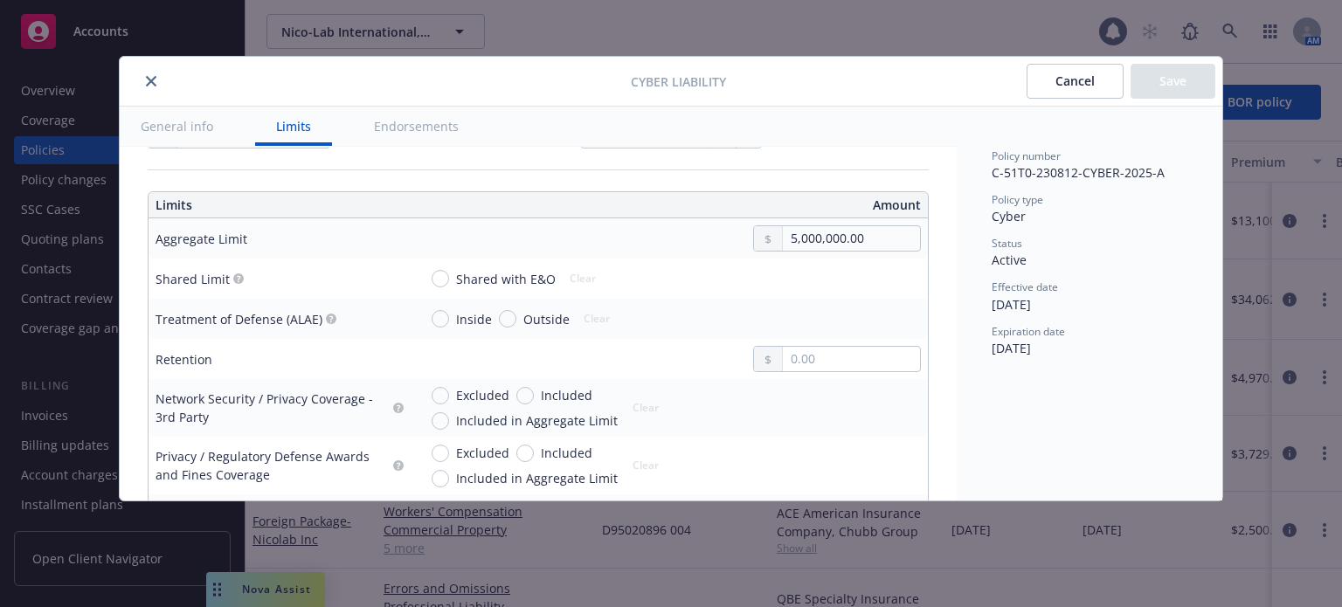
click at [579, 399] on span "Included" at bounding box center [567, 395] width 52 height 18
click at [534, 399] on input "Included" at bounding box center [524, 395] width 17 height 17
radio input "true"
click at [556, 424] on span "Included in Aggregate Limit" at bounding box center [537, 421] width 162 height 18
click at [449, 424] on input "Included in Aggregate Limit" at bounding box center [440, 420] width 17 height 17
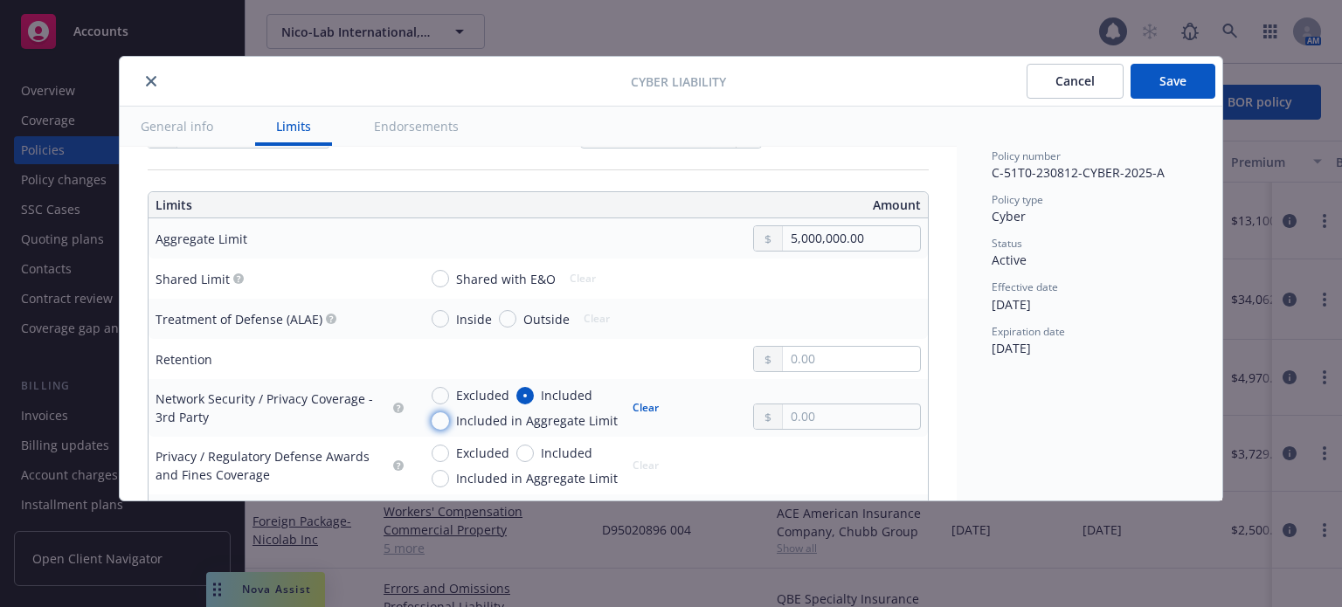
radio input "true"
click at [559, 476] on span "Included in Aggregate Limit" at bounding box center [537, 478] width 162 height 18
click at [449, 476] on input "Included in Aggregate Limit" at bounding box center [440, 478] width 17 height 17
radio input "true"
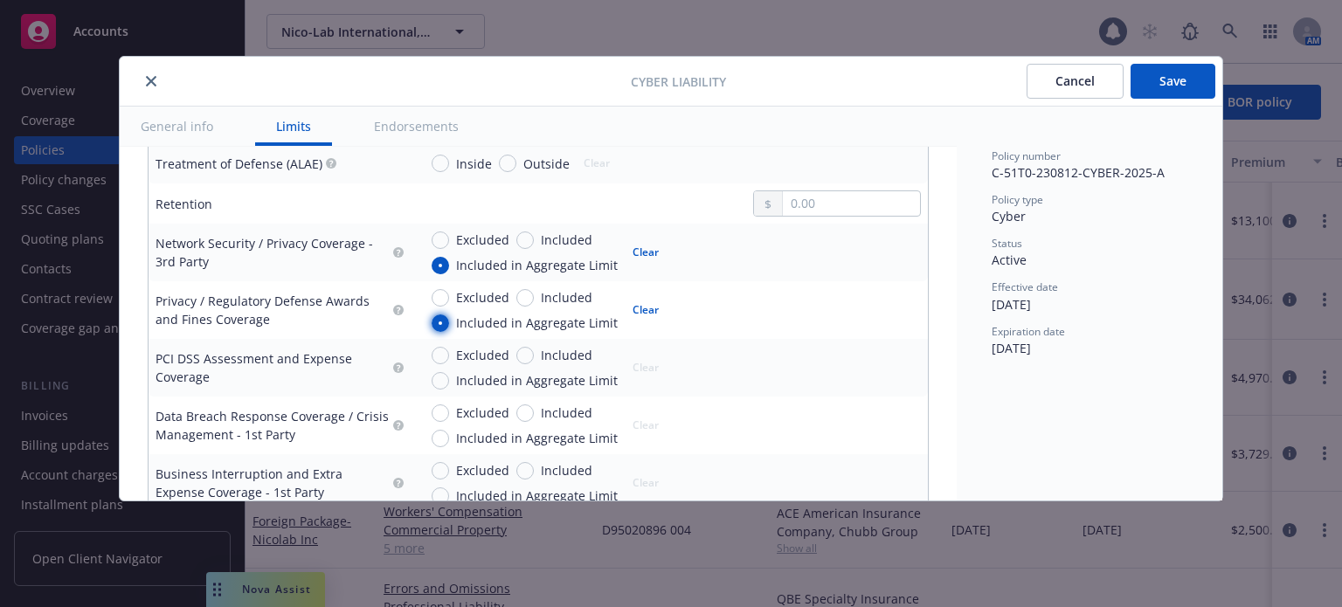
scroll to position [699, 0]
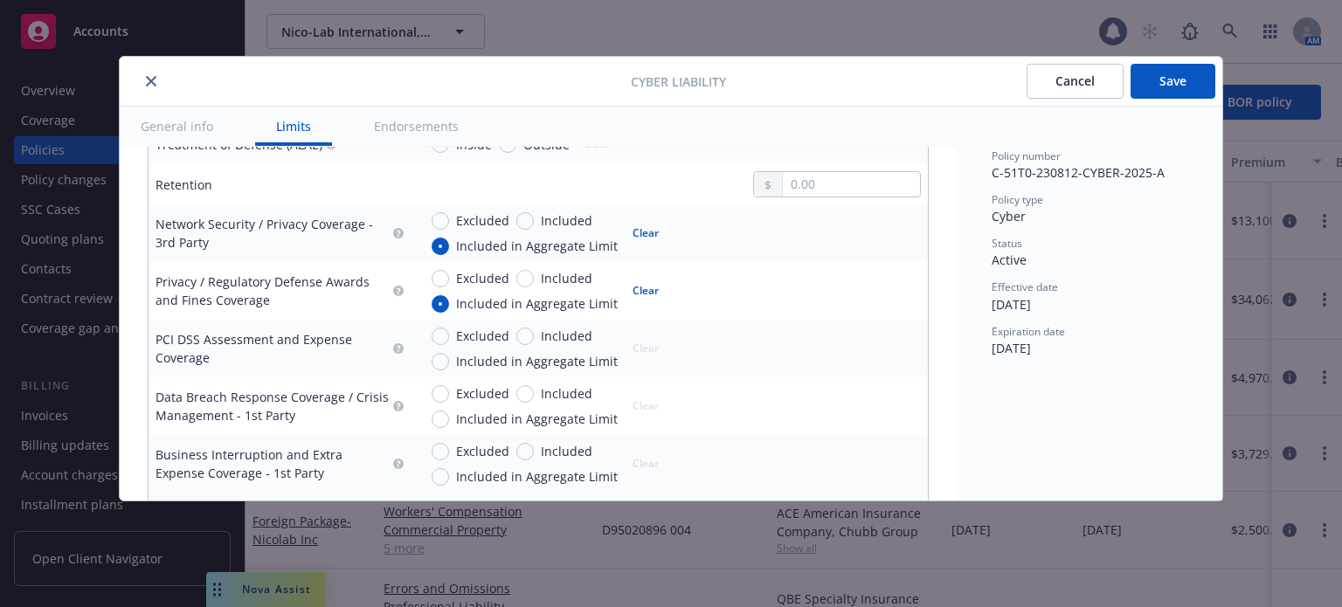
click at [567, 359] on span "Included in Aggregate Limit" at bounding box center [537, 361] width 162 height 18
click at [449, 359] on input "Included in Aggregate Limit" at bounding box center [440, 361] width 17 height 17
radio input "true"
click at [559, 415] on span "Included in Aggregate Limit" at bounding box center [537, 419] width 162 height 18
click at [449, 415] on input "Included in Aggregate Limit" at bounding box center [440, 419] width 17 height 17
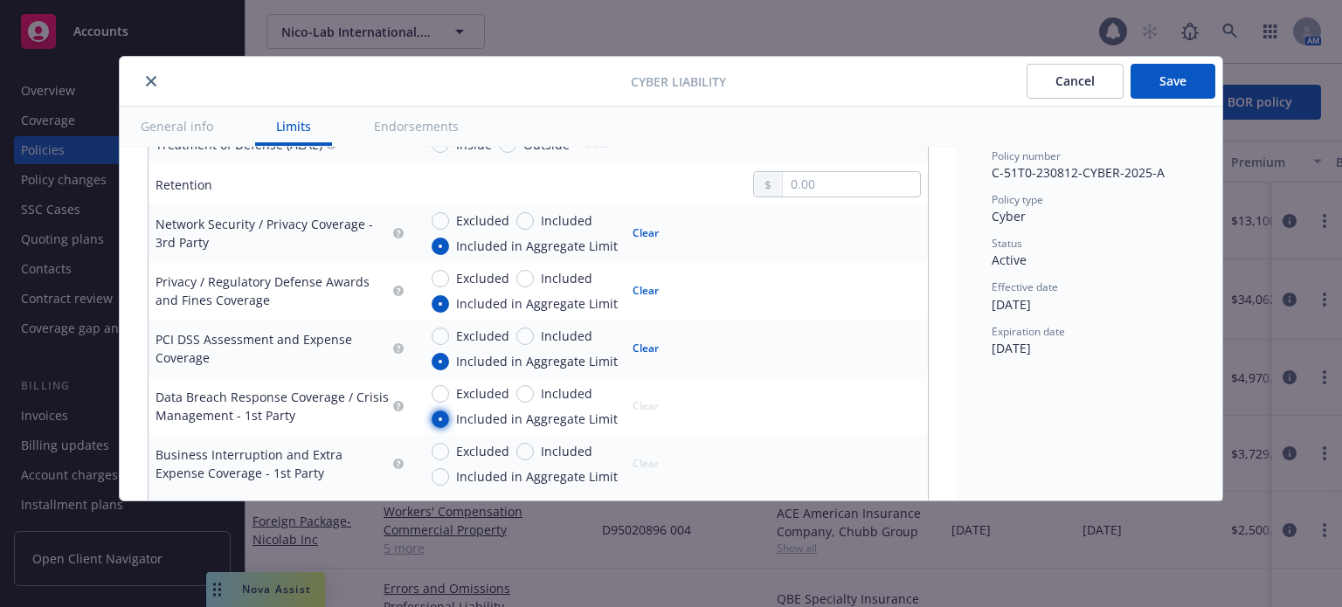
radio input "true"
click at [571, 468] on span "Included in Aggregate Limit" at bounding box center [537, 477] width 162 height 18
click at [449, 468] on input "Included in Aggregate Limit" at bounding box center [440, 476] width 17 height 17
radio input "true"
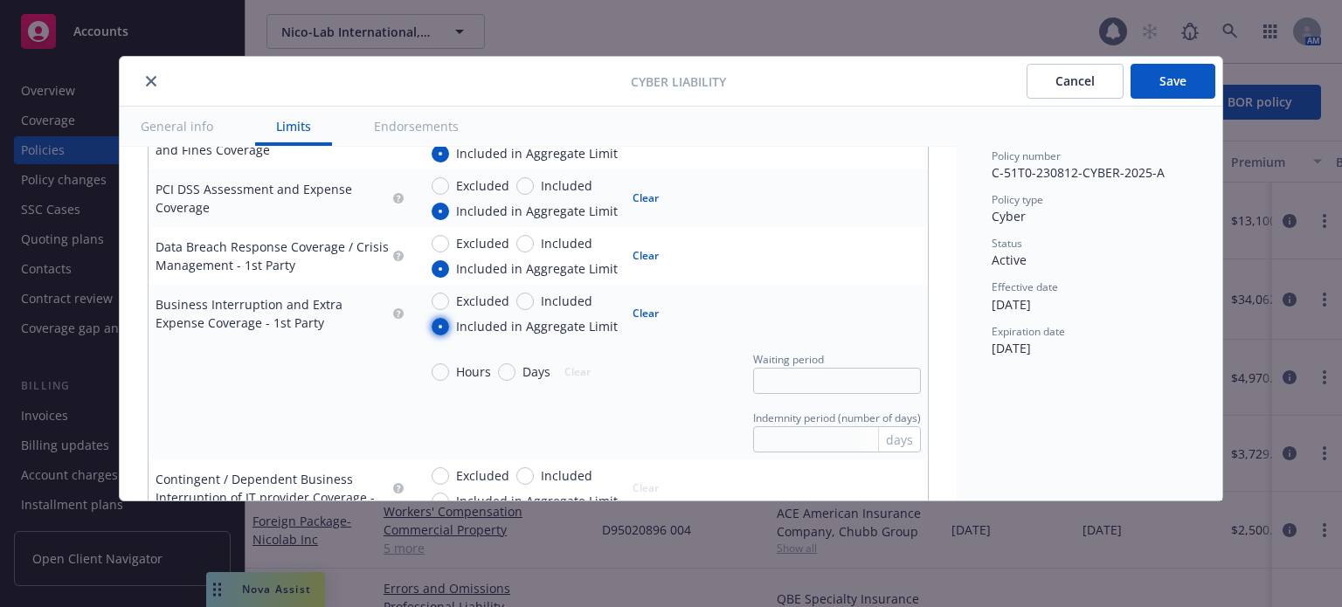
scroll to position [874, 0]
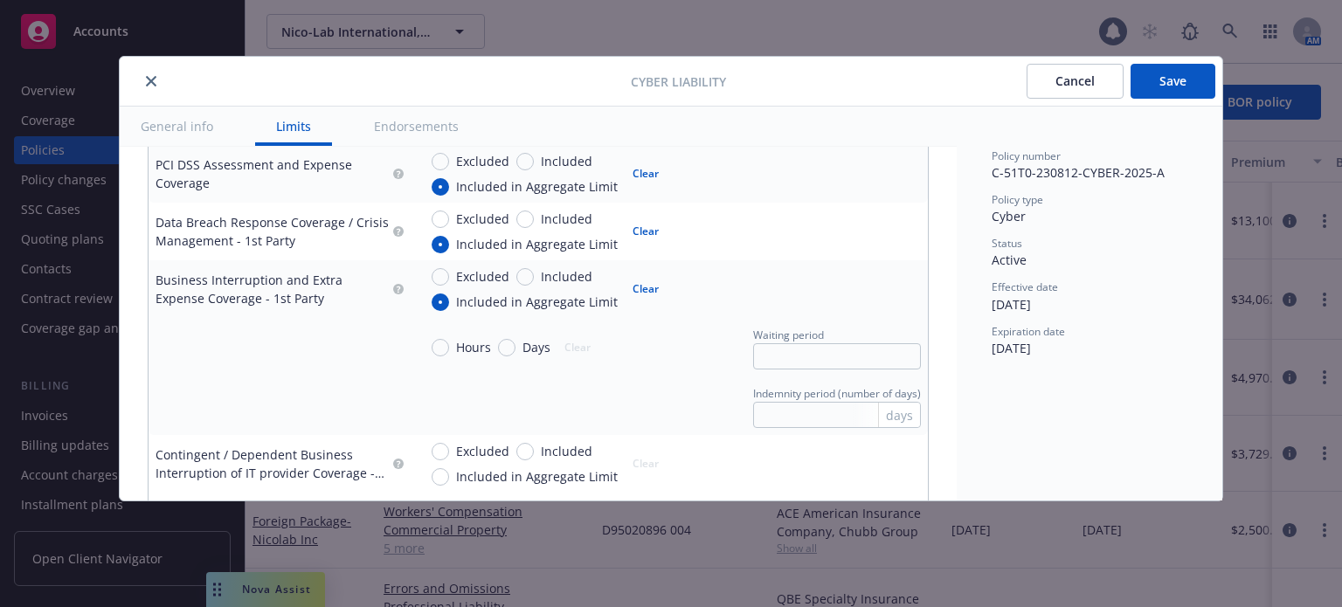
click at [454, 342] on span "Hours" at bounding box center [470, 347] width 42 height 18
click at [449, 342] on input "Hours" at bounding box center [440, 347] width 17 height 17
radio input "true"
click at [776, 350] on input "text" at bounding box center [837, 356] width 168 height 26
type input "8"
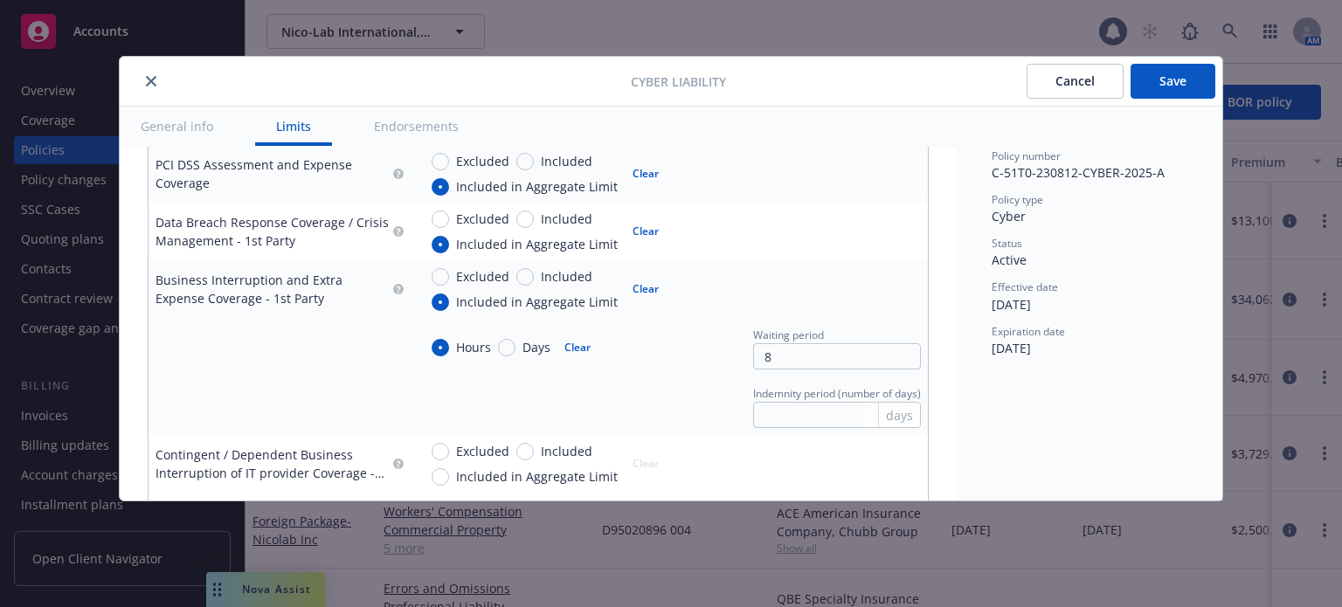
click at [504, 474] on span "Included in Aggregate Limit" at bounding box center [537, 477] width 162 height 18
click at [449, 474] on input "Included in Aggregate Limit" at bounding box center [440, 476] width 17 height 17
radio input "true"
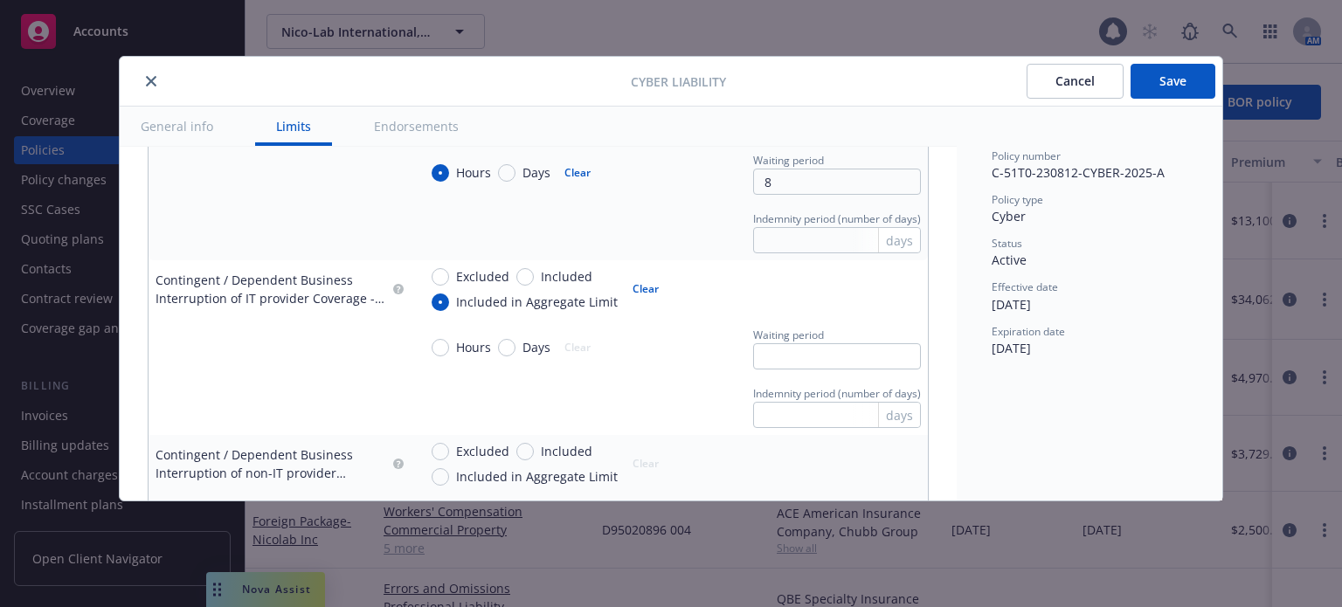
click at [463, 338] on span "Hours" at bounding box center [473, 347] width 35 height 18
click at [449, 339] on input "Hours" at bounding box center [440, 347] width 17 height 17
radio input "true"
click at [783, 347] on input "text" at bounding box center [837, 356] width 168 height 26
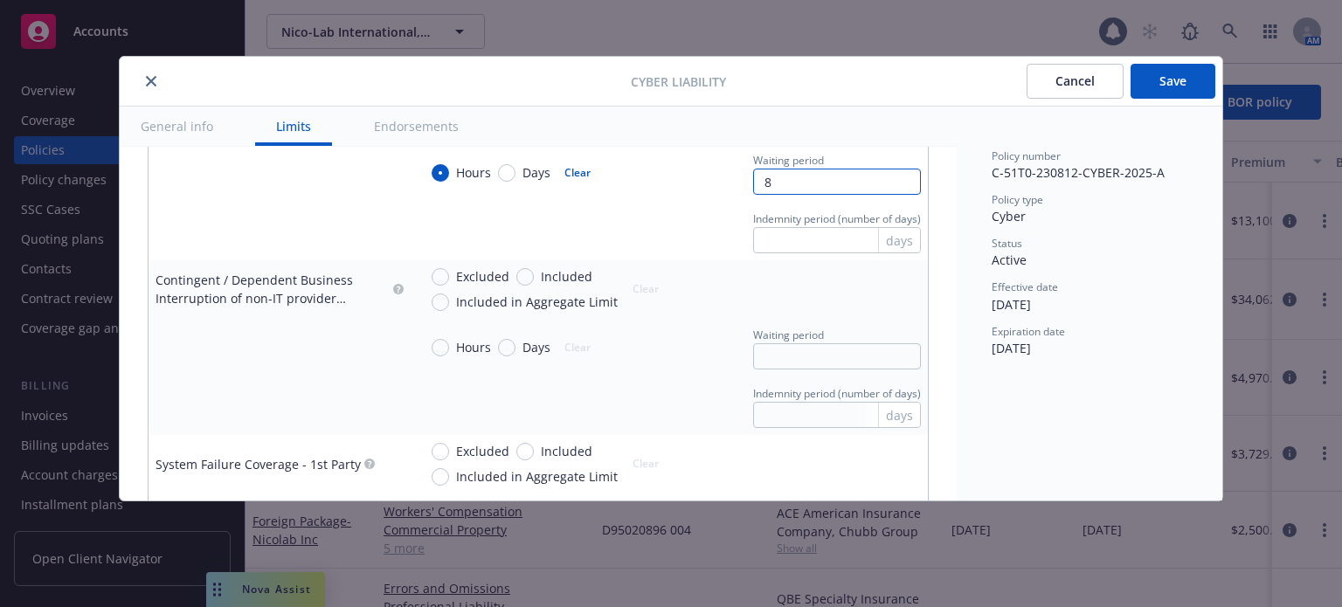
scroll to position [1398, 0]
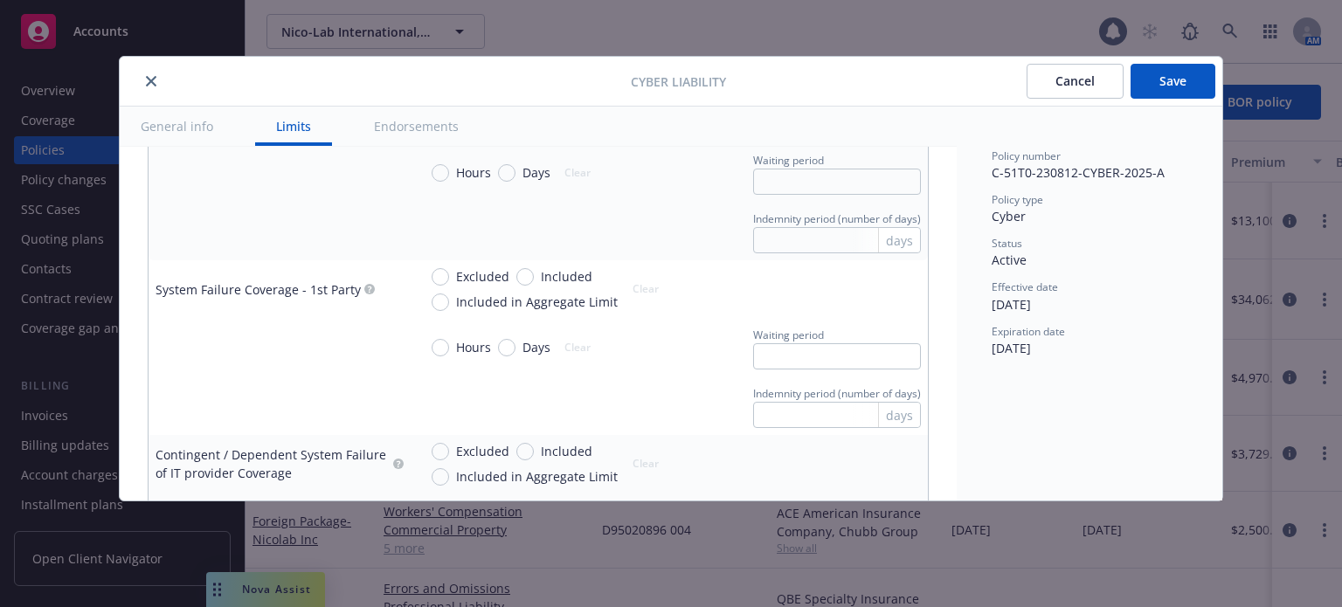
type input "8"
click at [524, 301] on span "Included in Aggregate Limit" at bounding box center [537, 302] width 162 height 18
click at [449, 301] on input "Included in Aggregate Limit" at bounding box center [440, 302] width 17 height 17
radio input "true"
click at [457, 349] on span "Hours" at bounding box center [473, 347] width 35 height 18
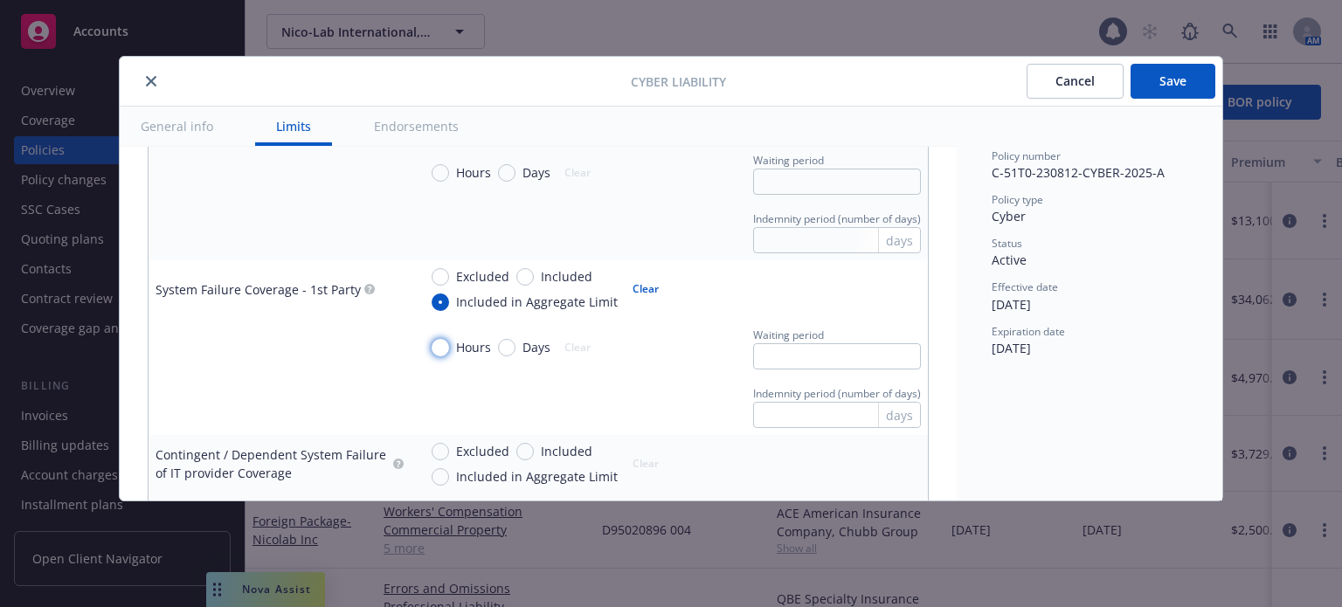
click at [449, 349] on input "Hours" at bounding box center [440, 347] width 17 height 17
radio input "true"
click at [839, 366] on input "text" at bounding box center [837, 356] width 168 height 26
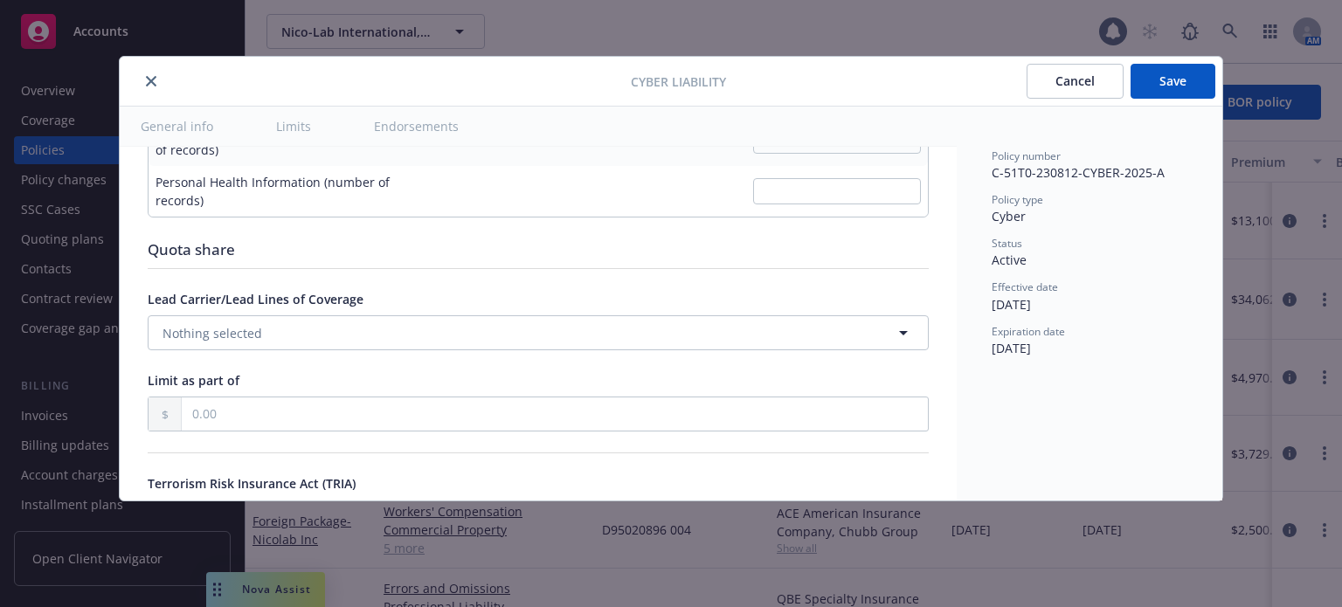
scroll to position [4219, 0]
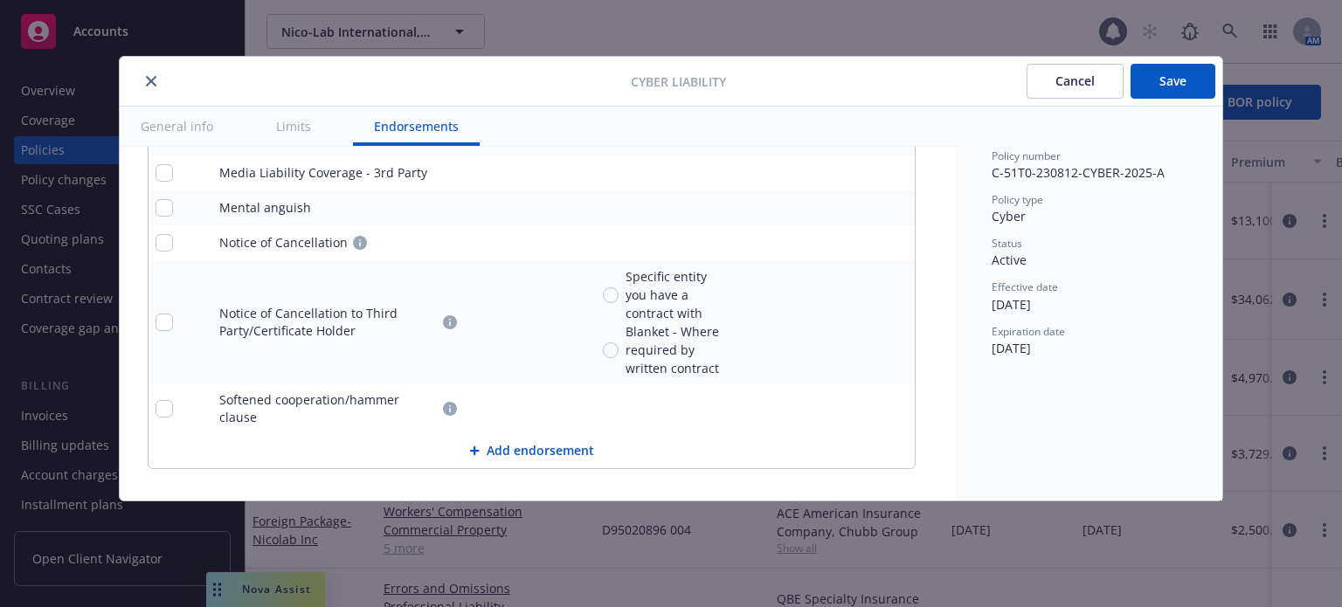
type input "8"
click at [1154, 87] on button "Save" at bounding box center [1173, 81] width 85 height 35
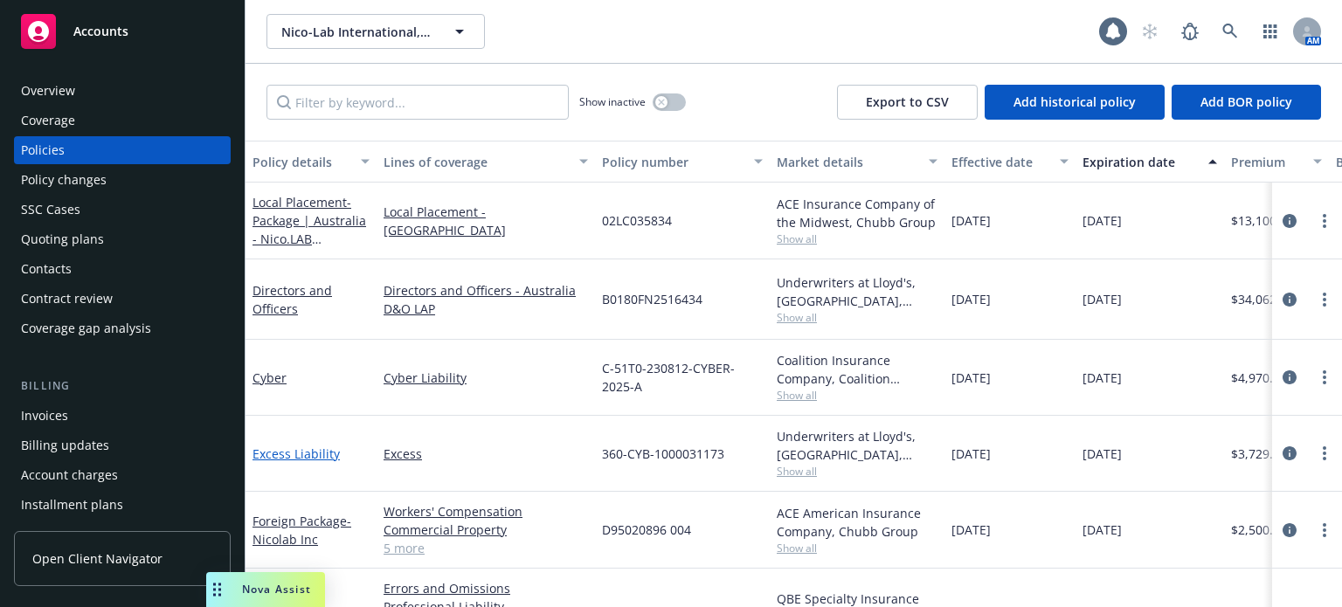
click at [302, 448] on link "Excess Liability" at bounding box center [296, 454] width 87 height 17
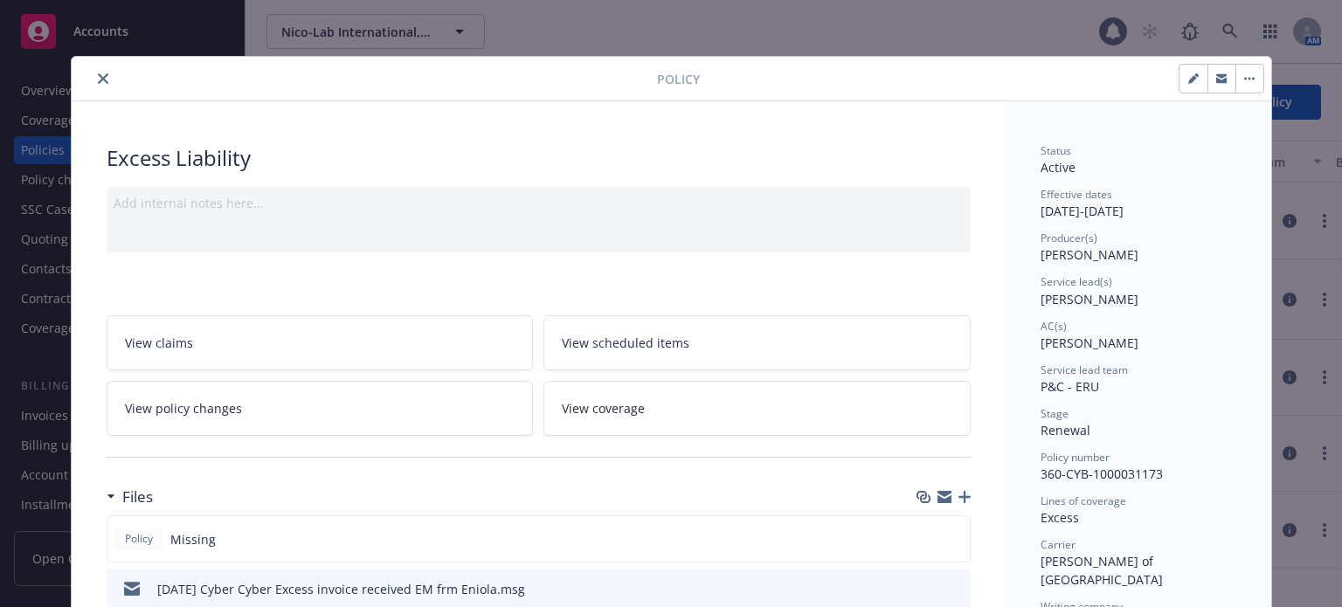
click at [755, 408] on link "View coverage" at bounding box center [757, 408] width 427 height 55
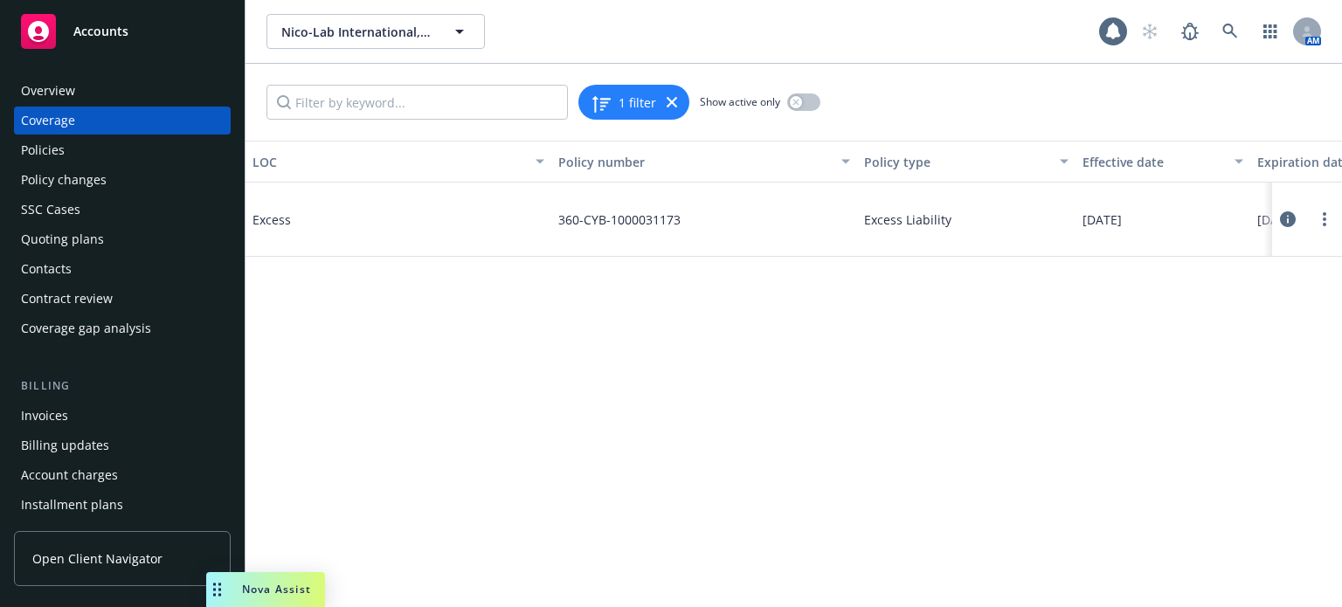
click at [1285, 223] on icon at bounding box center [1288, 219] width 16 height 16
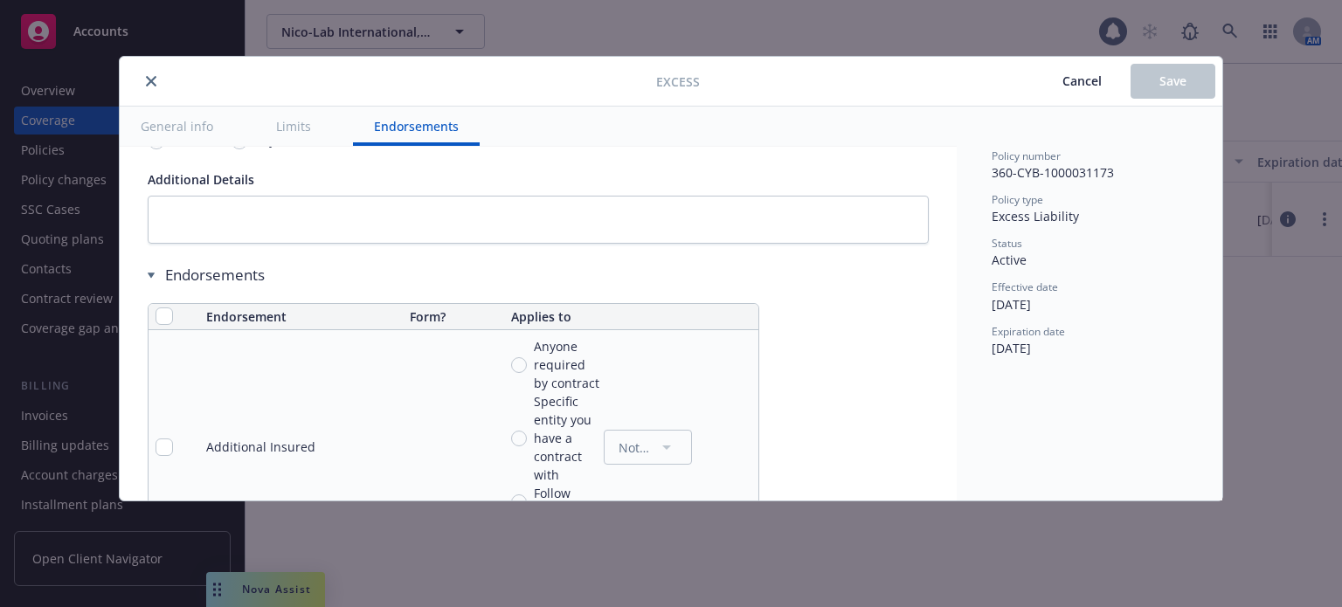
scroll to position [1223, 0]
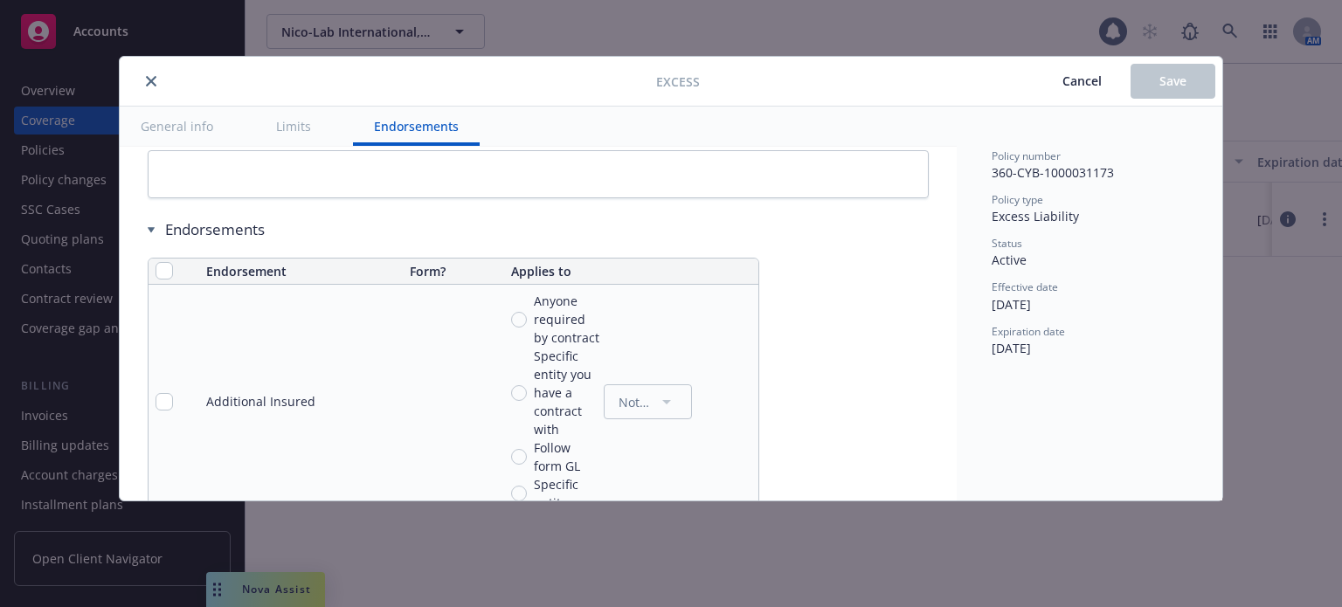
click at [1092, 78] on span "Cancel" at bounding box center [1082, 81] width 39 height 17
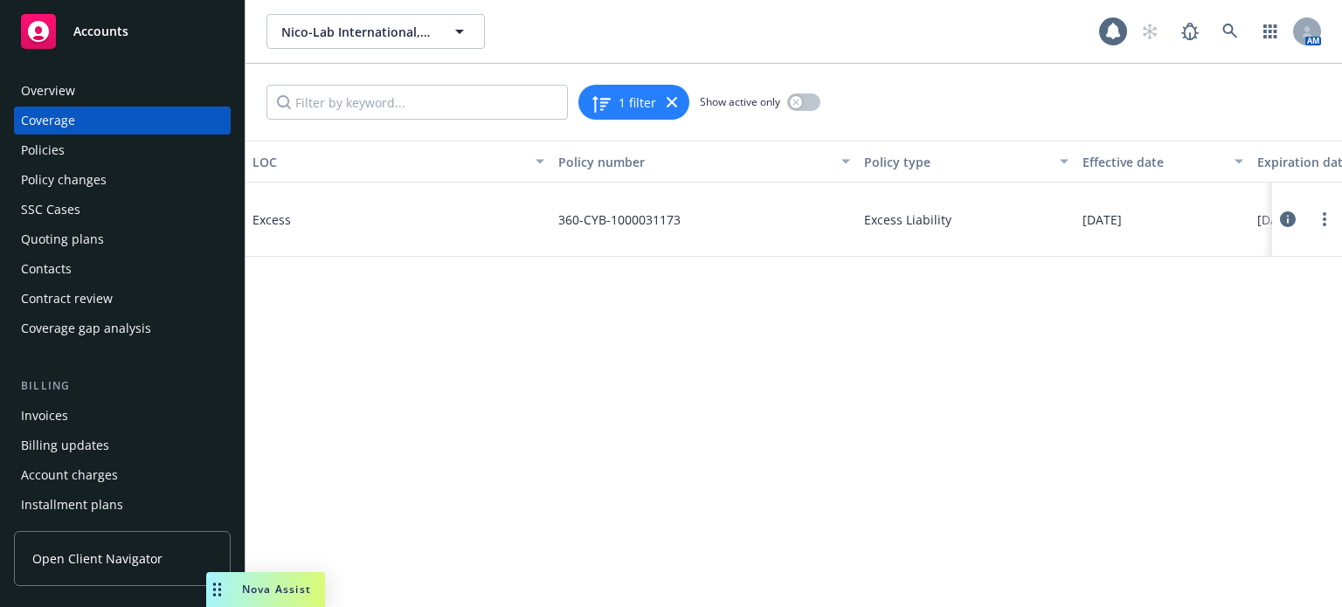
click at [140, 162] on div "Policies" at bounding box center [122, 150] width 203 height 28
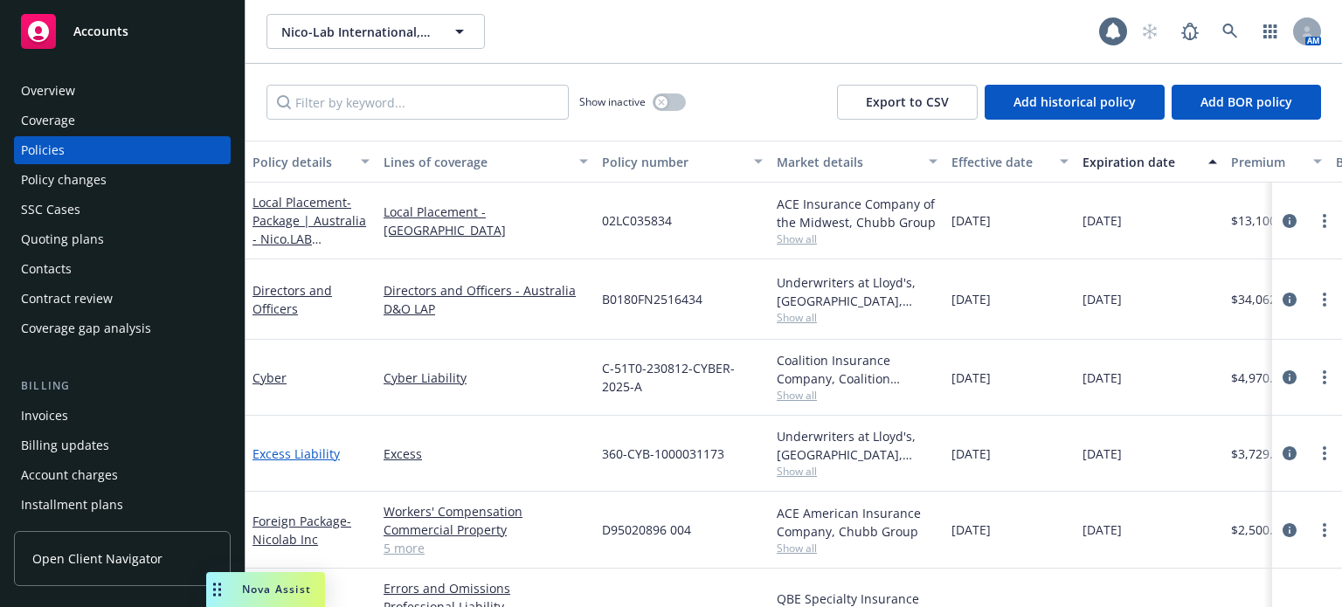
click at [286, 452] on link "Excess Liability" at bounding box center [296, 454] width 87 height 17
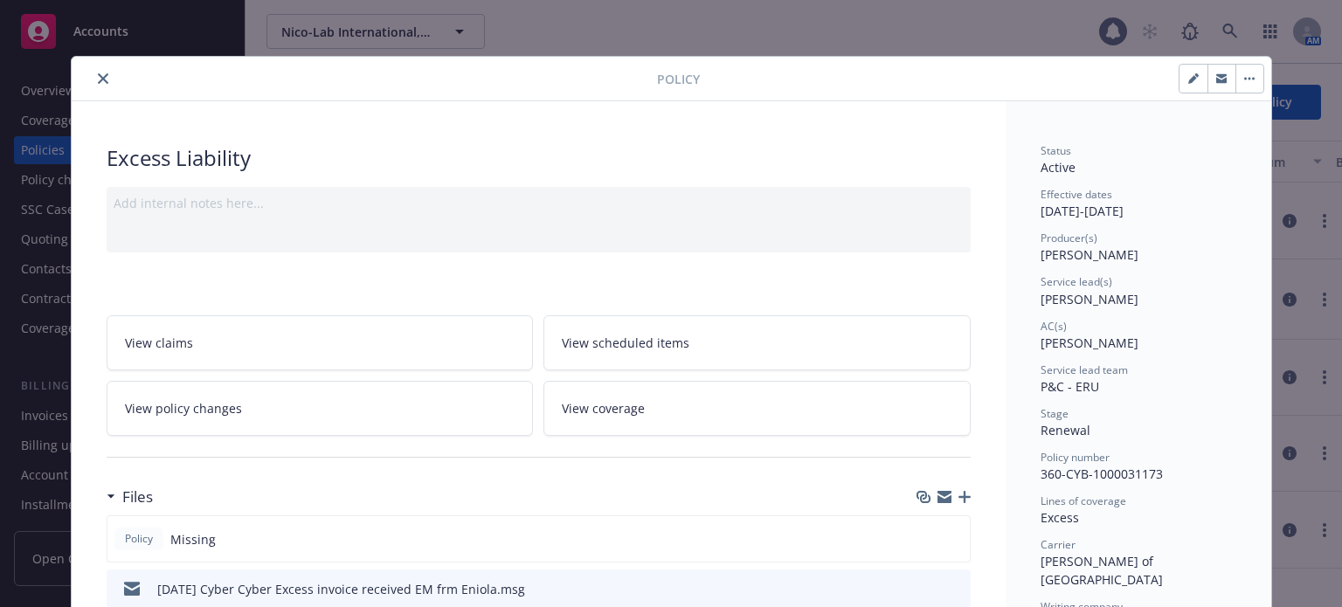
scroll to position [52, 0]
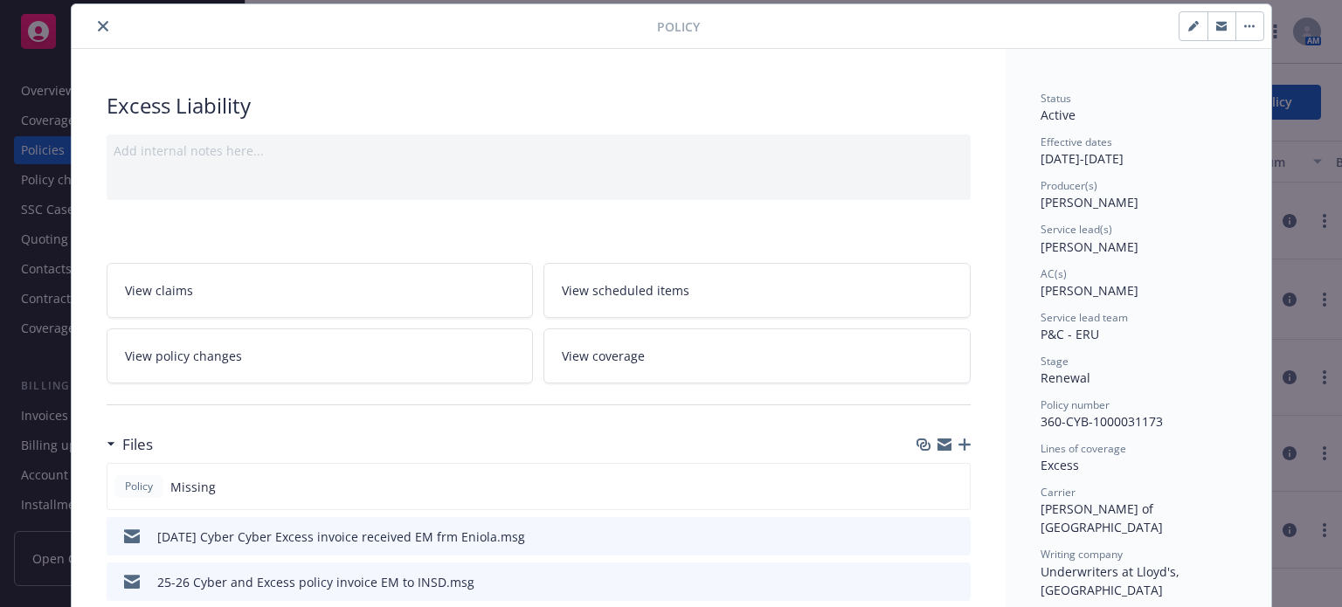
click at [959, 440] on icon "button" at bounding box center [965, 445] width 12 height 12
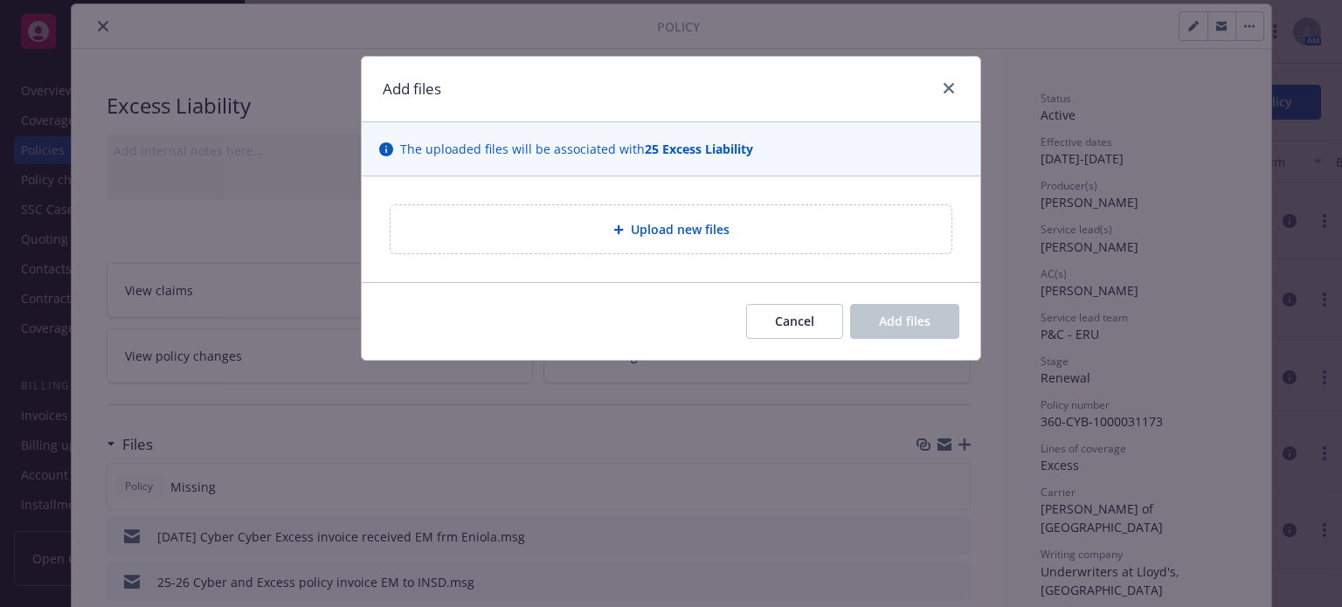
type textarea "x"
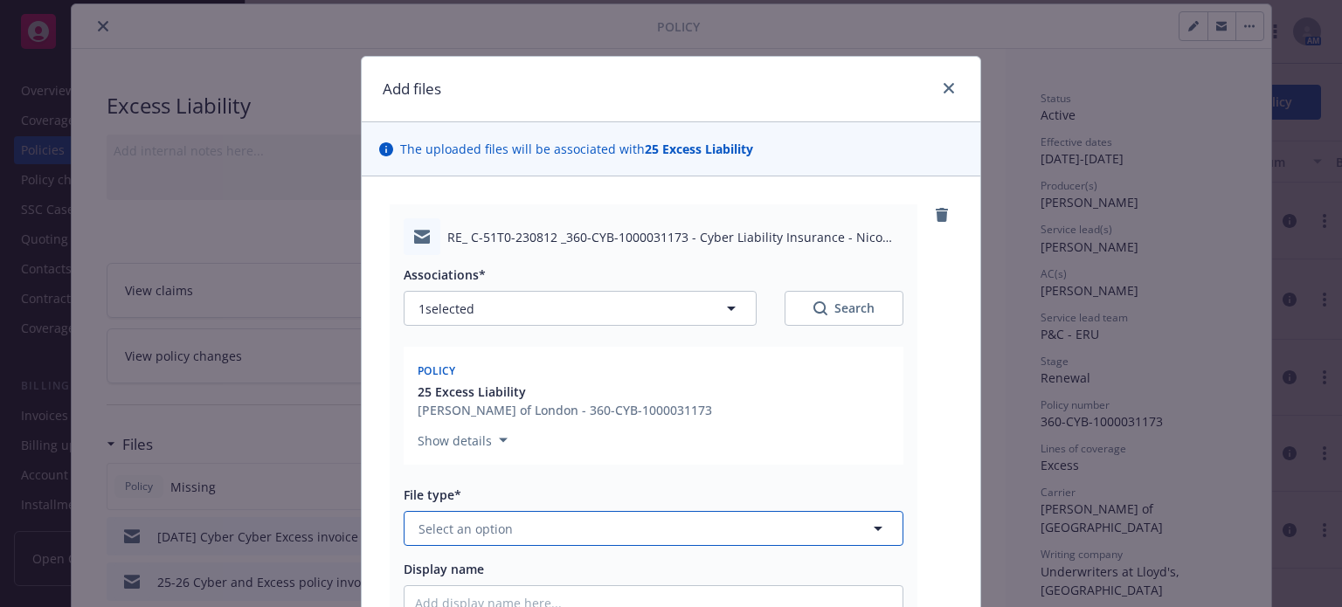
click at [535, 531] on button "Select an option" at bounding box center [654, 528] width 500 height 35
type input "ema"
click at [538, 562] on div "Email" at bounding box center [654, 577] width 498 height 46
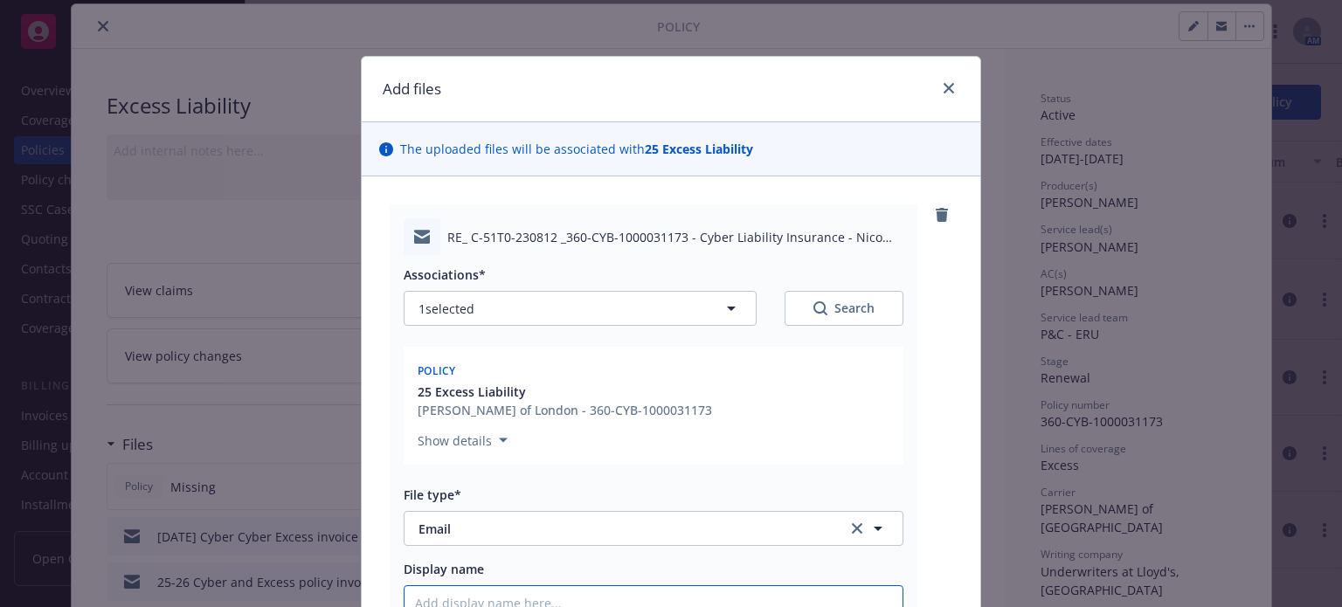
click at [535, 593] on input "Display name" at bounding box center [654, 602] width 498 height 33
paste input "25-26 Cyber Liability policy"
type textarea "x"
type input "25-26 Cyber Liability policy"
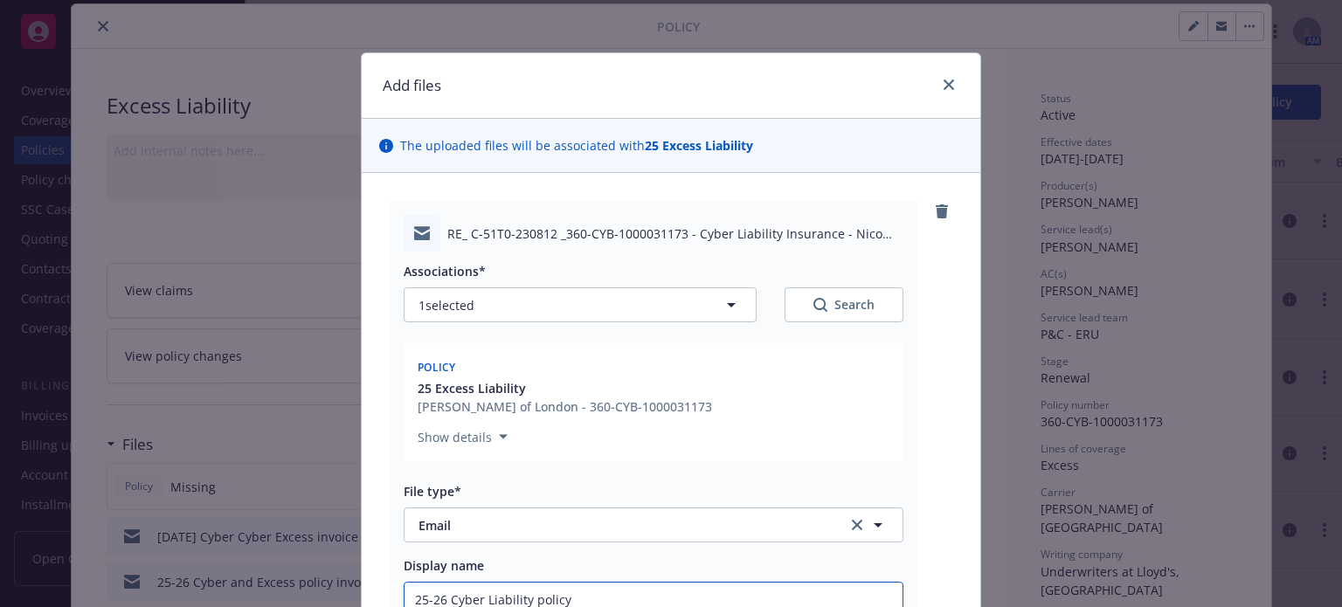
click at [479, 597] on input "25-26 Cyber Liability policy" at bounding box center [654, 599] width 498 height 33
type textarea "x"
type input "25-26 Cyber ELiability policy"
type textarea "x"
type input "25-26 Cyber EcLiability policy"
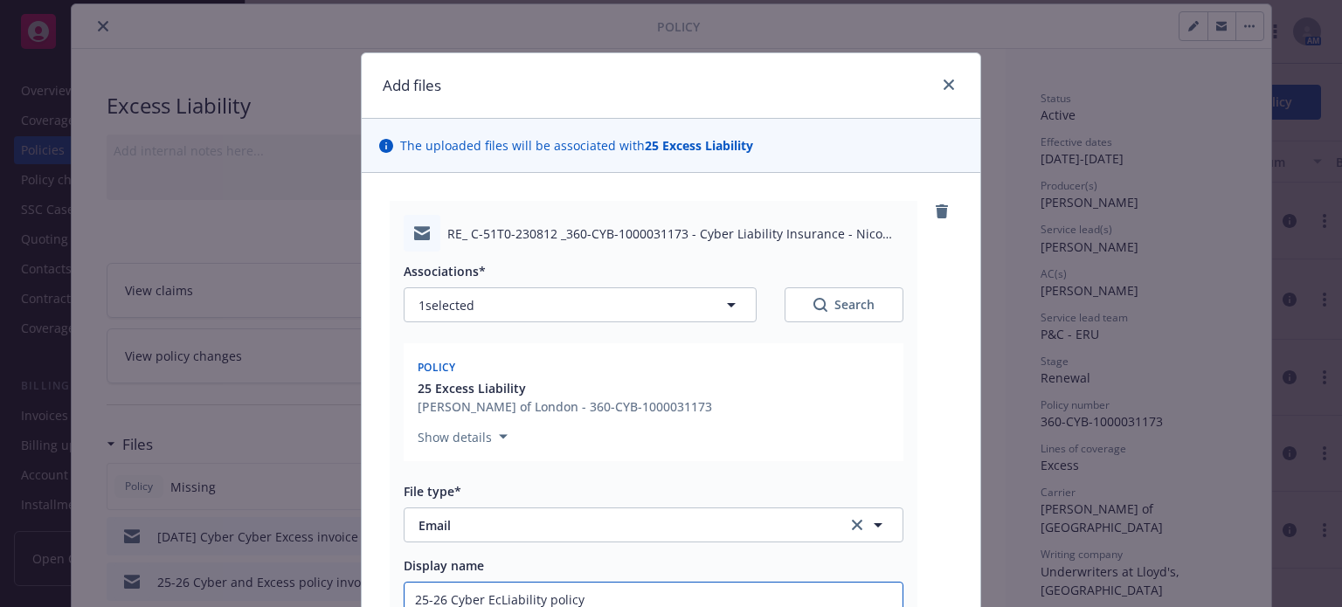
type textarea "x"
type input "25-26 Cyber ELiability policy"
type textarea "x"
type input "25-26 Cyber ExLiability policy"
type textarea "x"
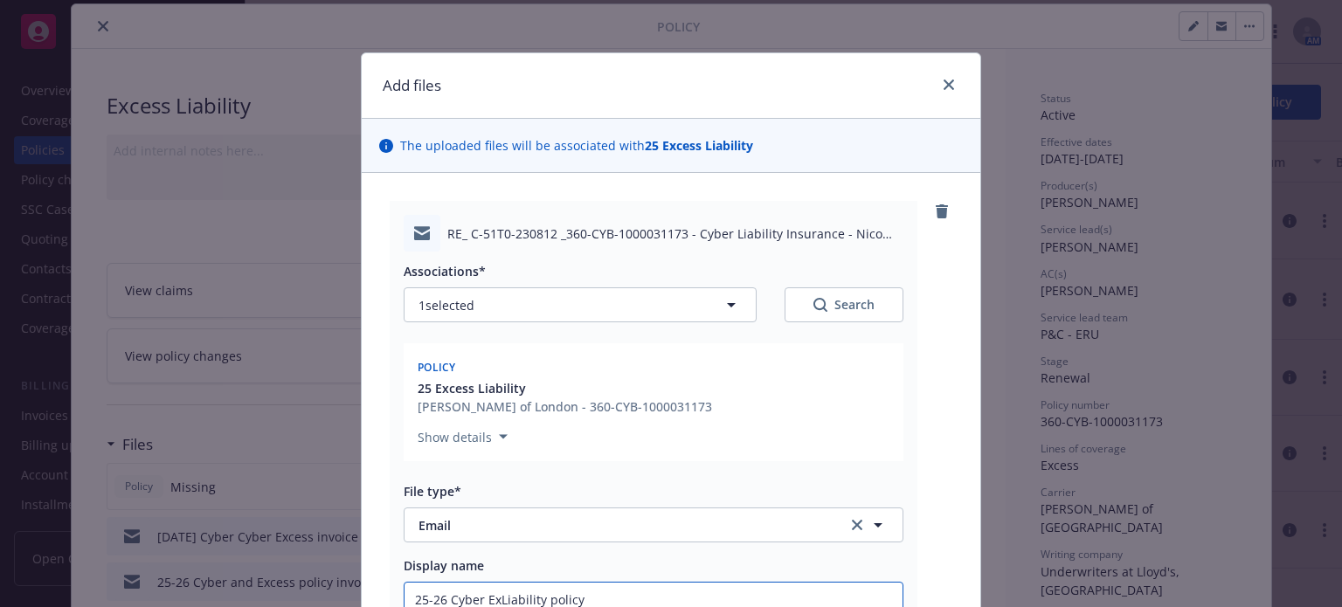
type input "25-26 Cyber ExcLiability policy"
type textarea "x"
type input "25-26 Cyber ExceLiability policy"
type textarea "x"
type input "25-26 Cyber ExcesLiability policy"
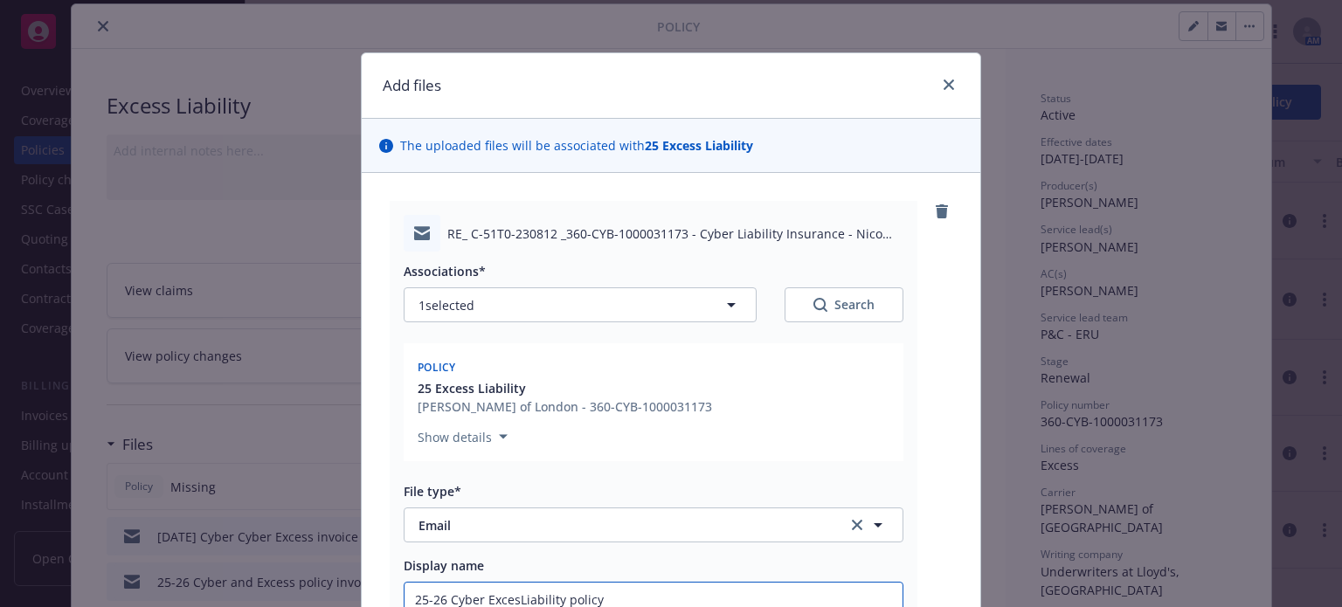
type textarea "x"
type input "25-26 Cyber ExcessLiability policy"
type textarea "x"
type input "25-26 Cyber Excess Liability policy"
click at [690, 603] on input "25-26 Cyber Excess Liability policy" at bounding box center [654, 599] width 498 height 33
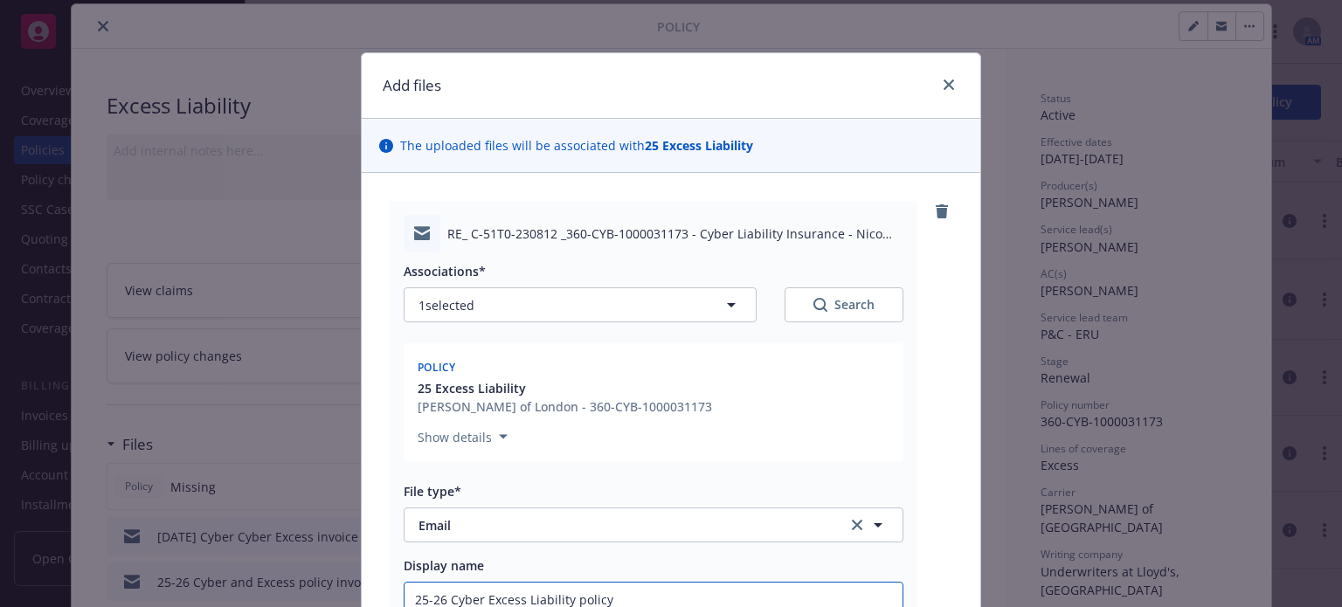
type textarea "x"
type input "25-26 Cyber Excess Liability policy"
type textarea "x"
type input "25-26 Cyber Excess Liability policy 3"
type textarea "x"
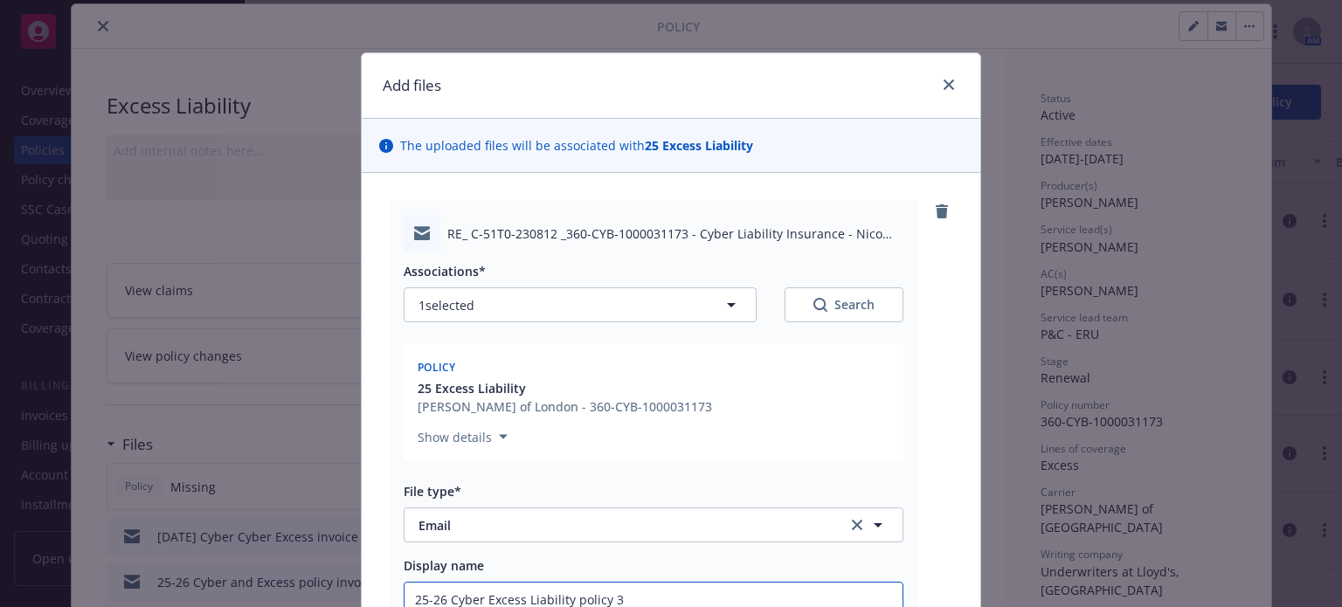
type input "25-26 Cyber Excess Liability policy 36"
type textarea "x"
type input "25-26 Cyber Excess Liability policy 360"
type textarea "x"
type input "25-26 Cyber Excess Liability policy 360"
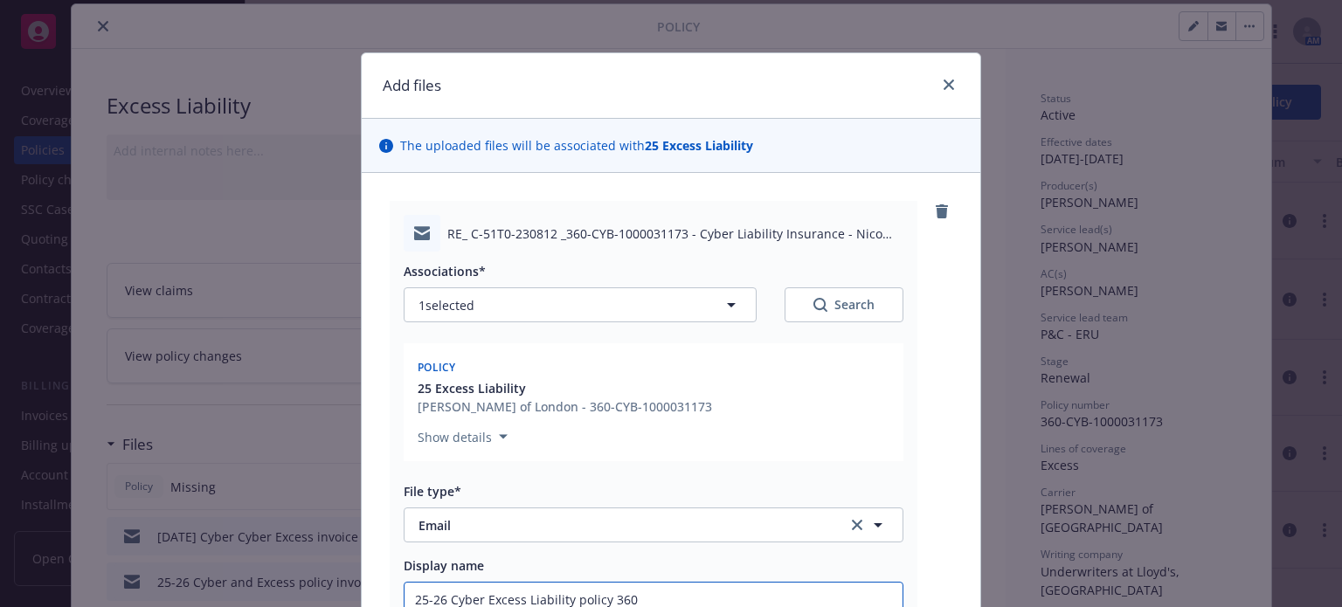
type textarea "x"
type input "25-26 Cyber Excess Liability policy 360 C"
type textarea "x"
type input "25-26 Cyber Excess Liability policy 360 Cy"
type textarea "x"
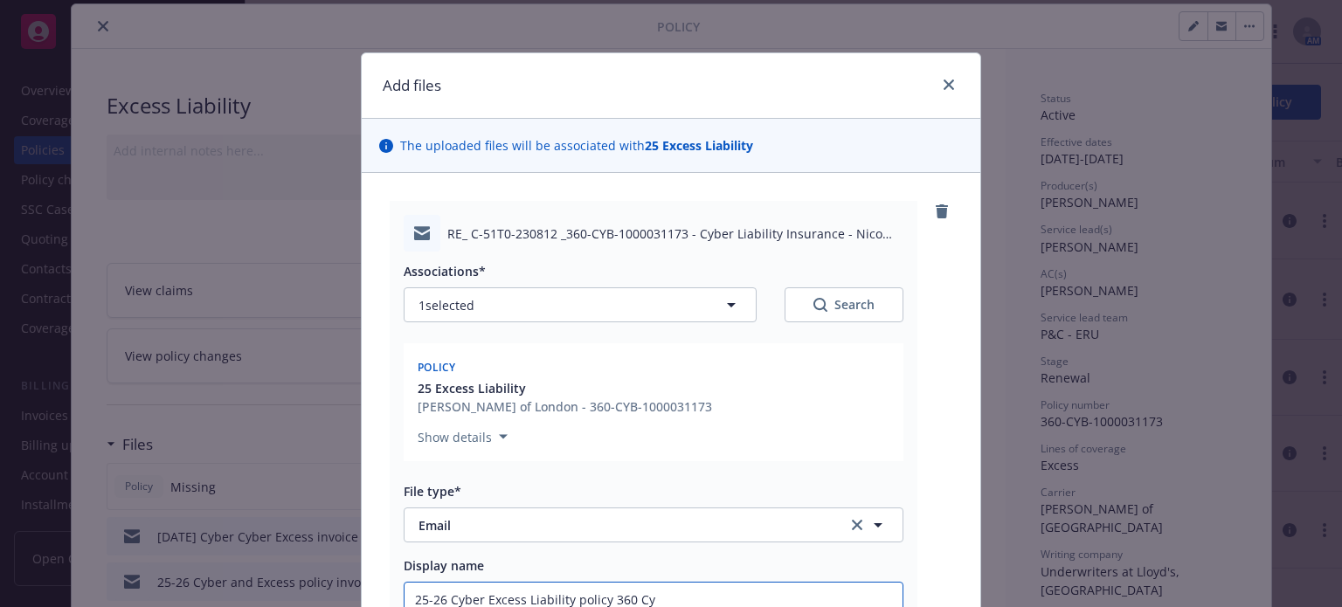
type input "25-26 Cyber Excess Liability policy 360 Cyb"
type textarea "x"
type input "25-26 Cyber Excess Liability policy 360 Cybe"
type textarea "x"
type input "25-26 Cyber Excess Liability policy 360 Cyber"
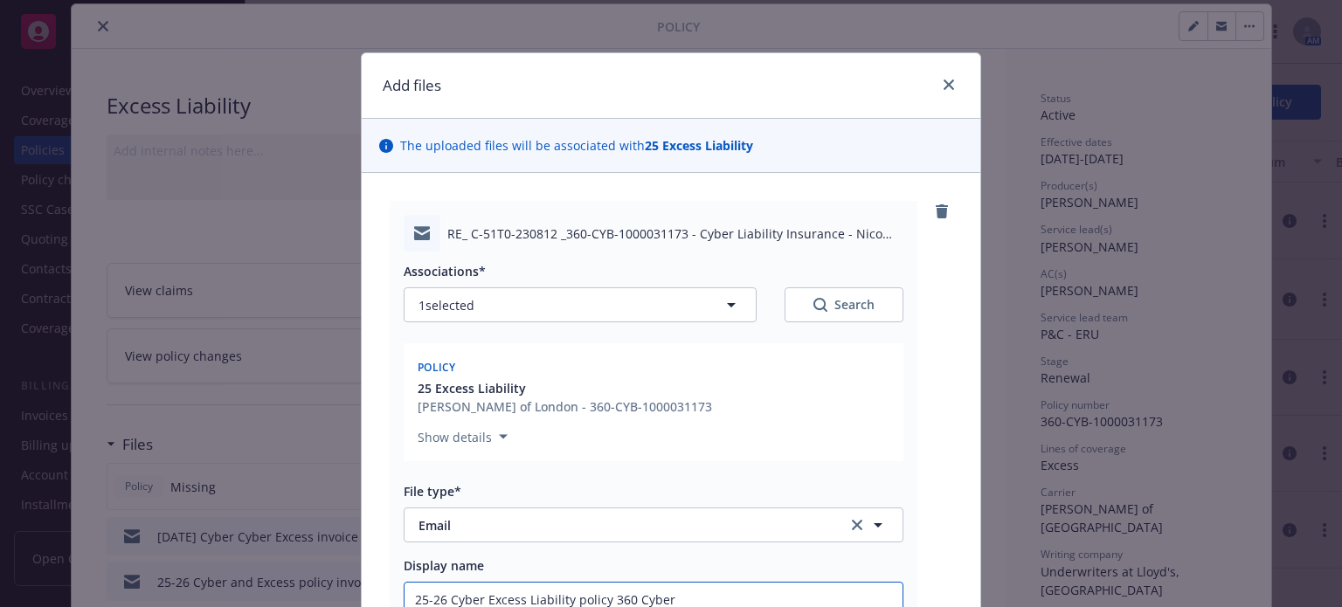
type textarea "x"
type input "25-26 Cyber Excess Liability policy 360 Cyber"
type textarea "x"
type input "25-26 Cyber Excess Liability policy 360 Cyber E"
type textarea "x"
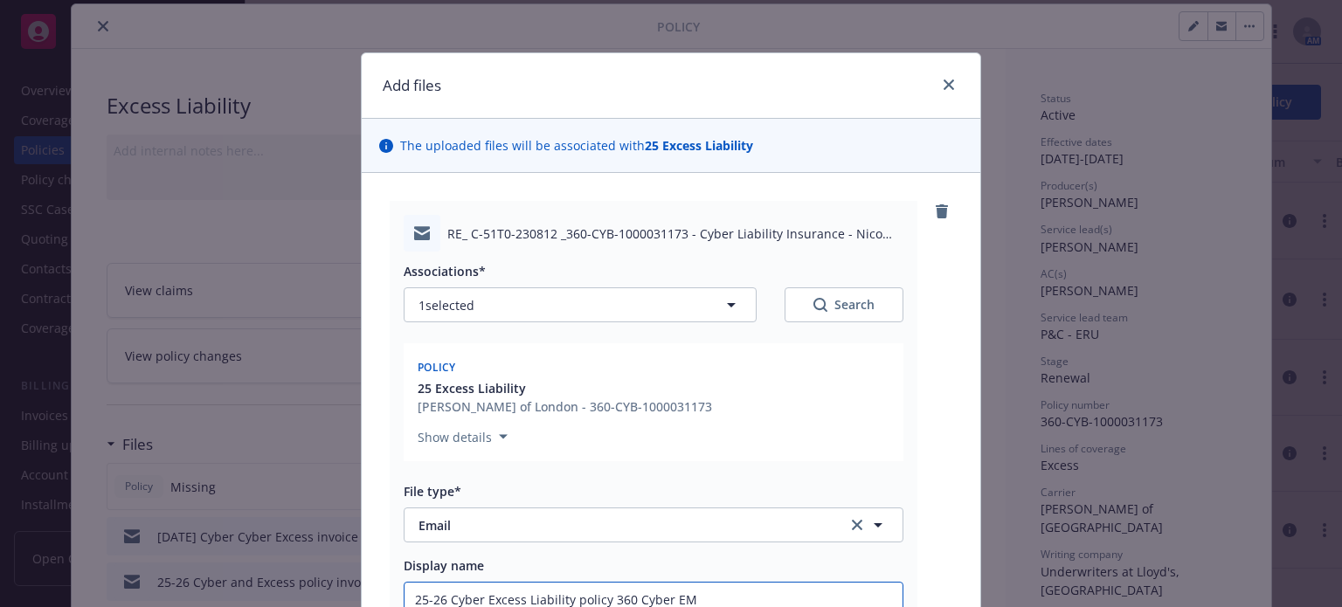
type input "25-26 Cyber Excess Liability policy 360 Cyber EM"
type textarea "x"
type input "25-26 Cyber Excess Liability policy 360 Cyber EM f"
type textarea "x"
type input "25-26 Cyber Excess Liability policy 360 Cyber EM fr"
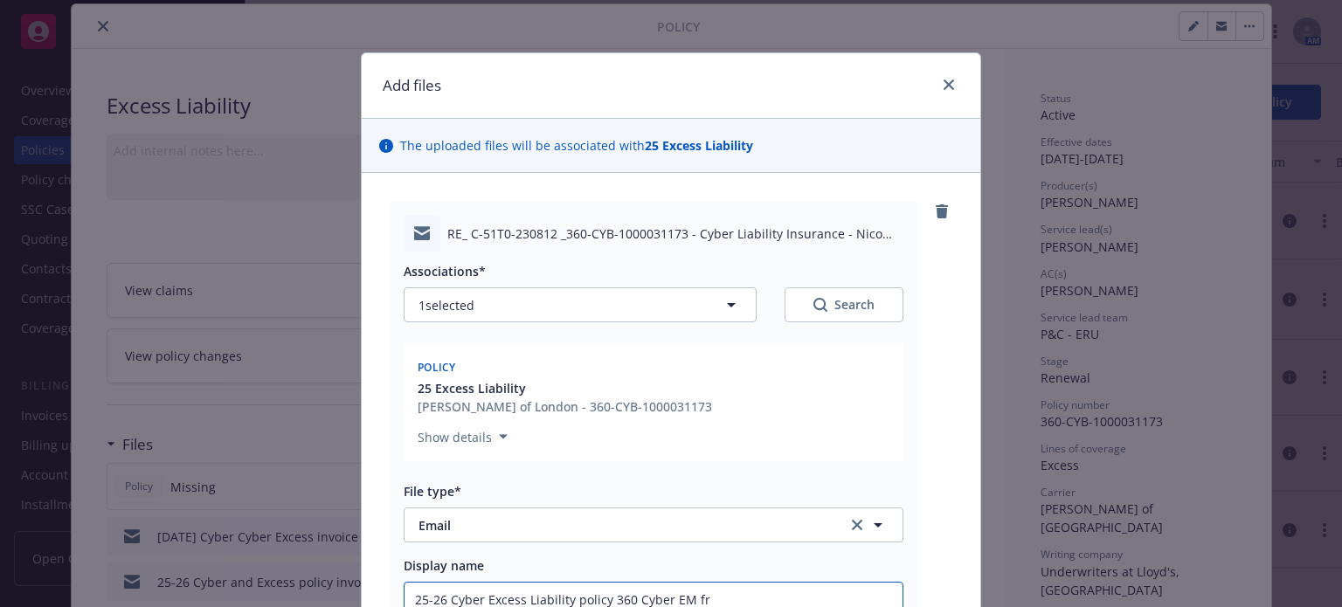
type textarea "x"
type input "25-26 Cyber Excess Liability policy 360 Cyber EM frm"
type textarea "x"
type input "25-26 Cyber Excess Liability policy 360 Cyber EM frm"
type textarea "x"
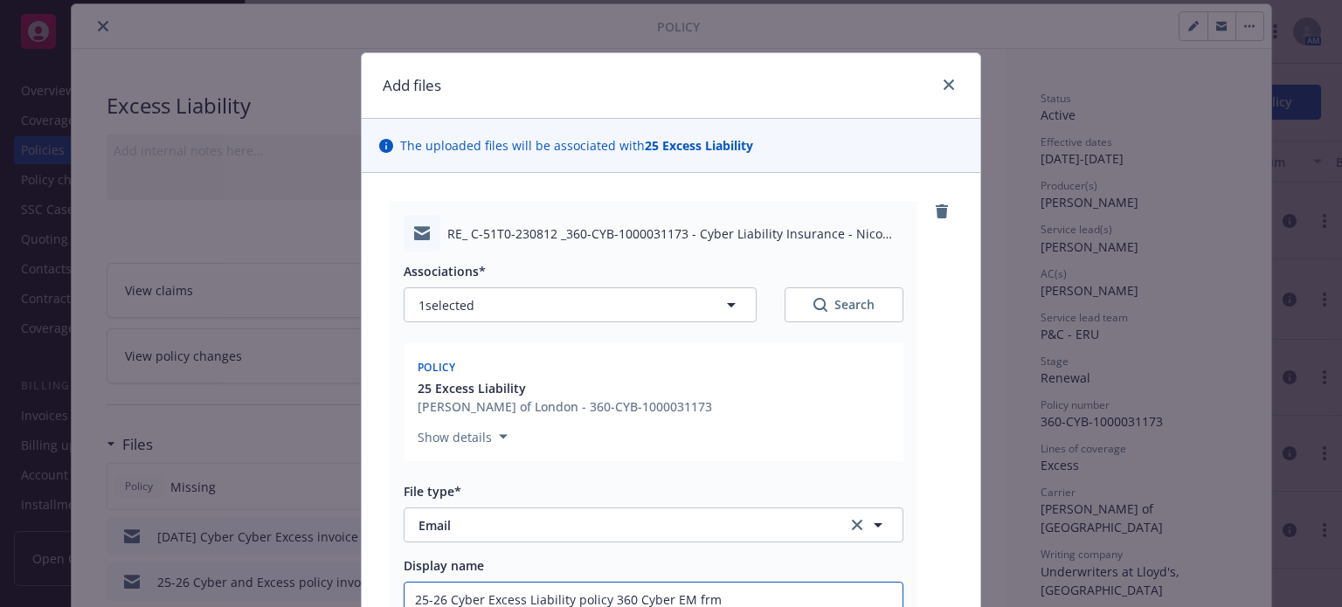
type input "25-26 Cyber Excess Liability policy 360 Cyber EM frm E"
type textarea "x"
type input "25-26 Cyber Excess Liability policy 360 Cyber EM frm EB"
type textarea "x"
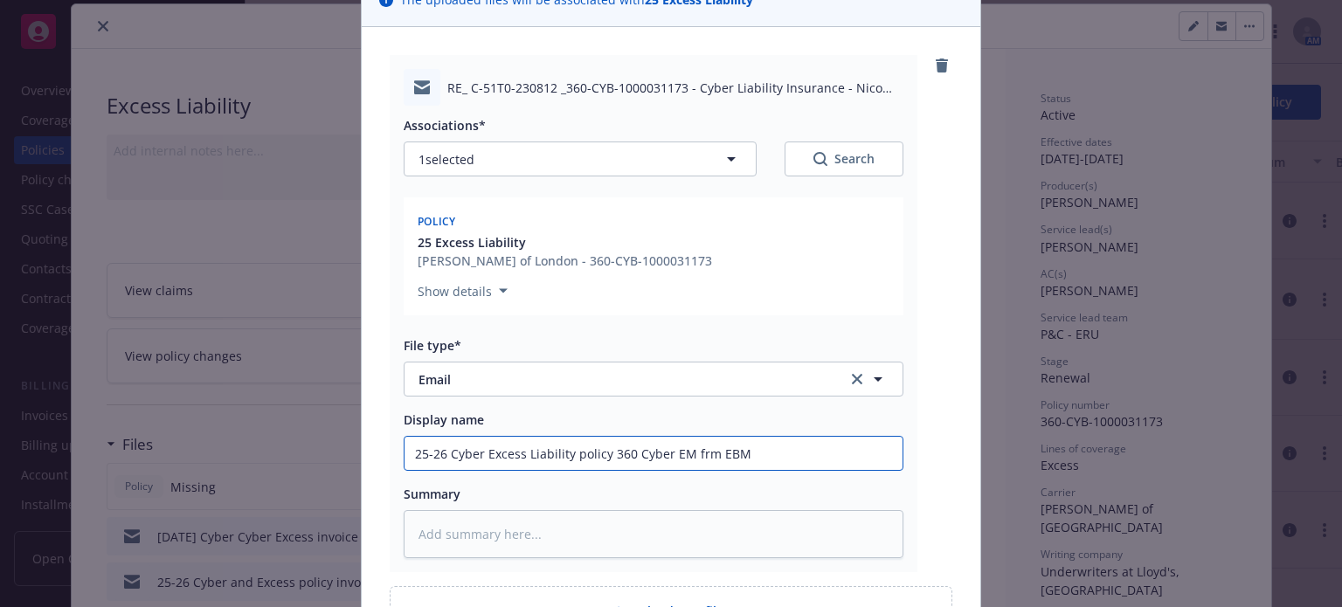
scroll to position [339, 0]
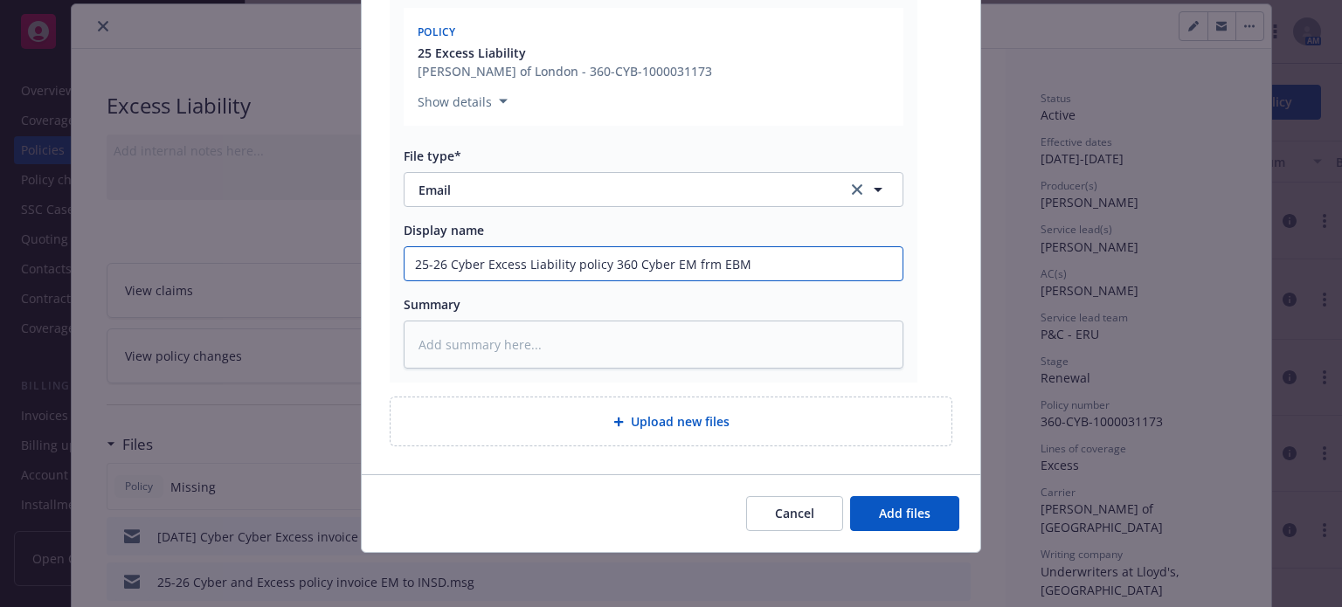
type input "25-26 Cyber Excess Liability policy 360 Cyber EM frm EBM"
type textarea "x"
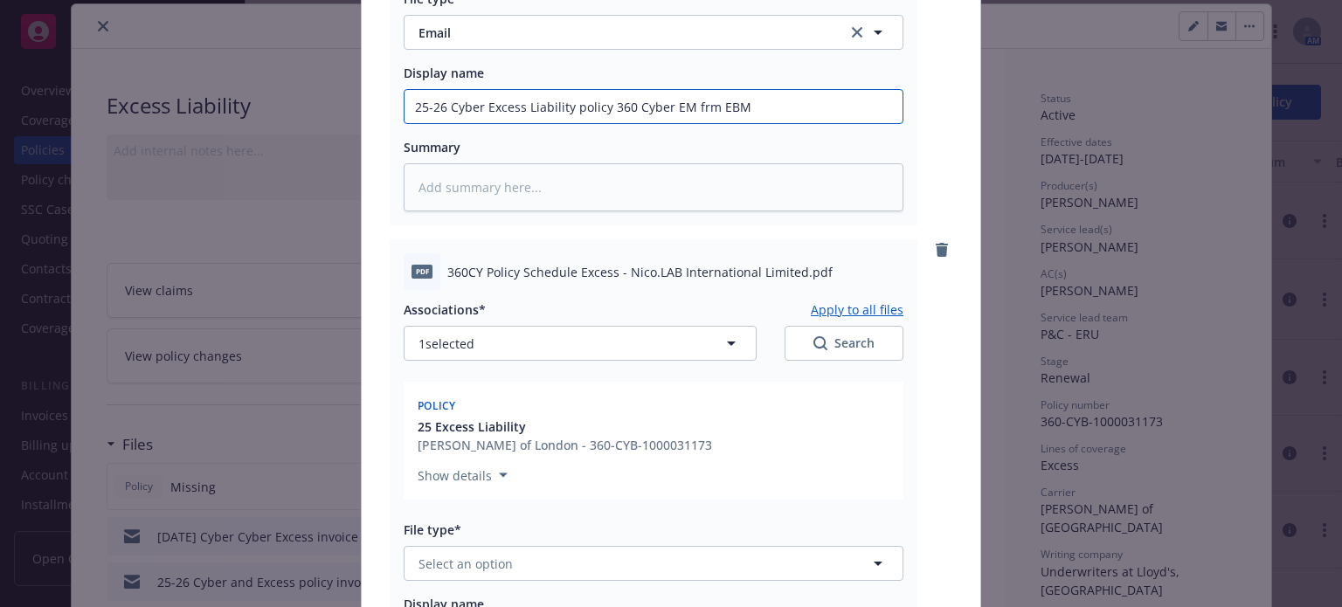
scroll to position [514, 0]
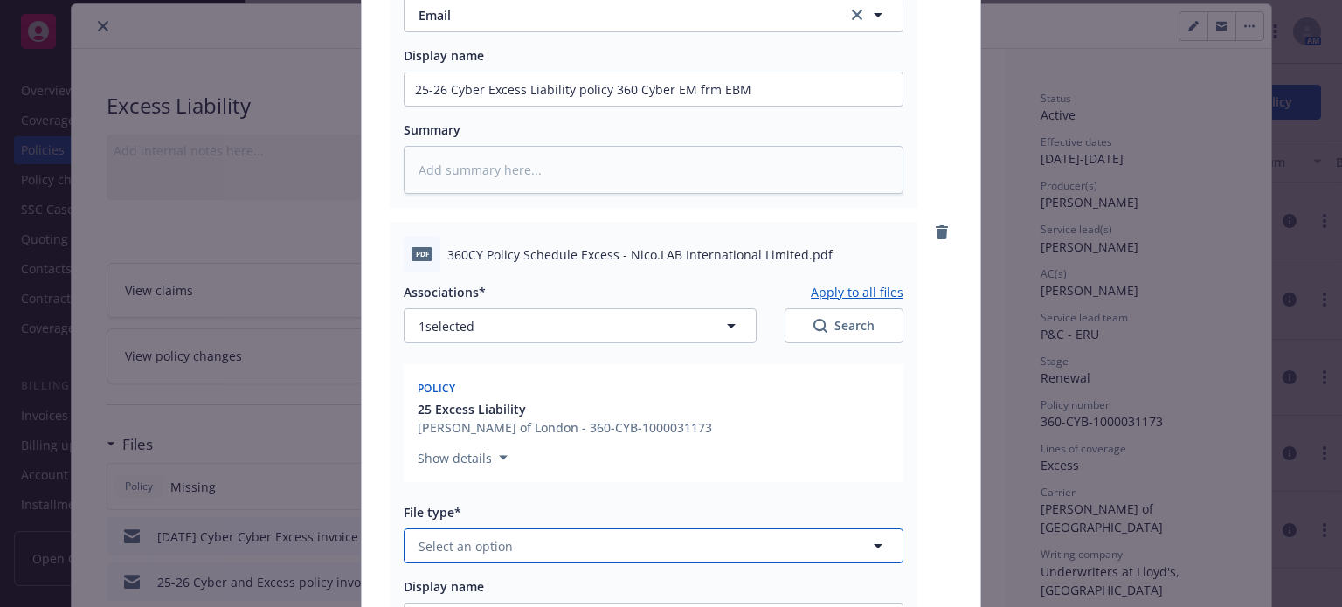
click at [509, 551] on button "Select an option" at bounding box center [654, 546] width 500 height 35
type input "pol"
click at [484, 578] on div "Policy" at bounding box center [654, 595] width 498 height 46
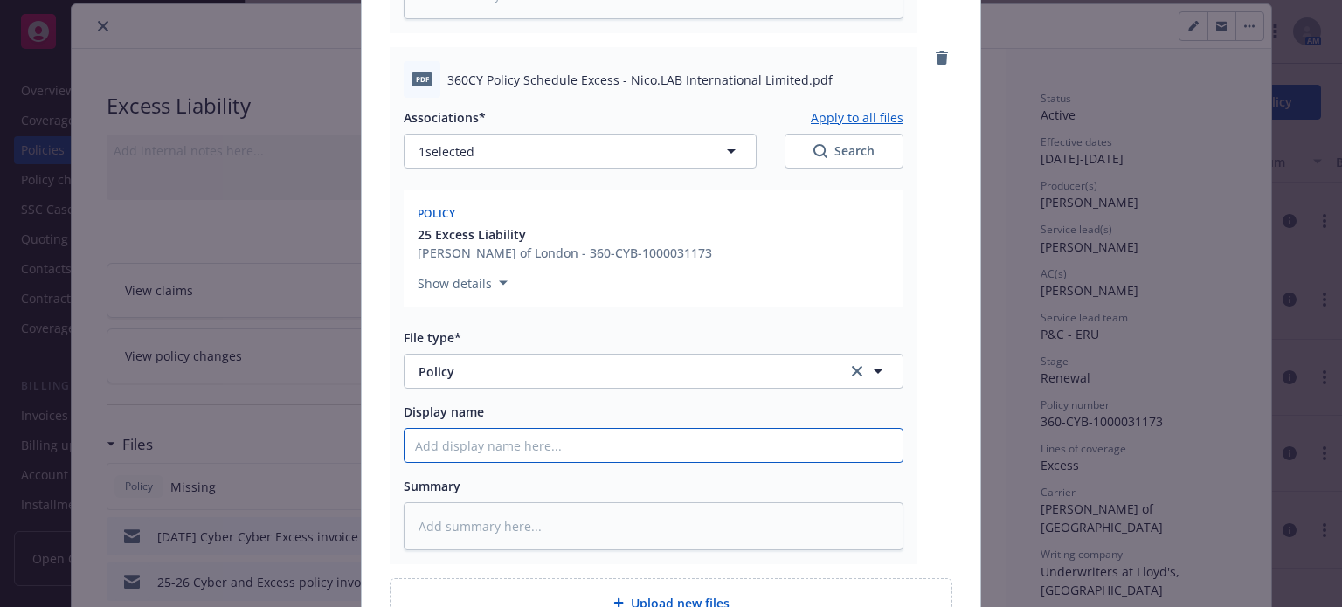
click at [447, 448] on input "Display name" at bounding box center [654, 445] width 498 height 33
paste input "25-26 Cyber Excess Liability policy 360 Cyber EM frm EBM"
type textarea "x"
type input "25-26 Cyber Excess Liability policy 360 Cyber EM frm EBM"
drag, startPoint x: 664, startPoint y: 446, endPoint x: 912, endPoint y: 433, distance: 248.5
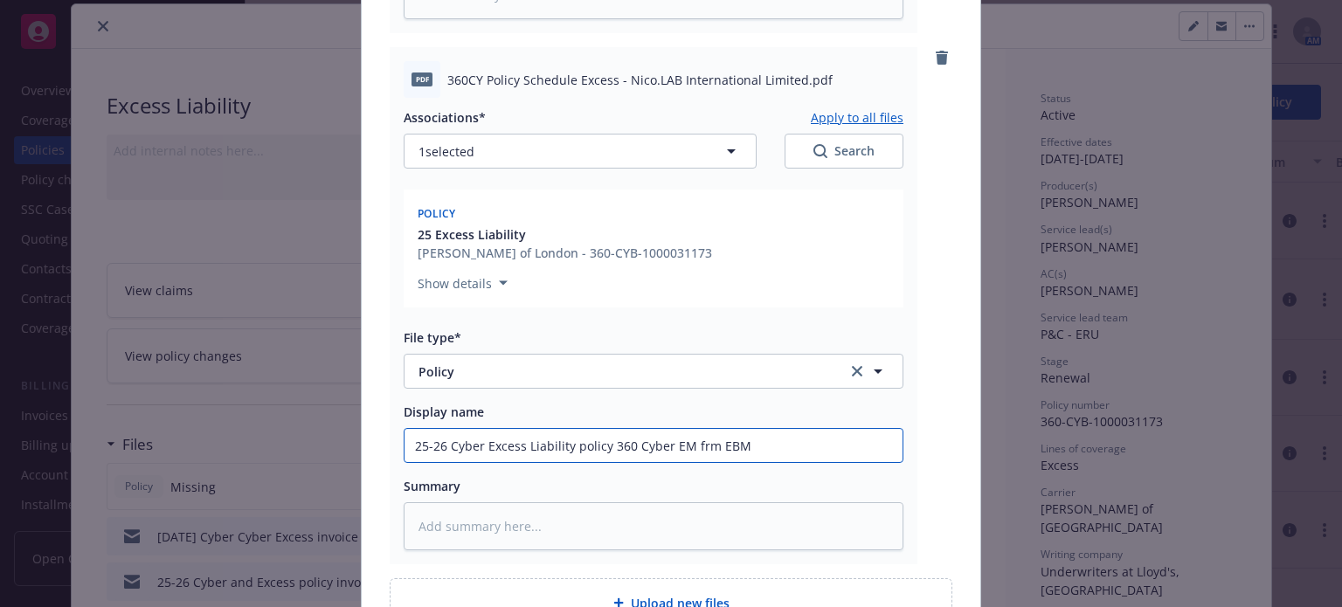
click at [912, 433] on div "pdf 360CY Policy Schedule Excess - Nico.LAB International Limited.pdf Associati…" at bounding box center [671, 305] width 563 height 517
type textarea "x"
type input "25-26 Cyber Excess Liability policy 360 Cyber"
type textarea "x"
type input "25-26 Cyber Excess Liability policy 360 Cyber"
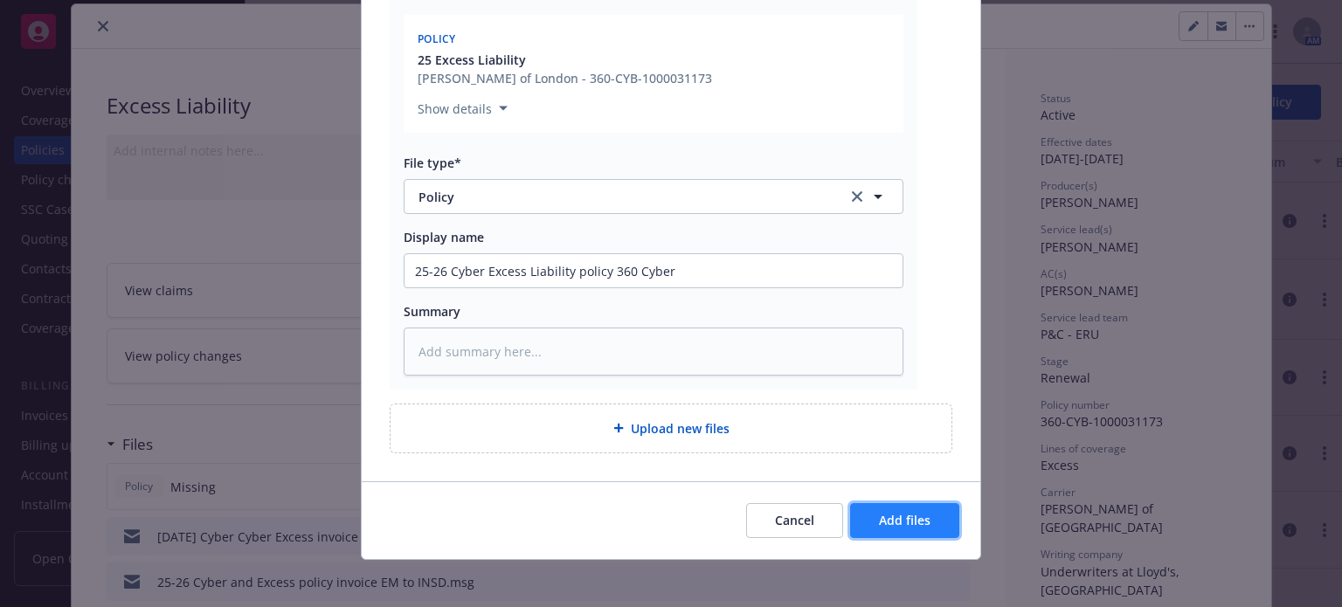
click at [903, 513] on span "Add files" at bounding box center [905, 520] width 52 height 17
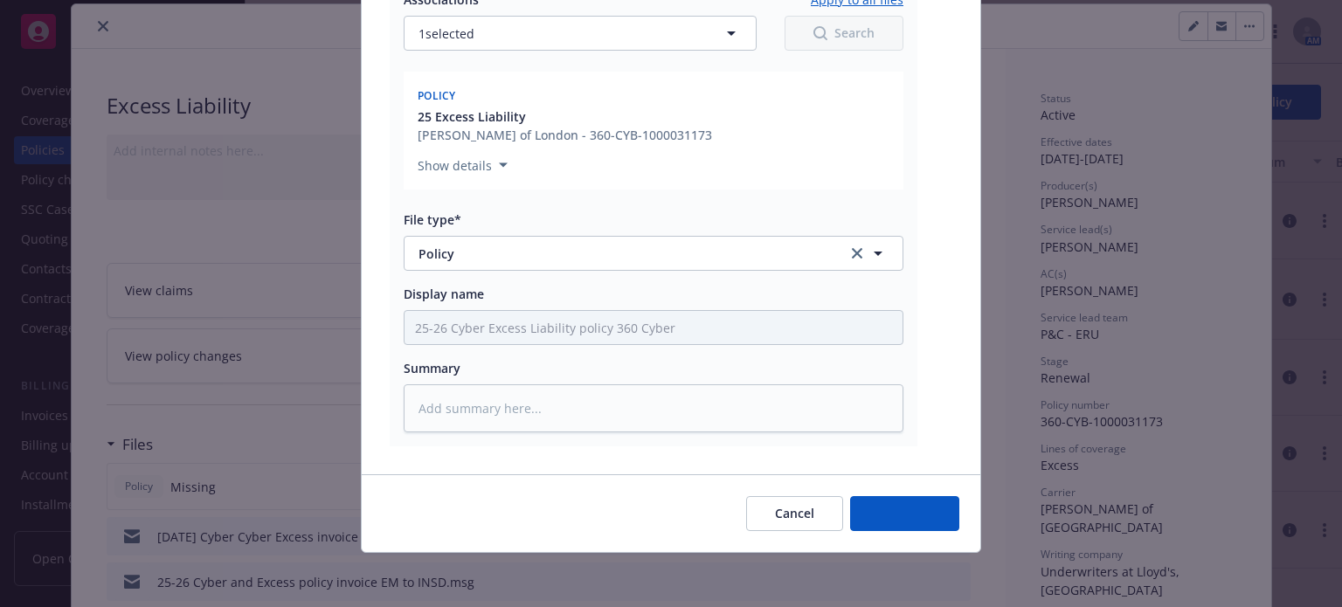
type textarea "x"
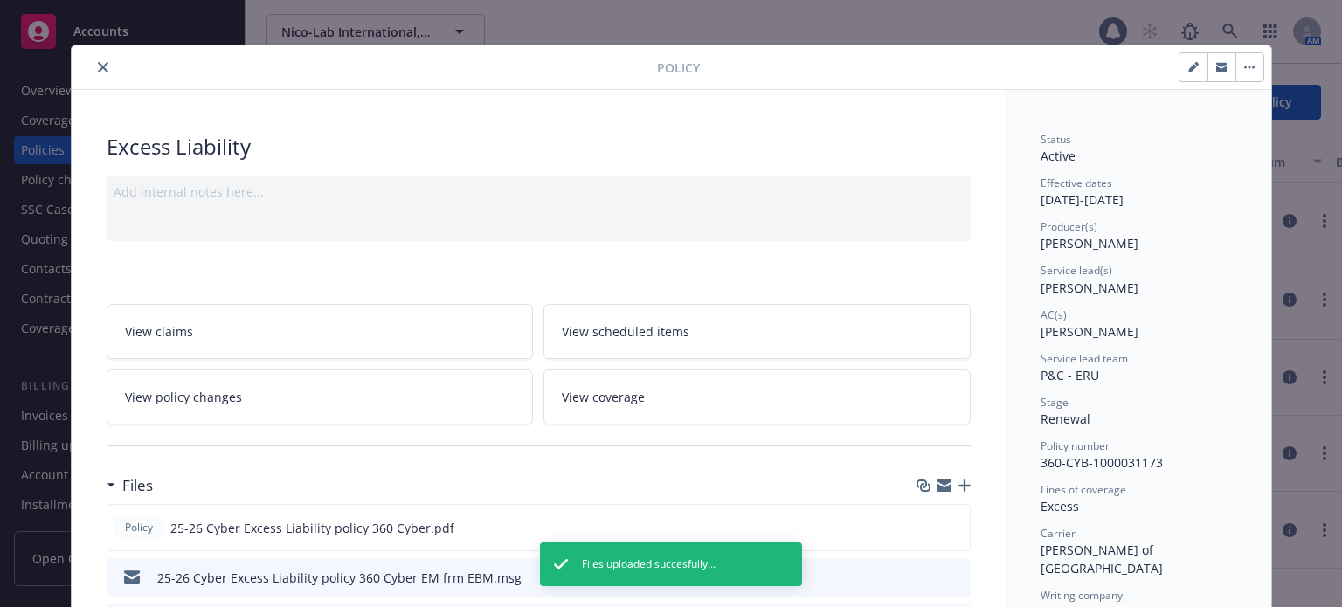
scroll to position [0, 0]
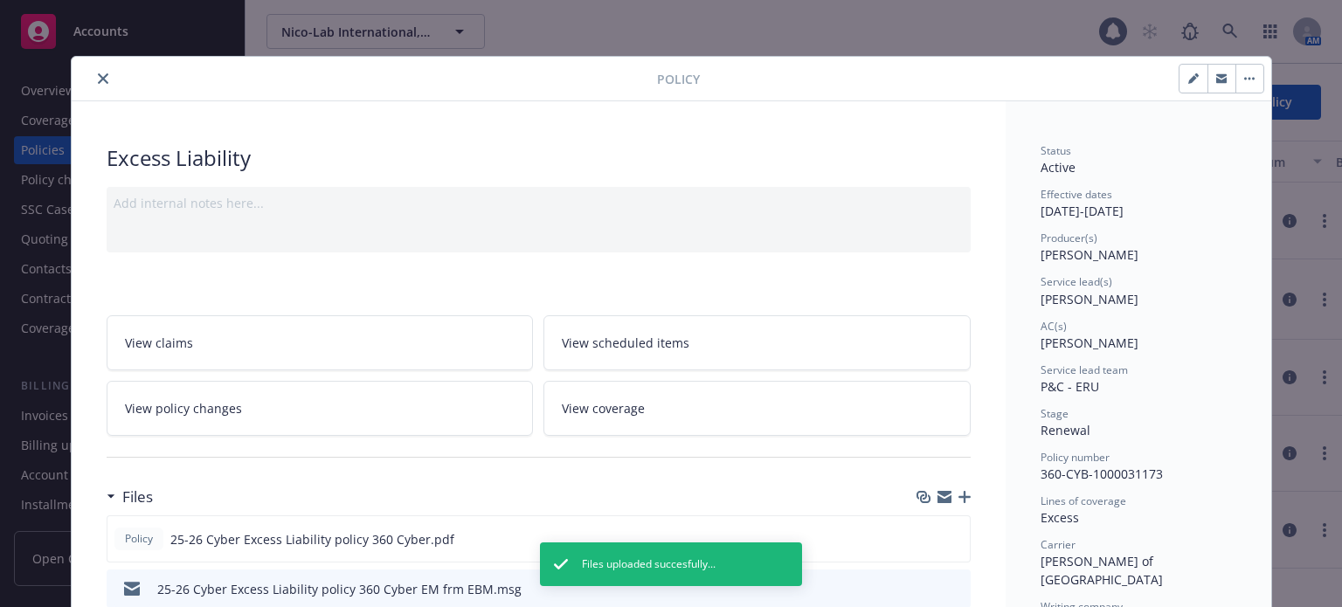
click at [98, 73] on icon "close" at bounding box center [103, 78] width 10 height 10
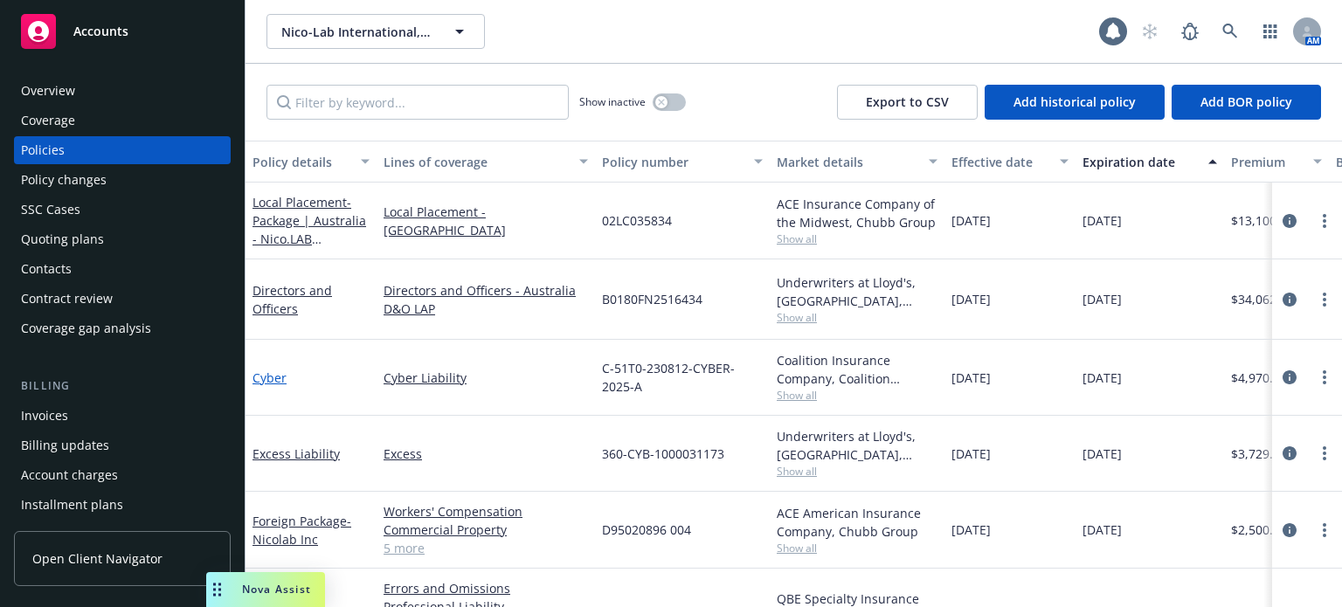
click at [264, 370] on link "Cyber" at bounding box center [270, 378] width 34 height 17
click at [264, 364] on div "Nico-Lab International, Ltd Nico-Lab International, Ltd 1 AM Show inactive Expo…" at bounding box center [794, 303] width 1097 height 607
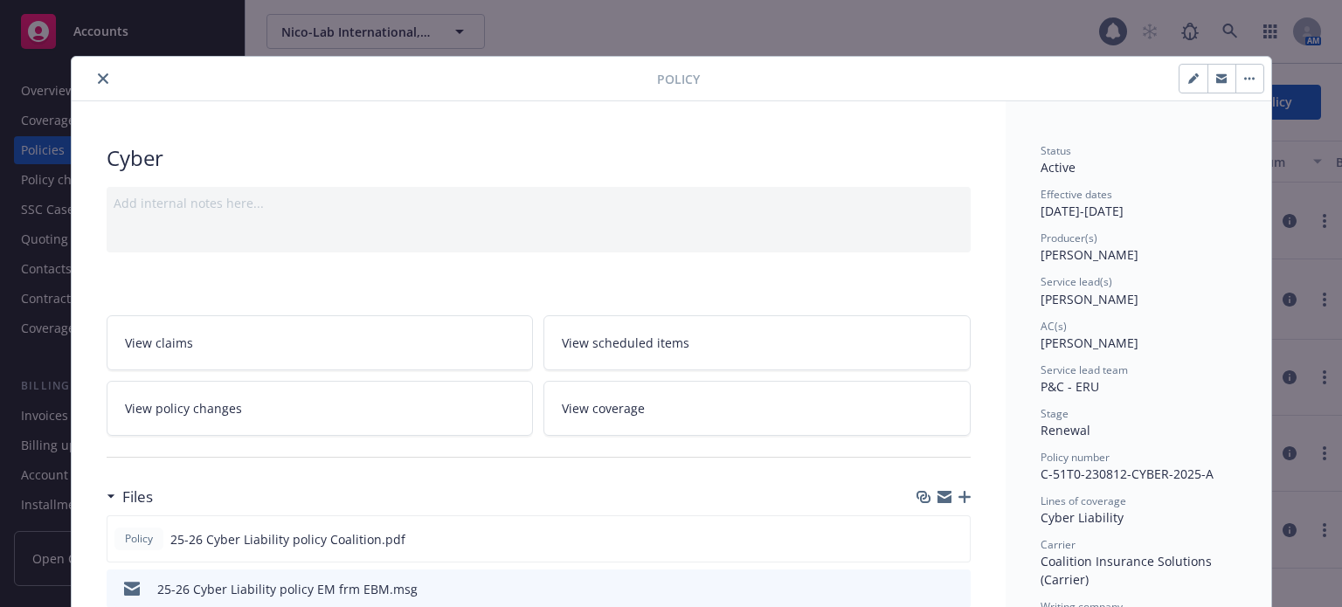
click at [780, 153] on div "Cyber" at bounding box center [539, 158] width 864 height 30
click at [1184, 84] on button "button" at bounding box center [1194, 79] width 28 height 28
select select "RENEWAL"
select select "other"
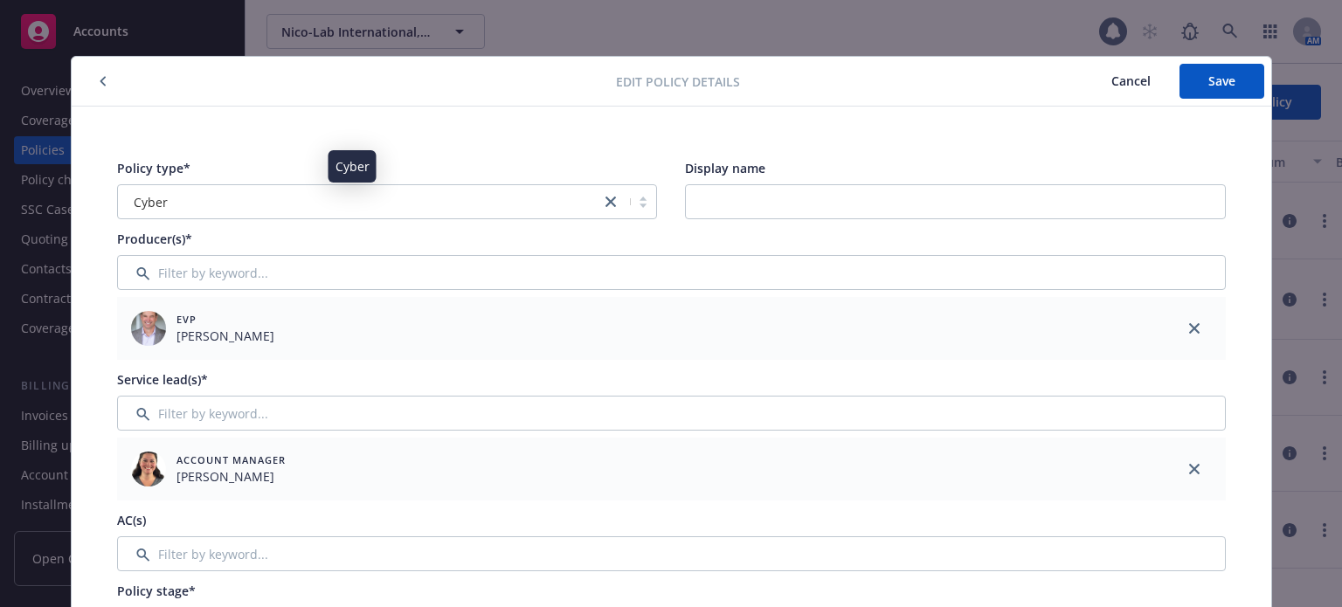
click at [440, 198] on div "Cyber" at bounding box center [360, 202] width 466 height 18
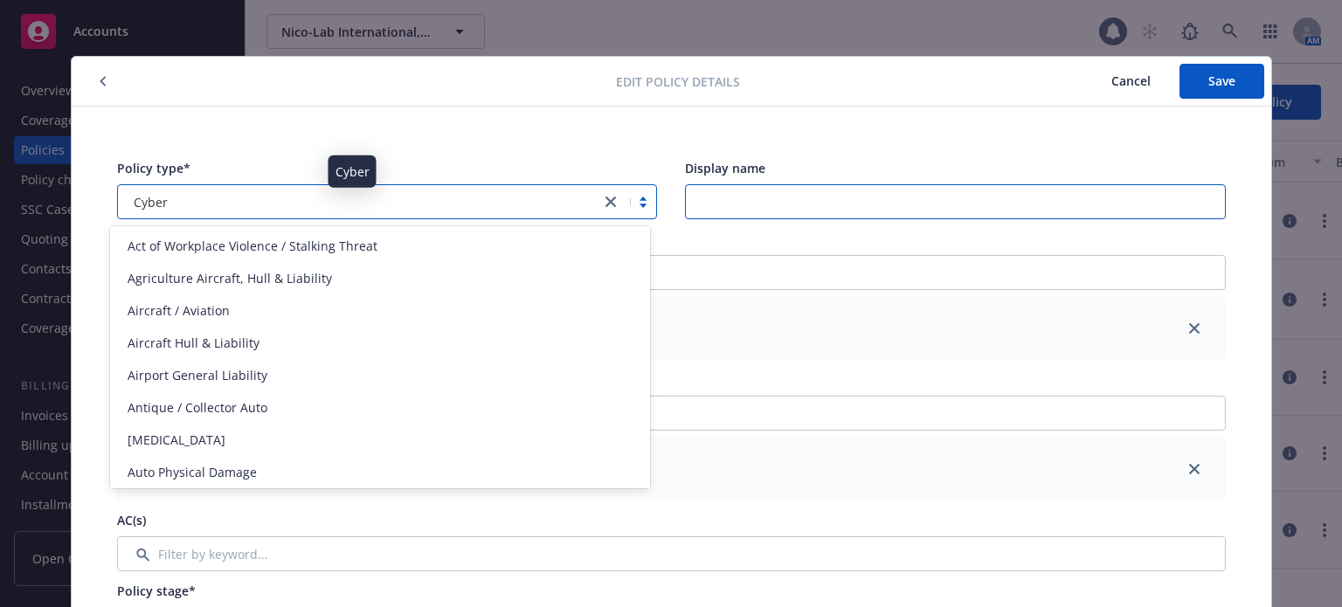
click at [809, 188] on input "Display name" at bounding box center [955, 201] width 541 height 35
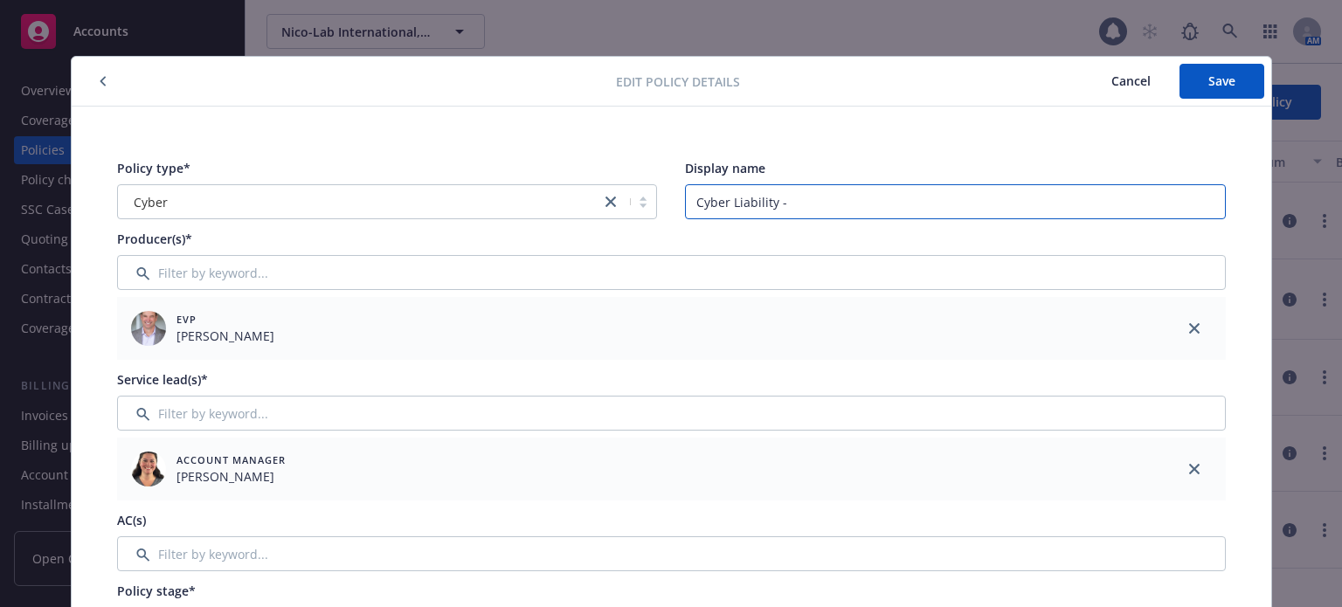
paste input "Nico Lab International Limited"
type input "Cyber Liability - Nico Lab International Limited"
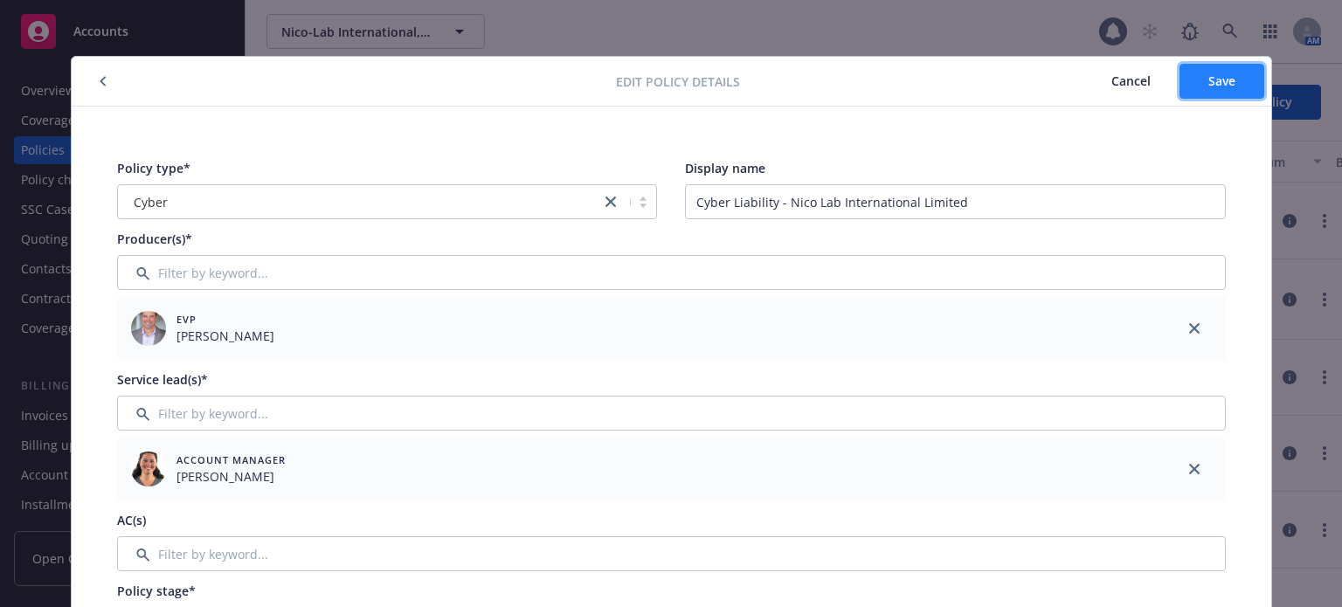
click at [1195, 87] on button "Save" at bounding box center [1222, 81] width 85 height 35
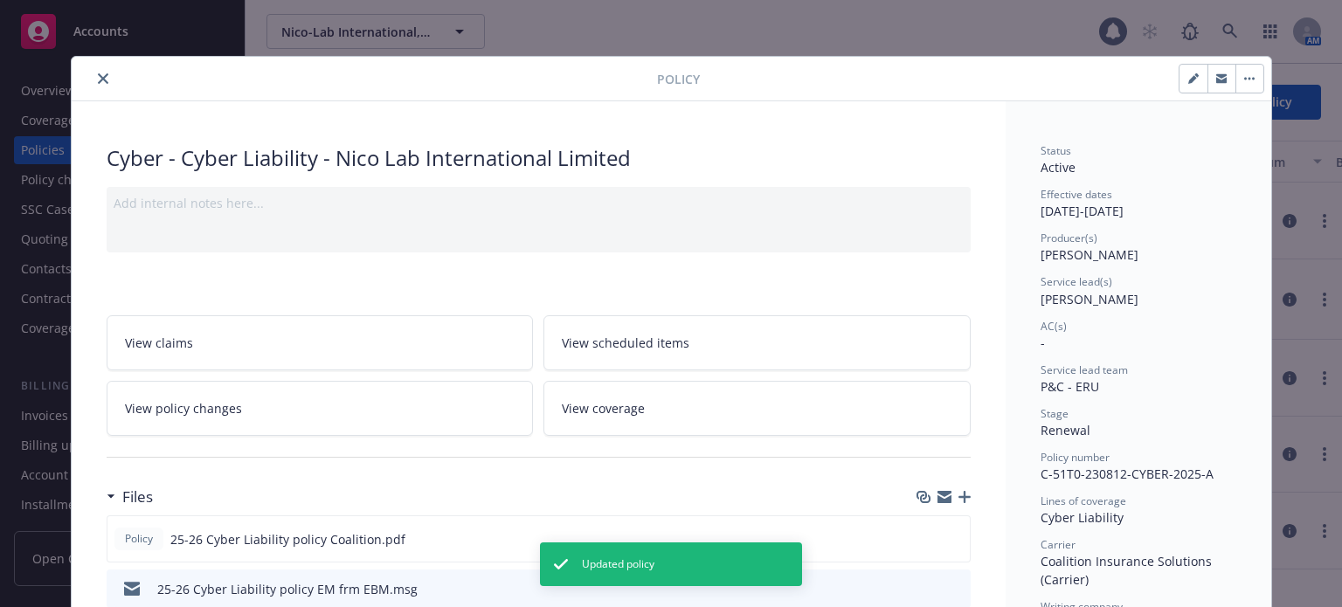
click at [98, 79] on icon "close" at bounding box center [103, 78] width 10 height 10
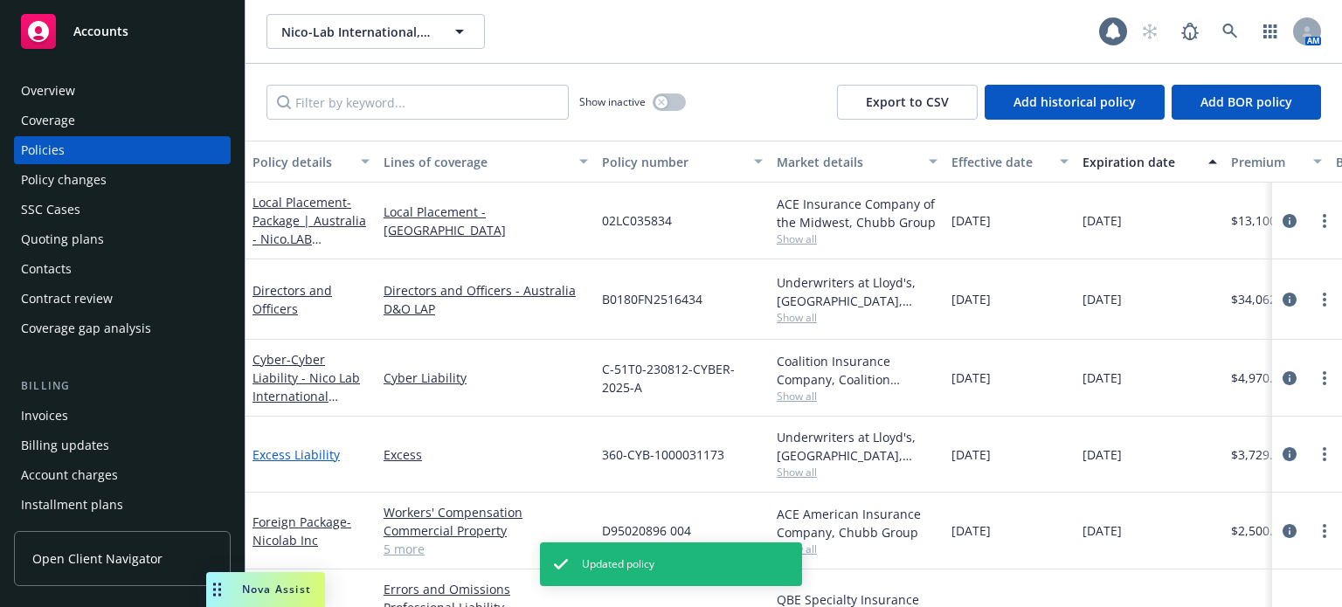
click at [297, 447] on link "Excess Liability" at bounding box center [296, 455] width 87 height 17
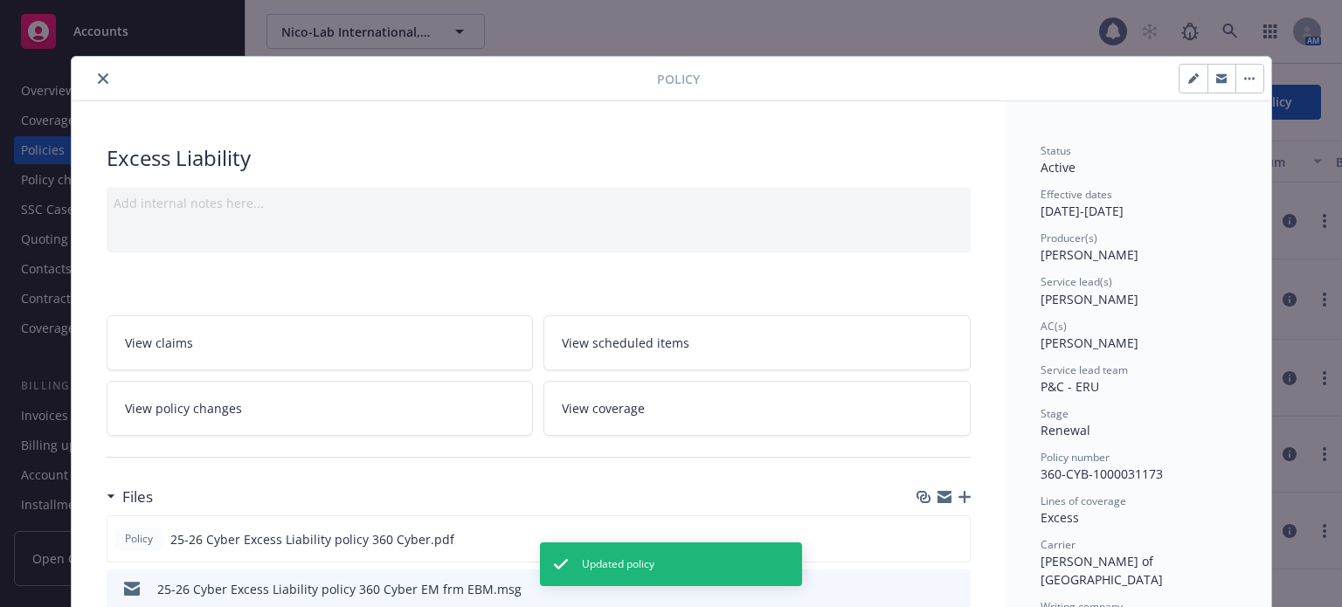
scroll to position [52, 0]
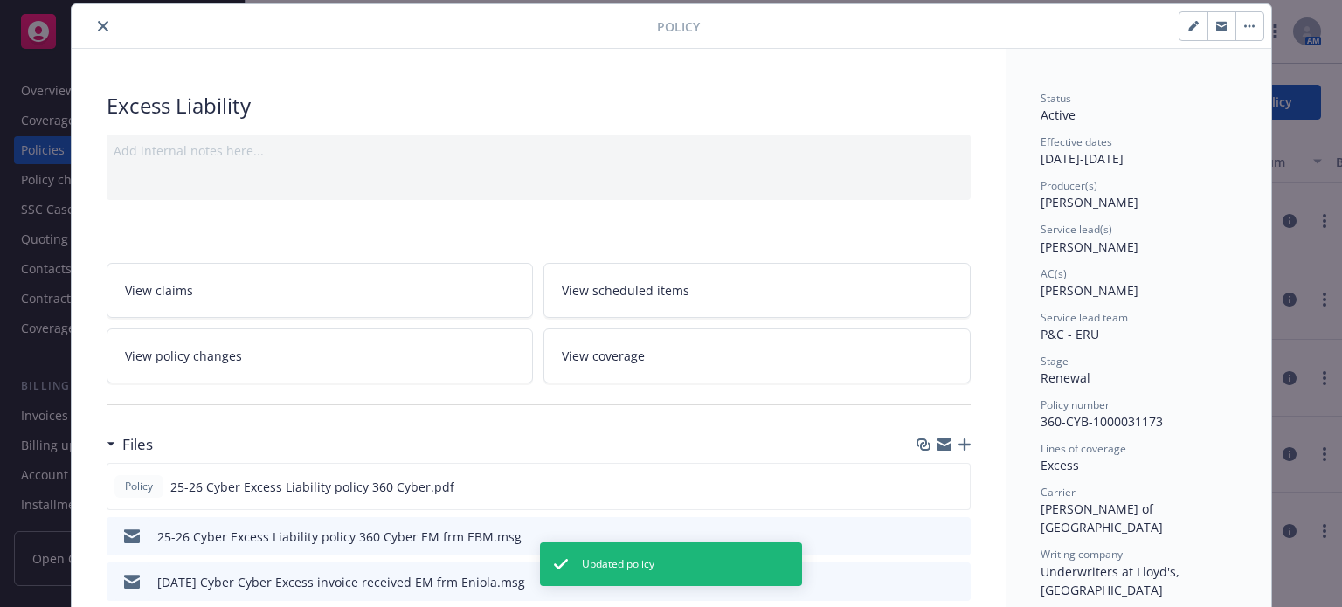
click at [1180, 31] on button "button" at bounding box center [1194, 26] width 28 height 28
select select "RENEWAL"
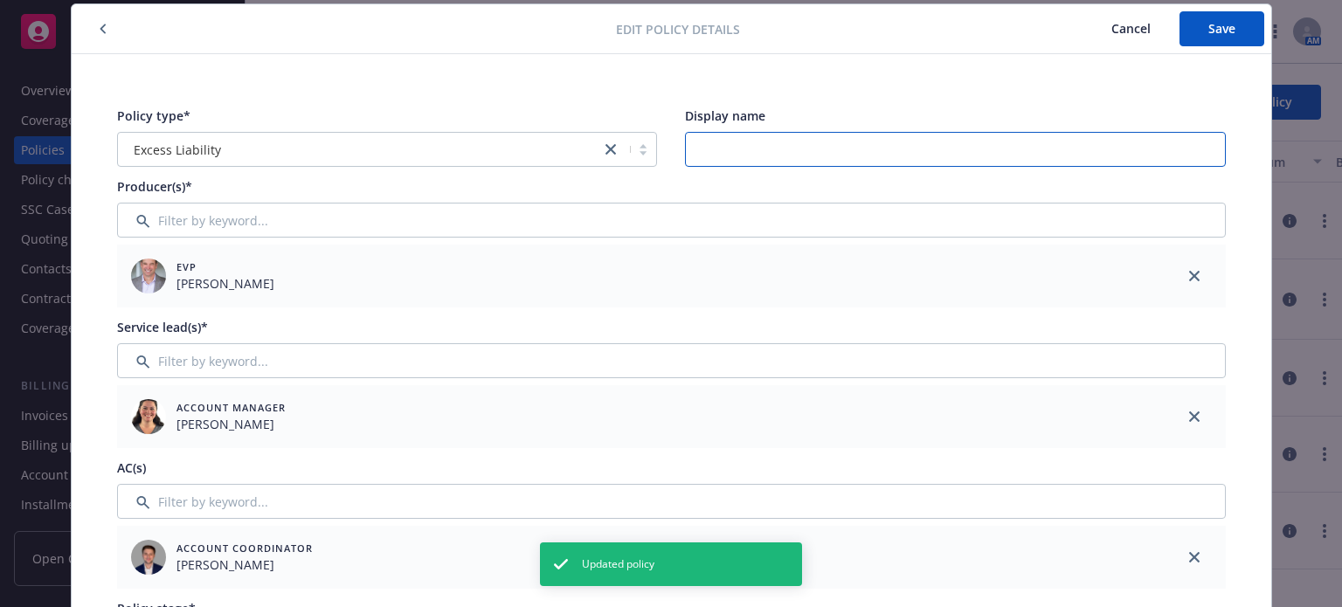
click at [784, 148] on input "Display name" at bounding box center [955, 149] width 541 height 35
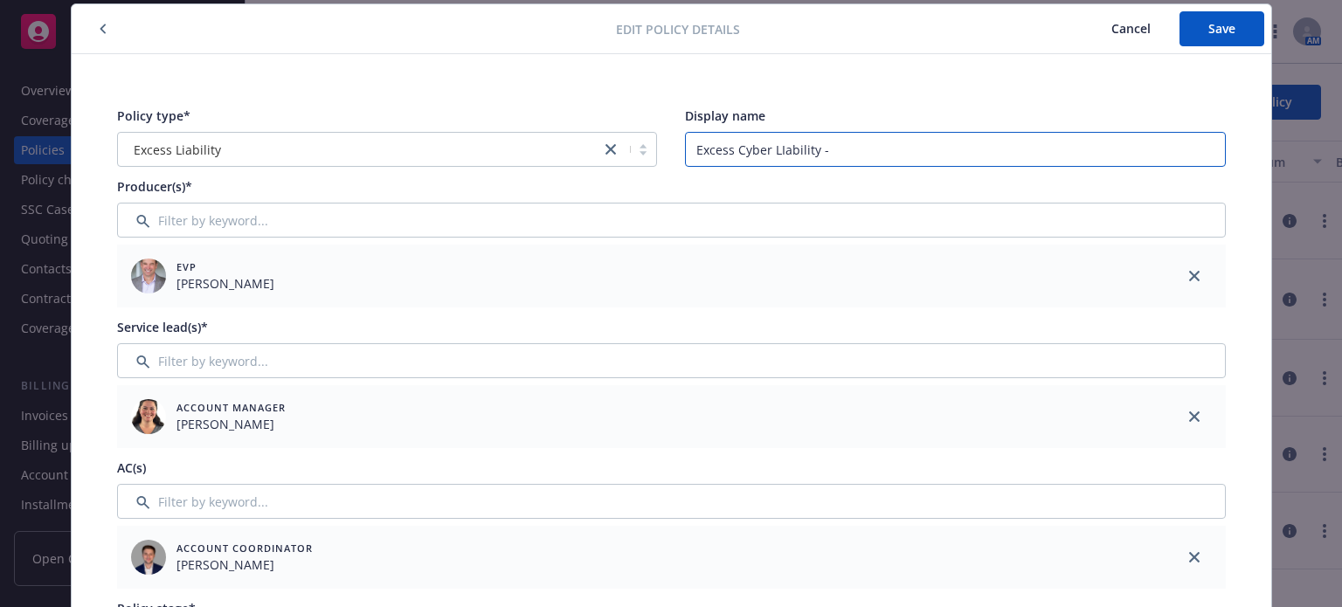
paste input "Nico Lab International Limited"
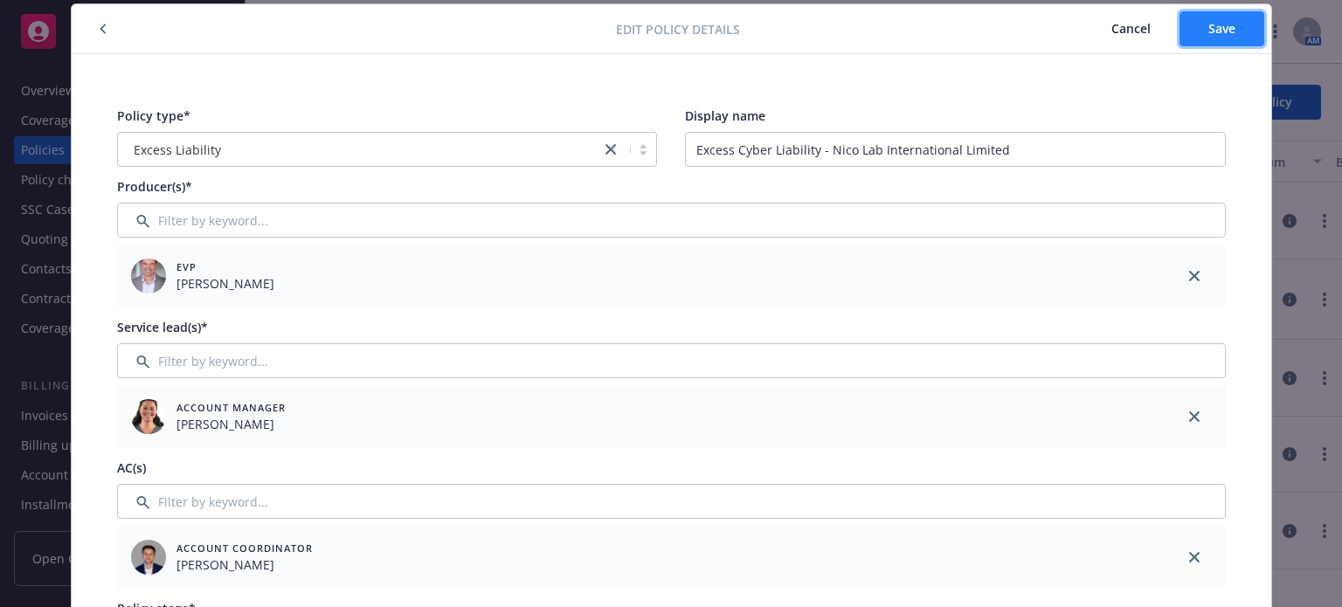
click at [1209, 34] on span "Save" at bounding box center [1222, 28] width 27 height 17
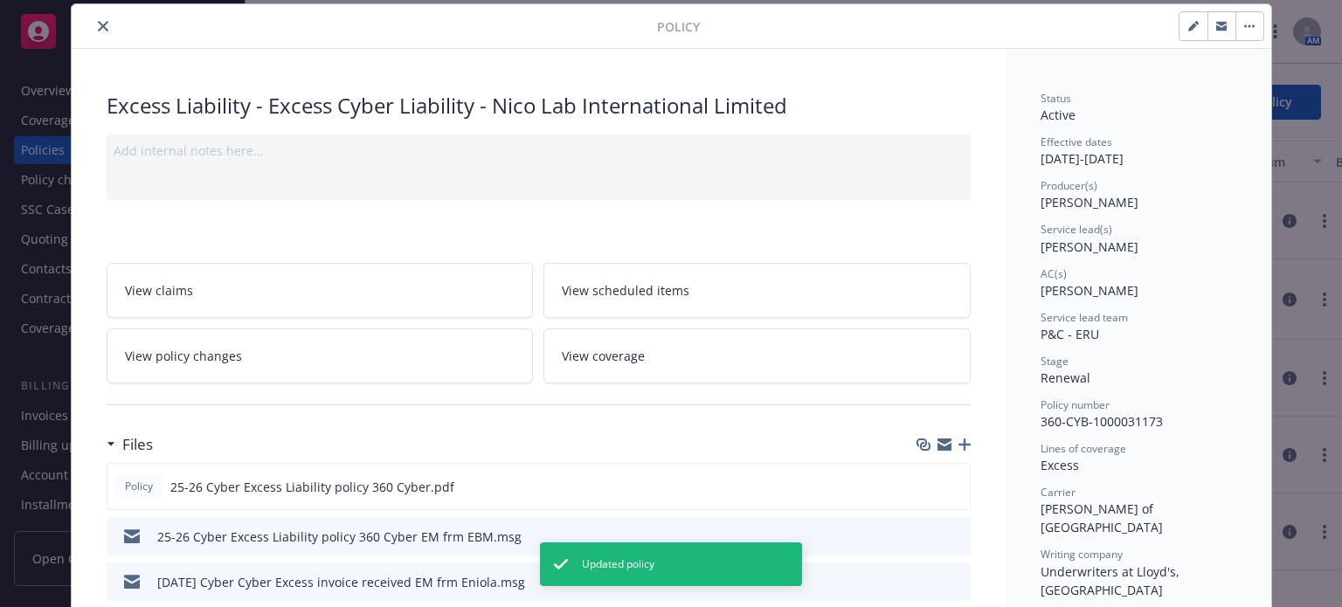
click at [98, 31] on icon "close" at bounding box center [103, 26] width 10 height 10
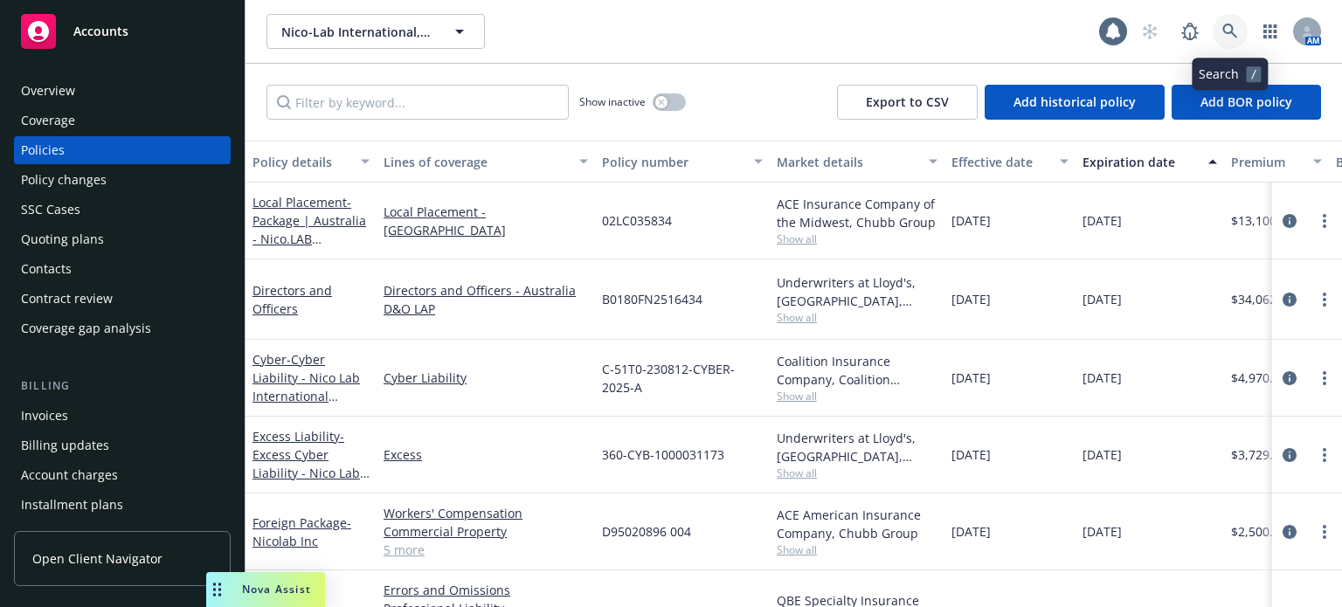
click at [1223, 34] on icon at bounding box center [1231, 32] width 16 height 16
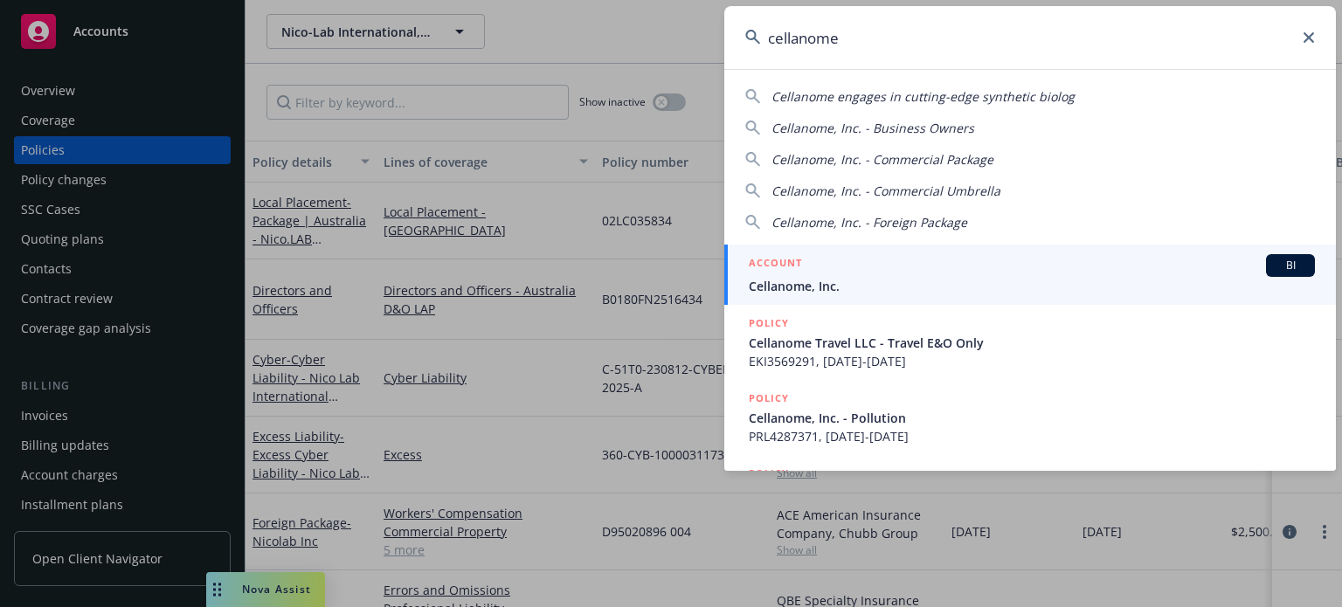
click at [856, 275] on div "ACCOUNT BI" at bounding box center [1032, 265] width 566 height 23
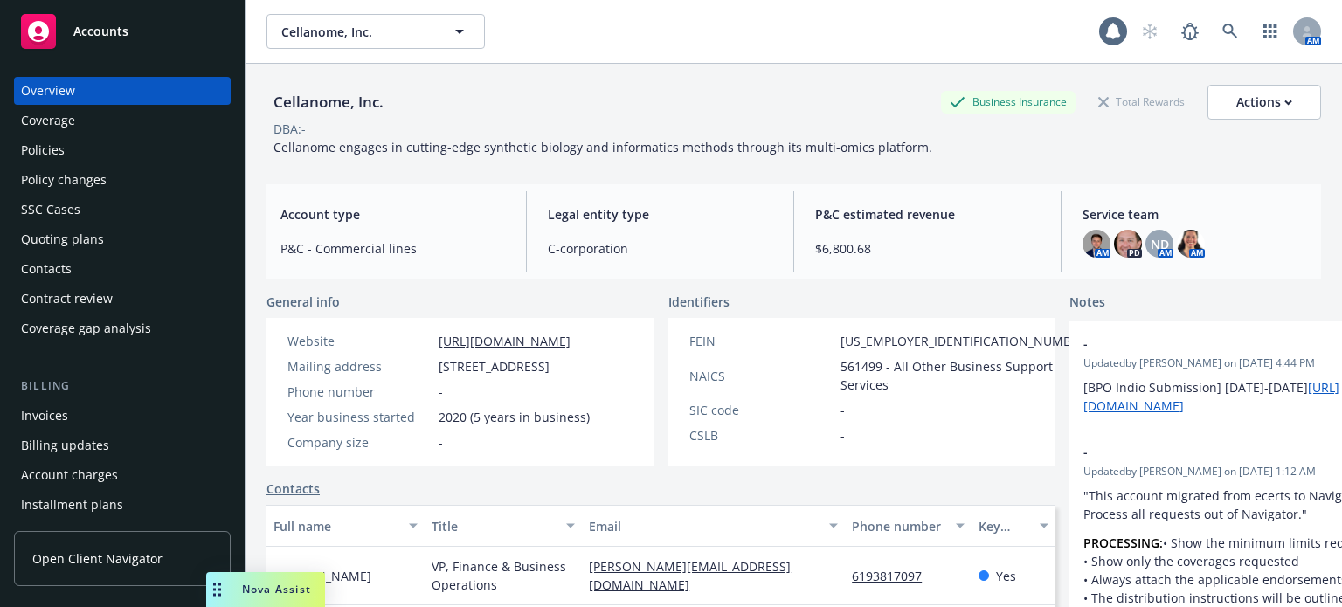
click at [71, 160] on div "Policies" at bounding box center [122, 150] width 203 height 28
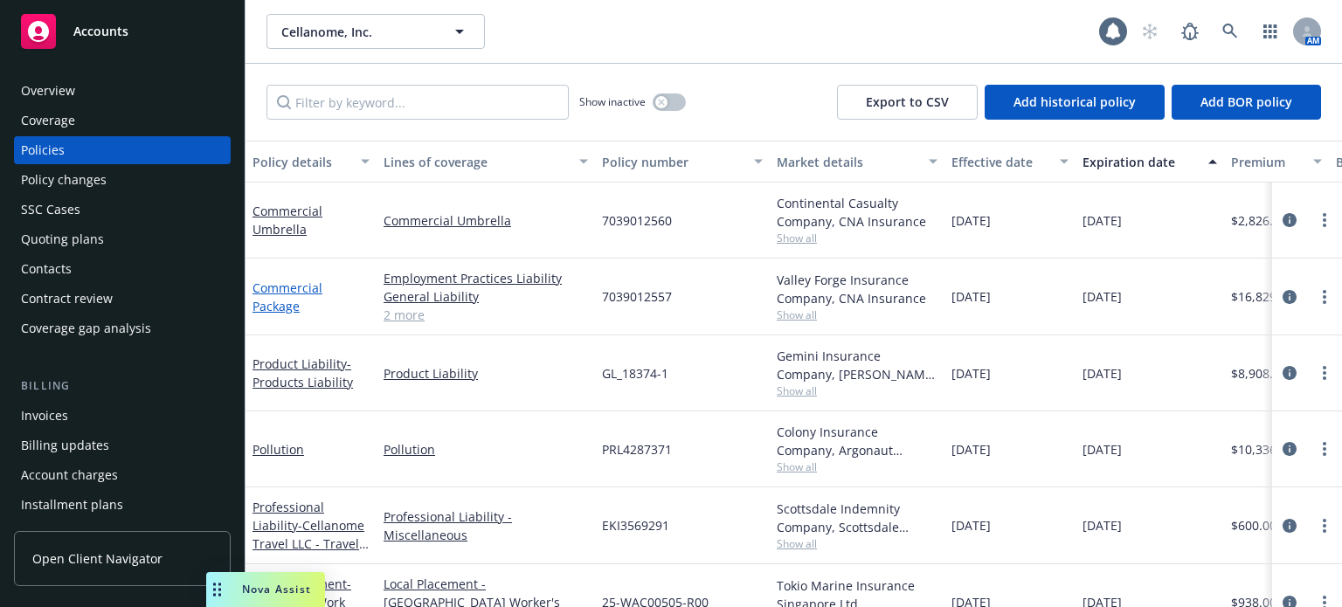
click at [274, 293] on link "Commercial Package" at bounding box center [288, 297] width 70 height 35
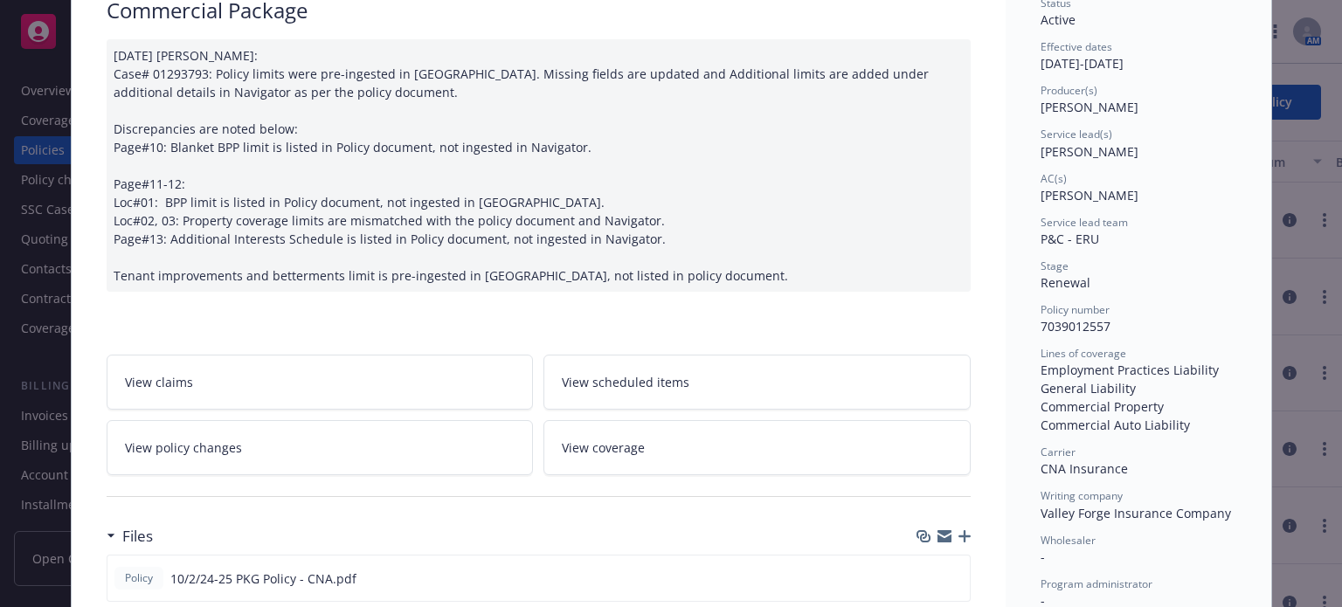
scroll to position [175, 0]
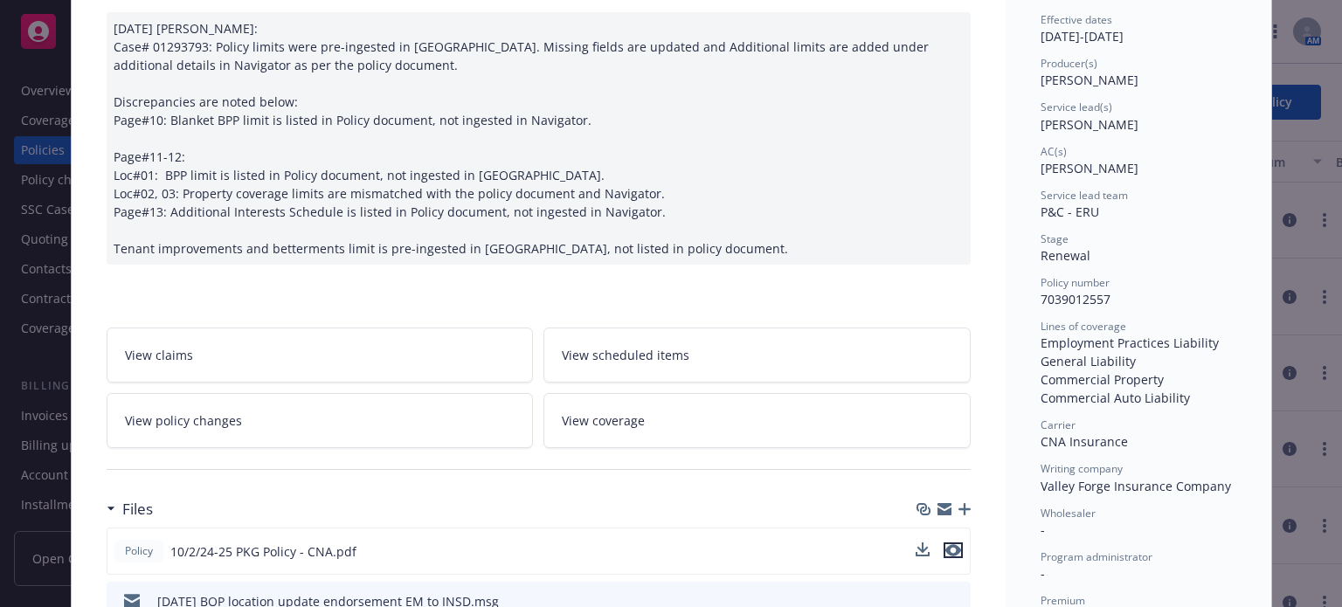
click at [946, 548] on icon "preview file" at bounding box center [954, 550] width 16 height 12
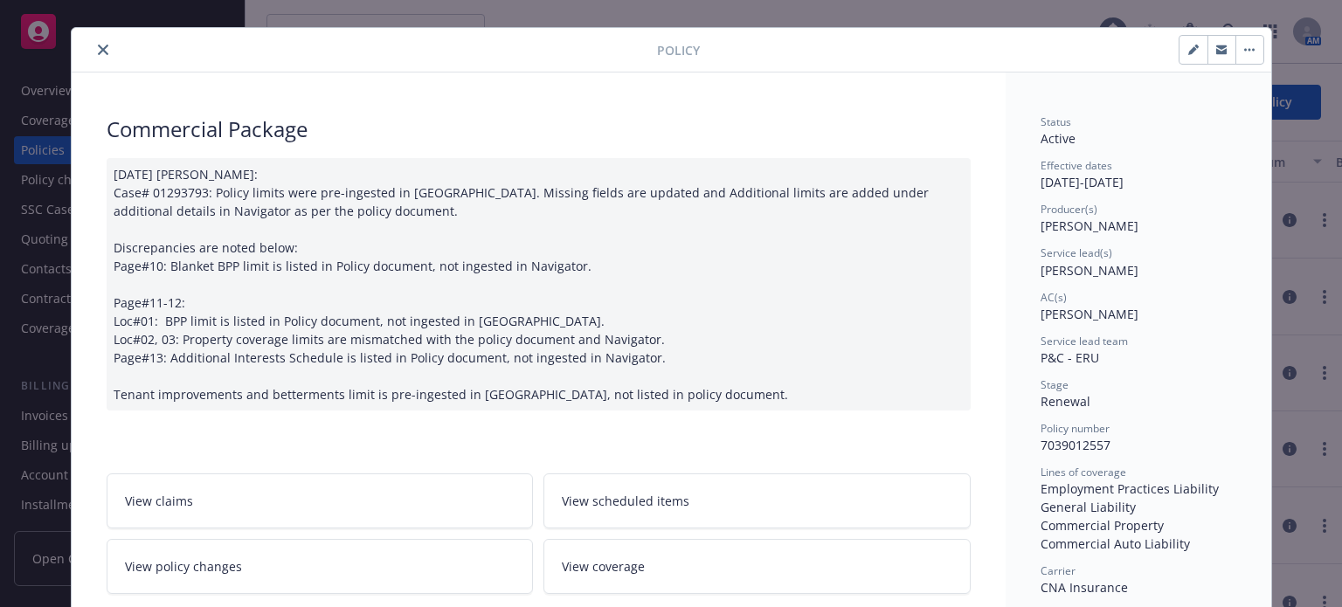
scroll to position [0, 0]
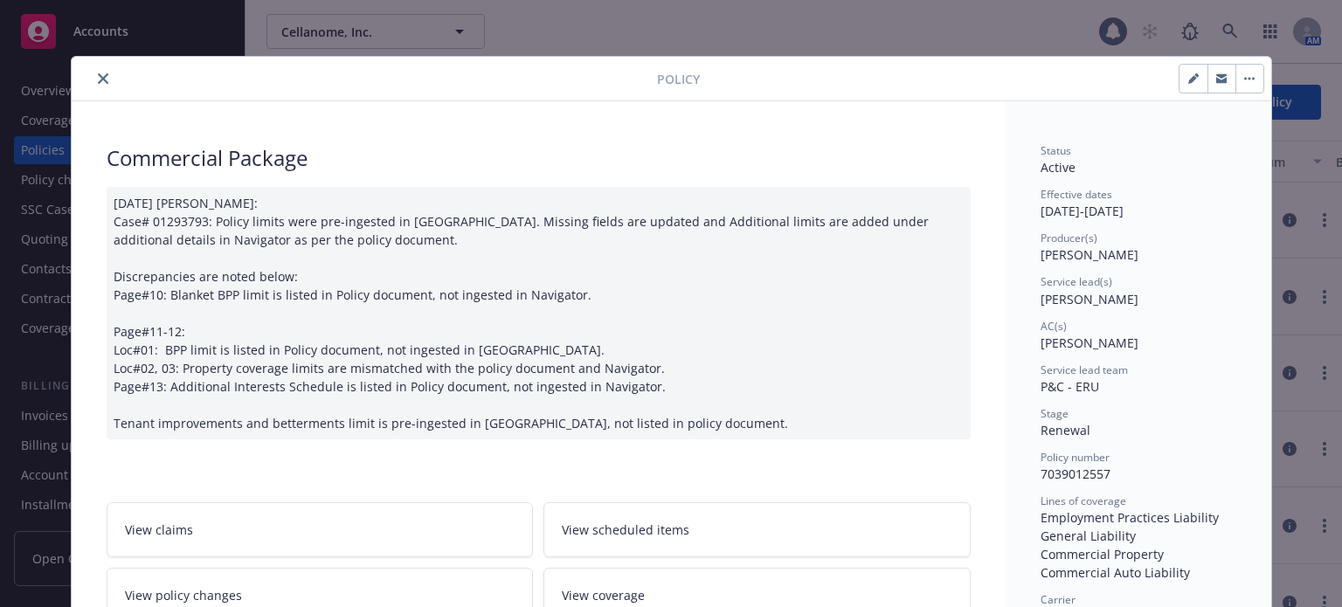
click at [93, 73] on button "close" at bounding box center [103, 78] width 21 height 21
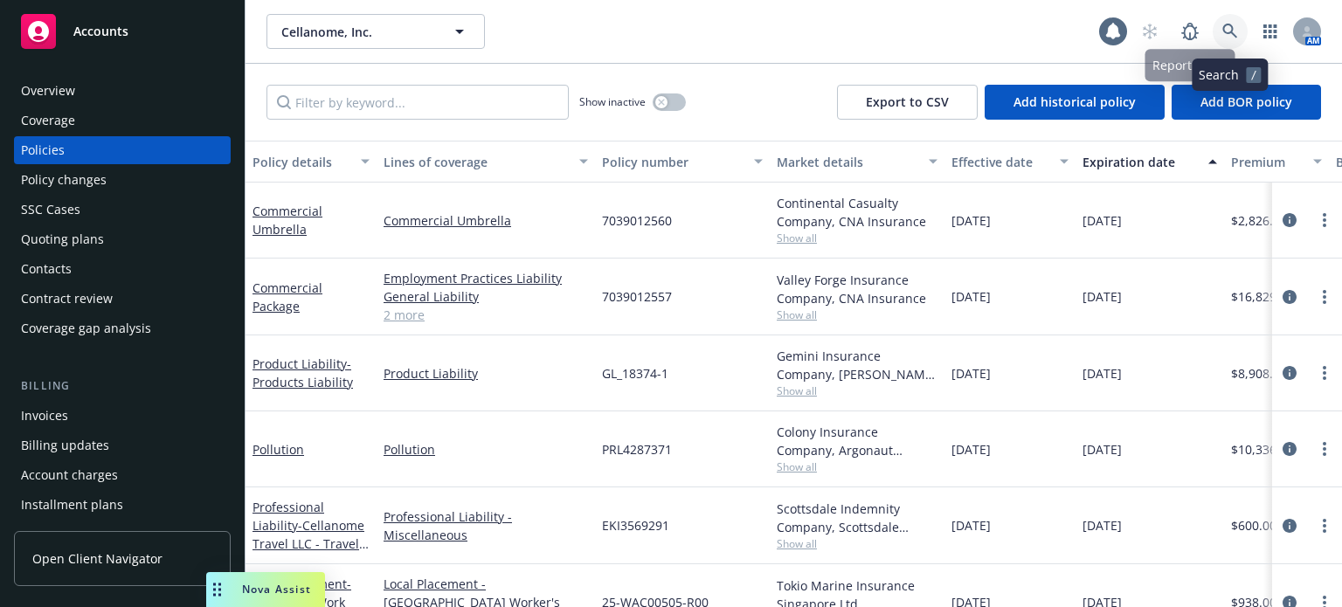
click at [1223, 24] on icon at bounding box center [1231, 32] width 16 height 16
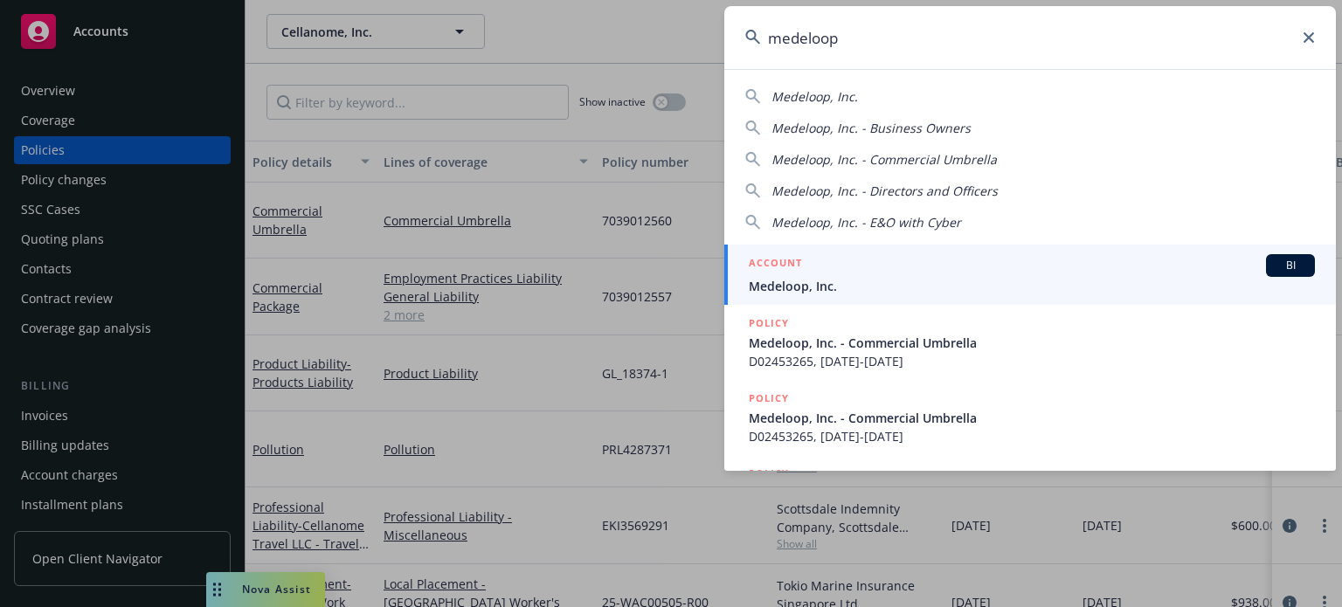
click at [818, 281] on span "Medeloop, Inc." at bounding box center [1032, 286] width 566 height 18
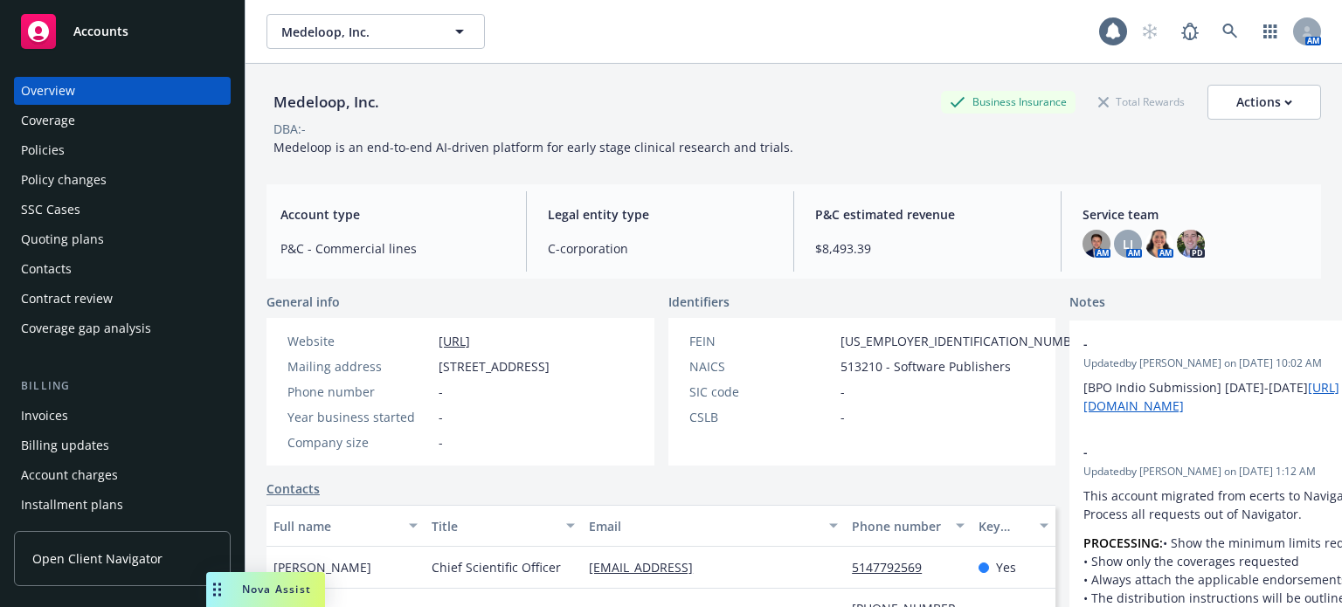
click at [94, 239] on div "Quoting plans" at bounding box center [62, 239] width 83 height 28
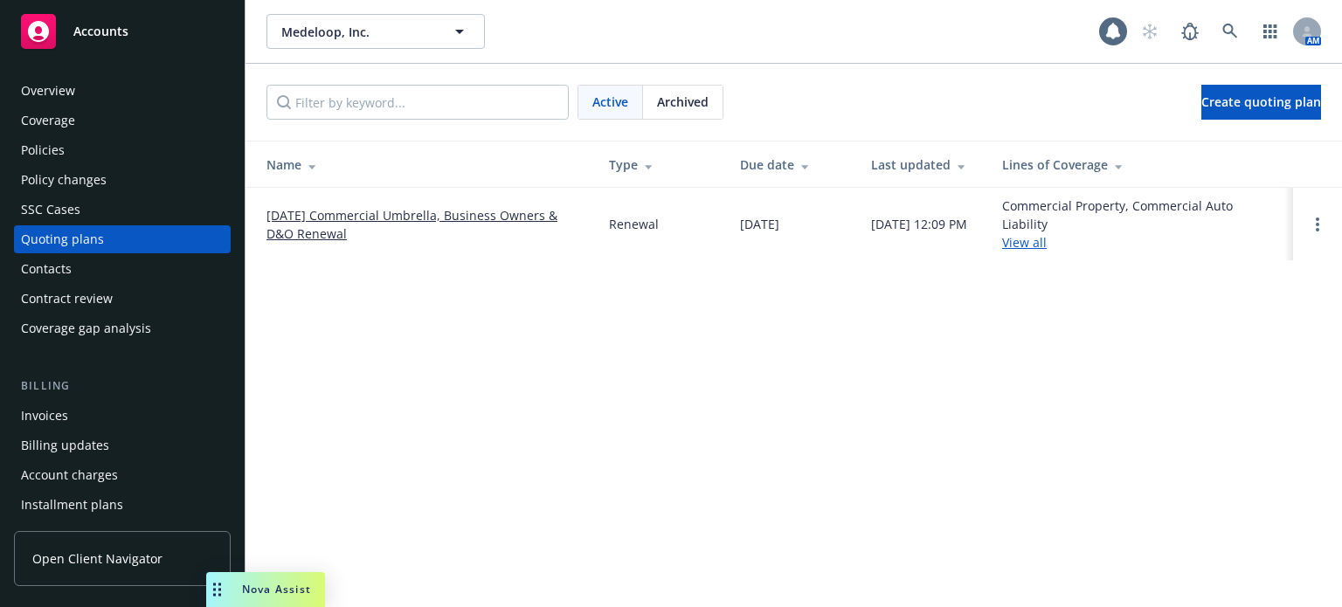
click at [280, 218] on link "10/05/25 Commercial Umbrella, Business Owners & D&O Renewal" at bounding box center [424, 224] width 315 height 37
